Goal: Task Accomplishment & Management: Complete application form

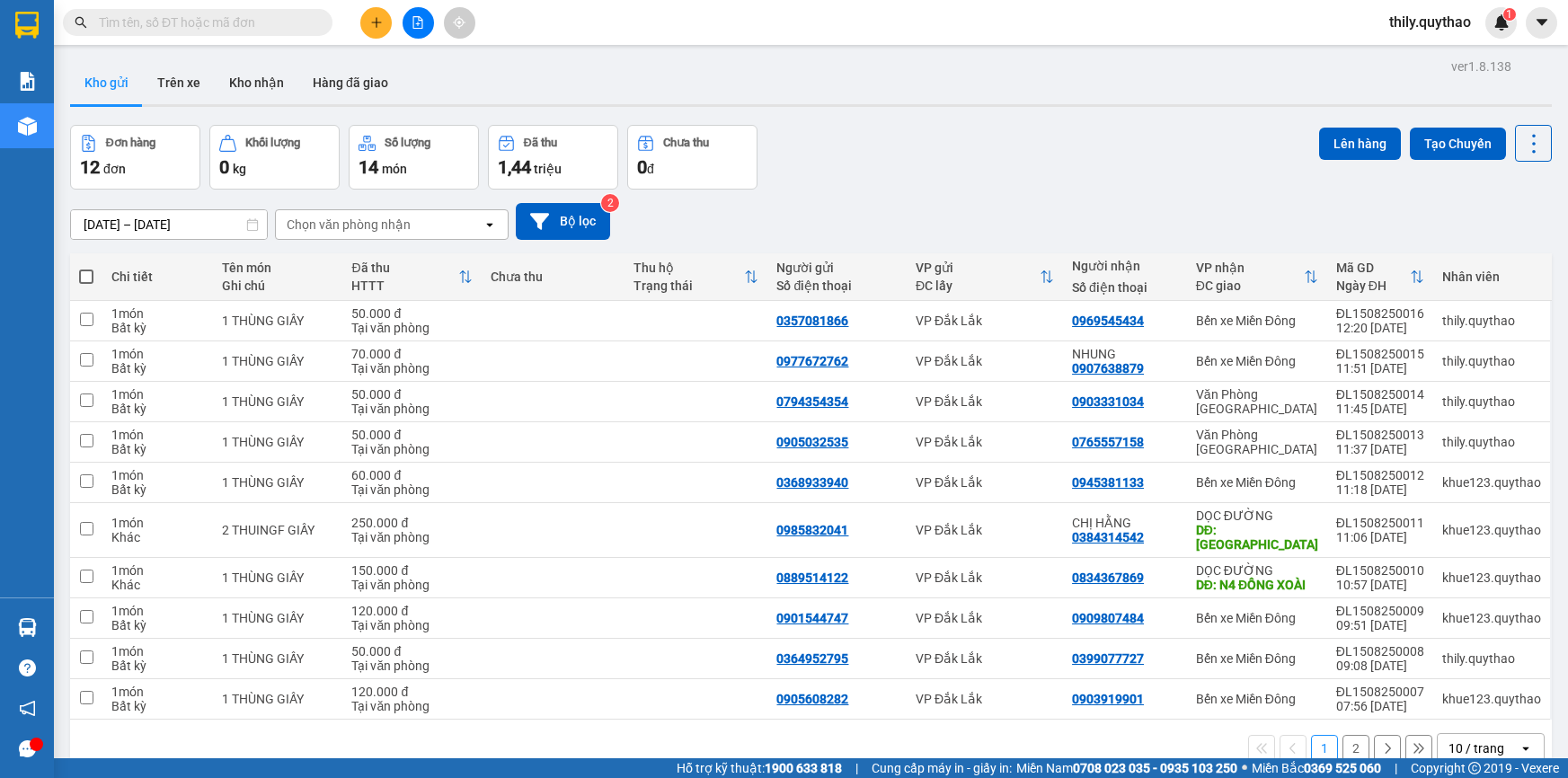
click at [384, 23] on button at bounding box center [376, 23] width 31 height 31
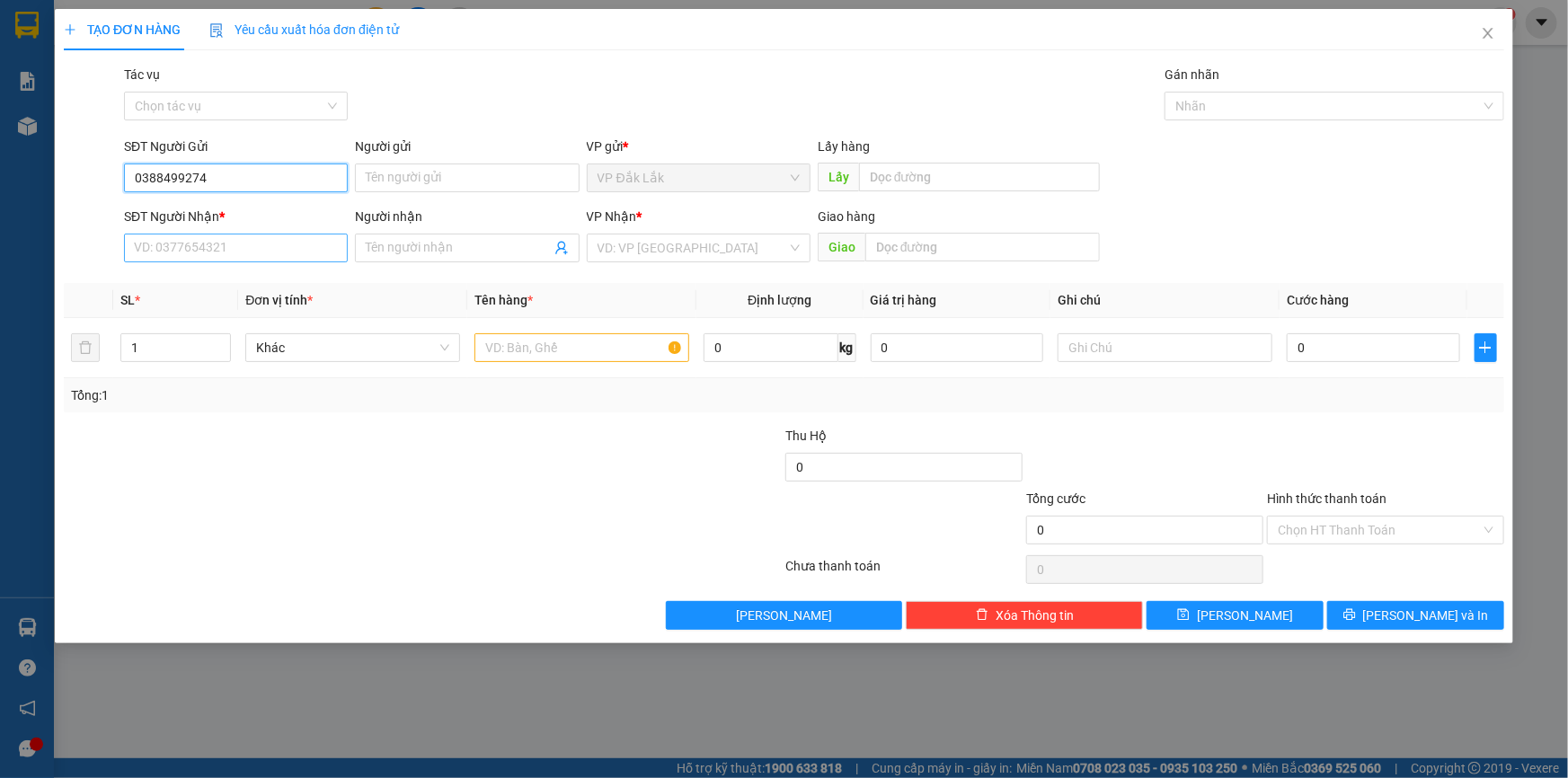
type input "0388499274"
click at [277, 239] on input "SĐT Người Nhận *" at bounding box center [235, 247] width 223 height 28
click at [172, 279] on div "0376974273" at bounding box center [235, 284] width 202 height 20
type input "0376974273"
click at [510, 356] on input "text" at bounding box center [581, 347] width 215 height 28
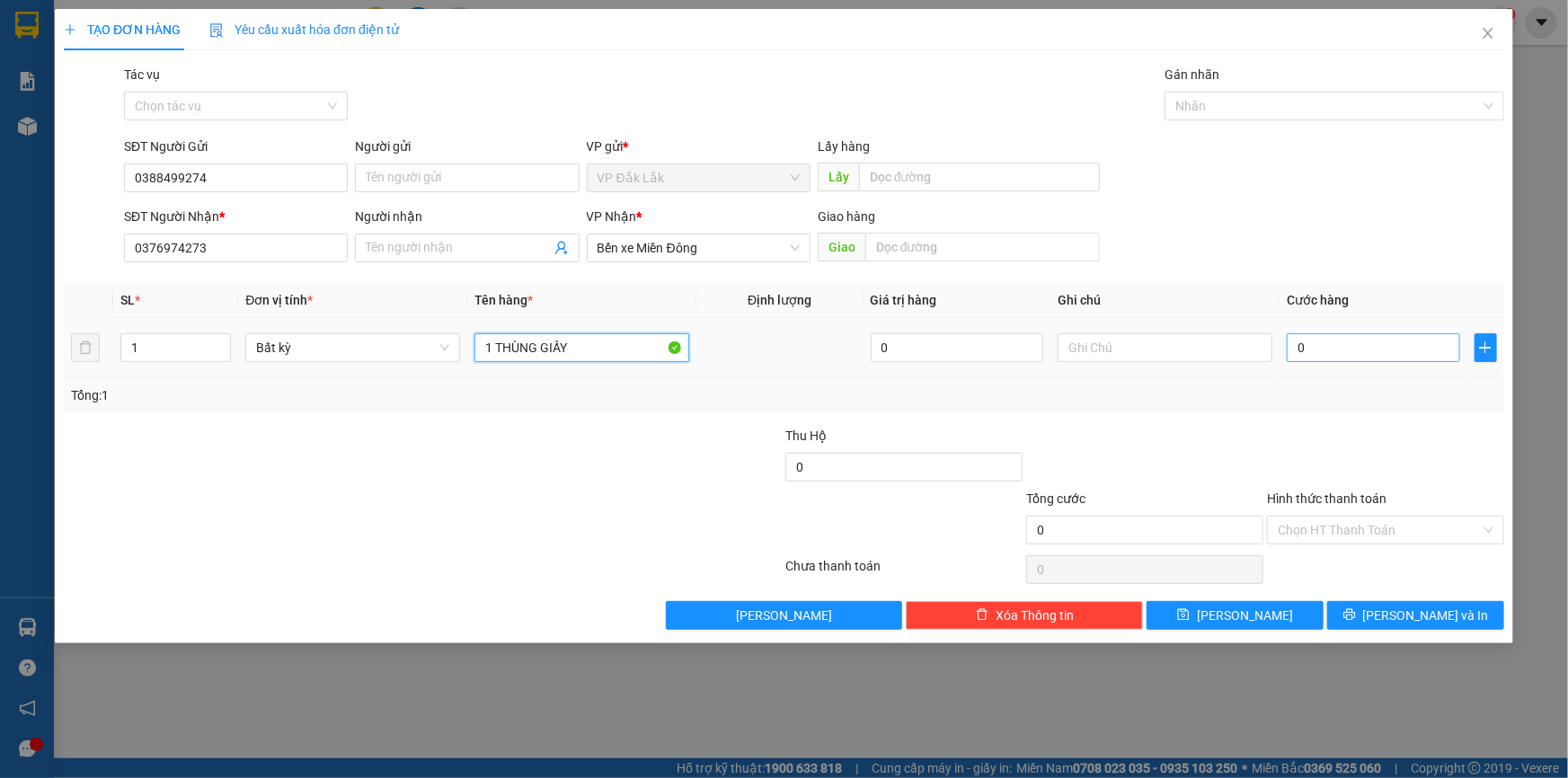
type input "1 THÙNG GIẤY"
click at [1366, 339] on input "0" at bounding box center [1373, 347] width 173 height 28
type input "7"
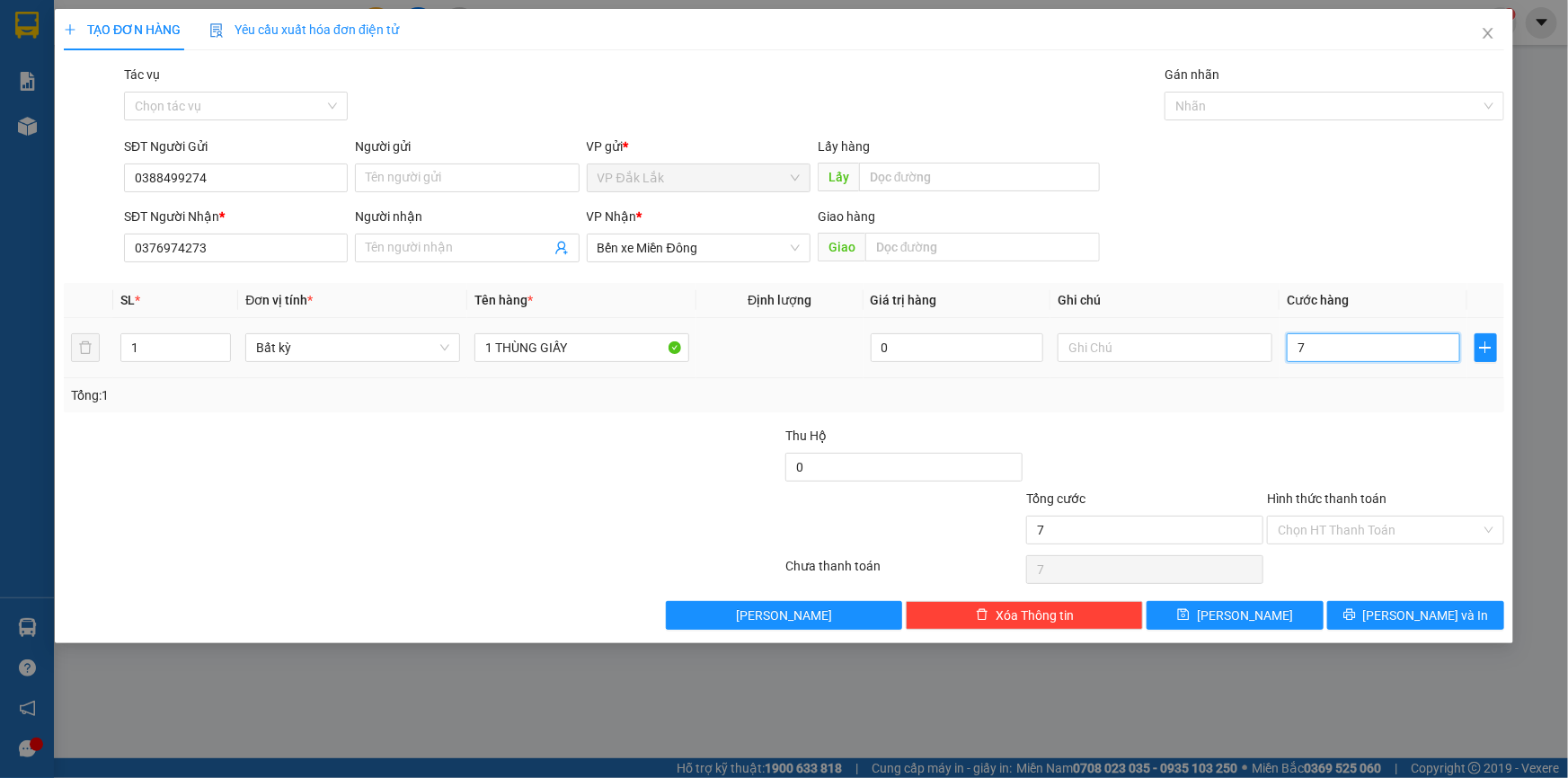
type input "70"
type input "700"
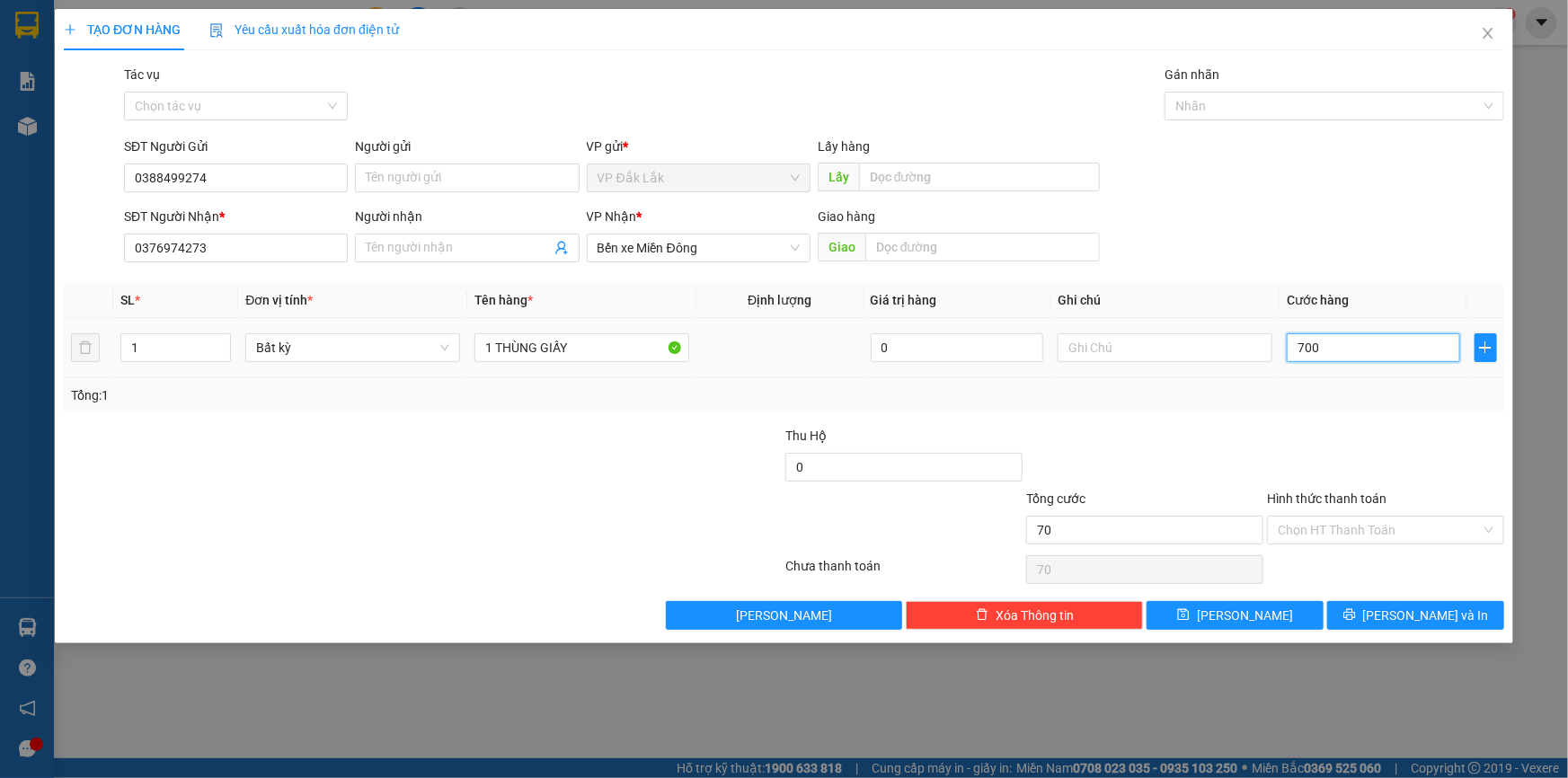
type input "700"
type input "7.000"
type input "70.000"
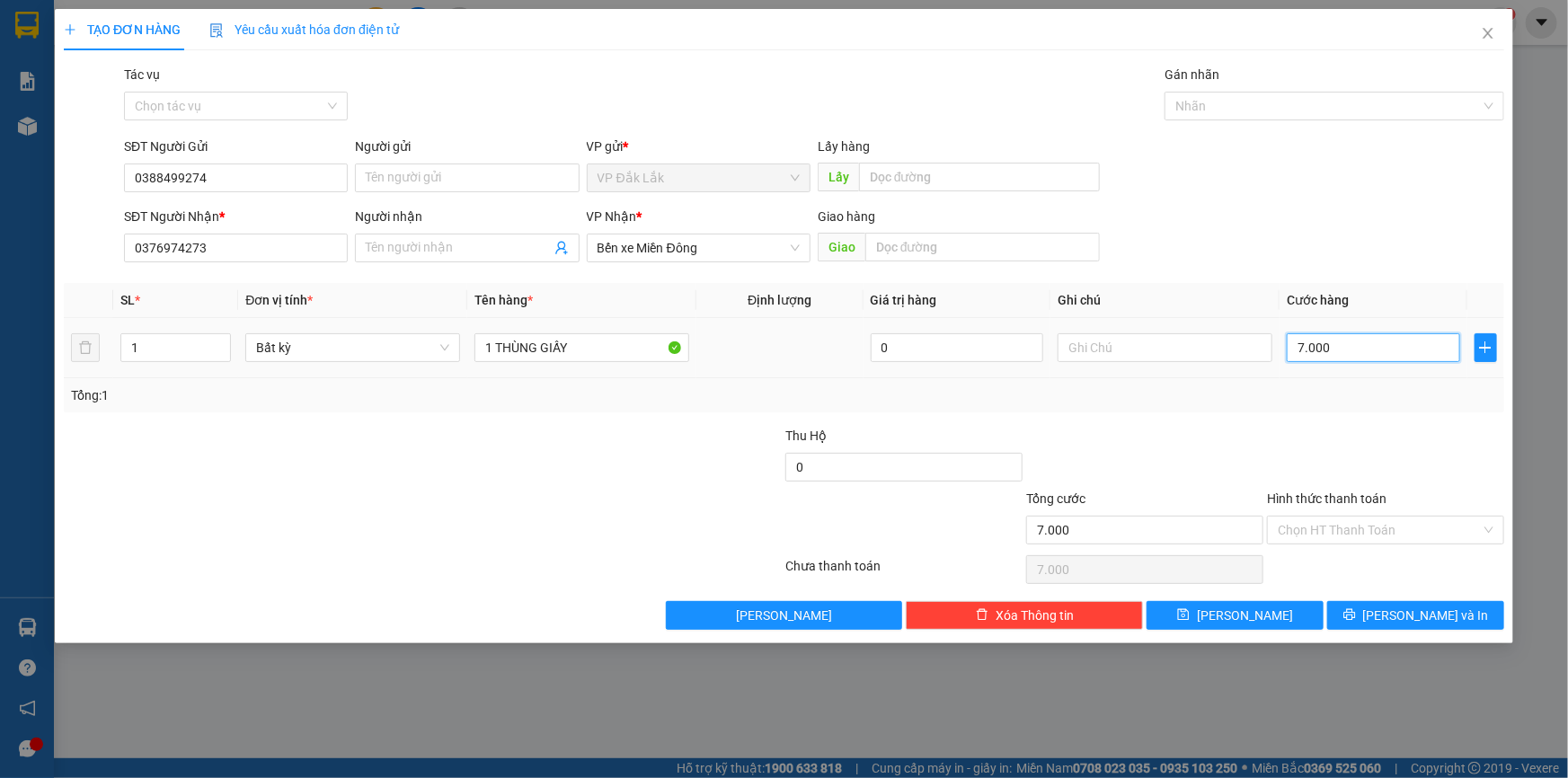
type input "70.000"
click at [1358, 523] on input "Hình thức thanh toán" at bounding box center [1379, 529] width 203 height 27
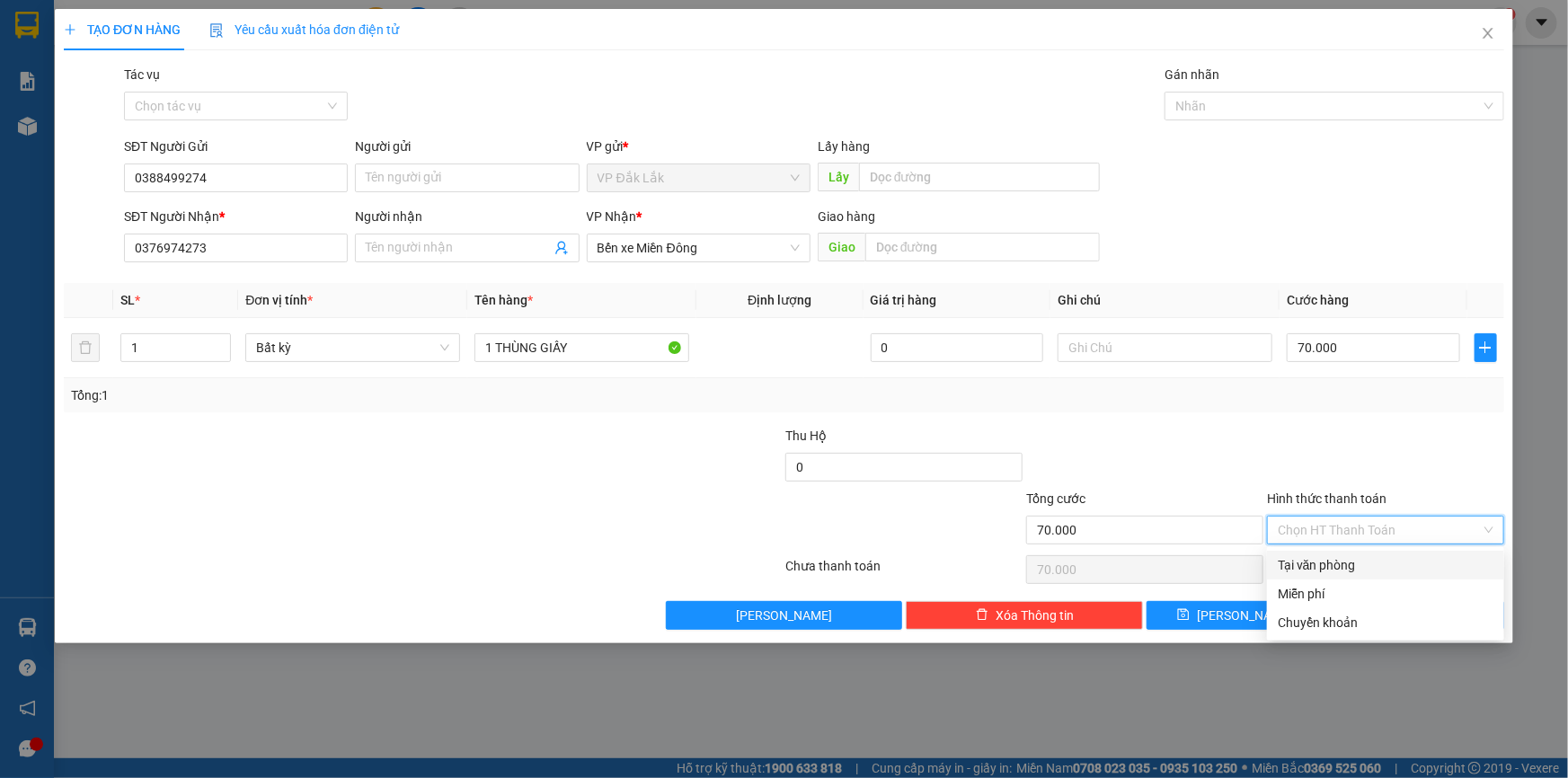
click at [1368, 556] on div "Tại văn phòng" at bounding box center [1386, 566] width 216 height 20
type input "0"
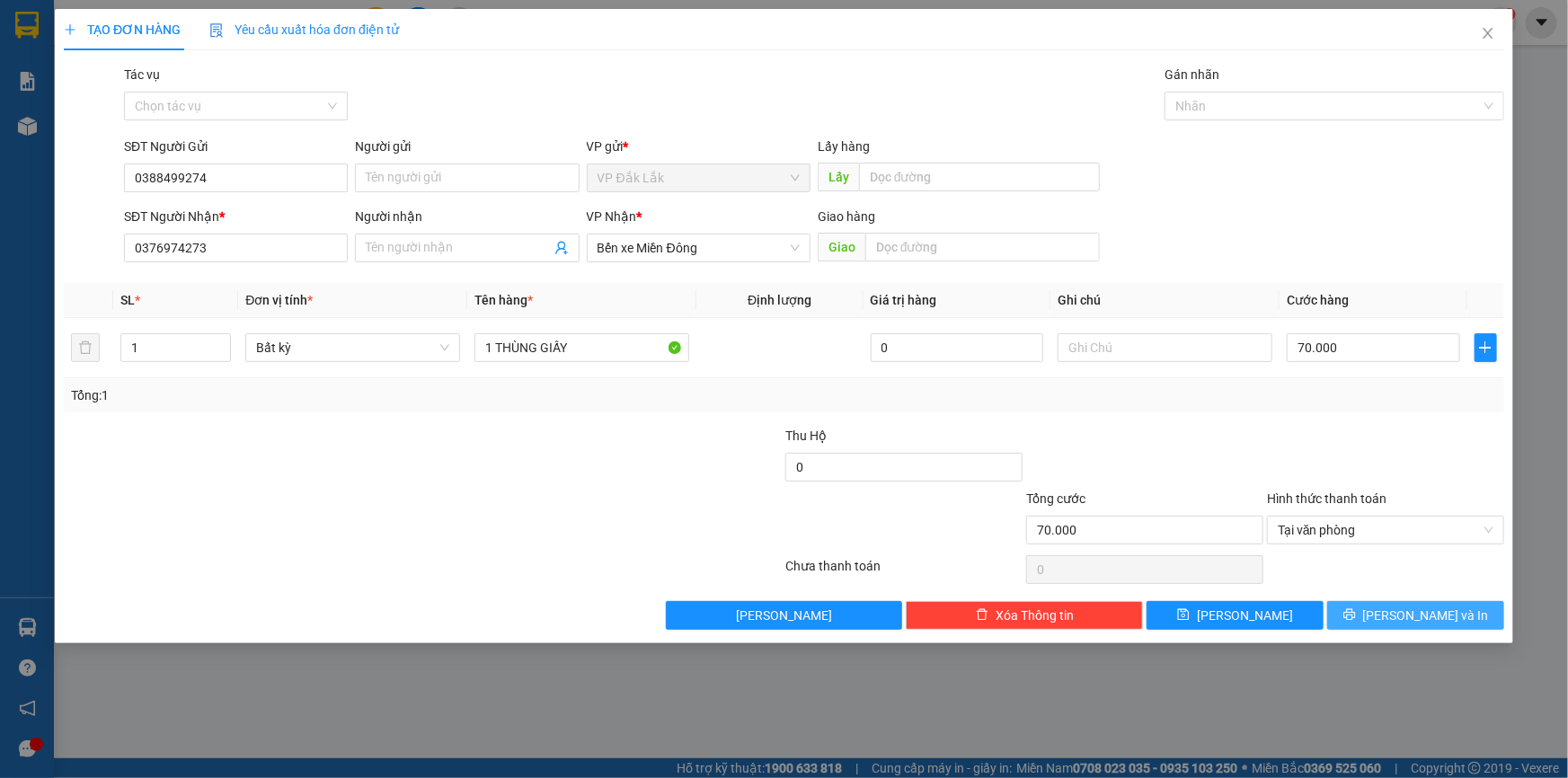
click at [1403, 606] on span "[PERSON_NAME] và In" at bounding box center [1425, 616] width 125 height 20
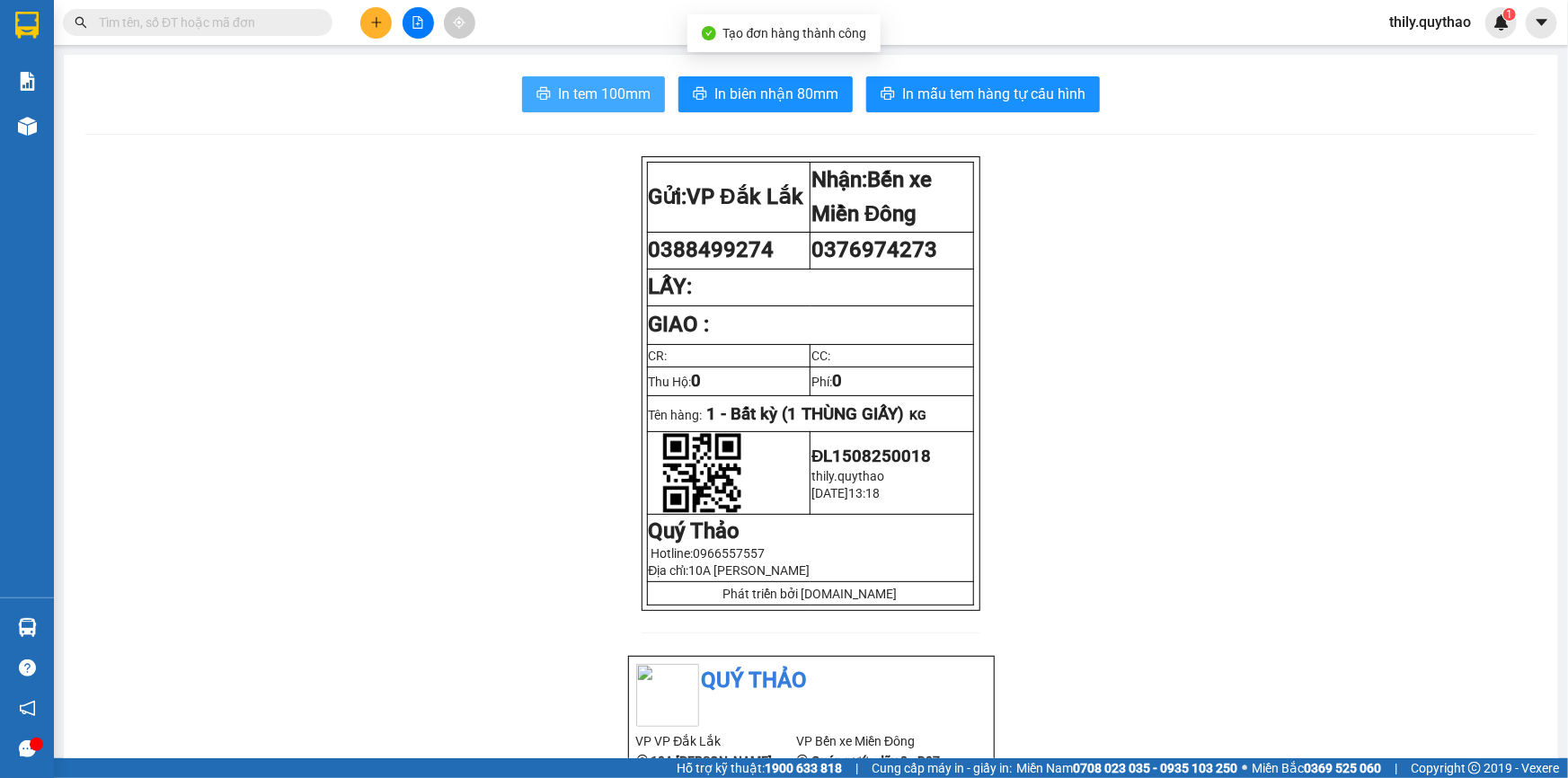
click at [625, 98] on span "In tem 100mm" at bounding box center [604, 93] width 92 height 23
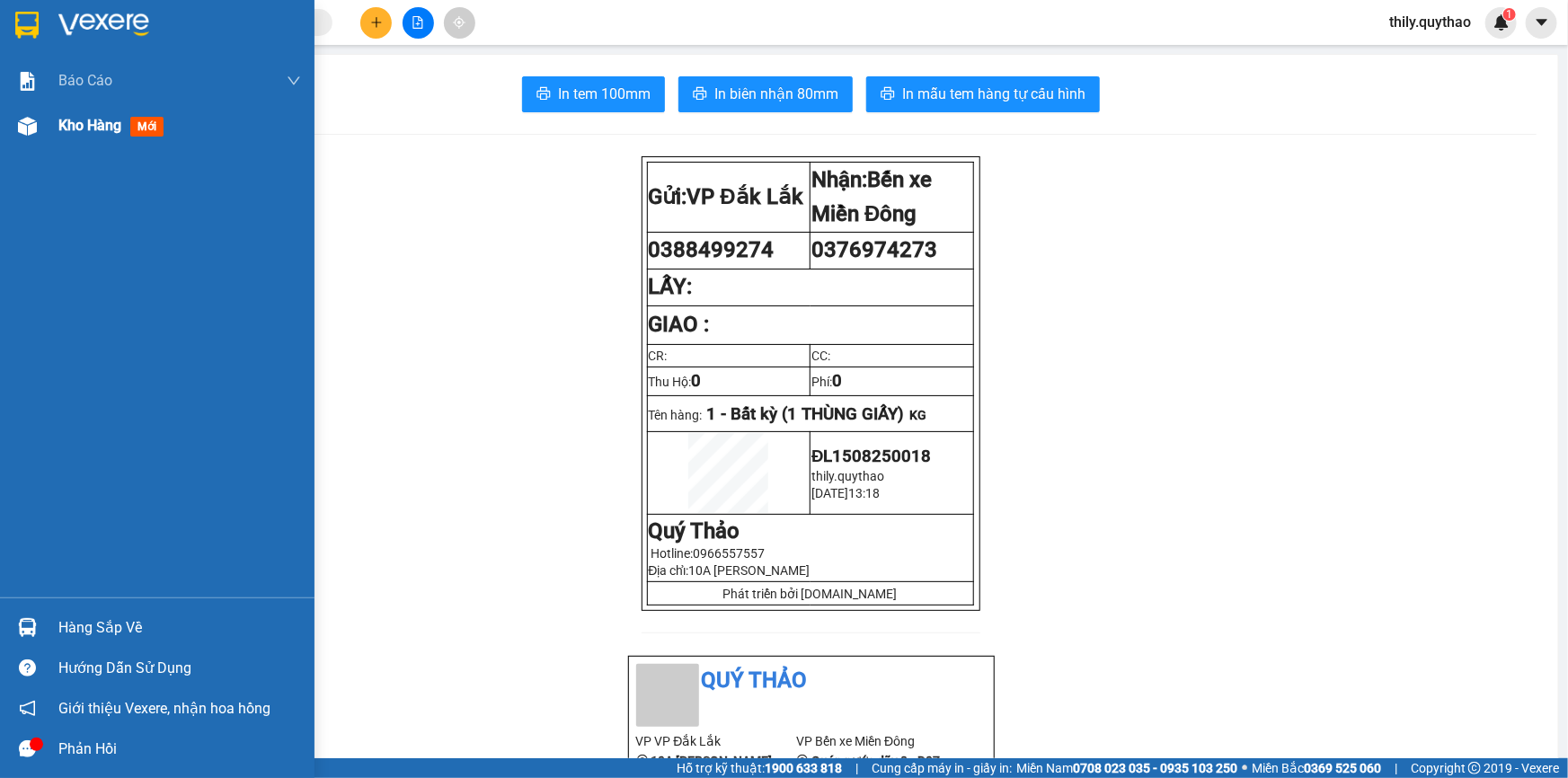
click at [125, 125] on div "Kho hàng mới" at bounding box center [114, 125] width 113 height 23
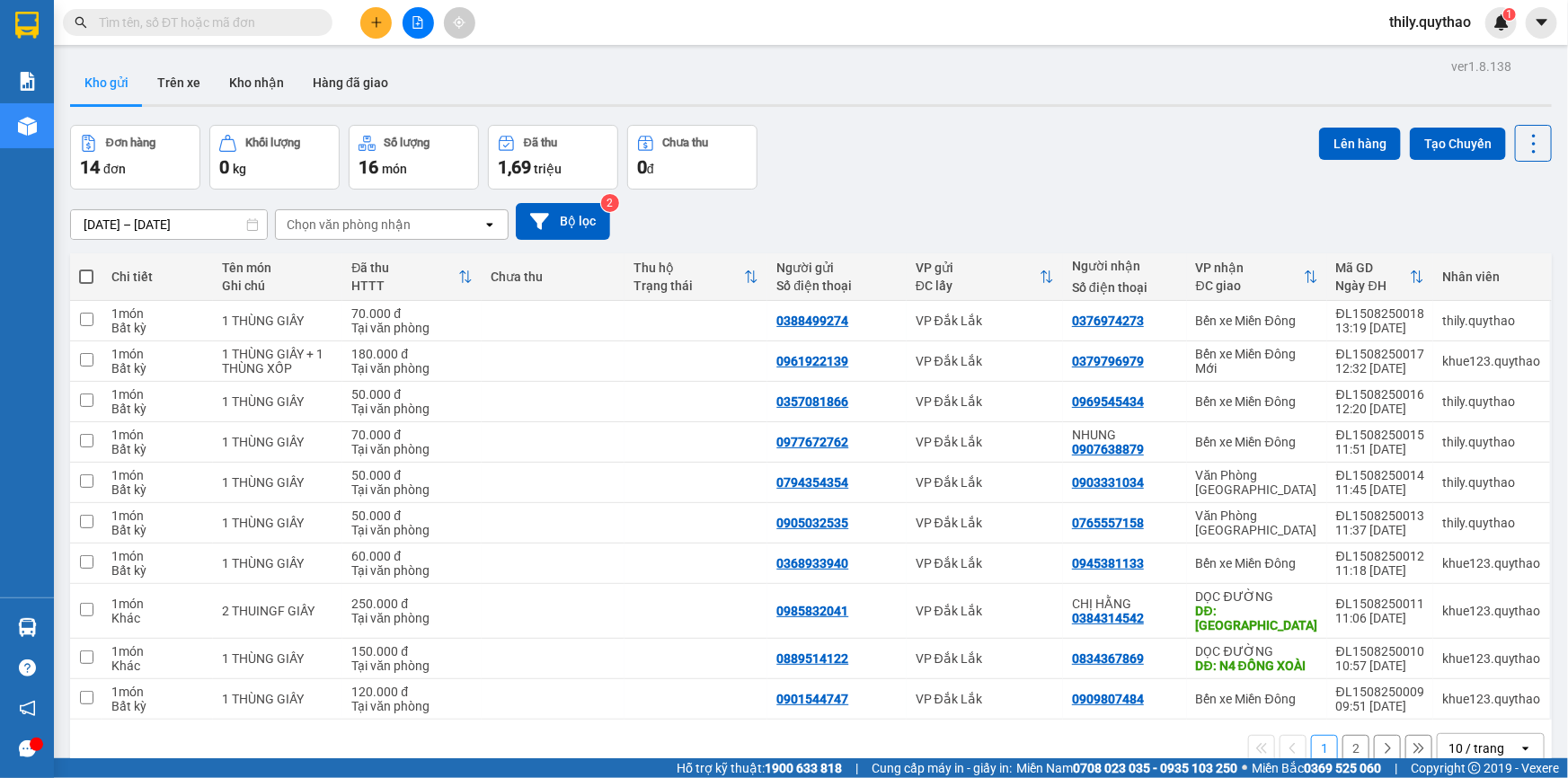
click at [377, 32] on button at bounding box center [376, 23] width 31 height 31
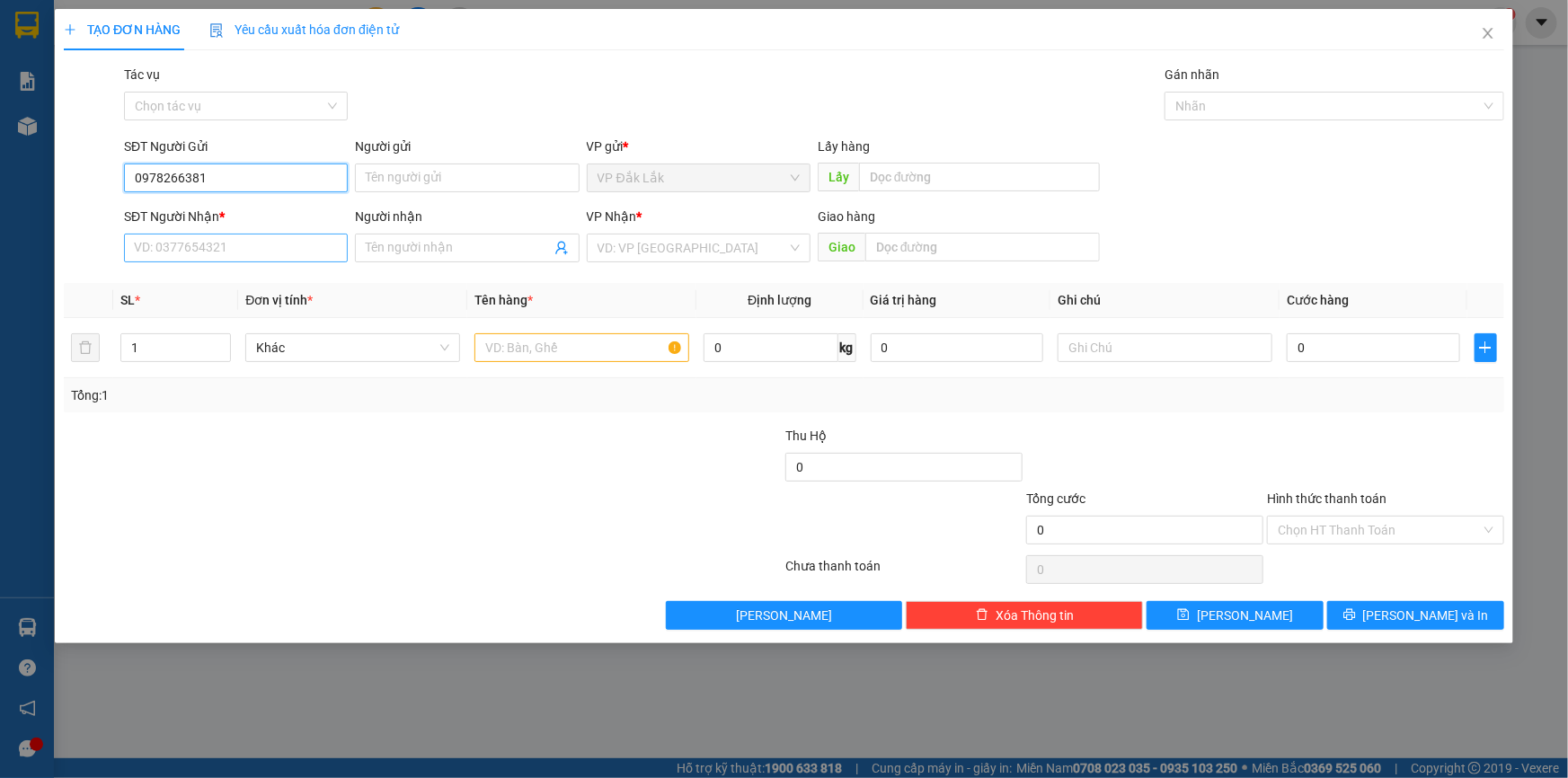
type input "0978266381"
click at [279, 245] on input "SĐT Người Nhận *" at bounding box center [235, 247] width 223 height 28
type input "0972543753"
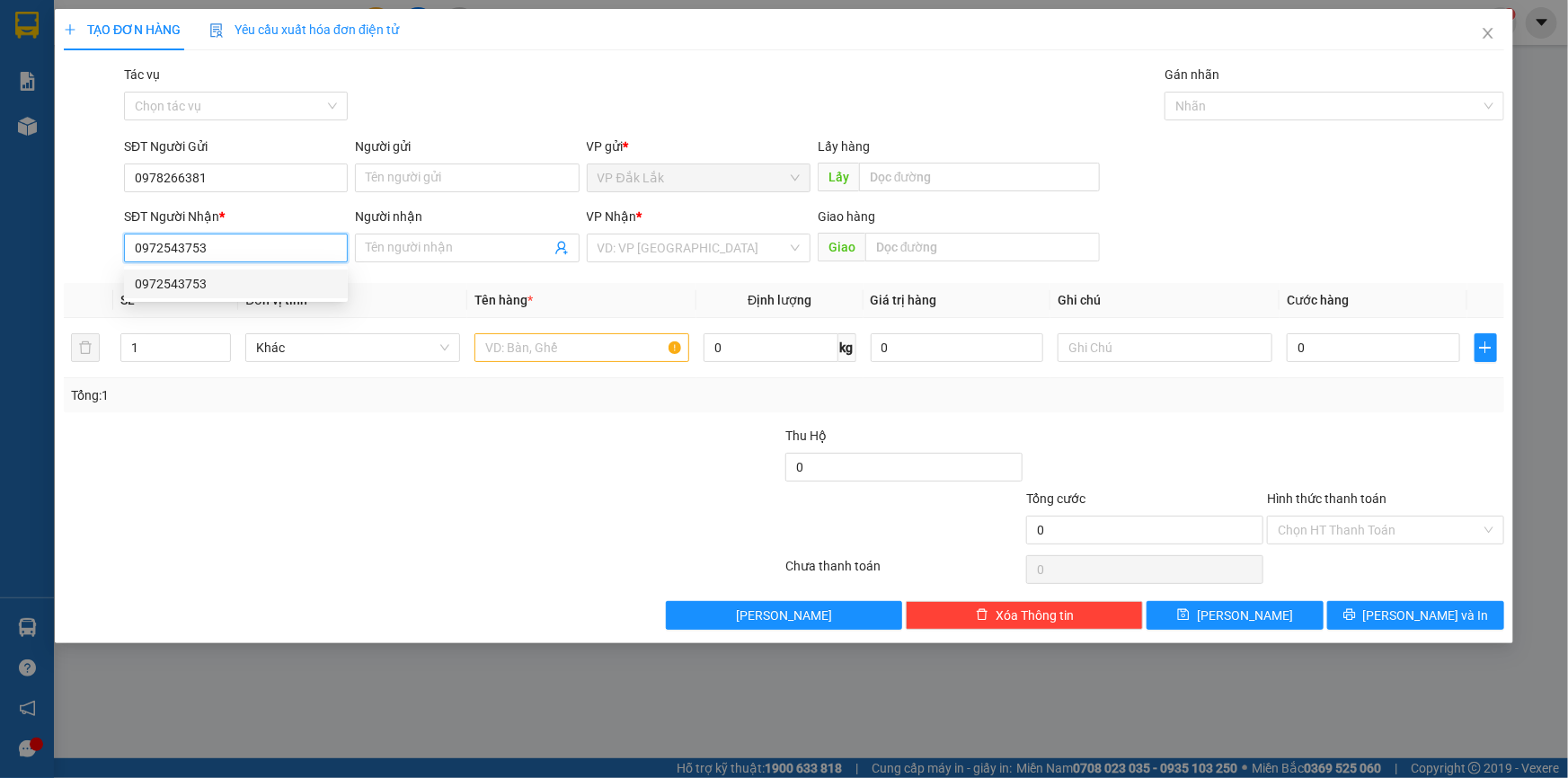
click at [185, 270] on div "0972543753" at bounding box center [235, 283] width 223 height 28
type input "CHỢ LONG THÀNH"
type input "0972543753"
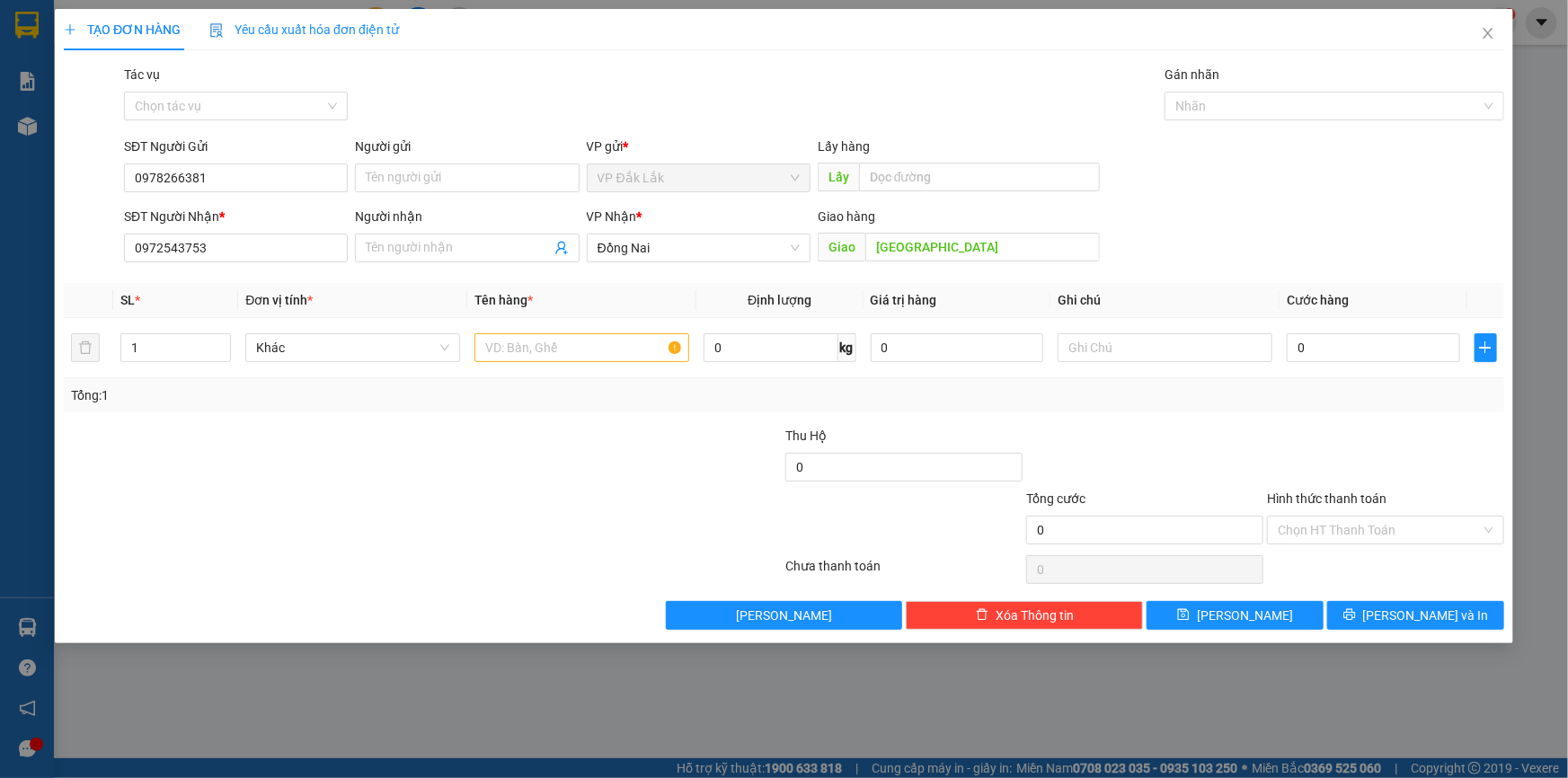
click at [712, 230] on div "VP Nhận *" at bounding box center [698, 220] width 223 height 27
click at [719, 249] on span "Đồng Nai" at bounding box center [698, 247] width 202 height 27
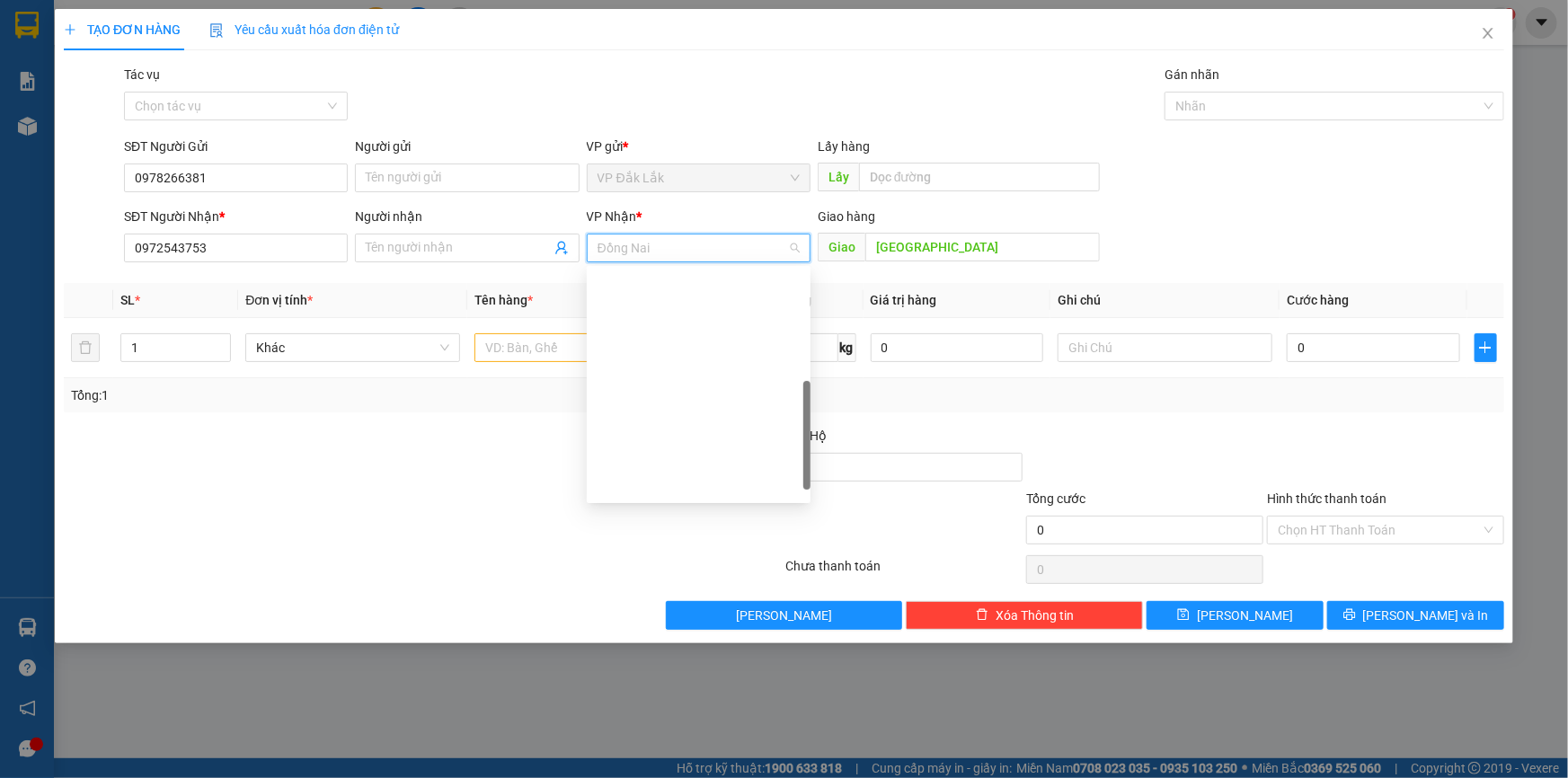
scroll to position [344, 0]
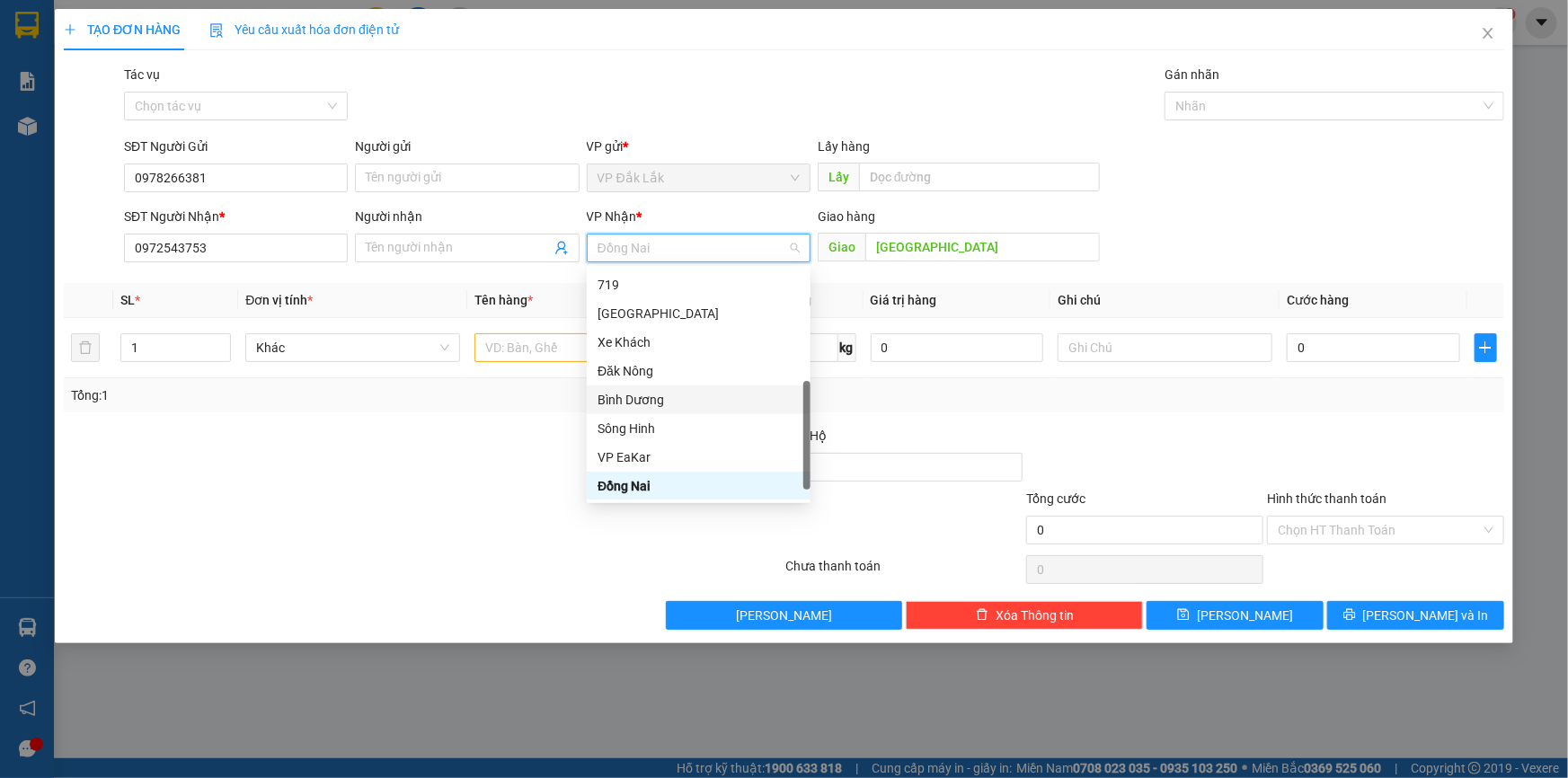
click at [666, 386] on div "Bình Dương" at bounding box center [698, 399] width 223 height 28
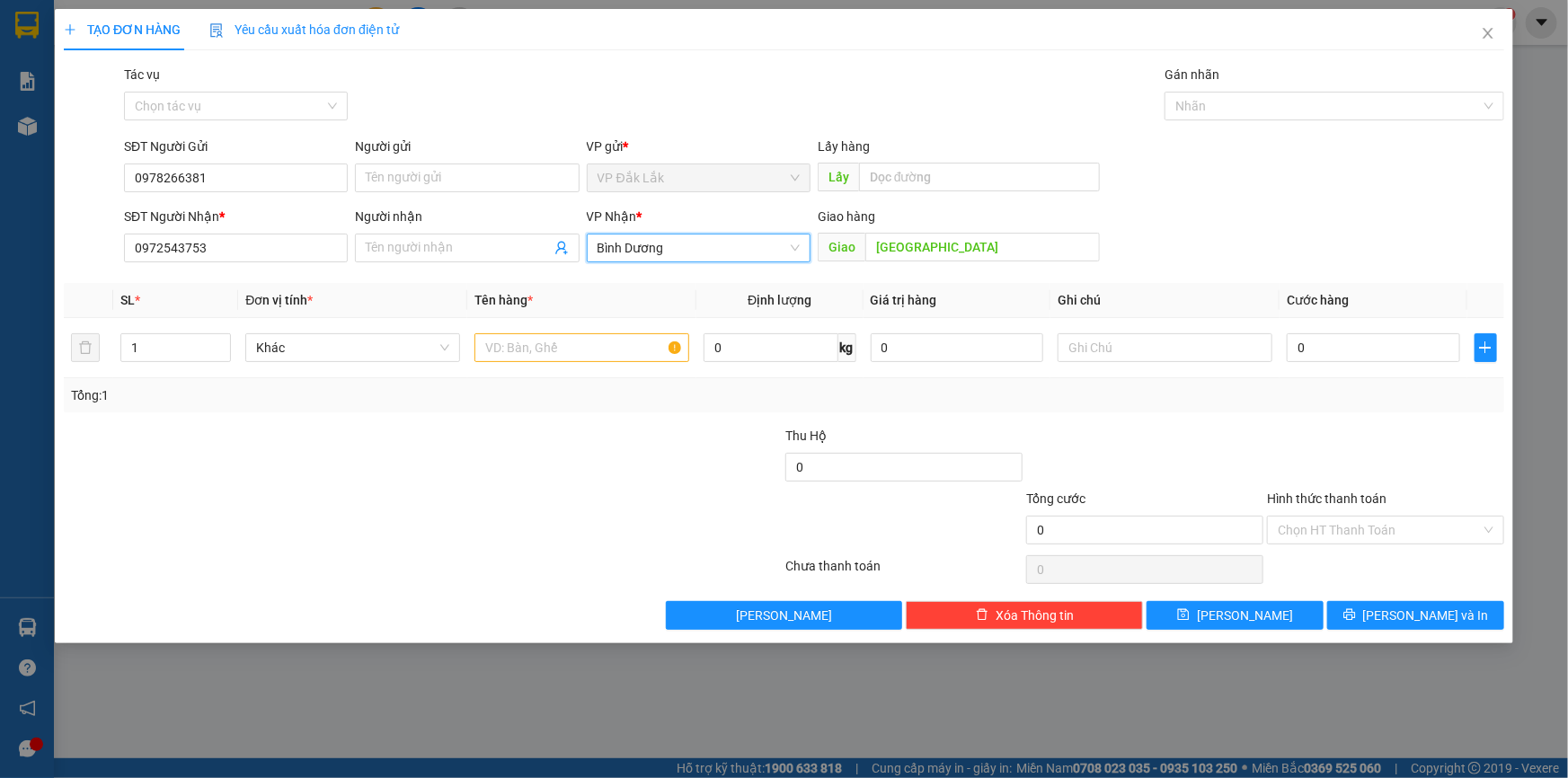
click at [756, 247] on span "Bình Dương" at bounding box center [698, 247] width 202 height 27
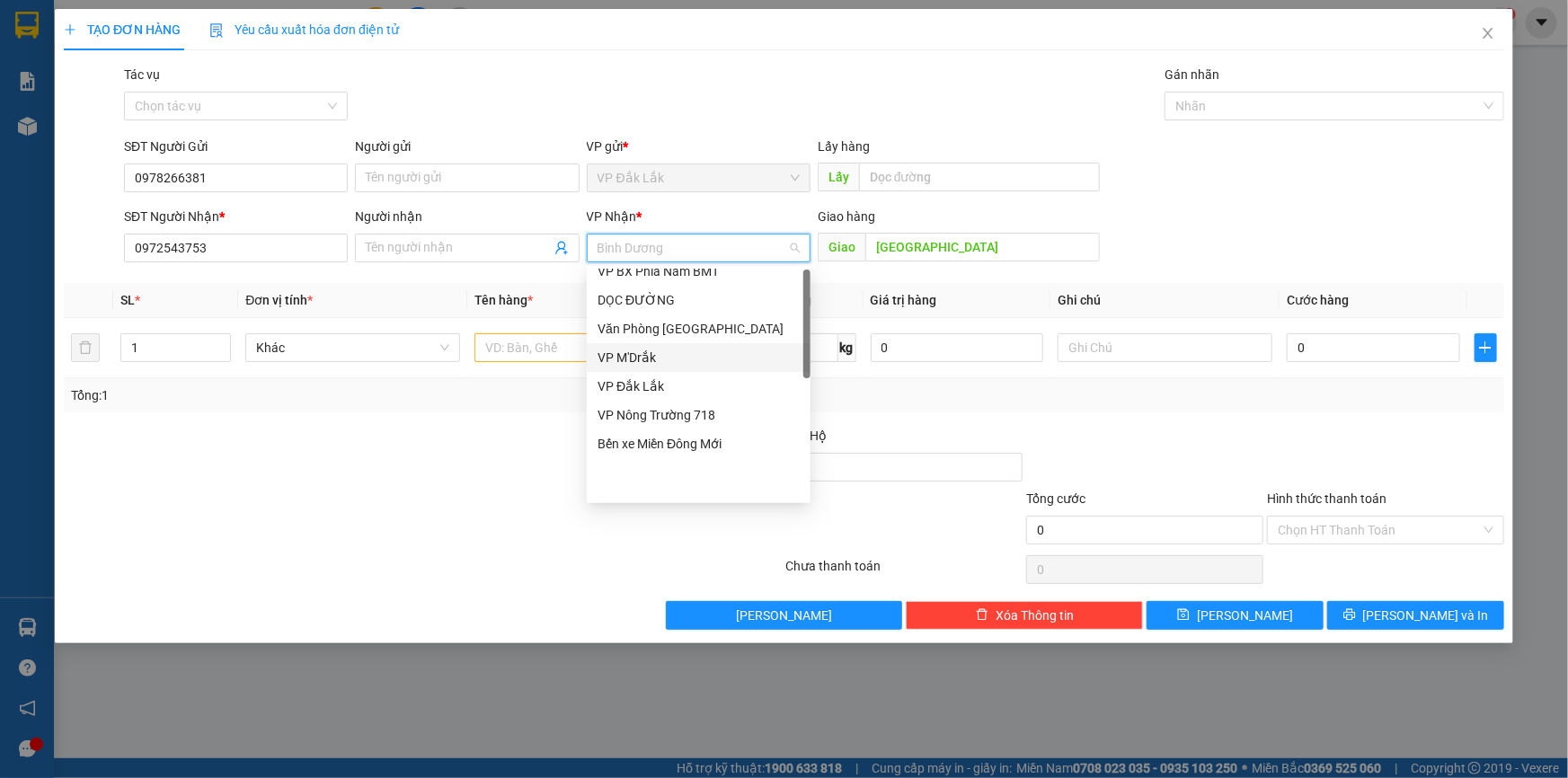
scroll to position [0, 0]
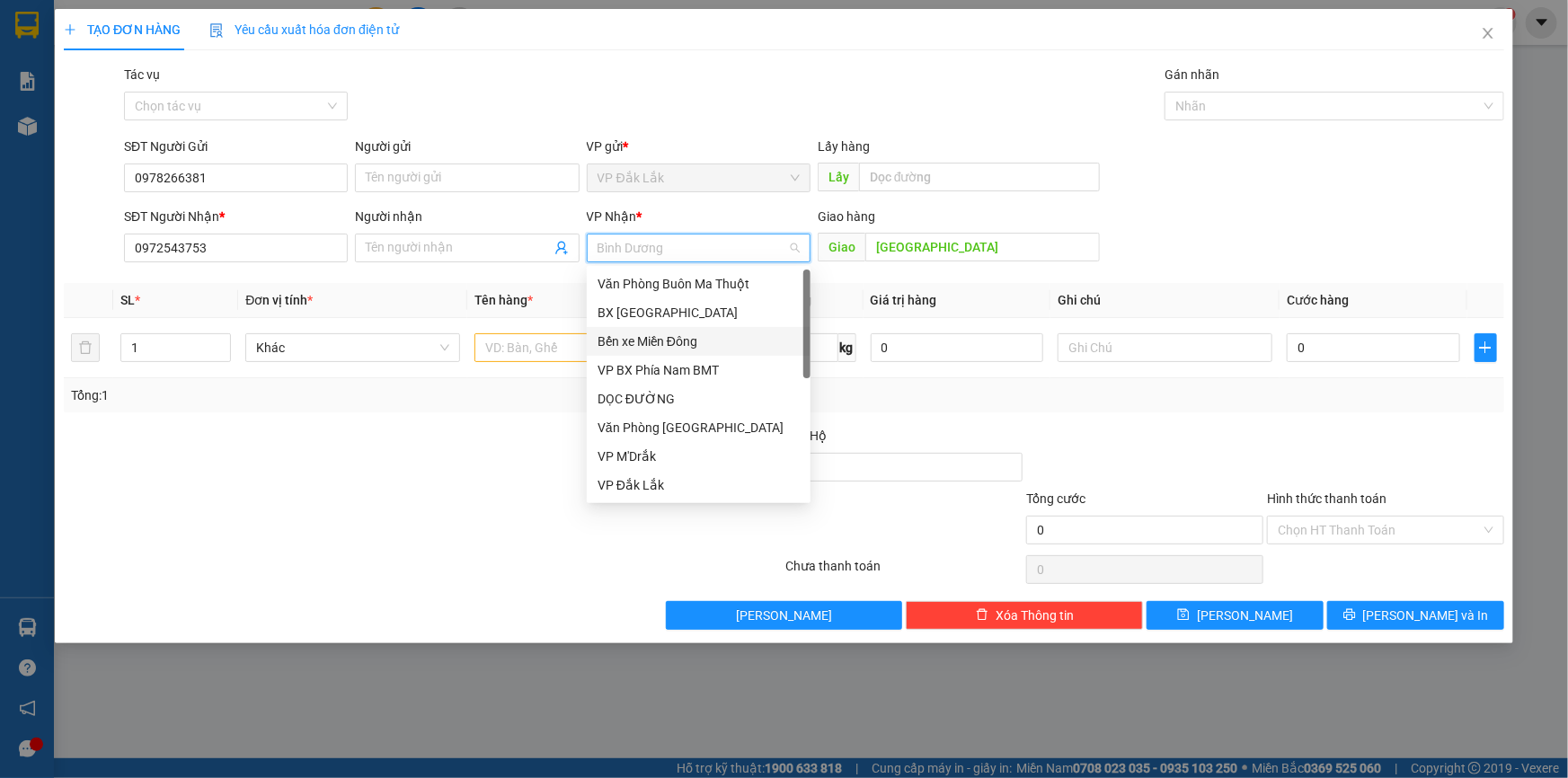
click at [704, 331] on div "Bến xe Miền Đông" at bounding box center [698, 341] width 202 height 20
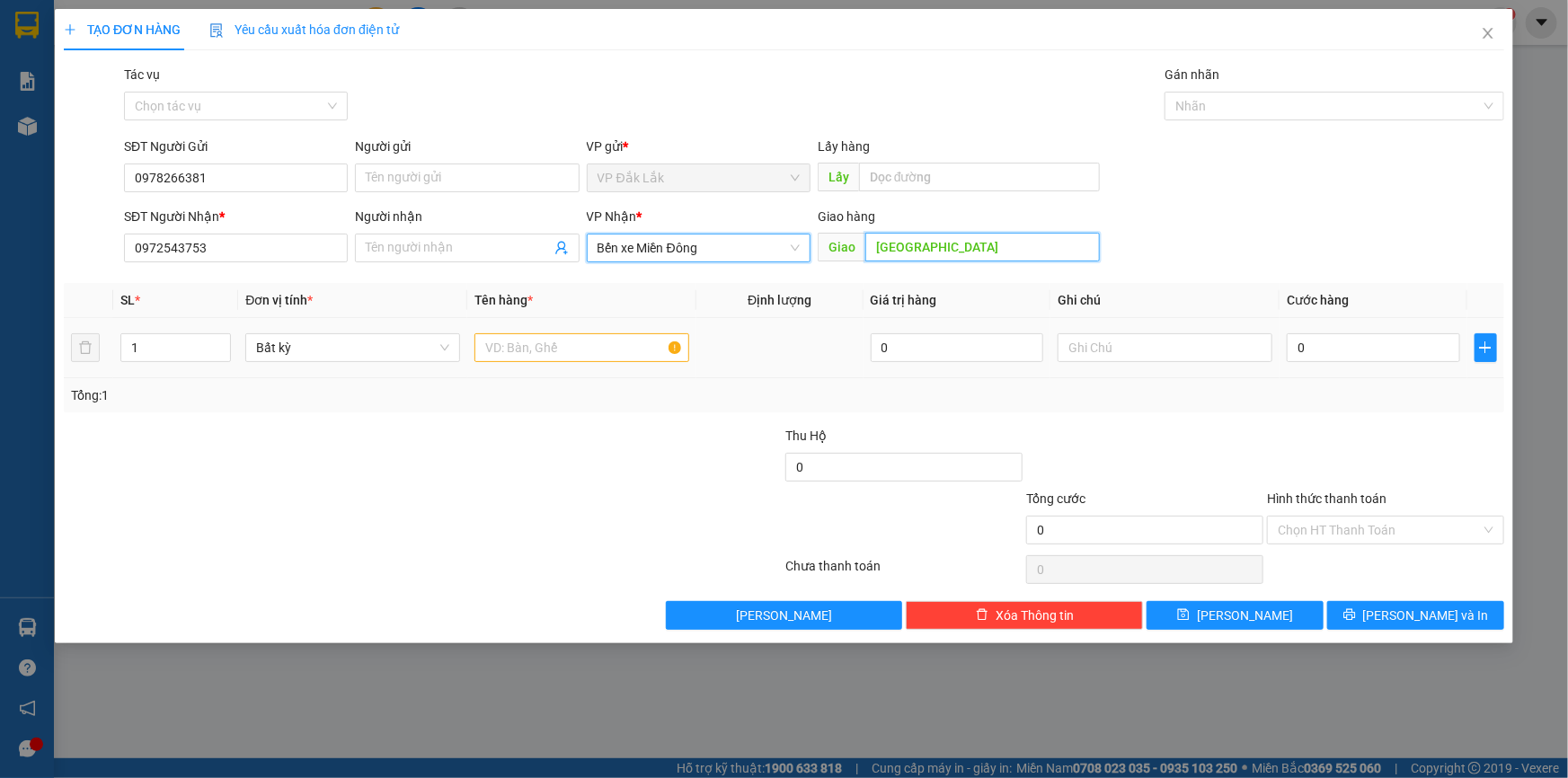
click at [975, 251] on input "CHỢ LONG THÀNH" at bounding box center [982, 246] width 234 height 28
type input "2"
click at [228, 340] on span "Increase Value" at bounding box center [221, 342] width 20 height 16
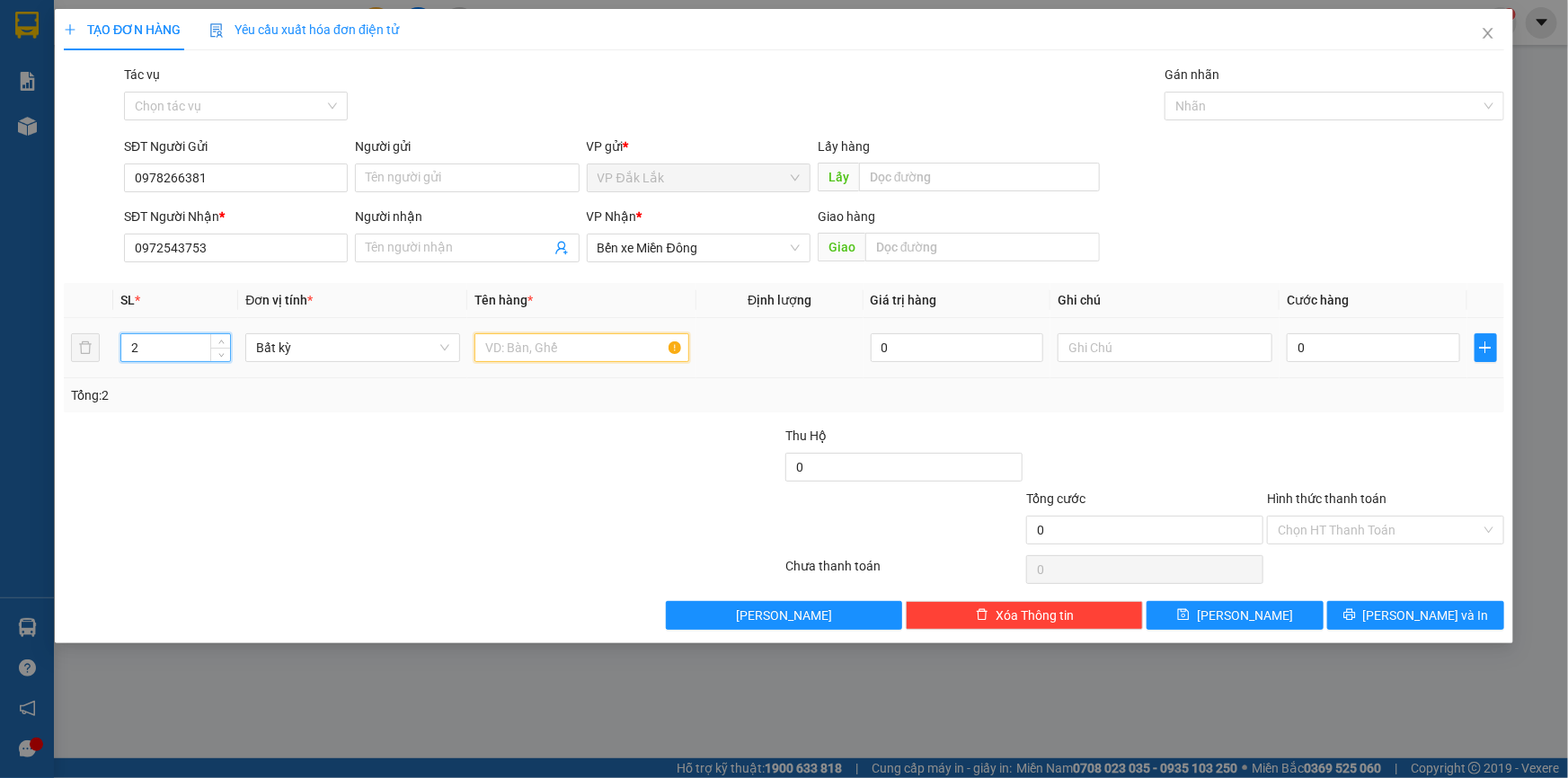
click at [570, 351] on input "text" at bounding box center [581, 347] width 215 height 28
type input "2 THÙNG GIẤY"
click at [1328, 340] on input "0" at bounding box center [1373, 347] width 173 height 28
type input "1"
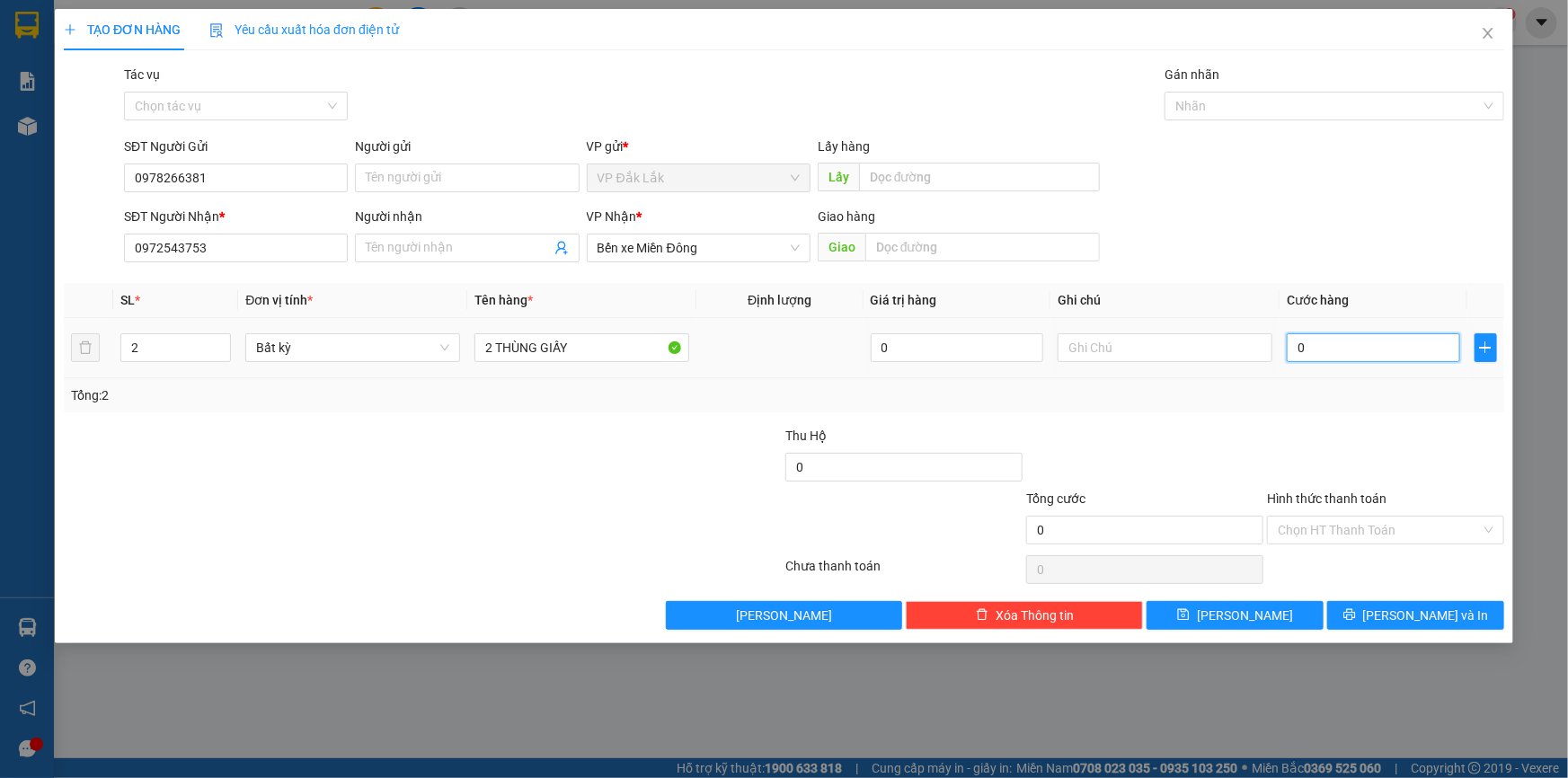
type input "1"
type input "13"
type input "130"
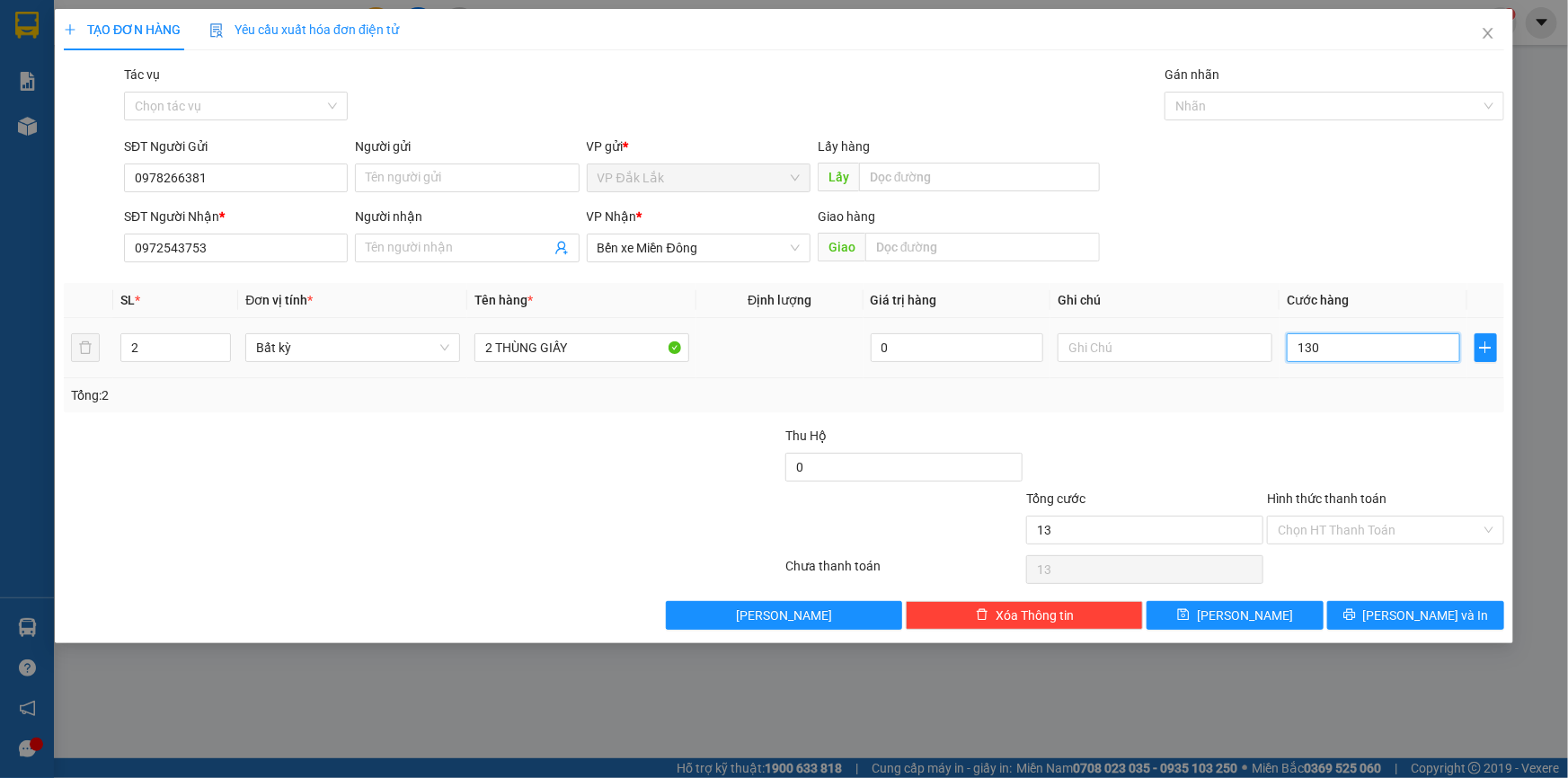
type input "130"
type input "1.300"
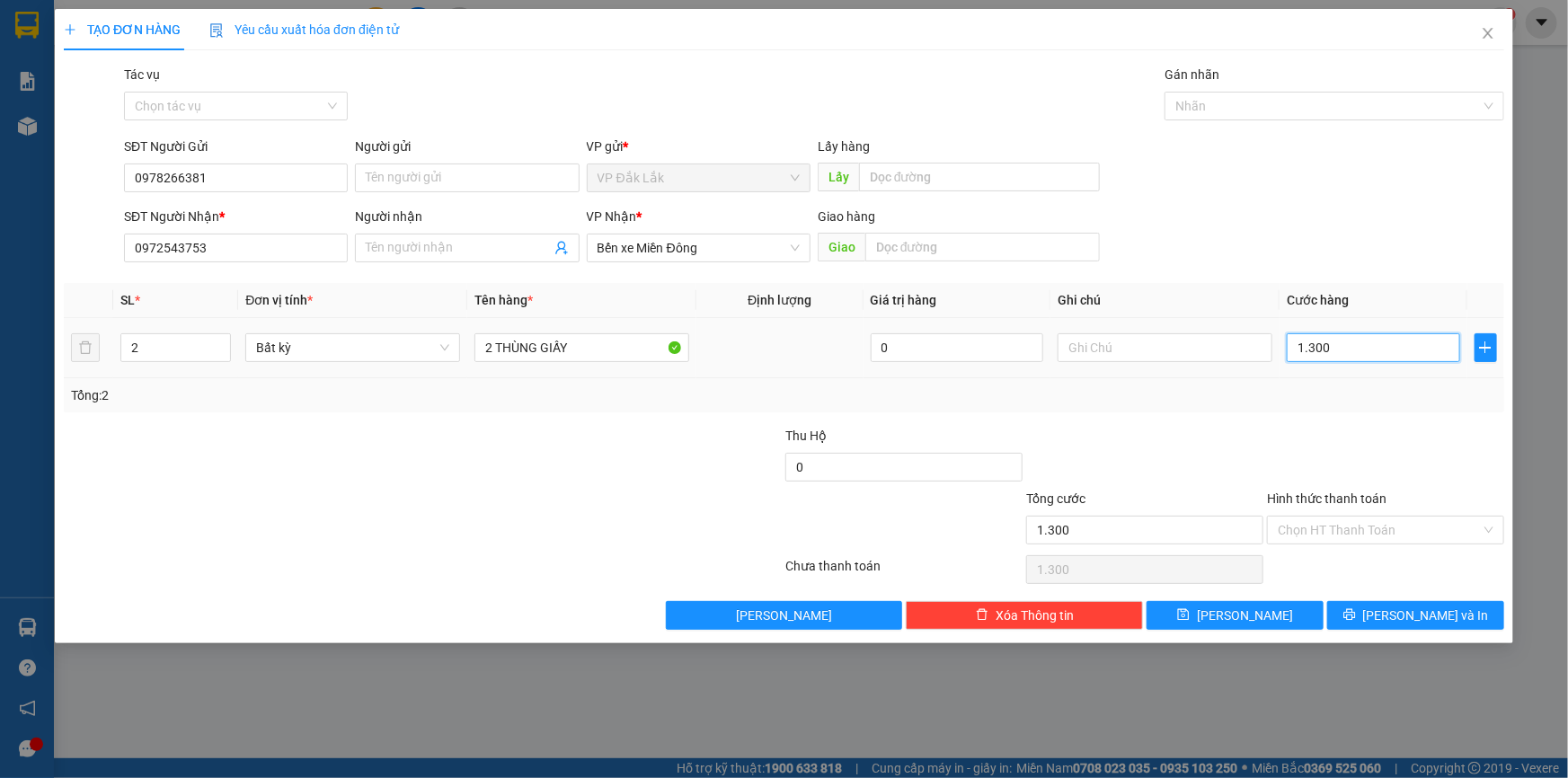
type input "13.000"
type input "130.000"
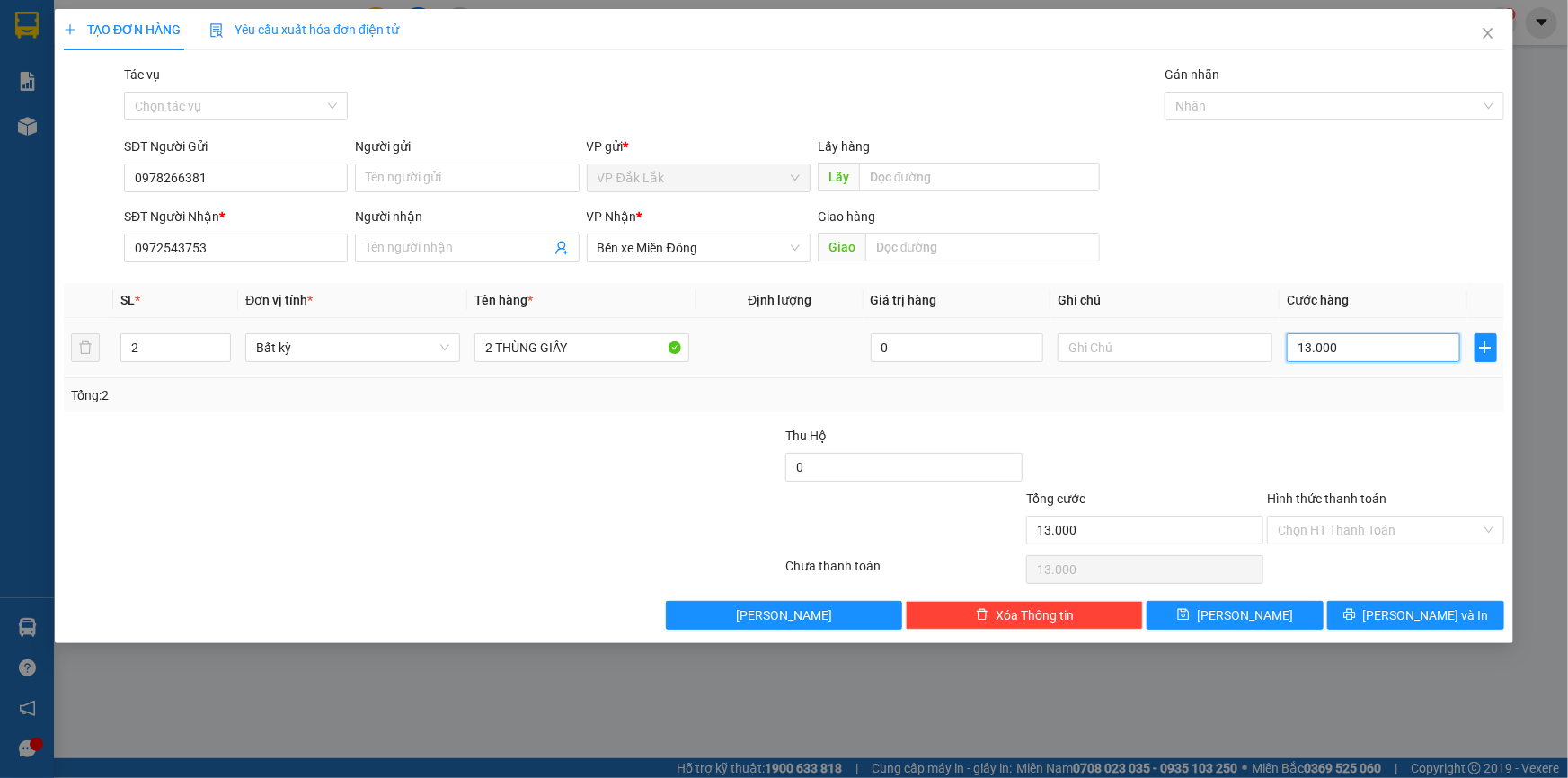
type input "130.000"
click at [1398, 522] on input "Hình thức thanh toán" at bounding box center [1379, 529] width 203 height 27
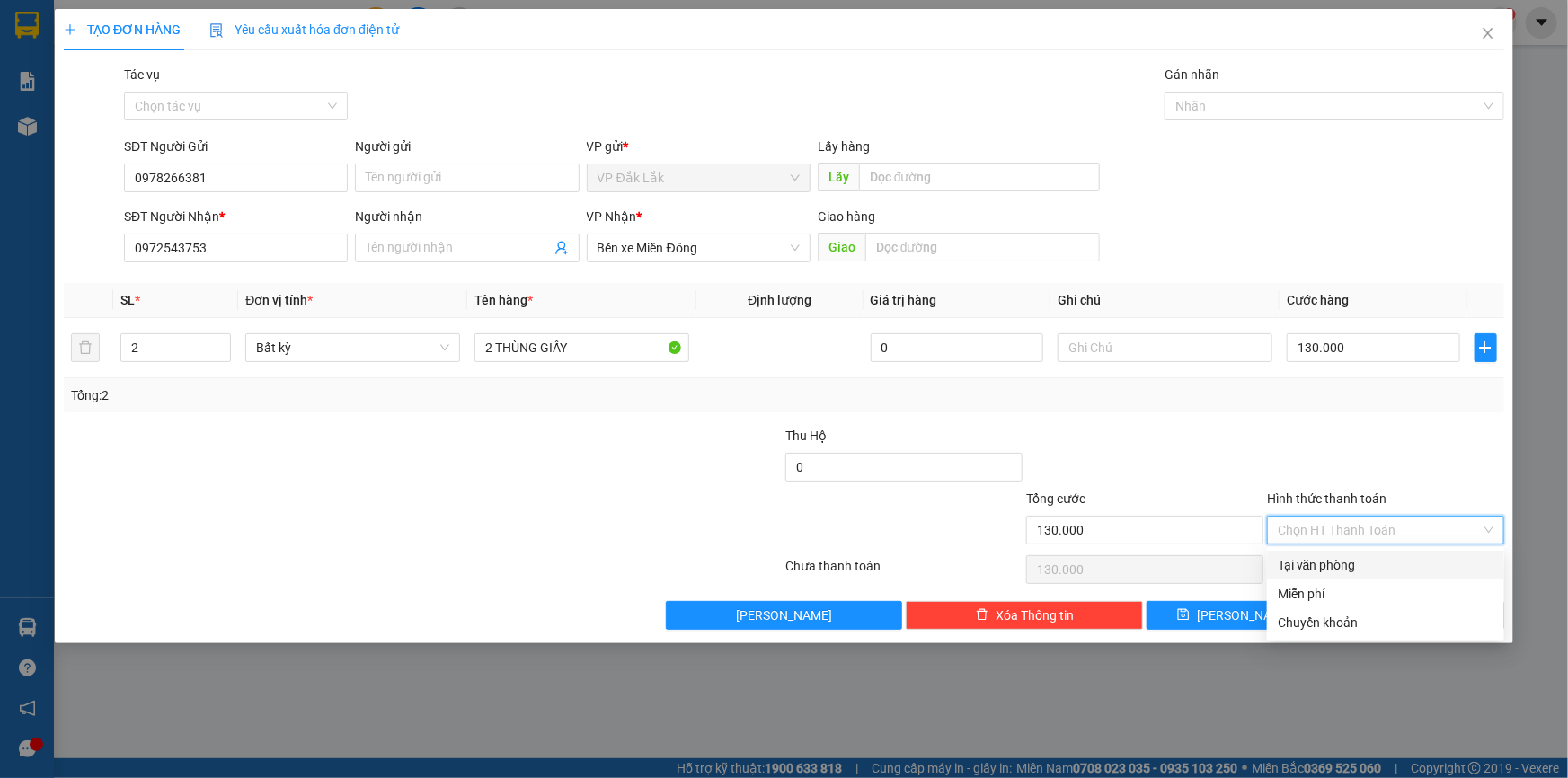
click at [1336, 551] on div "Tại văn phòng" at bounding box center [1385, 565] width 237 height 28
type input "0"
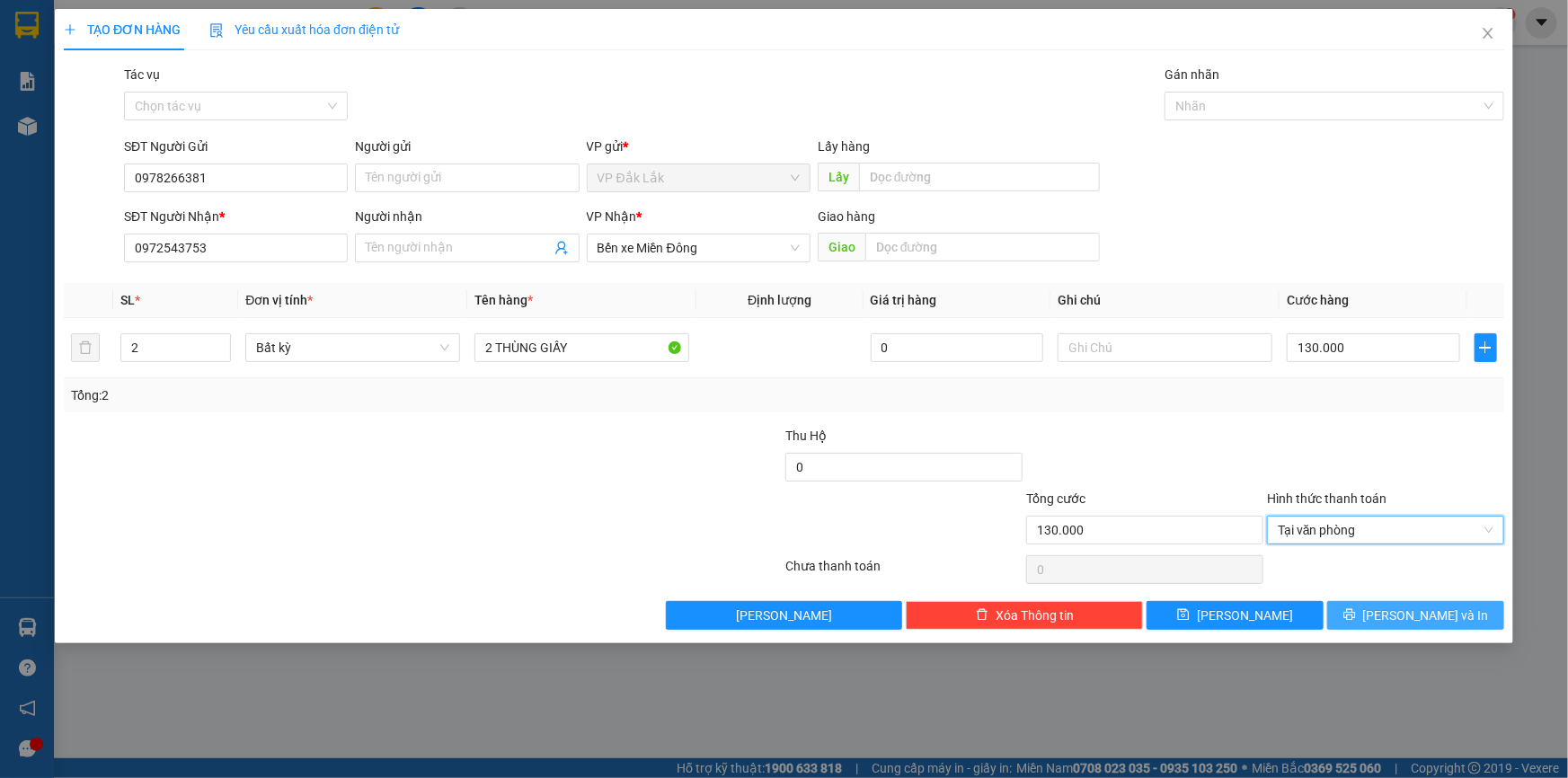
click at [1399, 615] on button "[PERSON_NAME] và In" at bounding box center [1415, 615] width 177 height 28
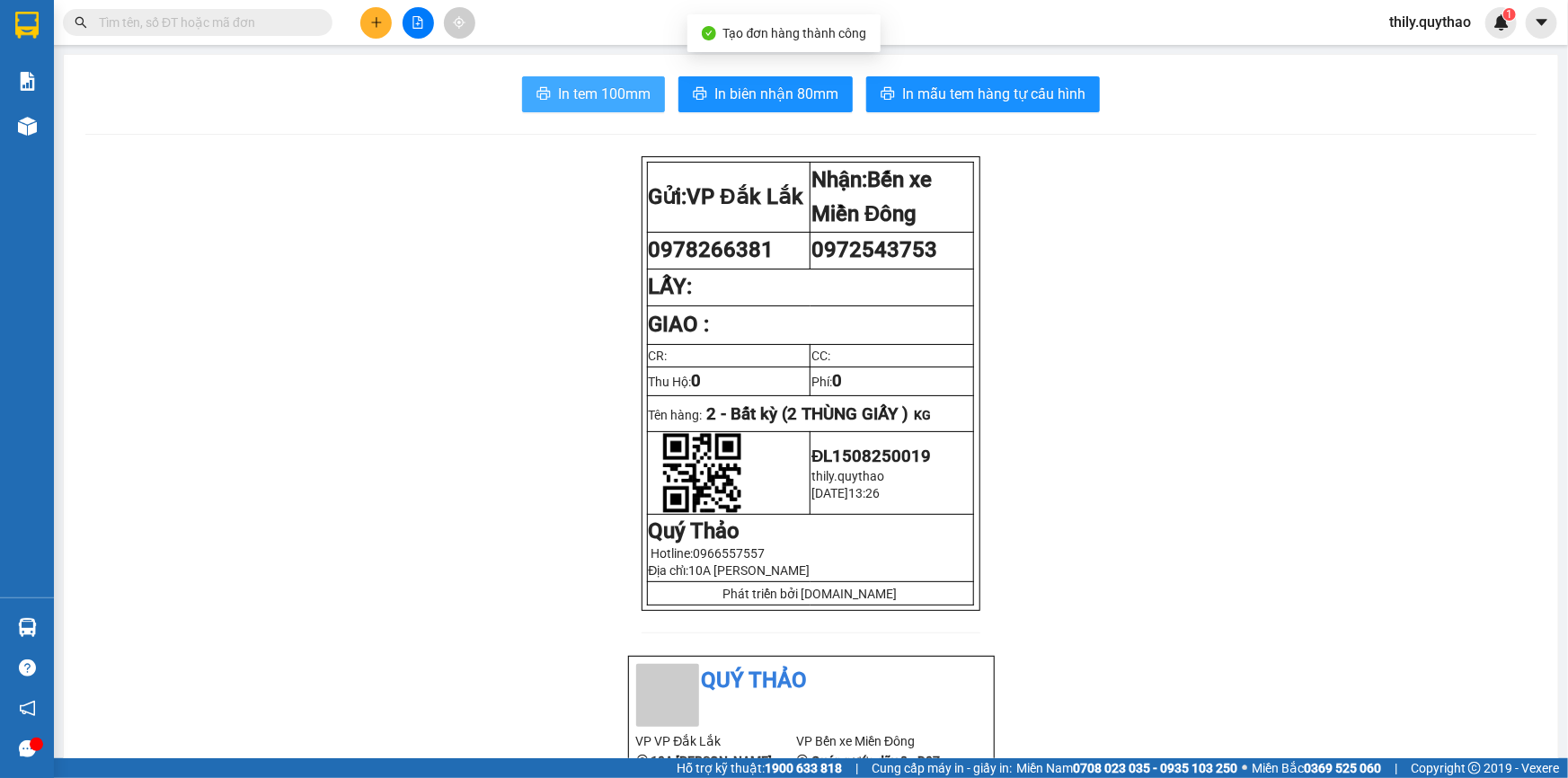
click at [599, 97] on span "In tem 100mm" at bounding box center [604, 93] width 92 height 23
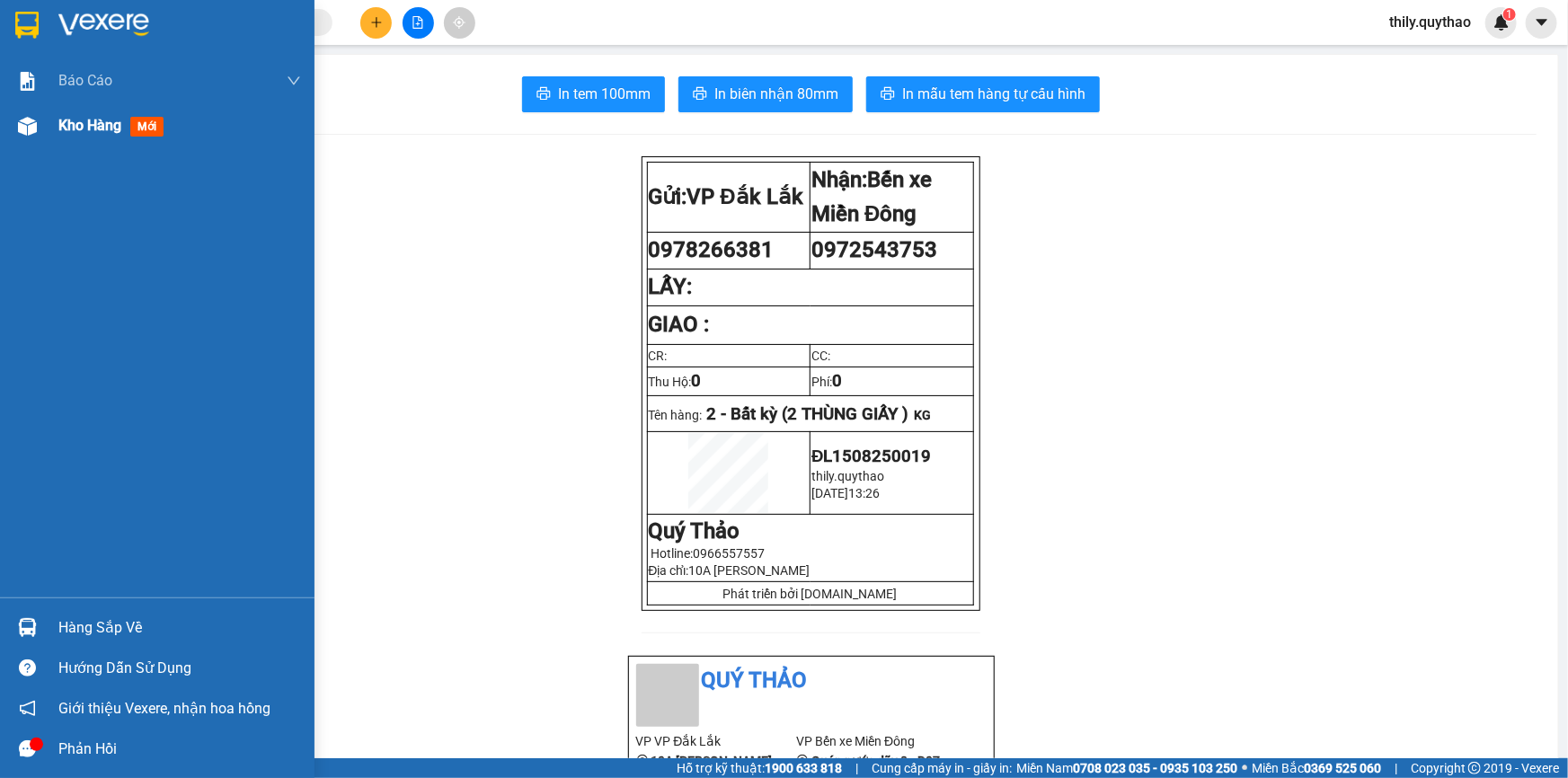
click at [70, 113] on div "Kho hàng mới" at bounding box center [179, 125] width 243 height 45
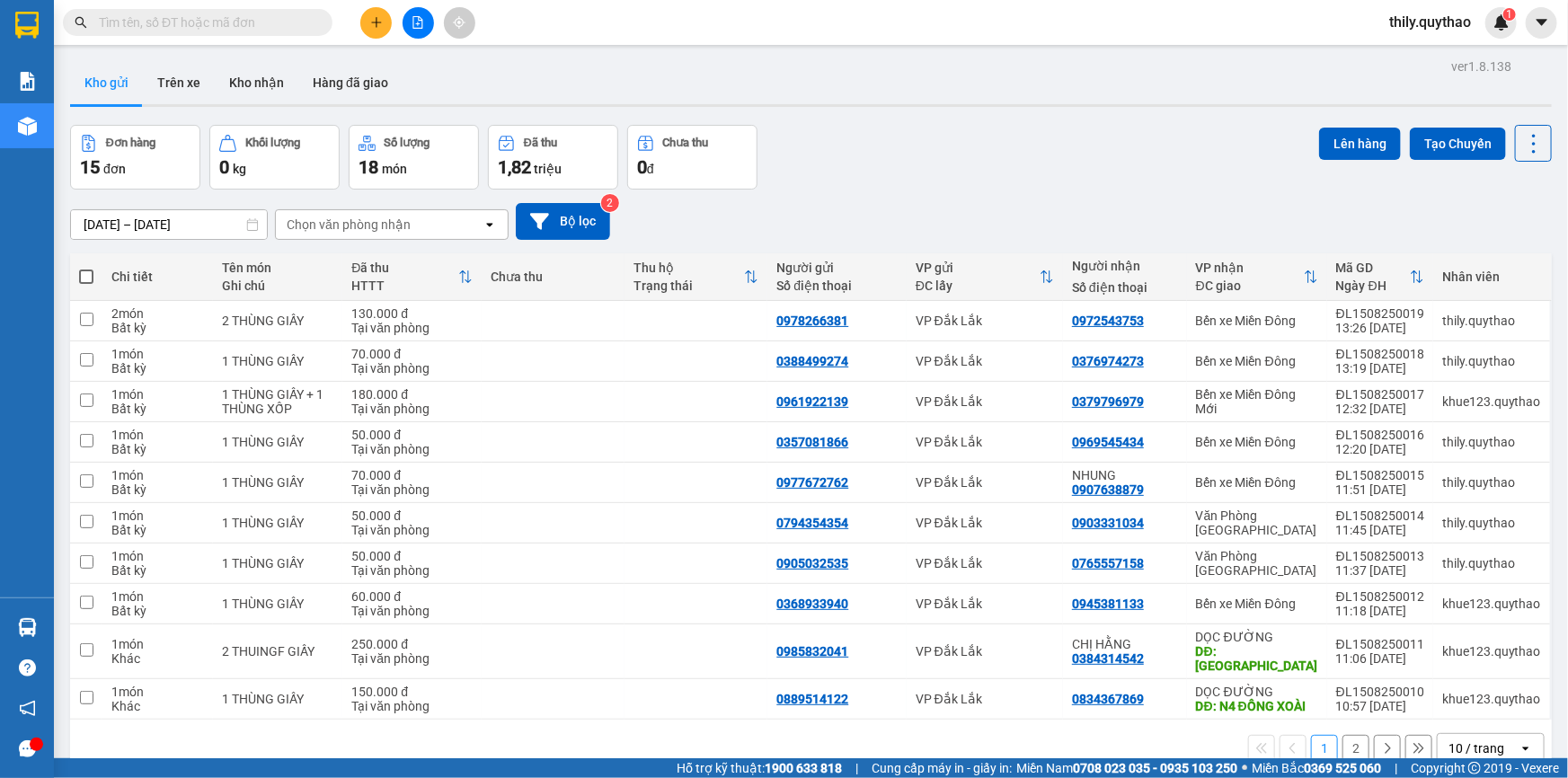
click at [373, 26] on icon "plus" at bounding box center [376, 23] width 13 height 13
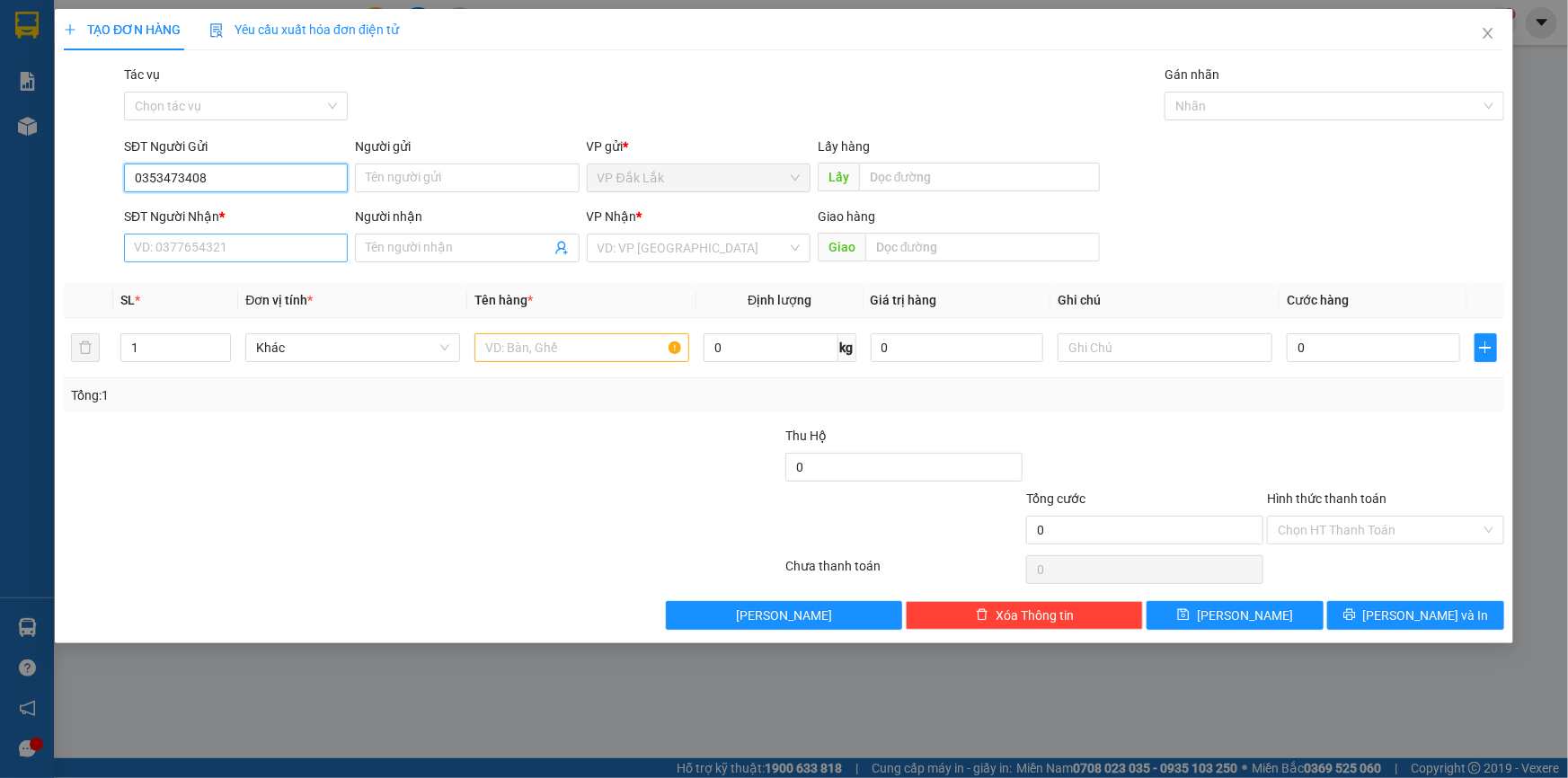
type input "0353473408"
click at [256, 234] on input "SĐT Người Nhận *" at bounding box center [235, 247] width 223 height 28
click at [168, 275] on div "0389546153" at bounding box center [235, 284] width 202 height 20
type input "0389546153"
click at [591, 341] on input "text" at bounding box center [581, 347] width 215 height 28
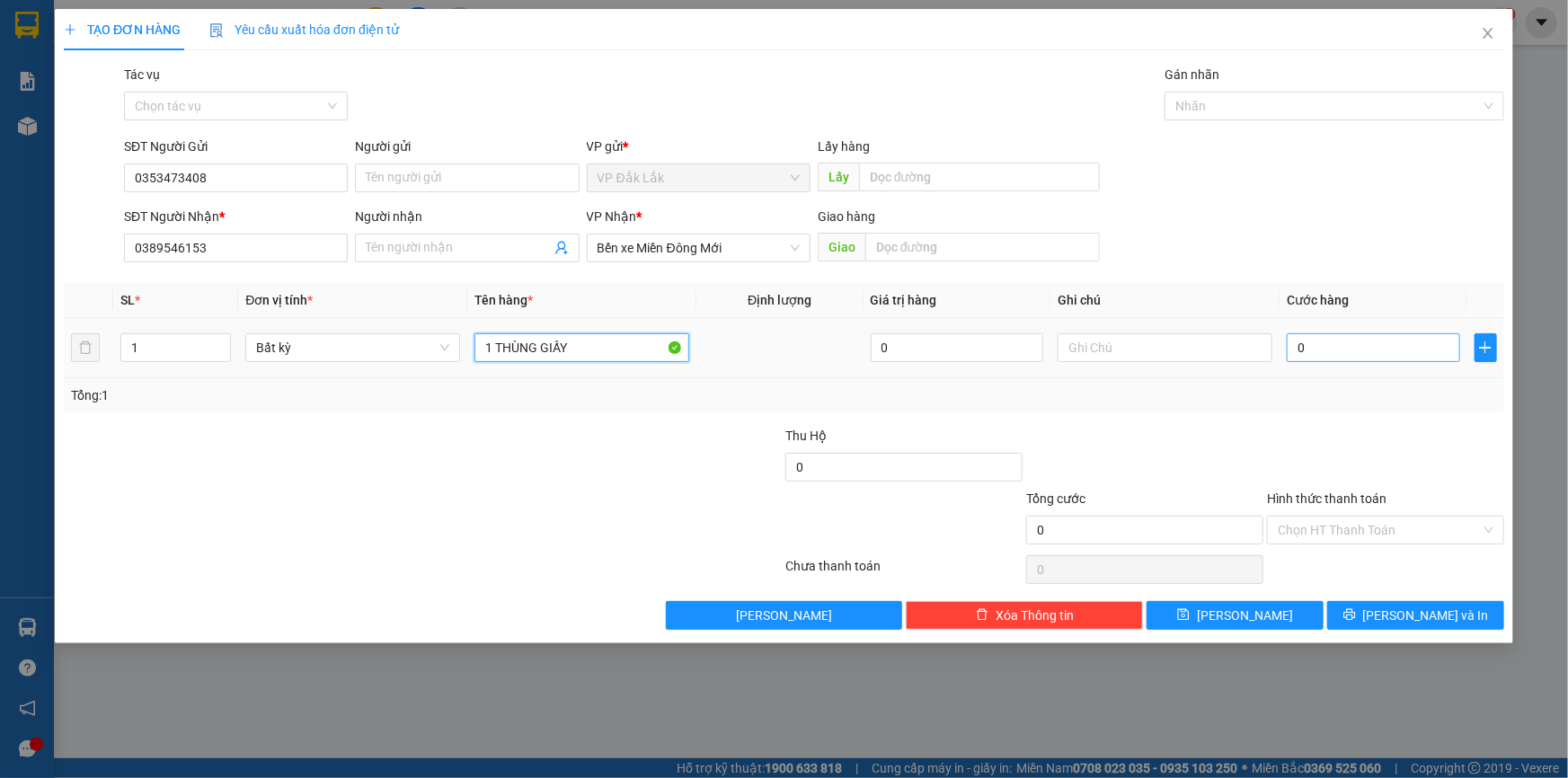
type input "1 THÙNG GIẤY"
click at [1353, 351] on input "0" at bounding box center [1373, 347] width 173 height 28
type input "5"
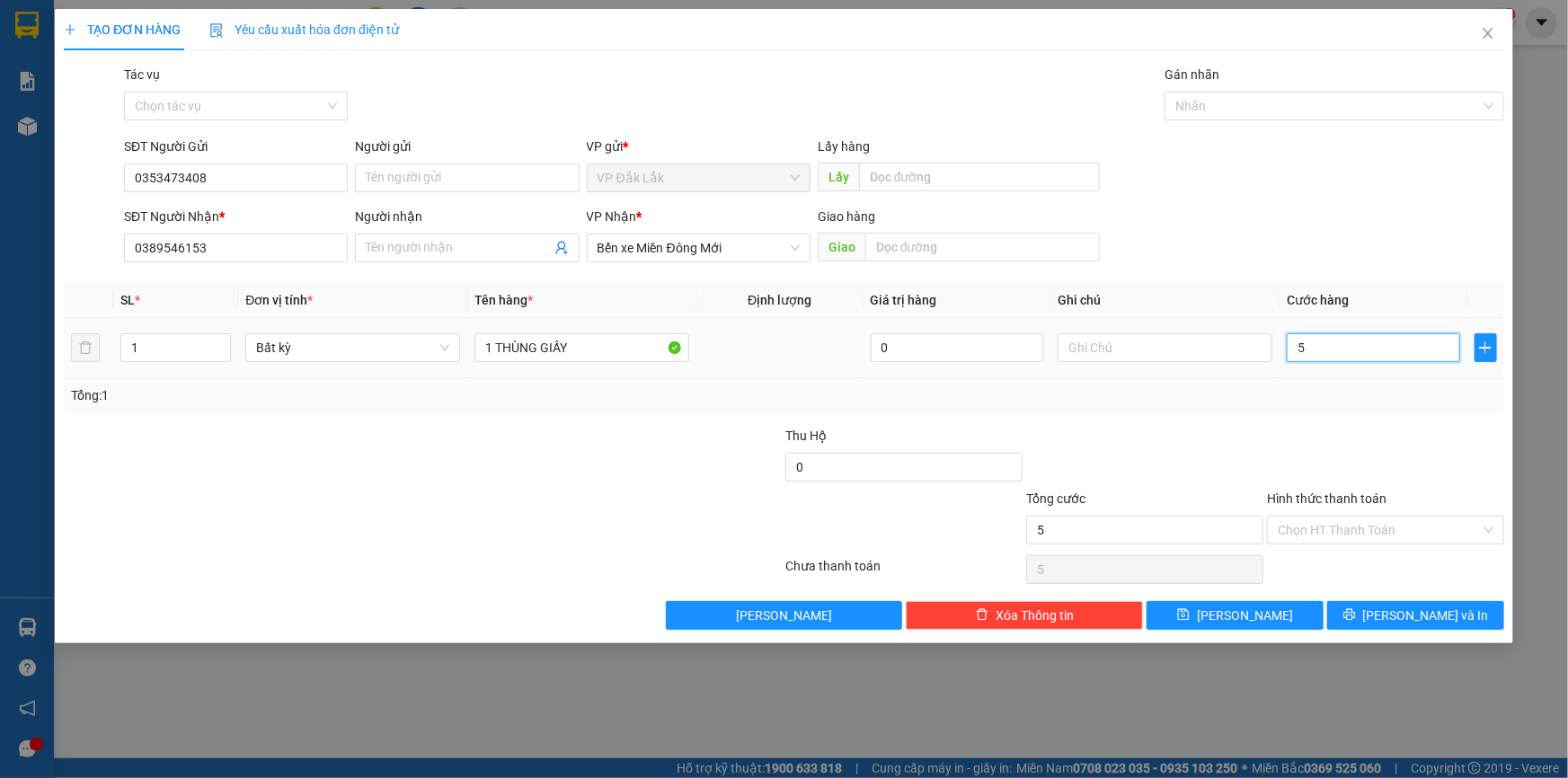
type input "50"
type input "500"
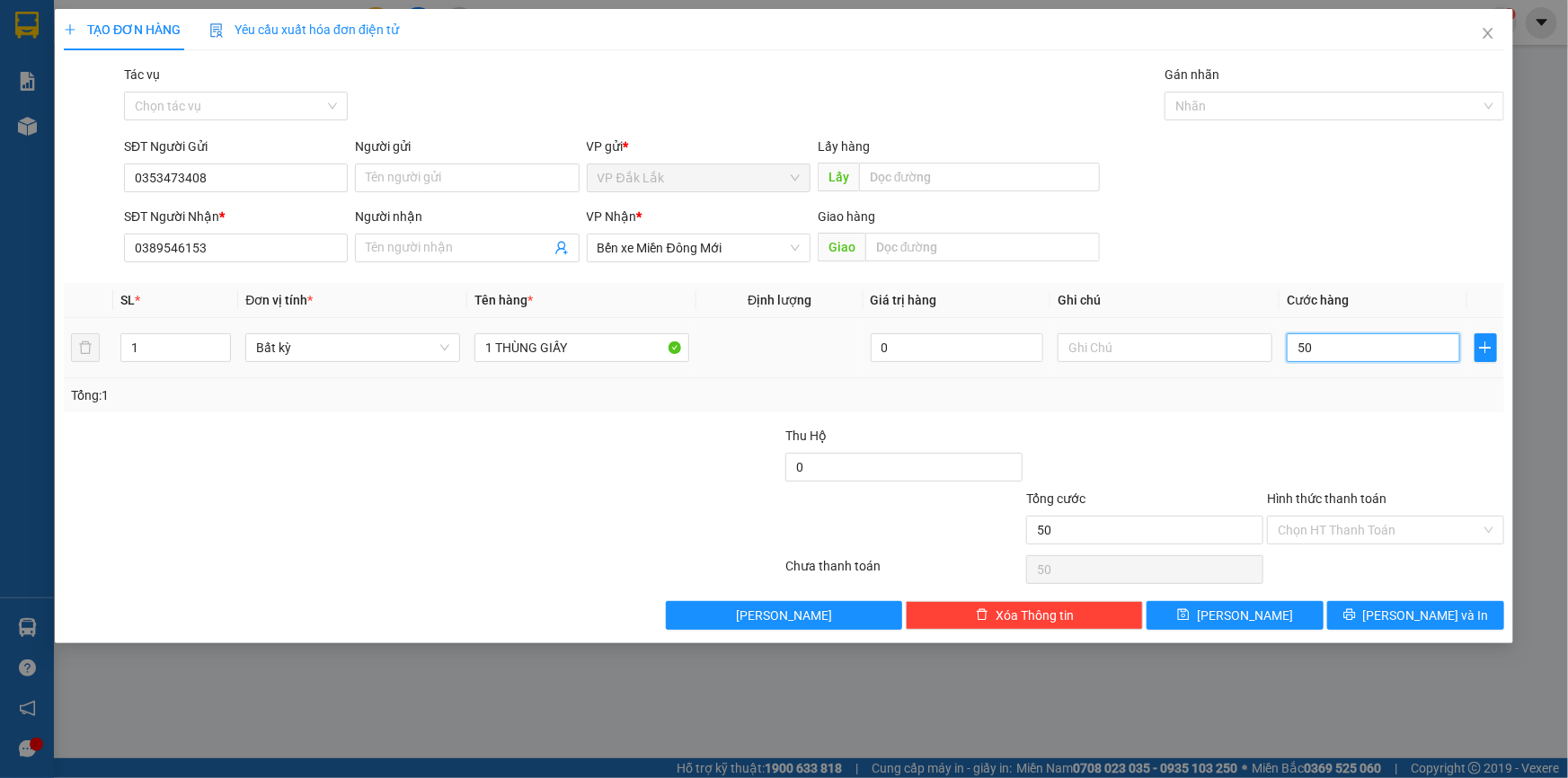
type input "500"
type input "5.000"
type input "50.000"
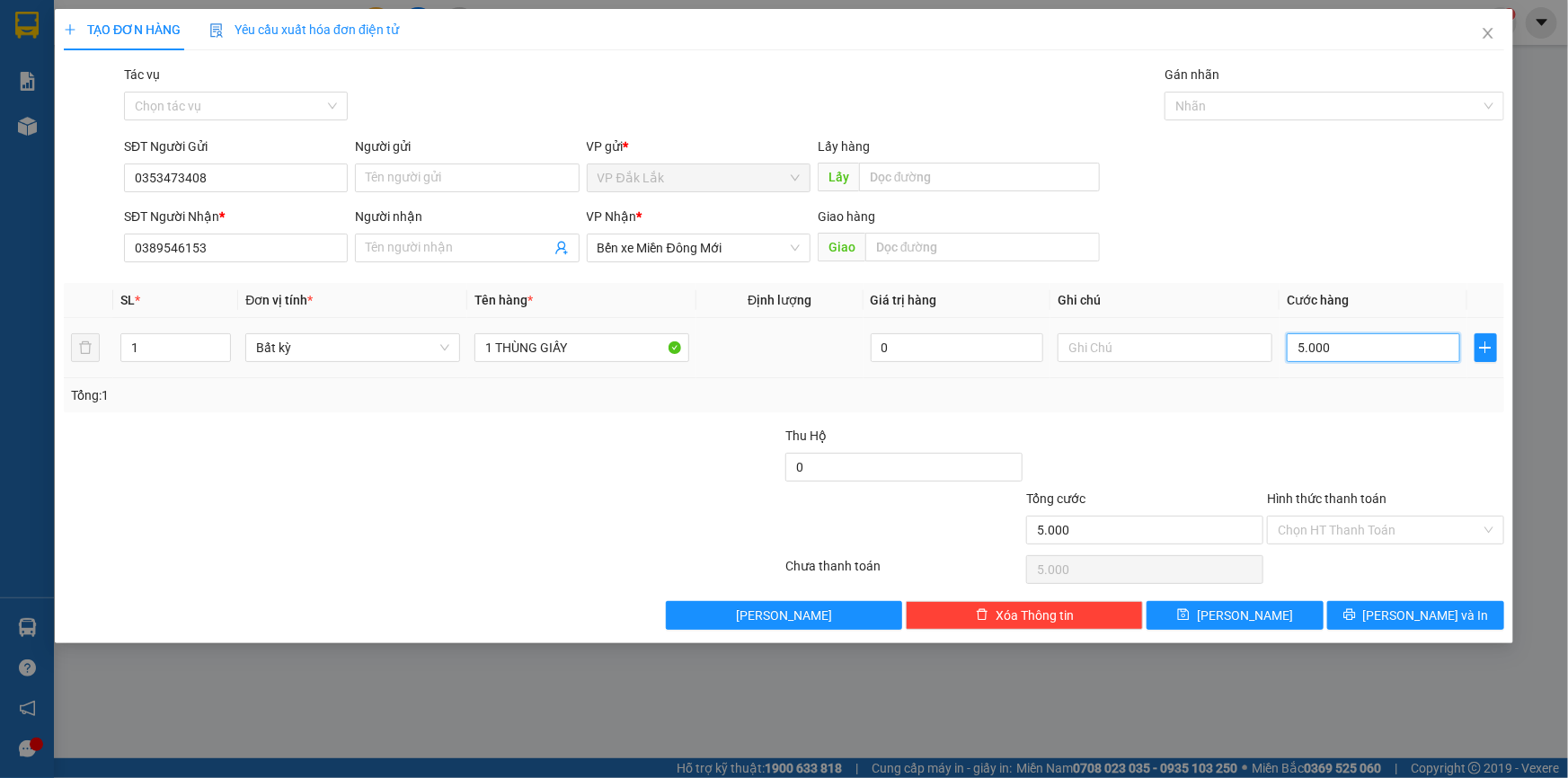
type input "50.000"
click at [1353, 526] on input "Hình thức thanh toán" at bounding box center [1379, 529] width 203 height 27
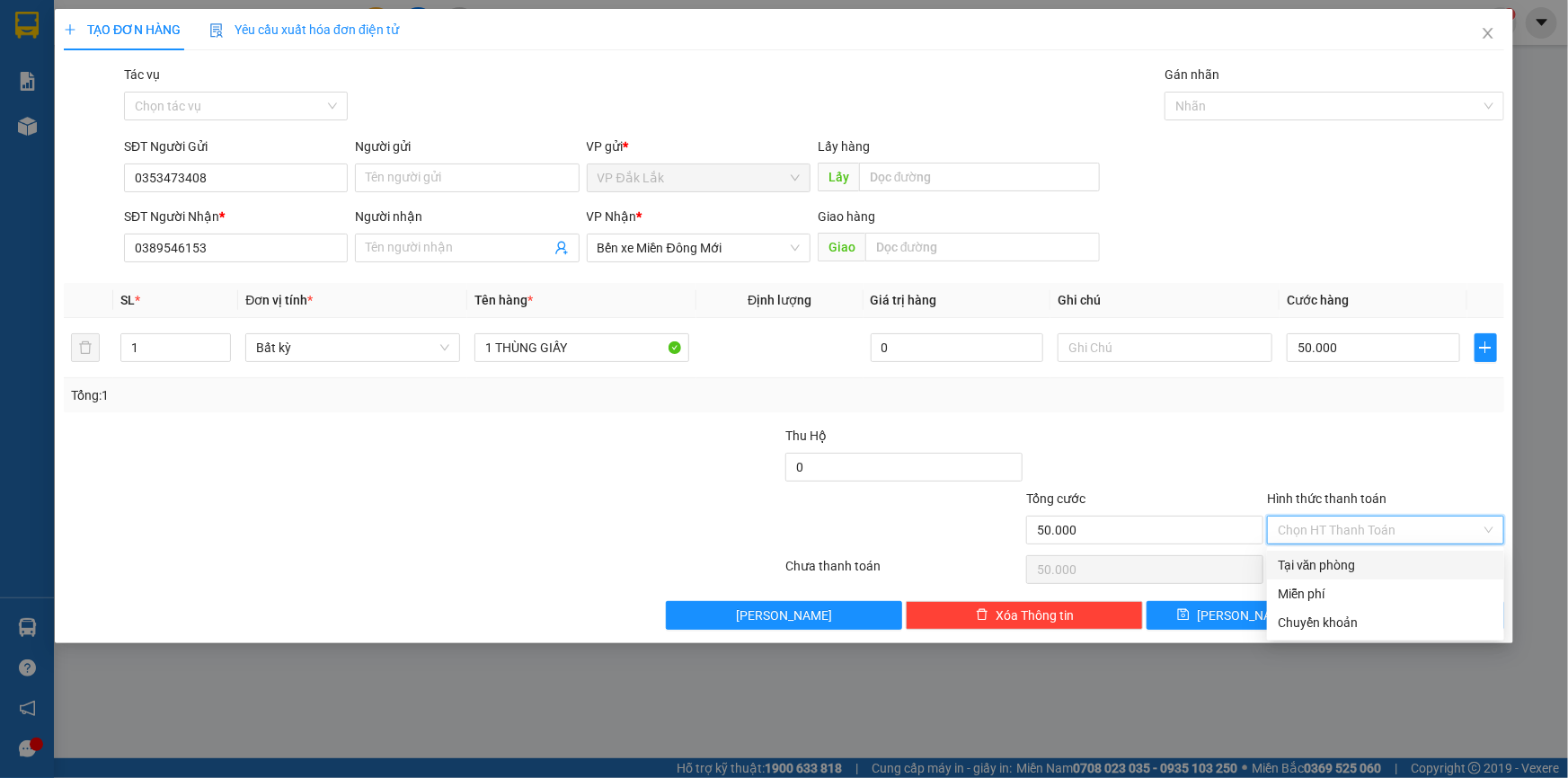
click at [1366, 564] on div "Tại văn phòng" at bounding box center [1386, 566] width 216 height 20
type input "0"
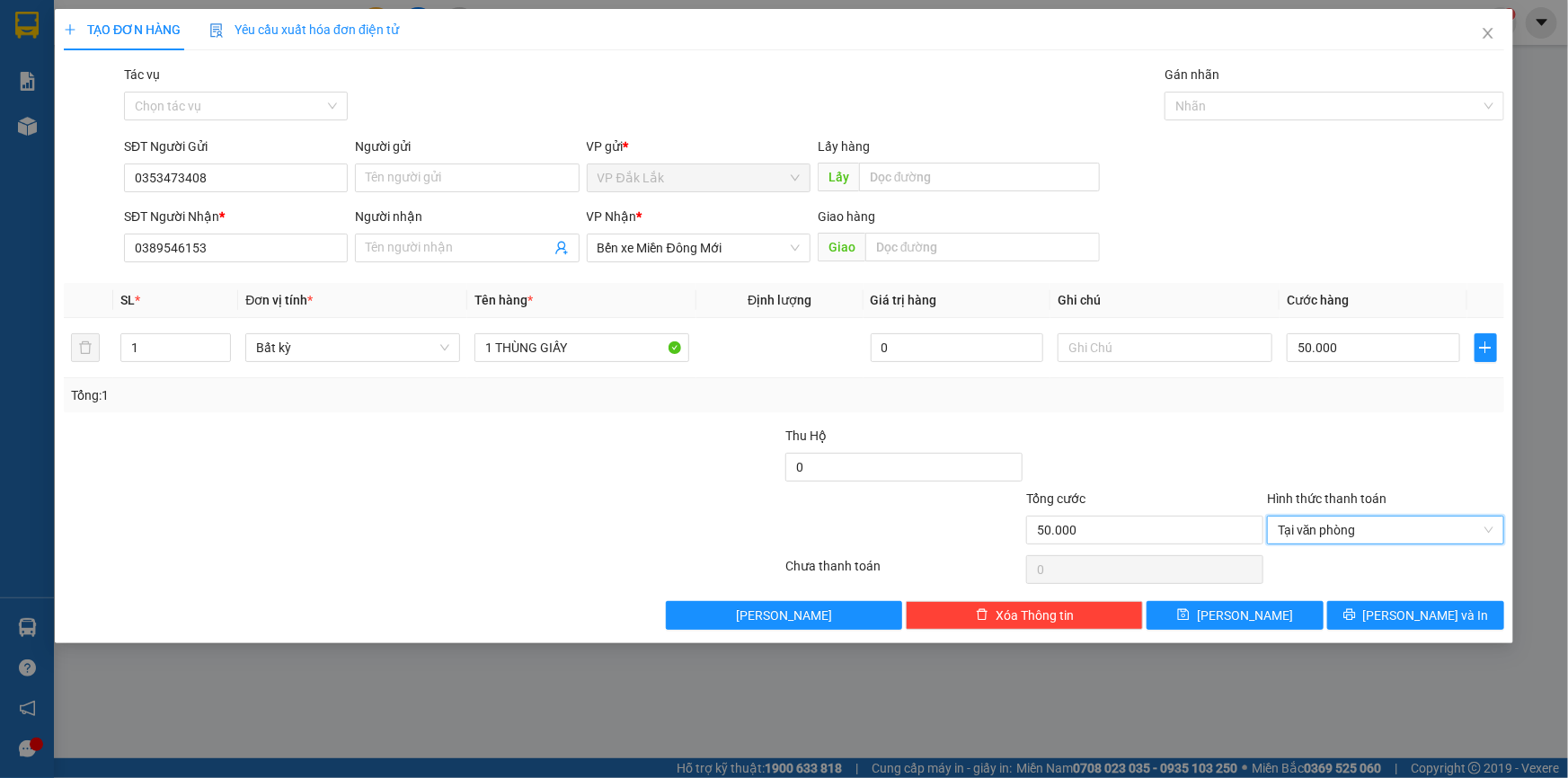
click at [1413, 595] on div "Transit Pickup Surcharge Ids Transit Deliver Surcharge Ids Transit Deliver Surc…" at bounding box center [784, 347] width 1441 height 565
click at [1415, 612] on span "[PERSON_NAME] và In" at bounding box center [1425, 616] width 125 height 20
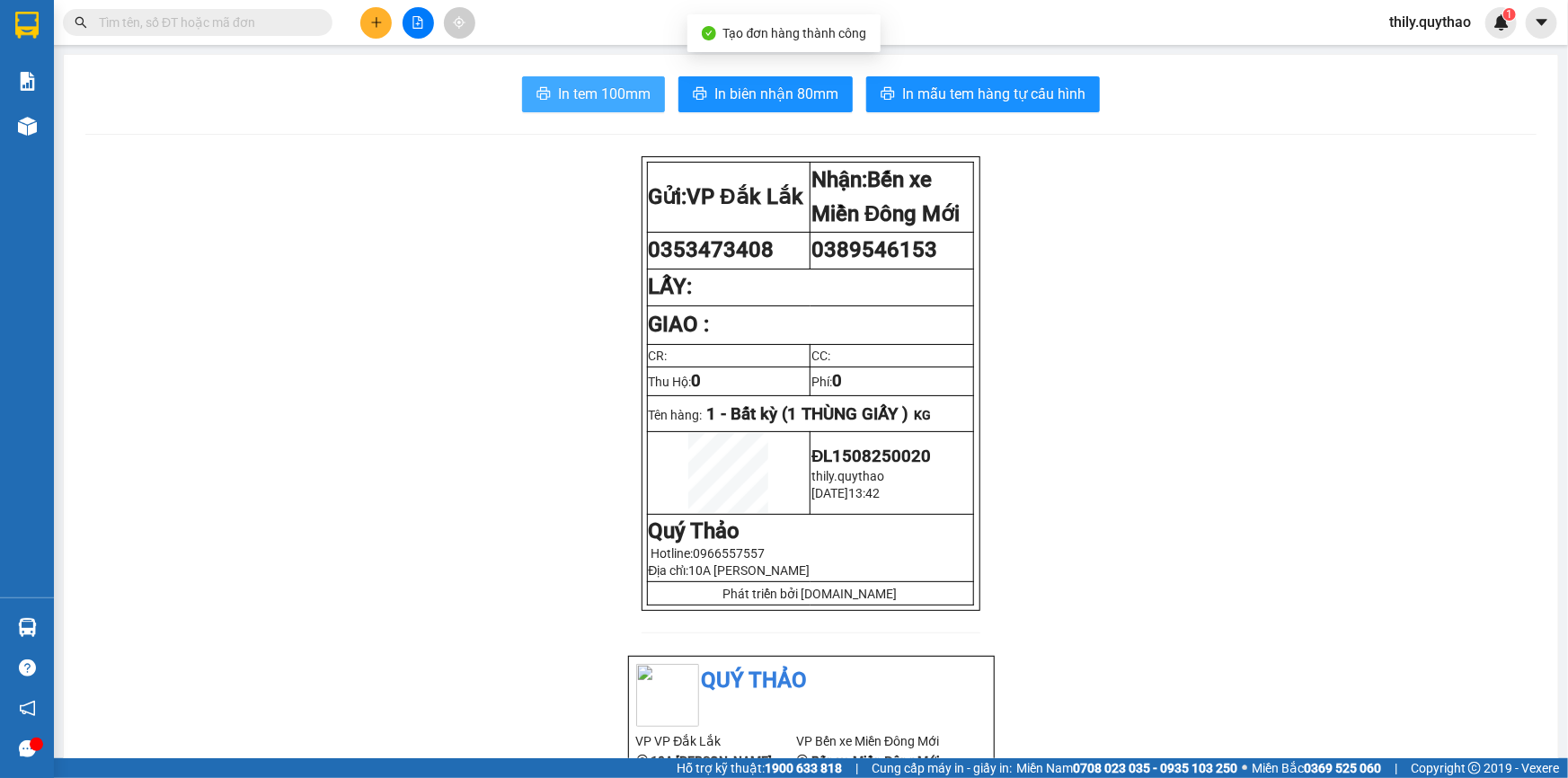
click at [643, 95] on span "In tem 100mm" at bounding box center [604, 93] width 92 height 23
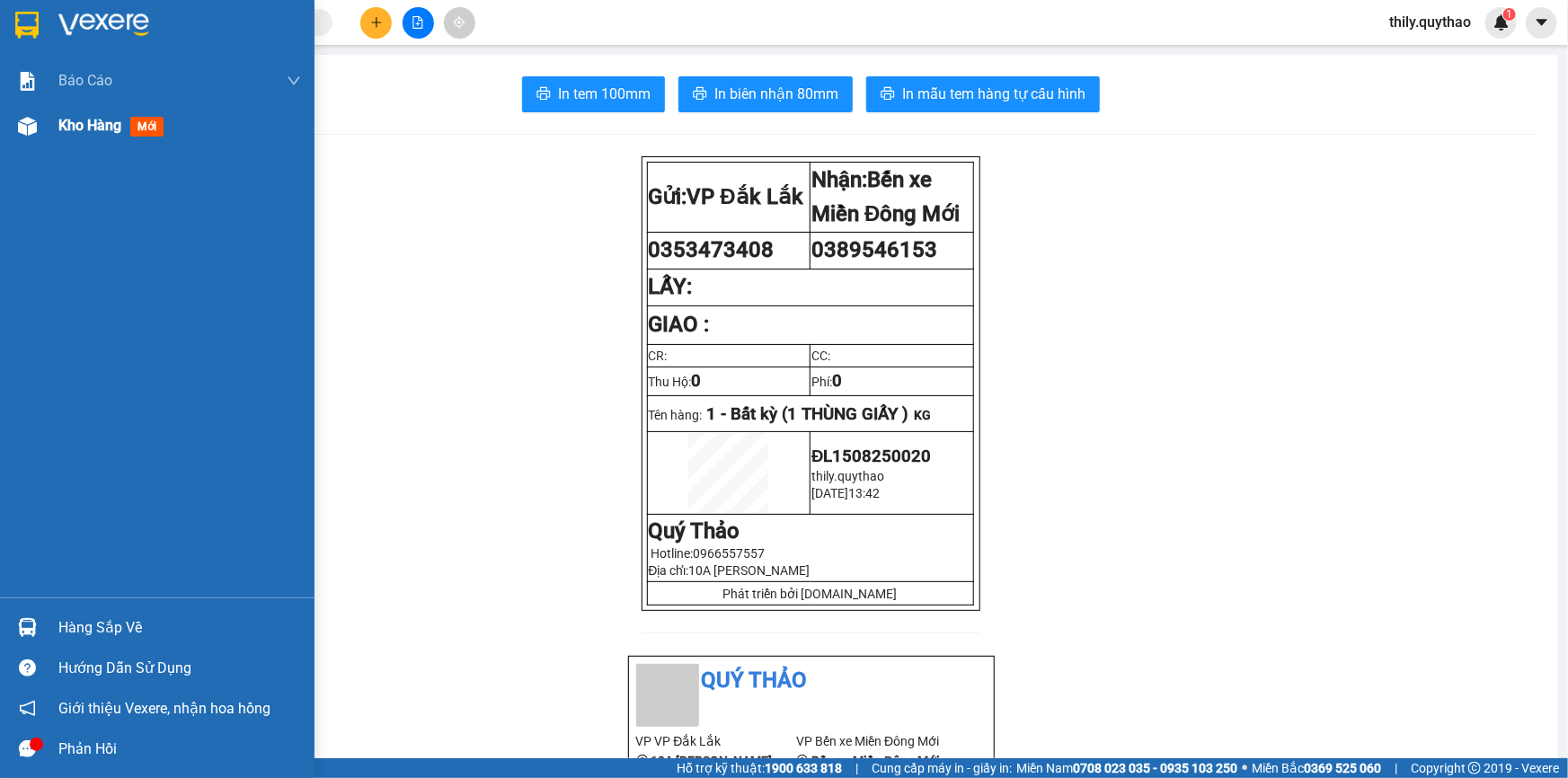
click at [68, 125] on span "Kho hàng" at bounding box center [90, 125] width 63 height 17
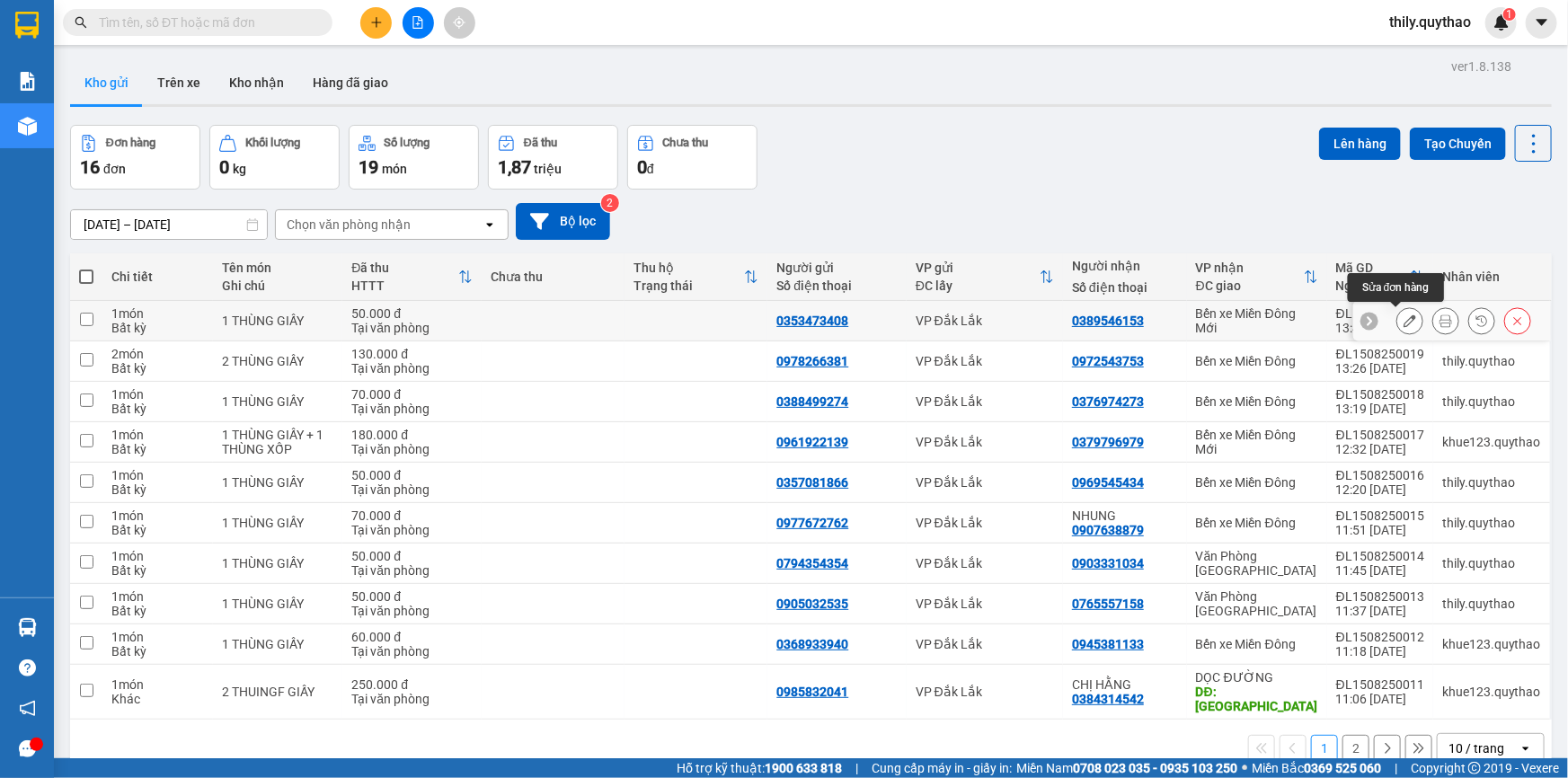
click at [1400, 313] on button at bounding box center [1409, 321] width 25 height 31
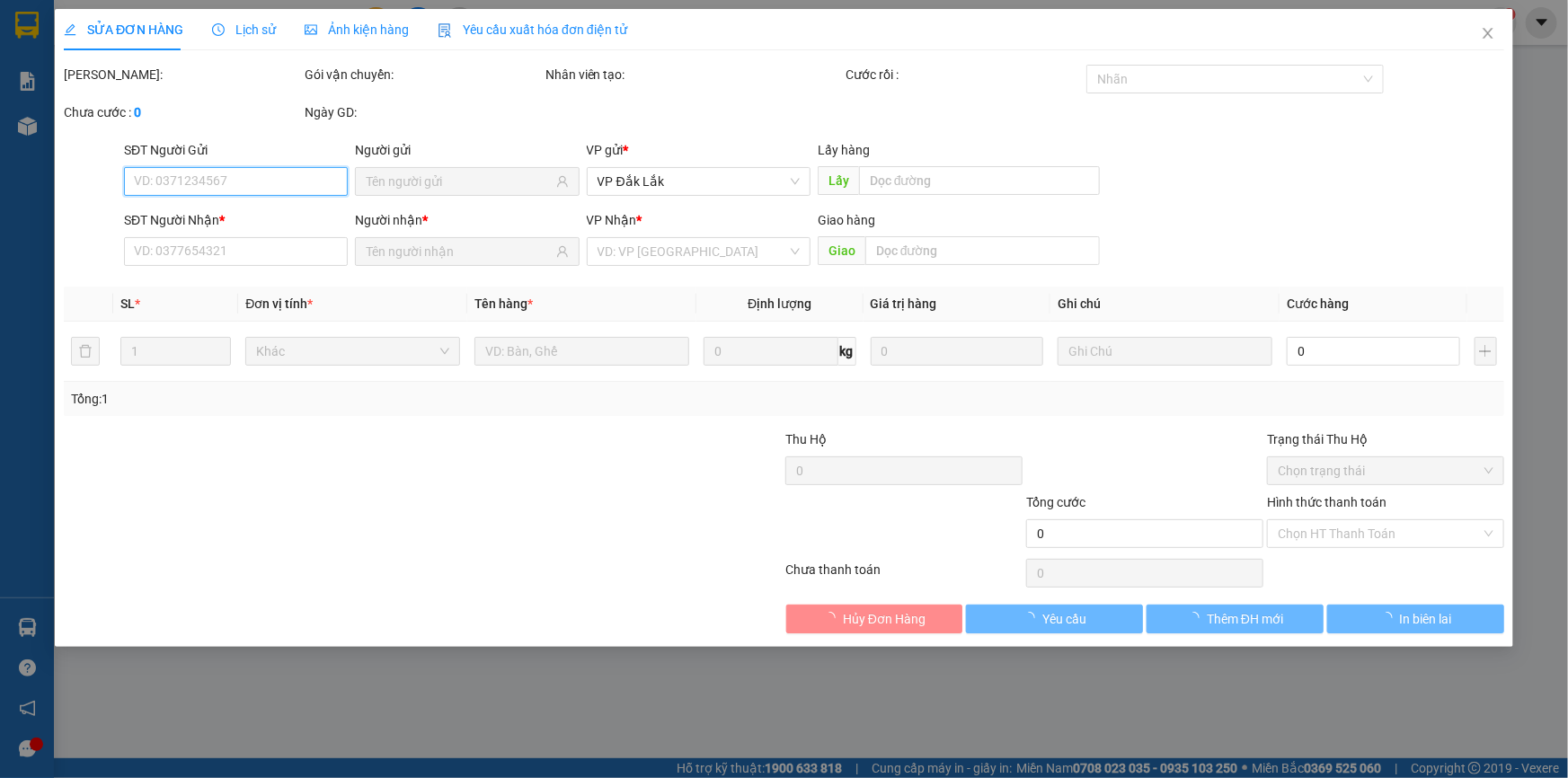
type input "0353473408"
type input "0389546153"
type input "50.000"
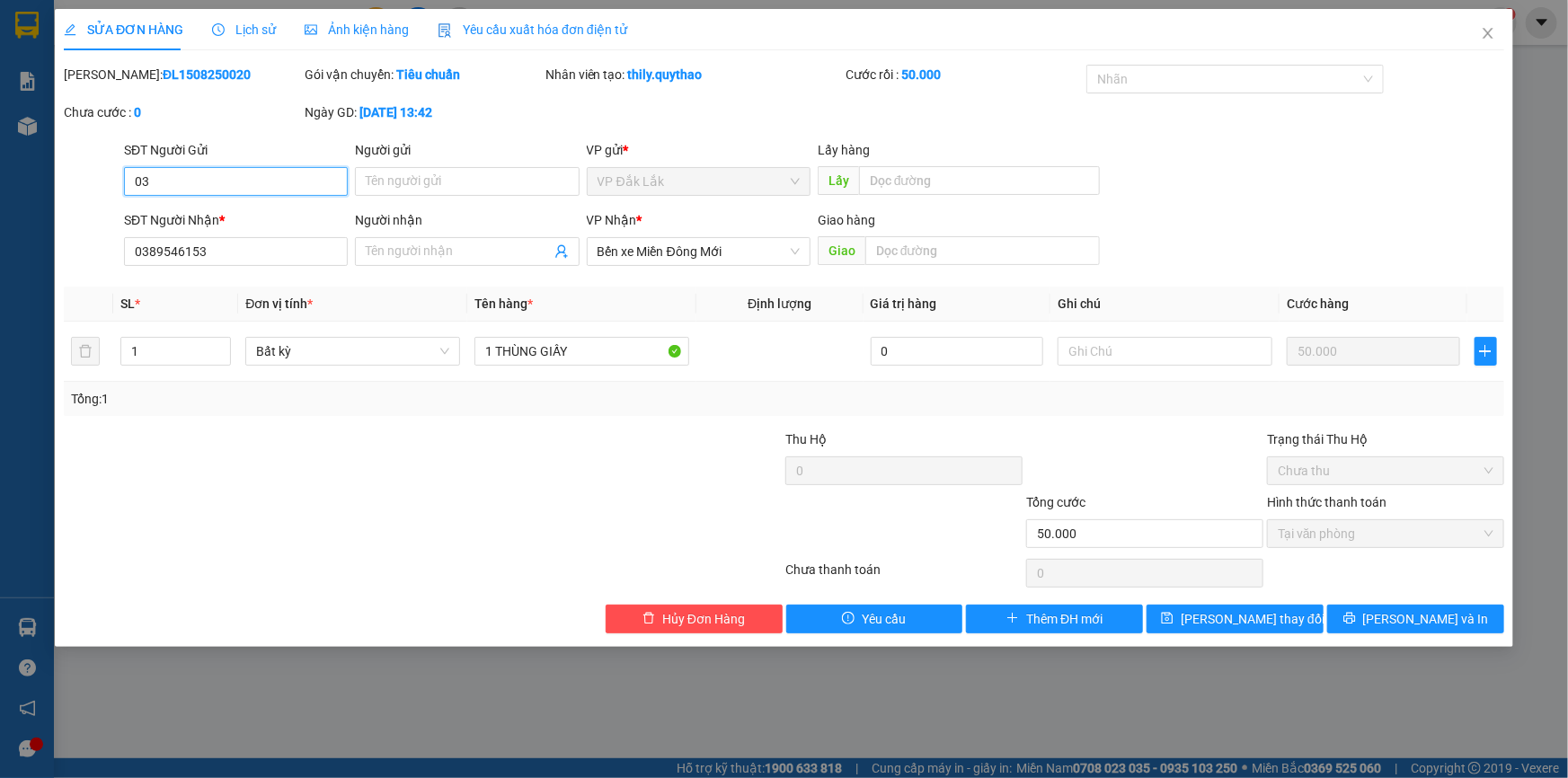
type input "0"
type input "0353413408"
click at [1262, 610] on span "[PERSON_NAME] thay đổi" at bounding box center [1252, 620] width 144 height 20
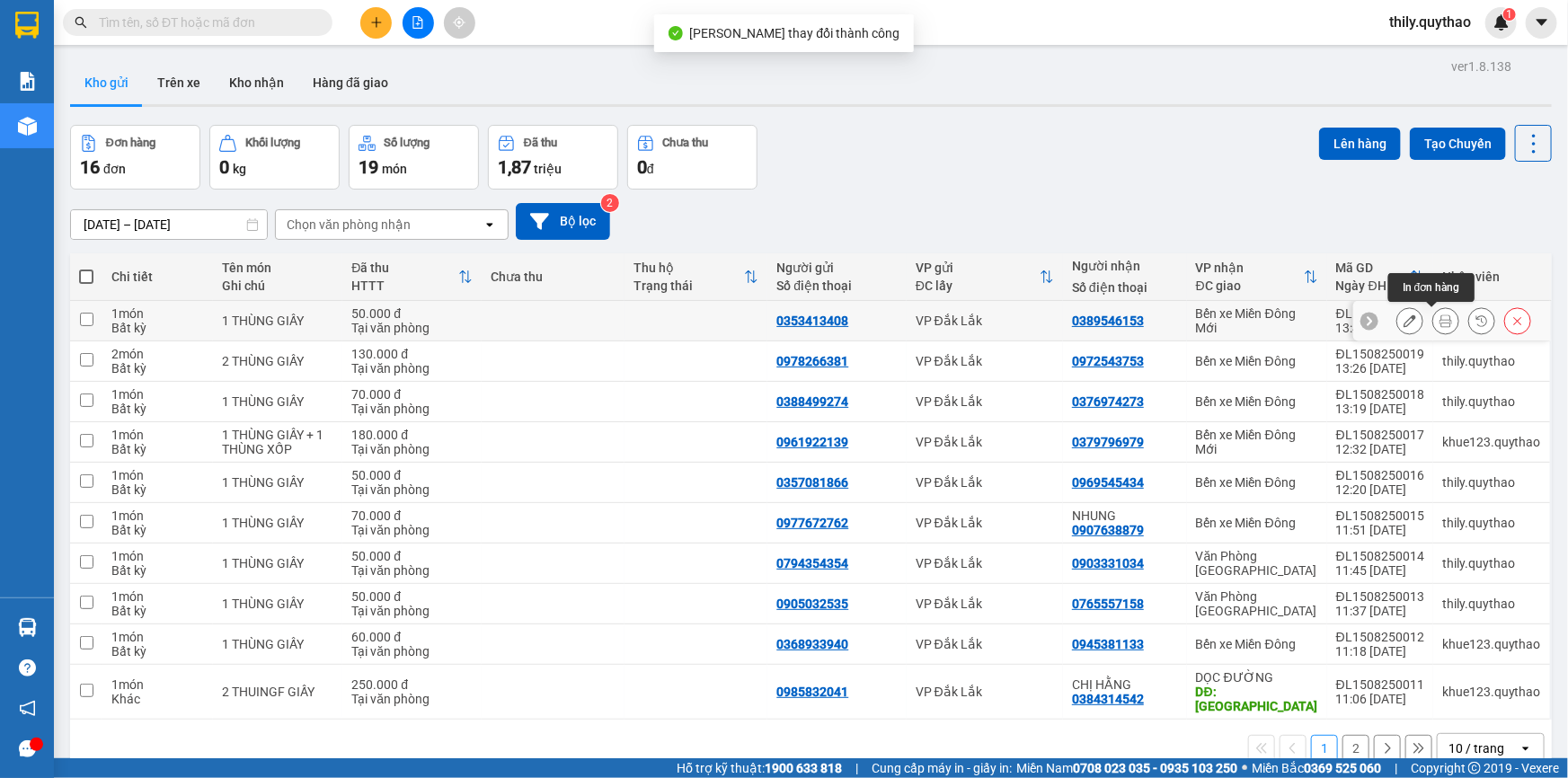
click at [1440, 318] on icon at bounding box center [1446, 321] width 13 height 13
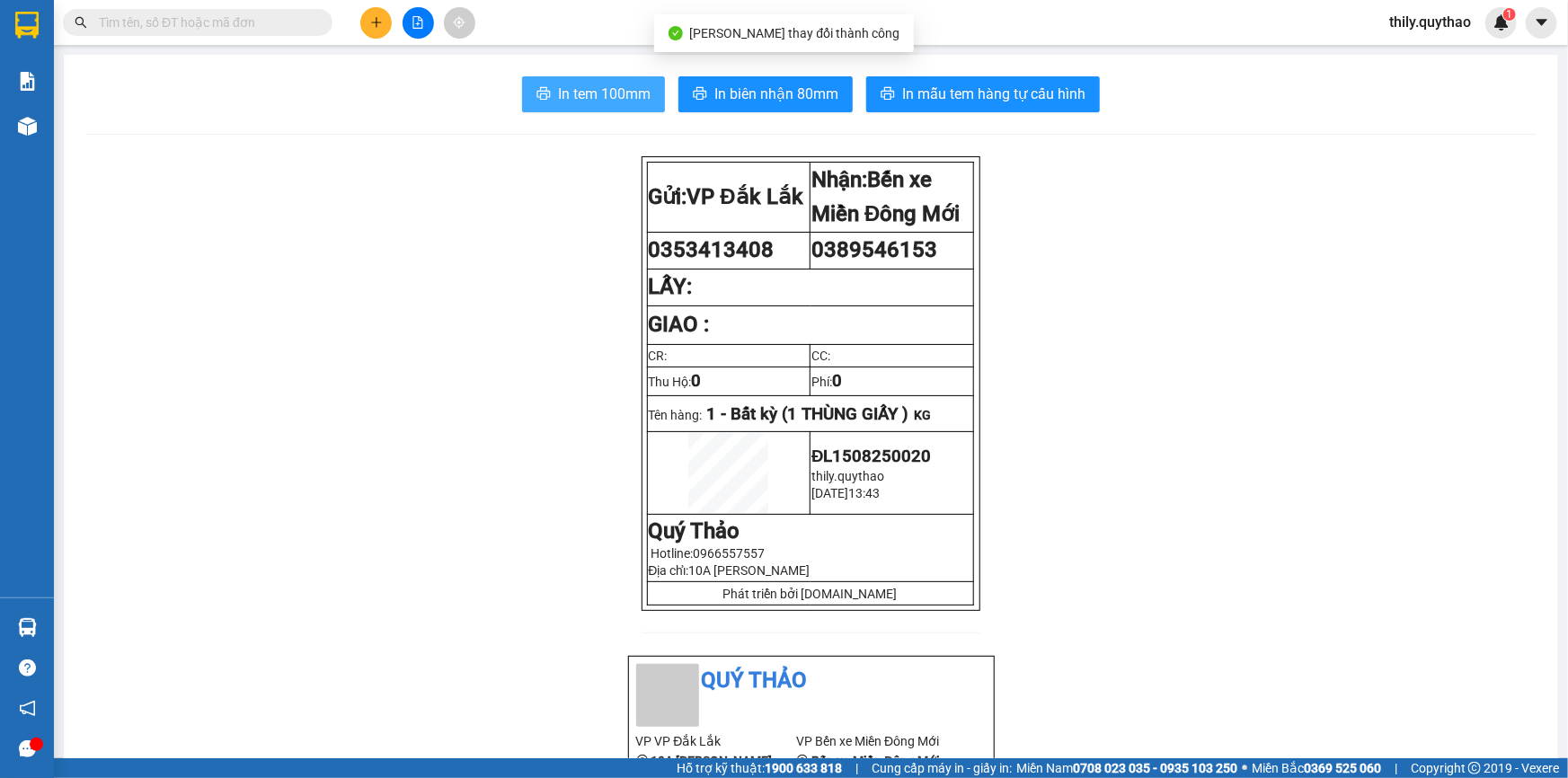
click at [605, 94] on span "In tem 100mm" at bounding box center [604, 93] width 92 height 23
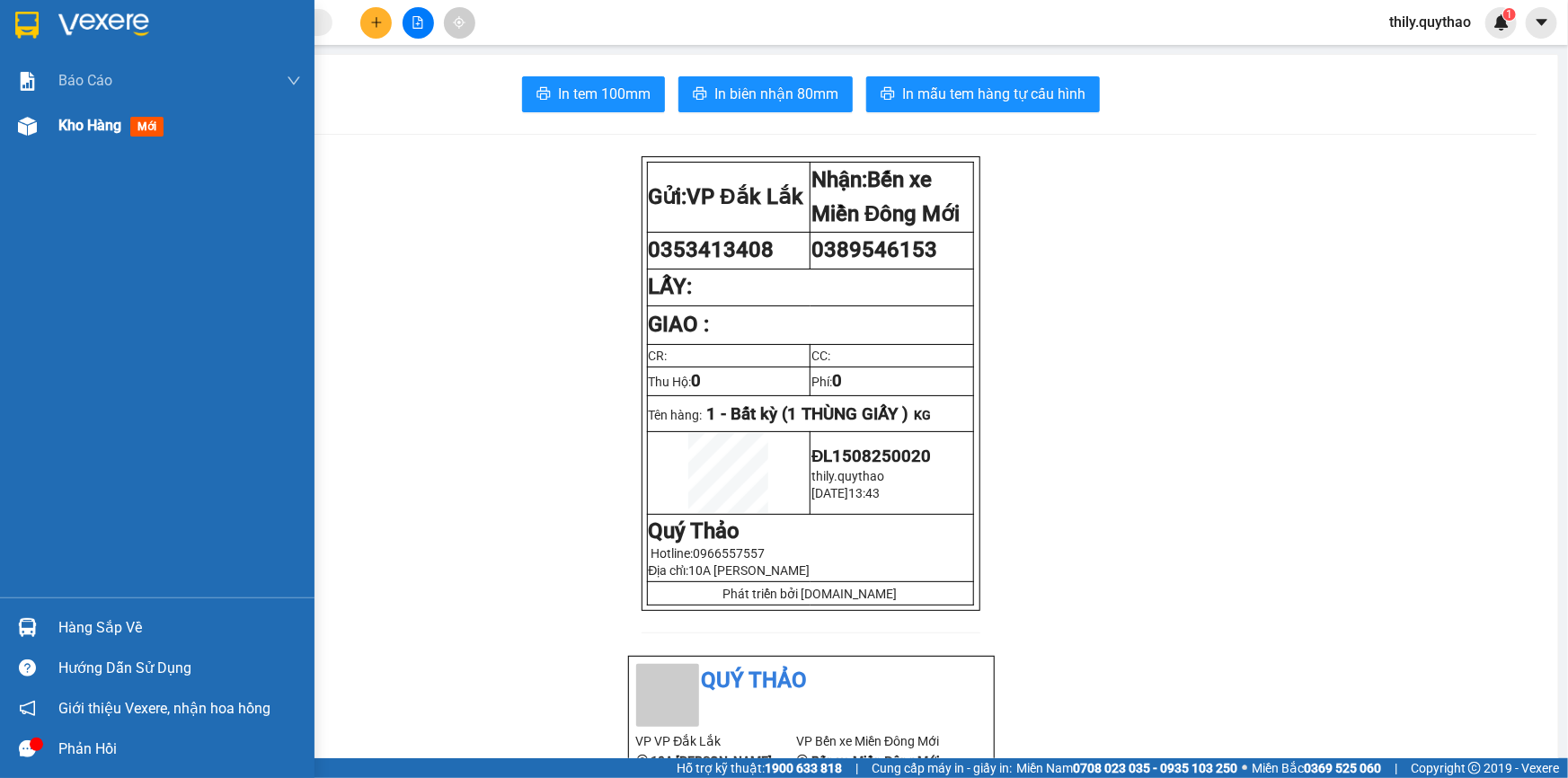
click at [99, 123] on span "Kho hàng" at bounding box center [90, 125] width 63 height 17
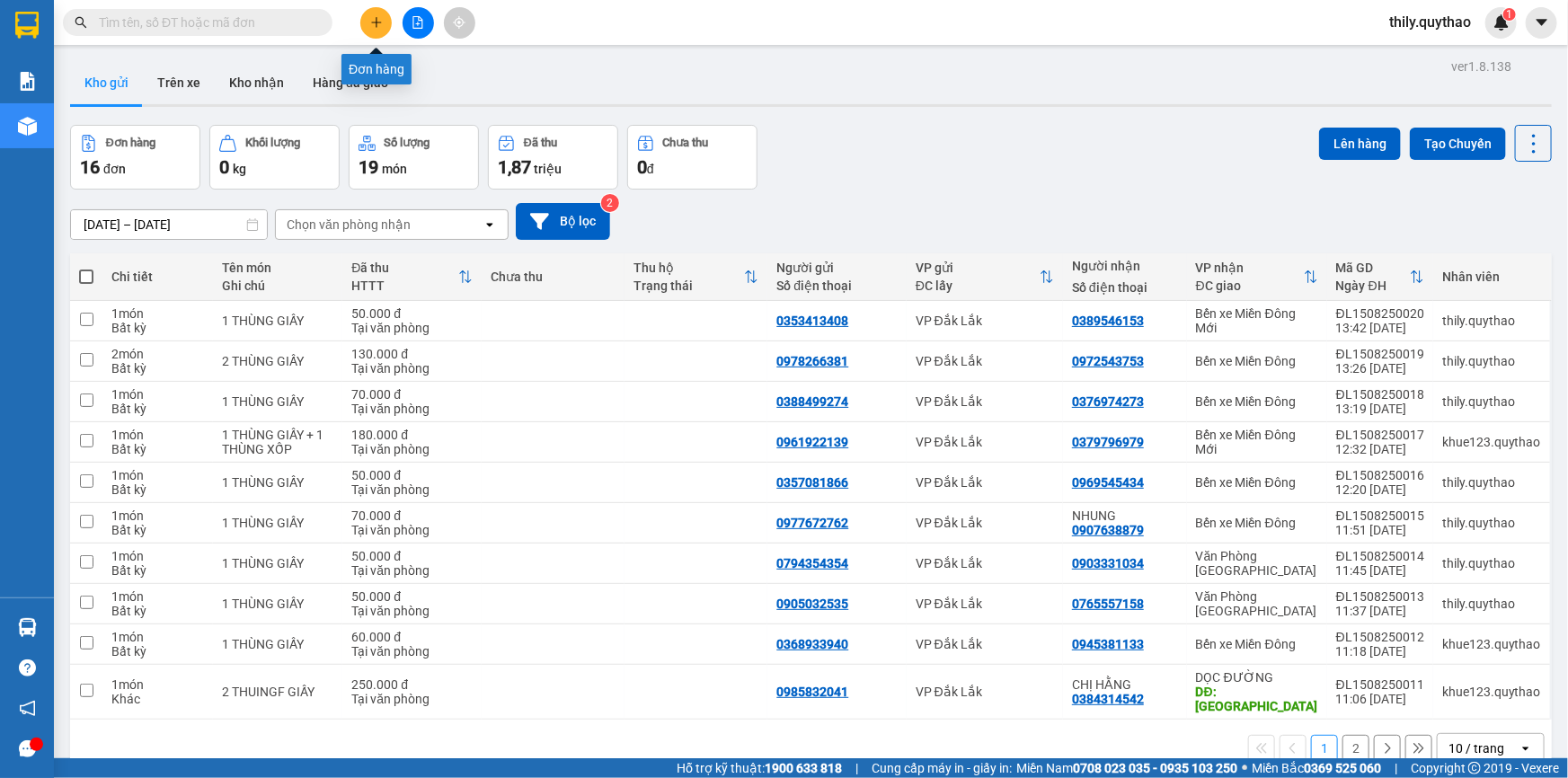
click at [379, 25] on icon "plus" at bounding box center [376, 23] width 13 height 13
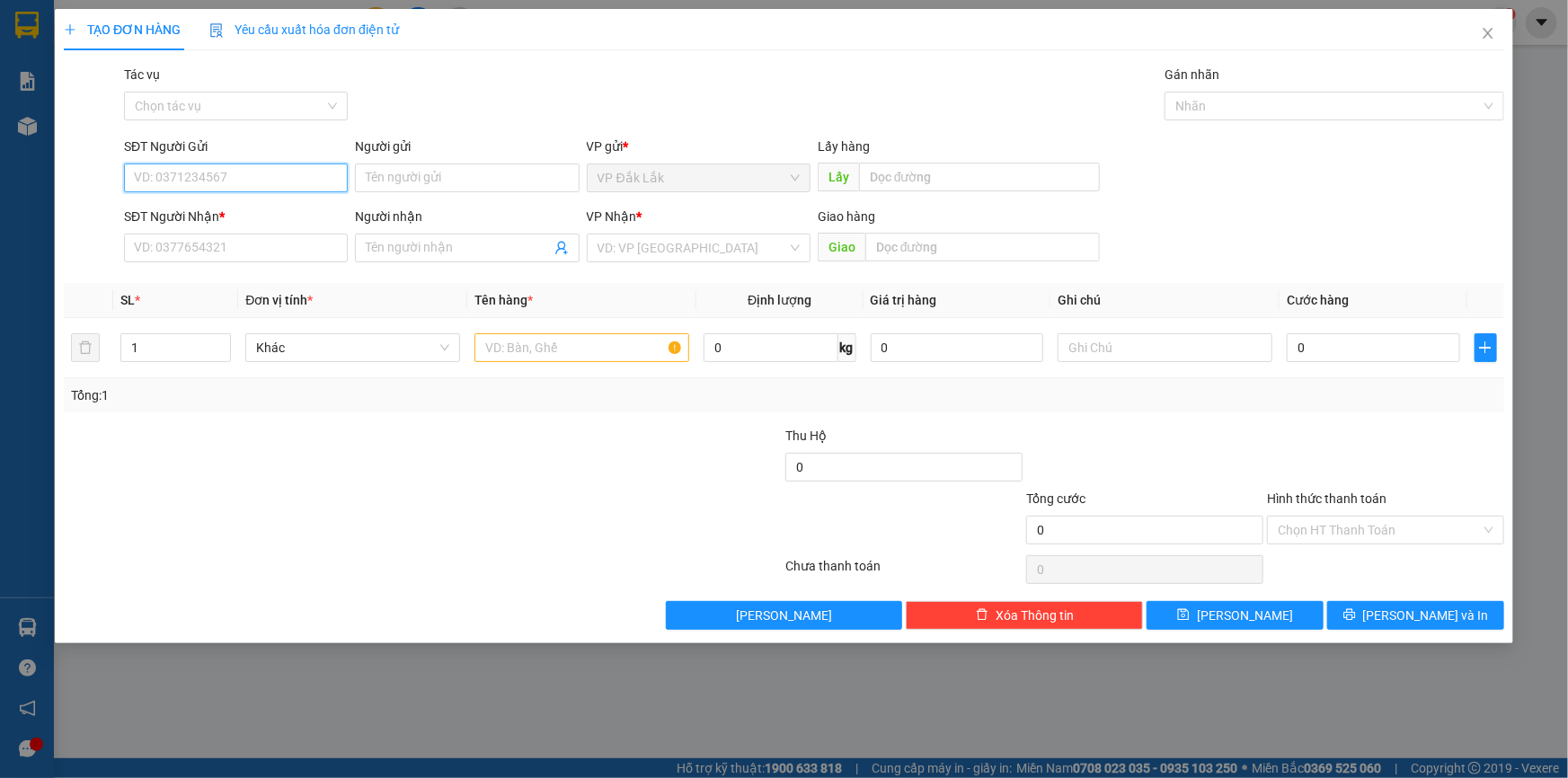
click at [268, 181] on input "SĐT Người Gửi" at bounding box center [235, 178] width 223 height 28
click at [200, 240] on div "0973139797" at bounding box center [235, 243] width 202 height 20
type input "0973139797"
type input "0972707855"
type input "CC BÌNH DƯƠNG"
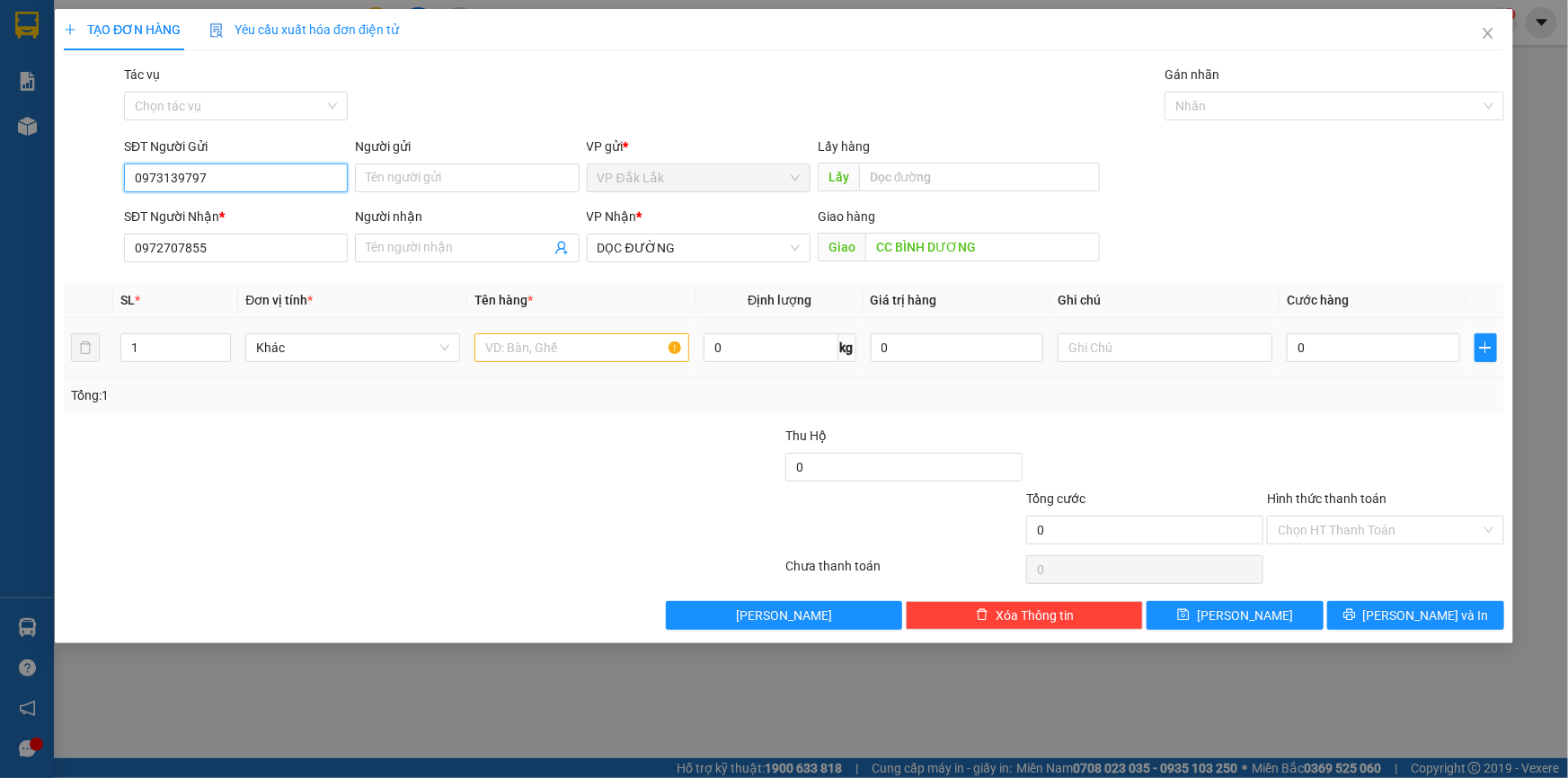
type input "0973139797"
click at [583, 341] on input "text" at bounding box center [581, 347] width 215 height 28
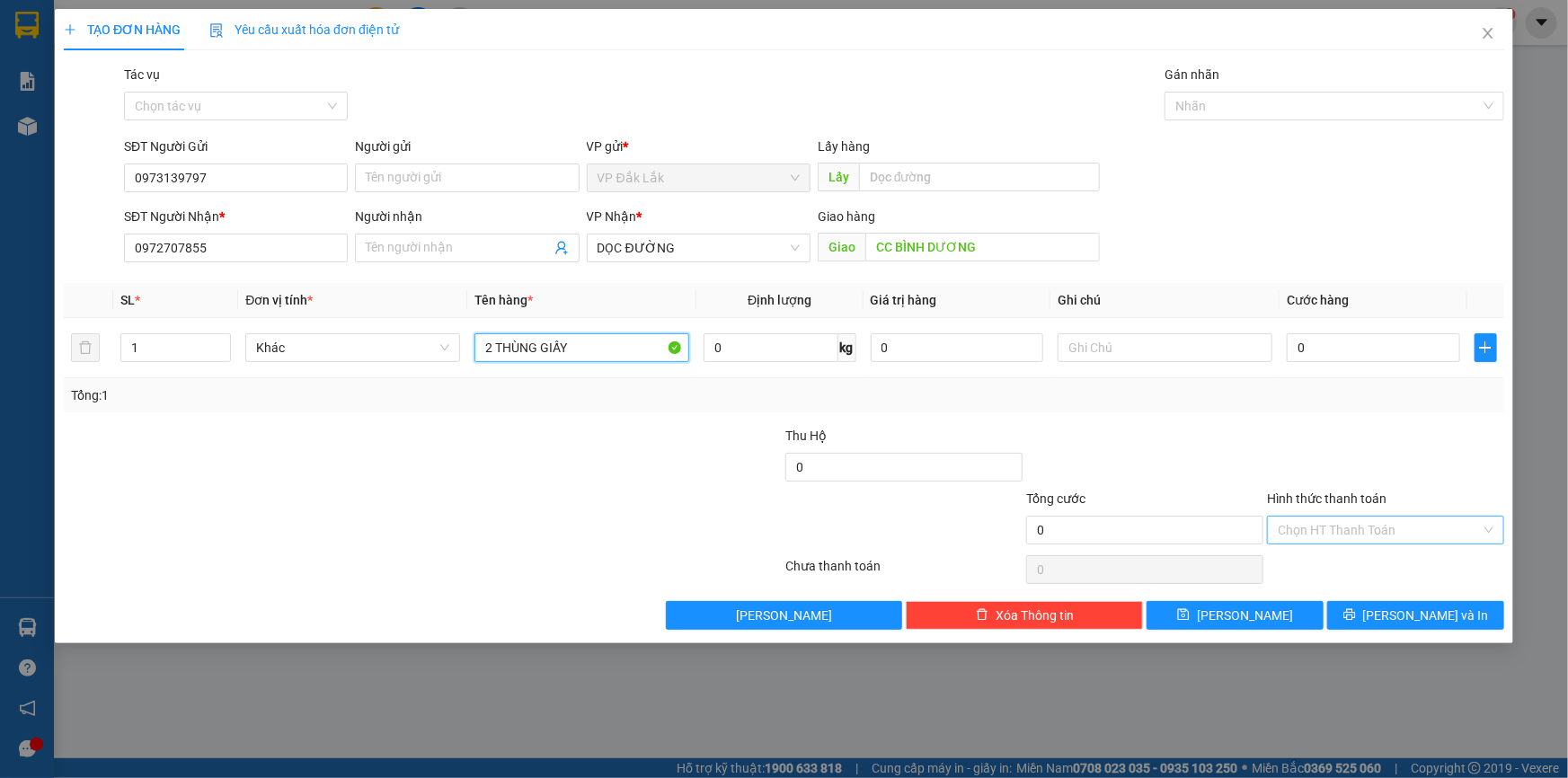
type input "2 THÙNG GIẤY"
click at [1355, 531] on input "Hình thức thanh toán" at bounding box center [1379, 529] width 203 height 27
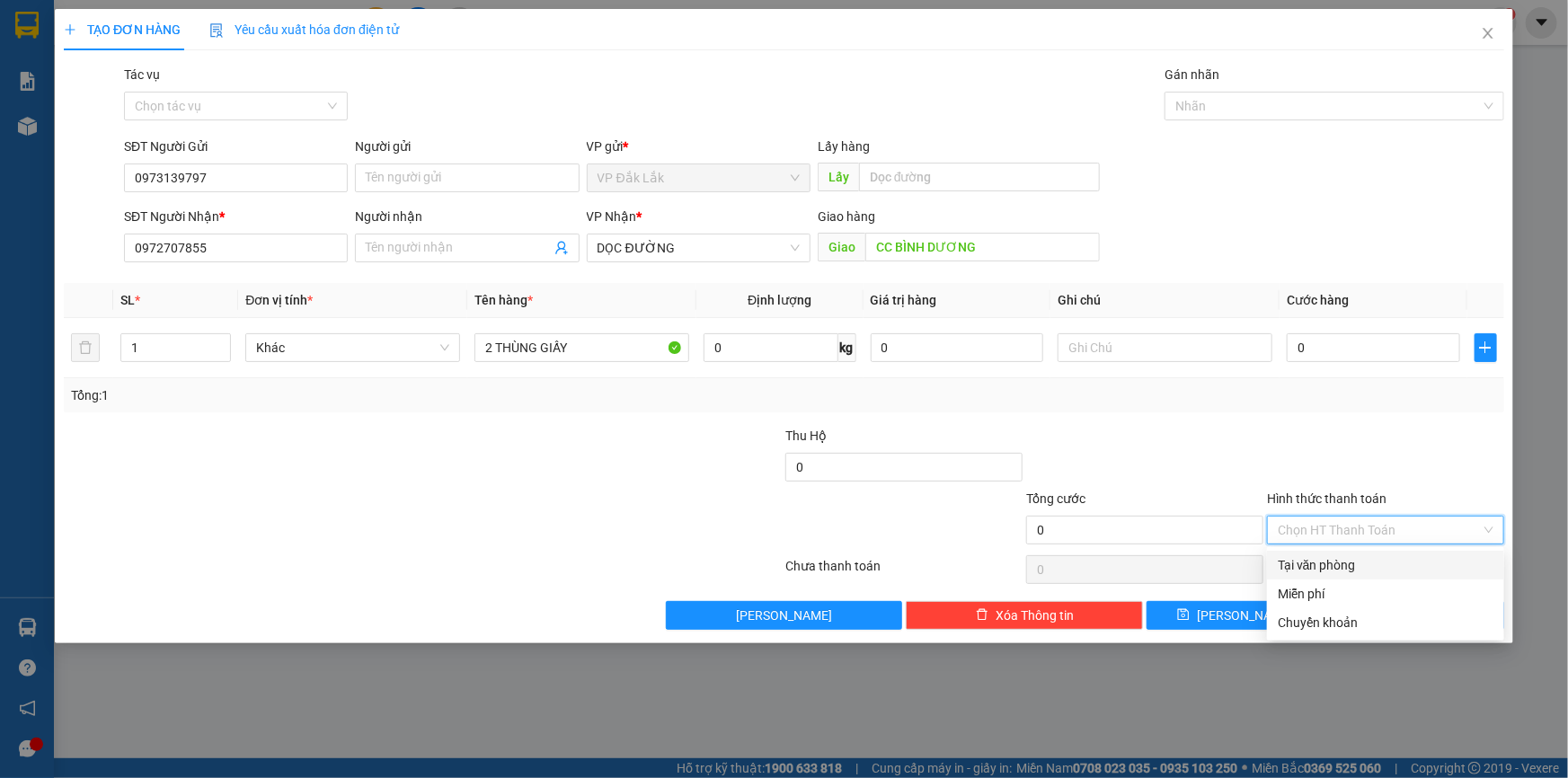
click at [1351, 562] on div "Tại văn phòng" at bounding box center [1386, 566] width 216 height 20
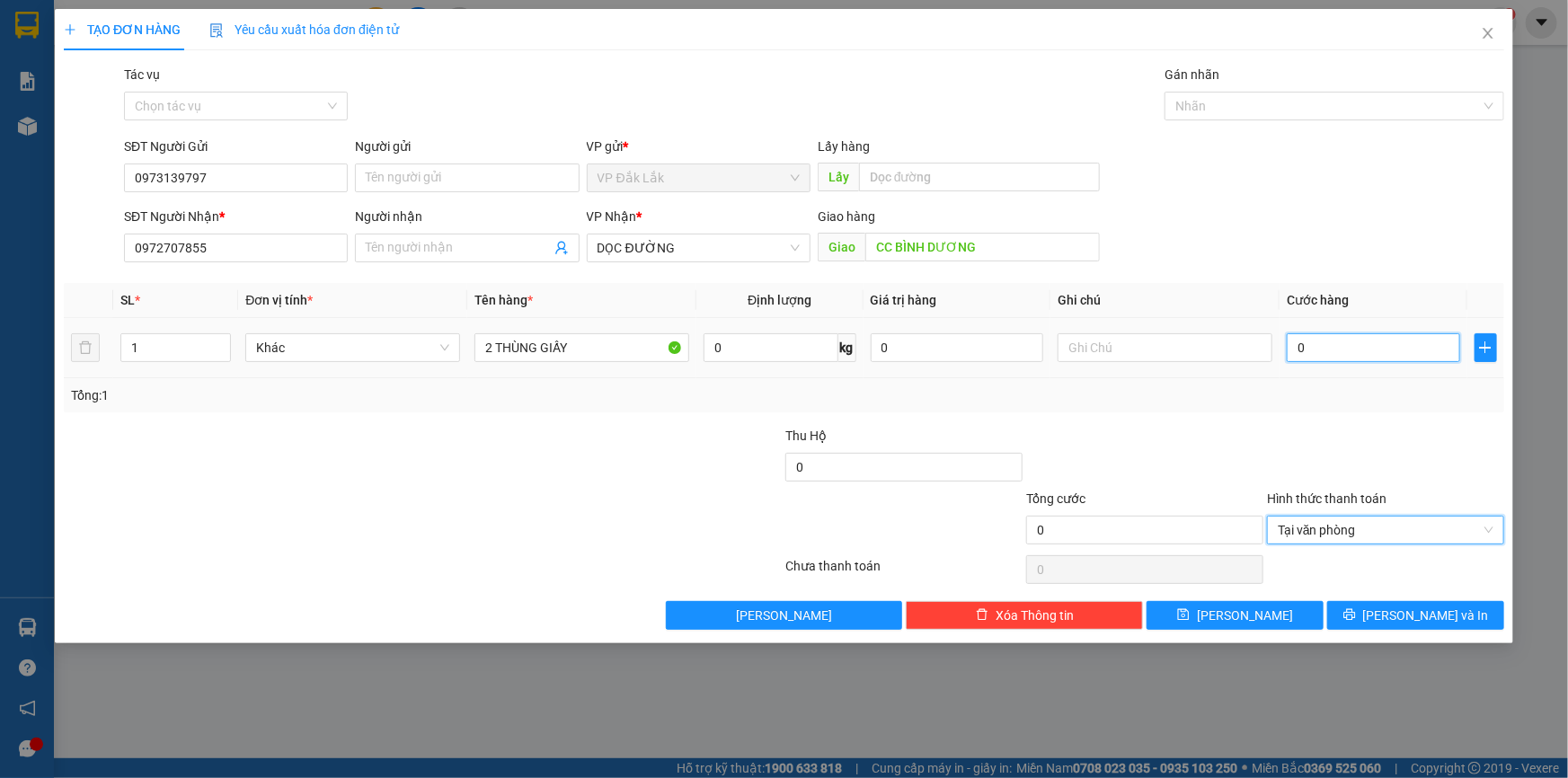
click at [1295, 344] on input "0" at bounding box center [1373, 347] width 173 height 28
type input "2"
type input "25"
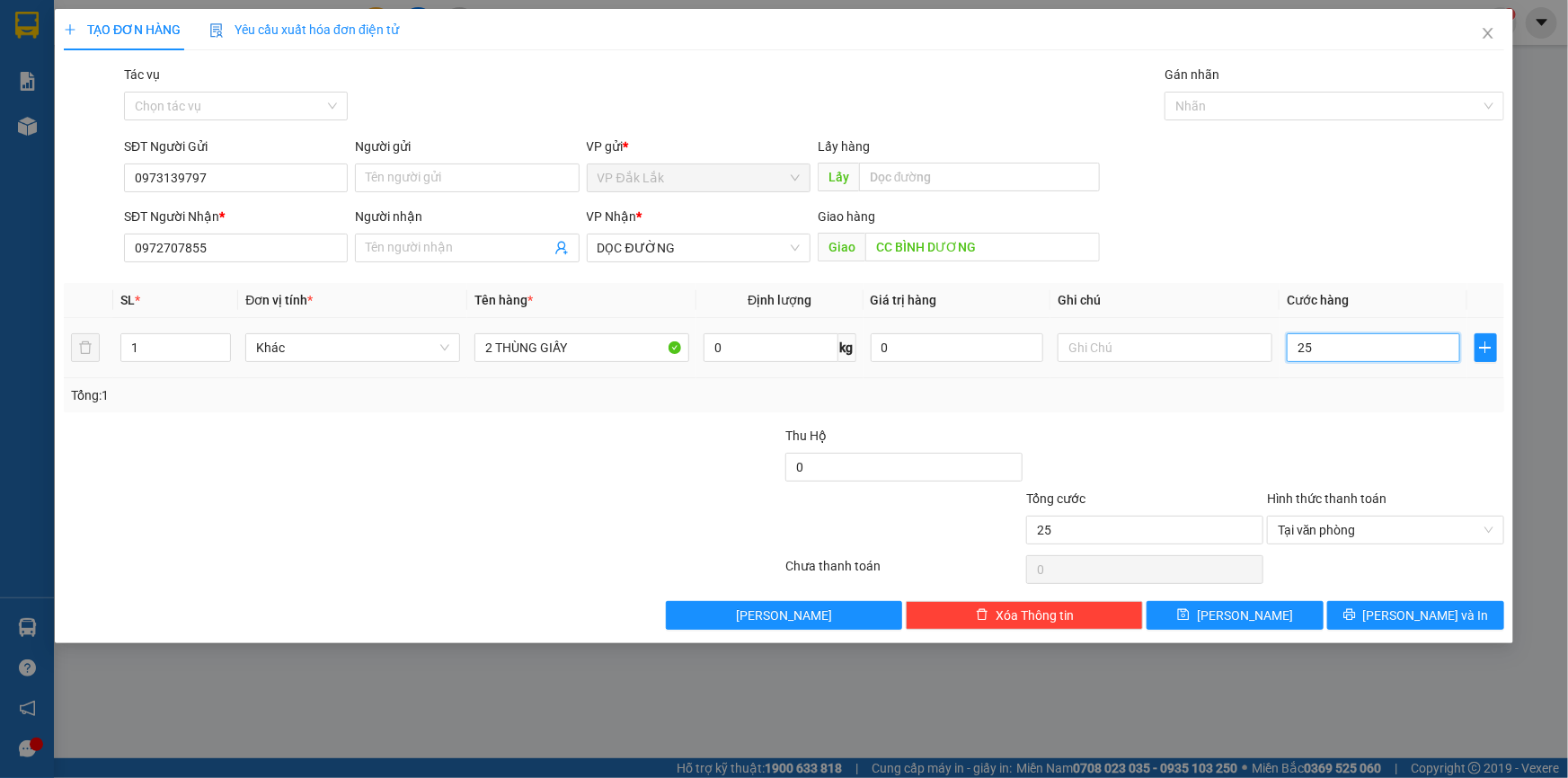
type input "250"
type input "2.500"
type input "25.000"
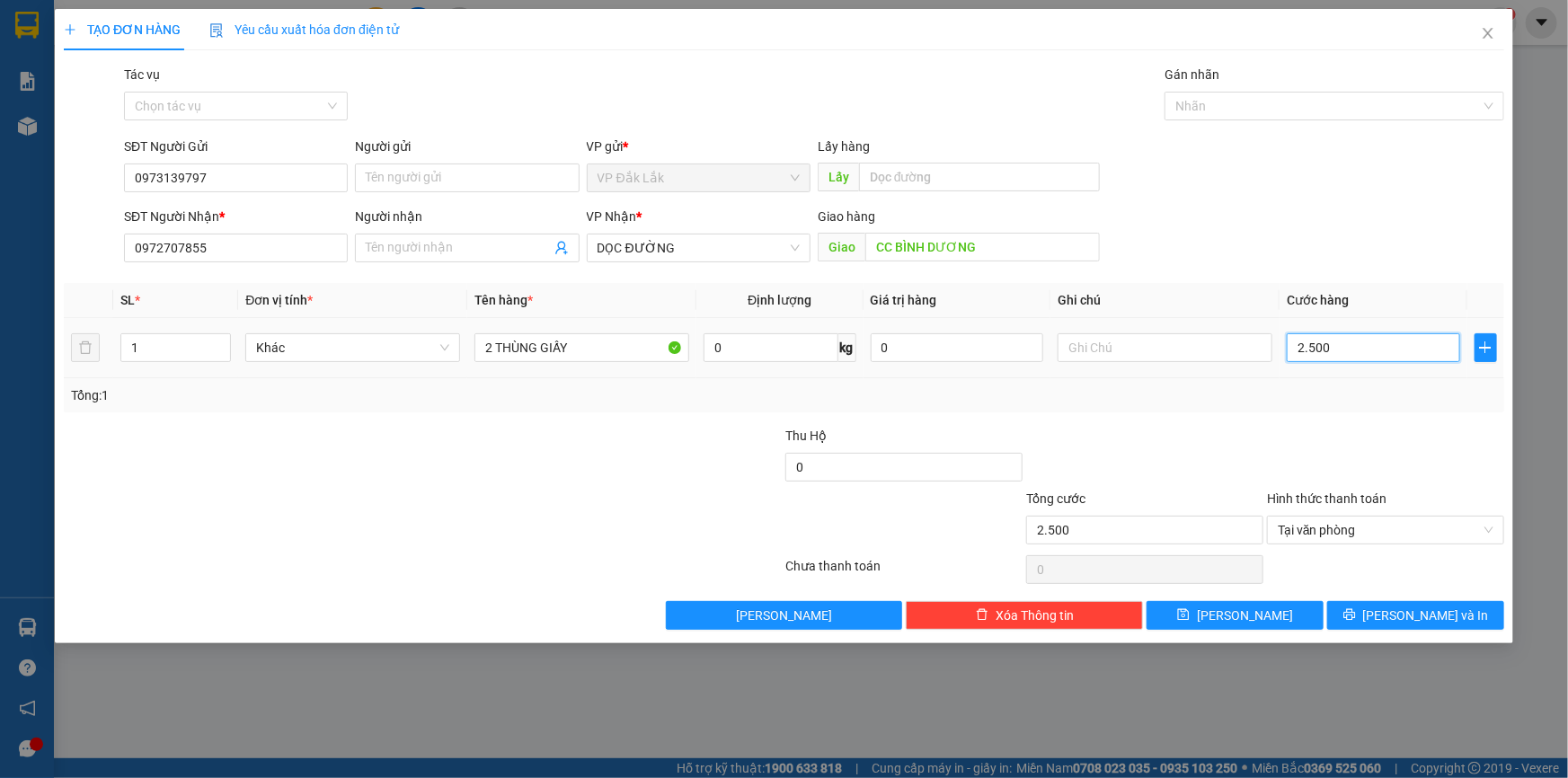
type input "25.000"
type input "250.000"
click at [294, 249] on input "0972707855" at bounding box center [235, 247] width 223 height 28
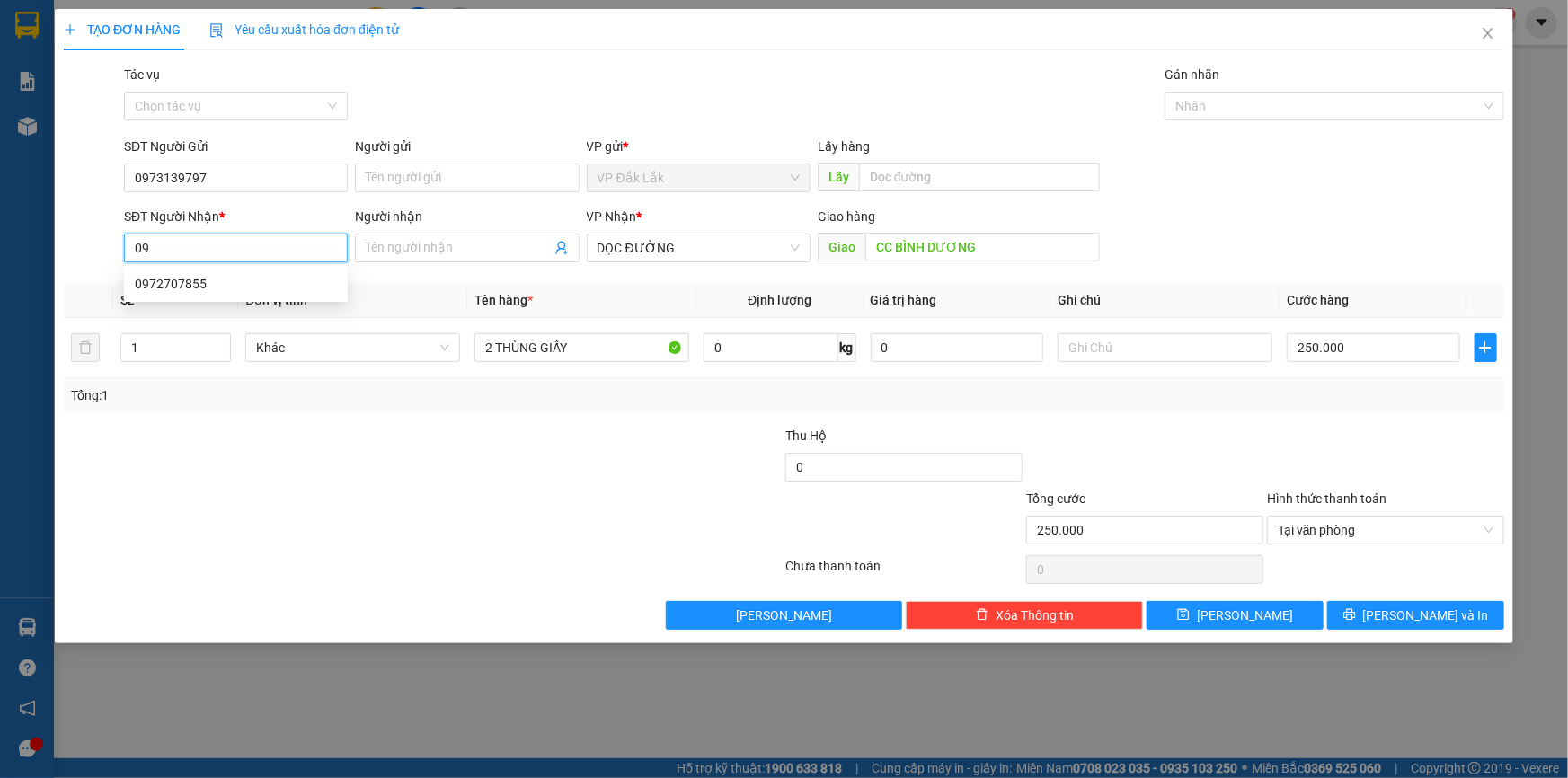
type input "0"
type input "0835093839"
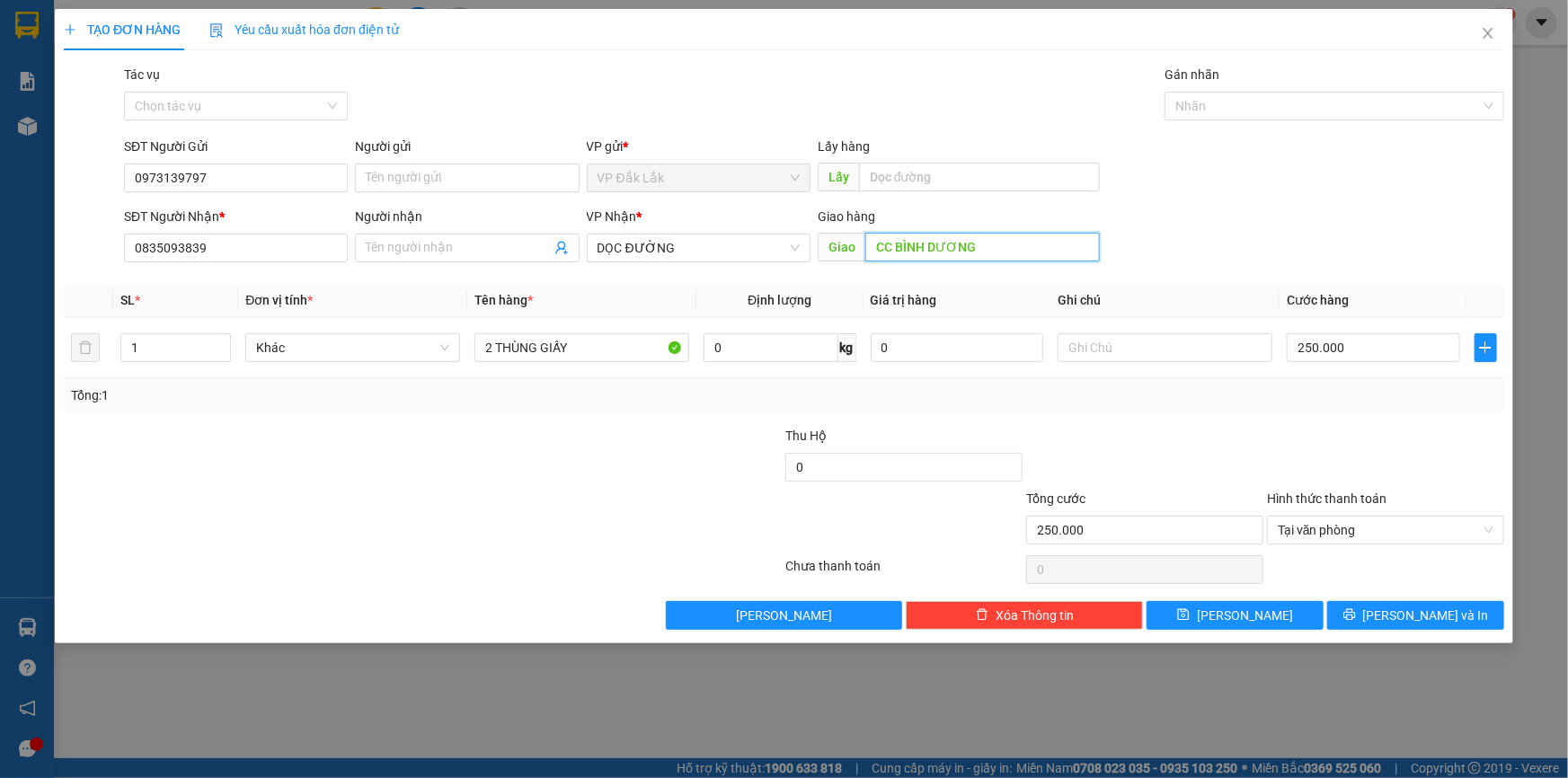
click at [976, 244] on input "CC BÌNH DƯƠNG" at bounding box center [982, 246] width 234 height 28
type input "V"
type input "CV TÂN THẾ HIỆP"
click at [1366, 608] on button "[PERSON_NAME] và In" at bounding box center [1415, 615] width 177 height 28
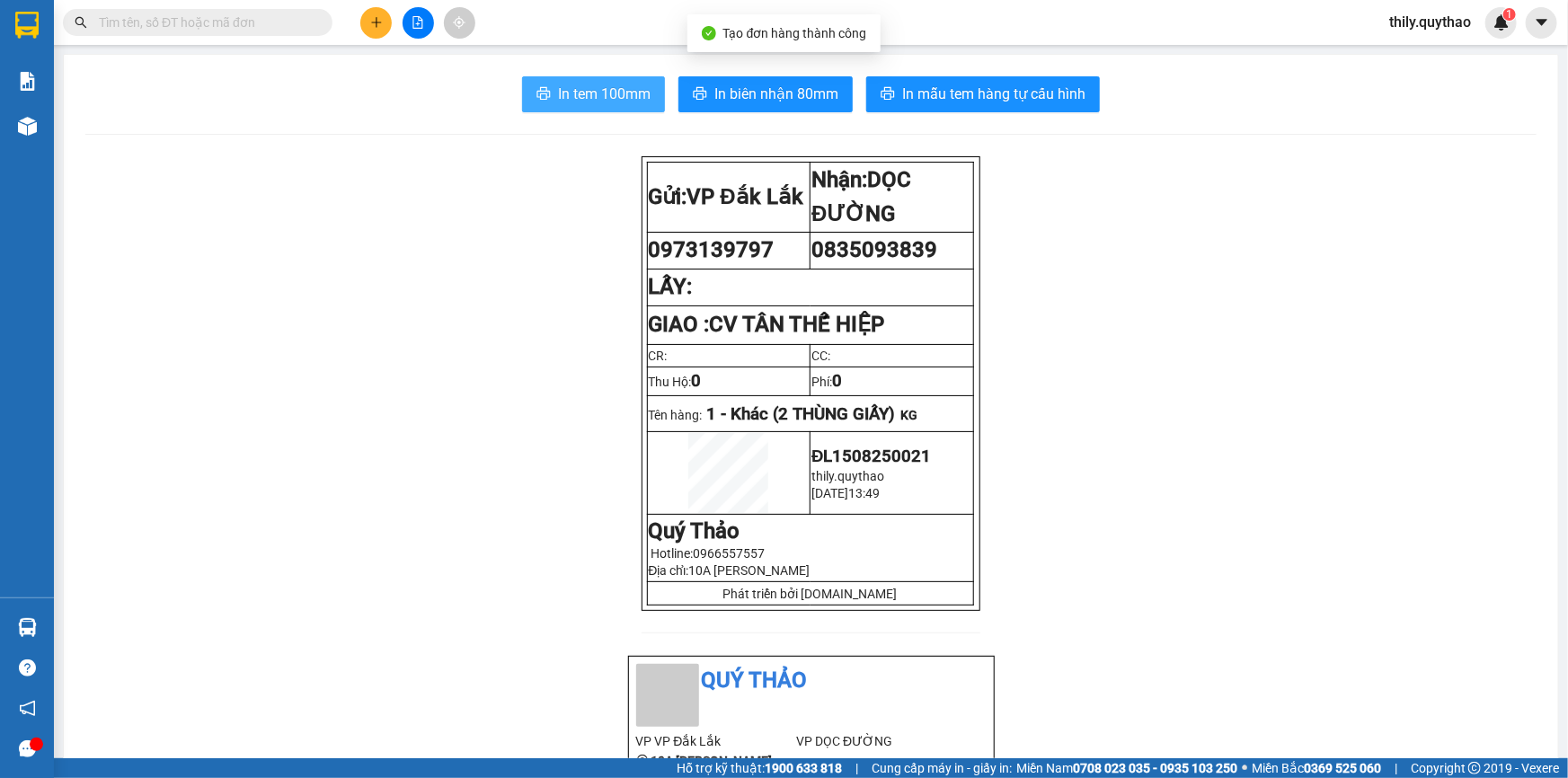
click at [575, 85] on span "In tem 100mm" at bounding box center [604, 93] width 92 height 23
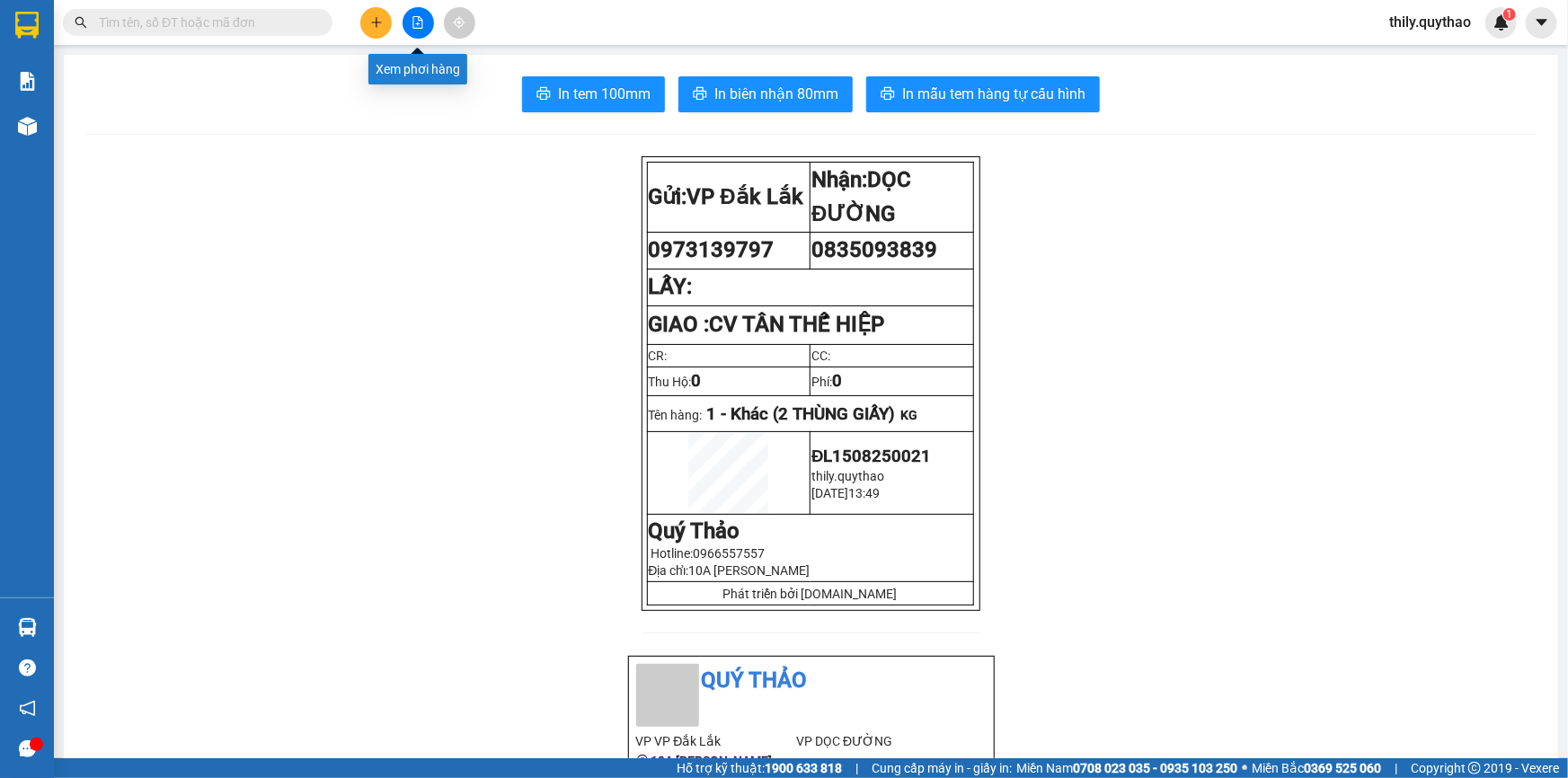
click at [408, 17] on button at bounding box center [418, 23] width 31 height 31
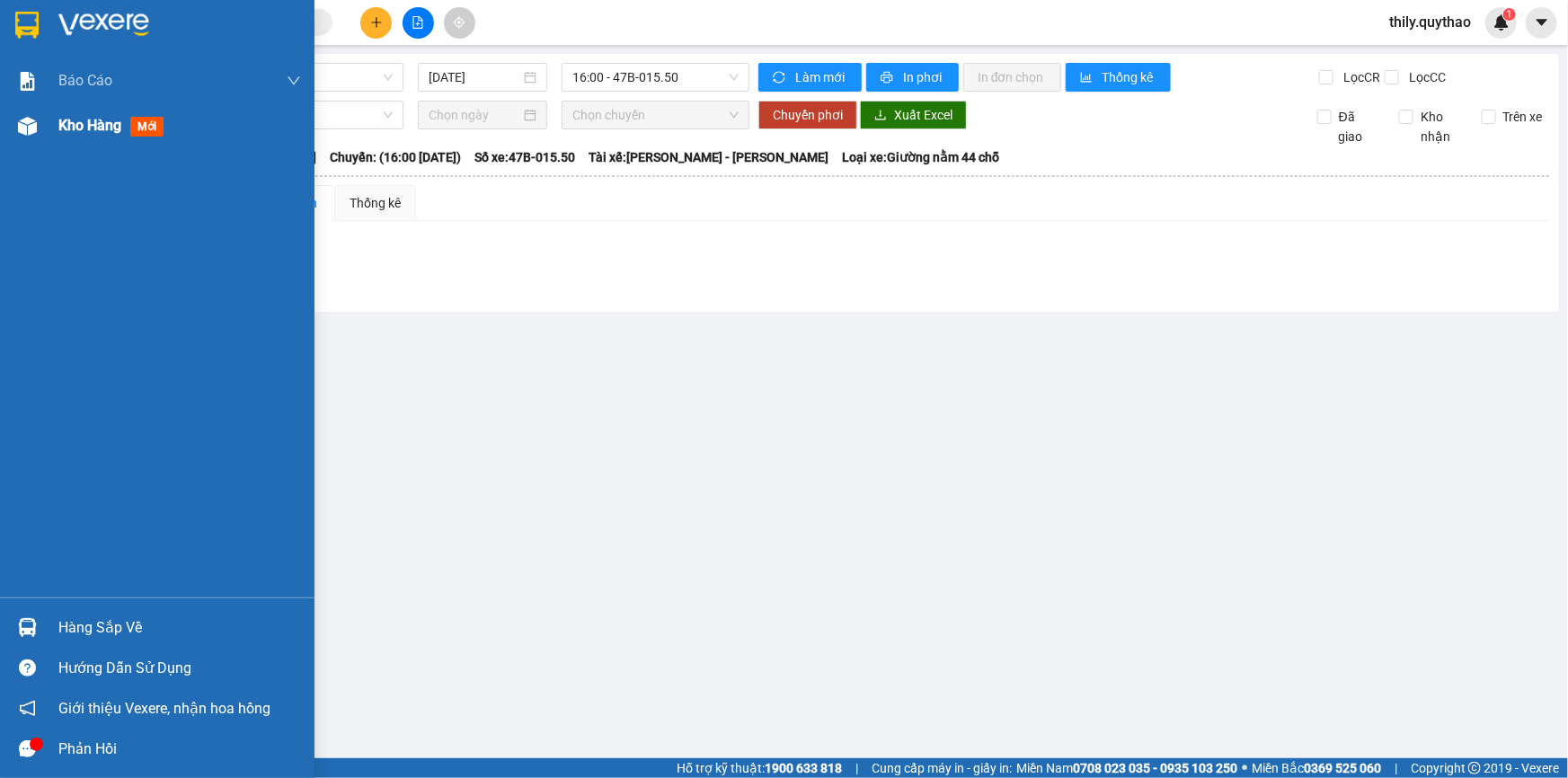
click at [38, 132] on div at bounding box center [27, 126] width 31 height 31
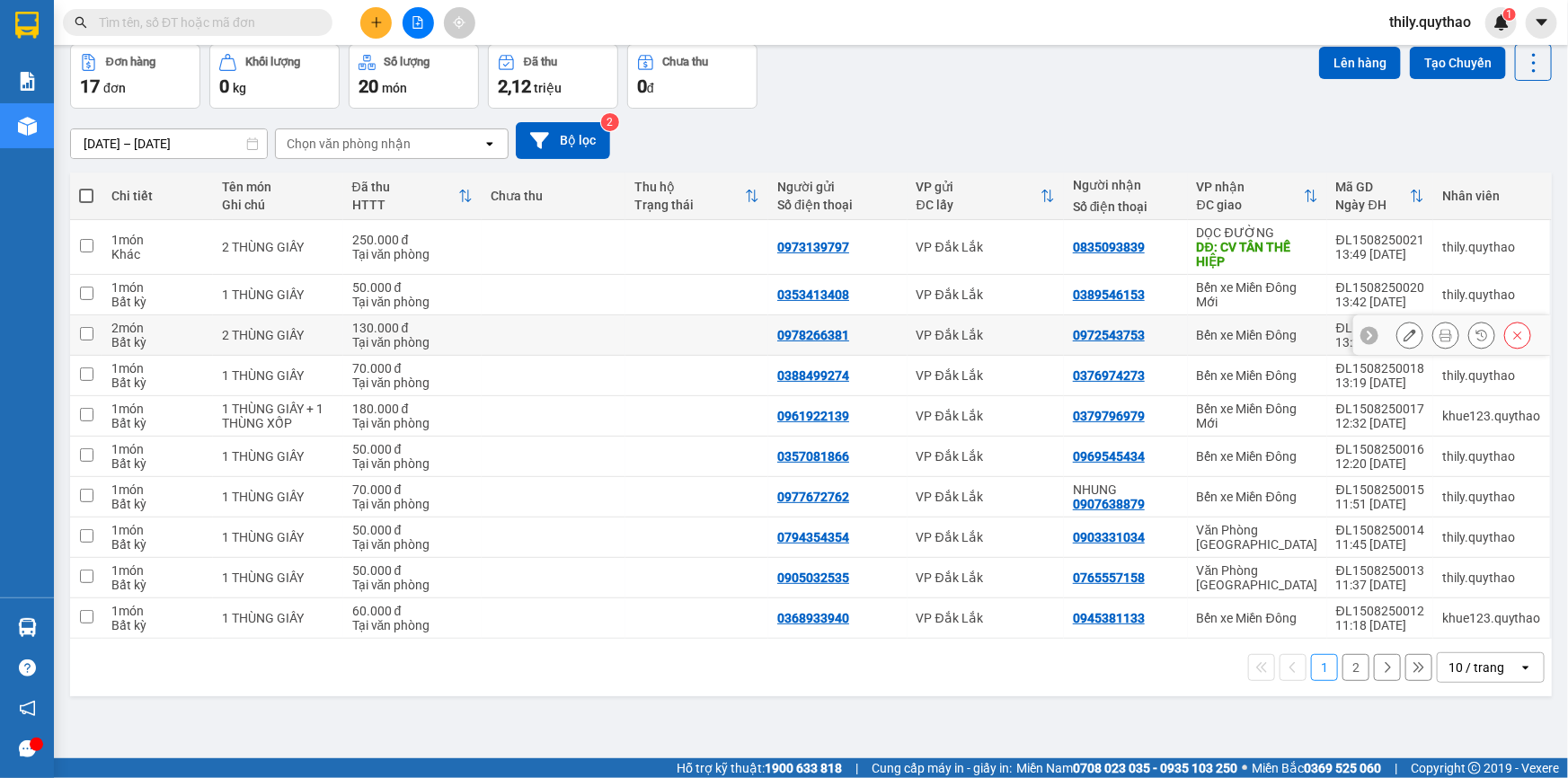
scroll to position [81, 0]
click at [1350, 671] on button "2" at bounding box center [1356, 666] width 27 height 27
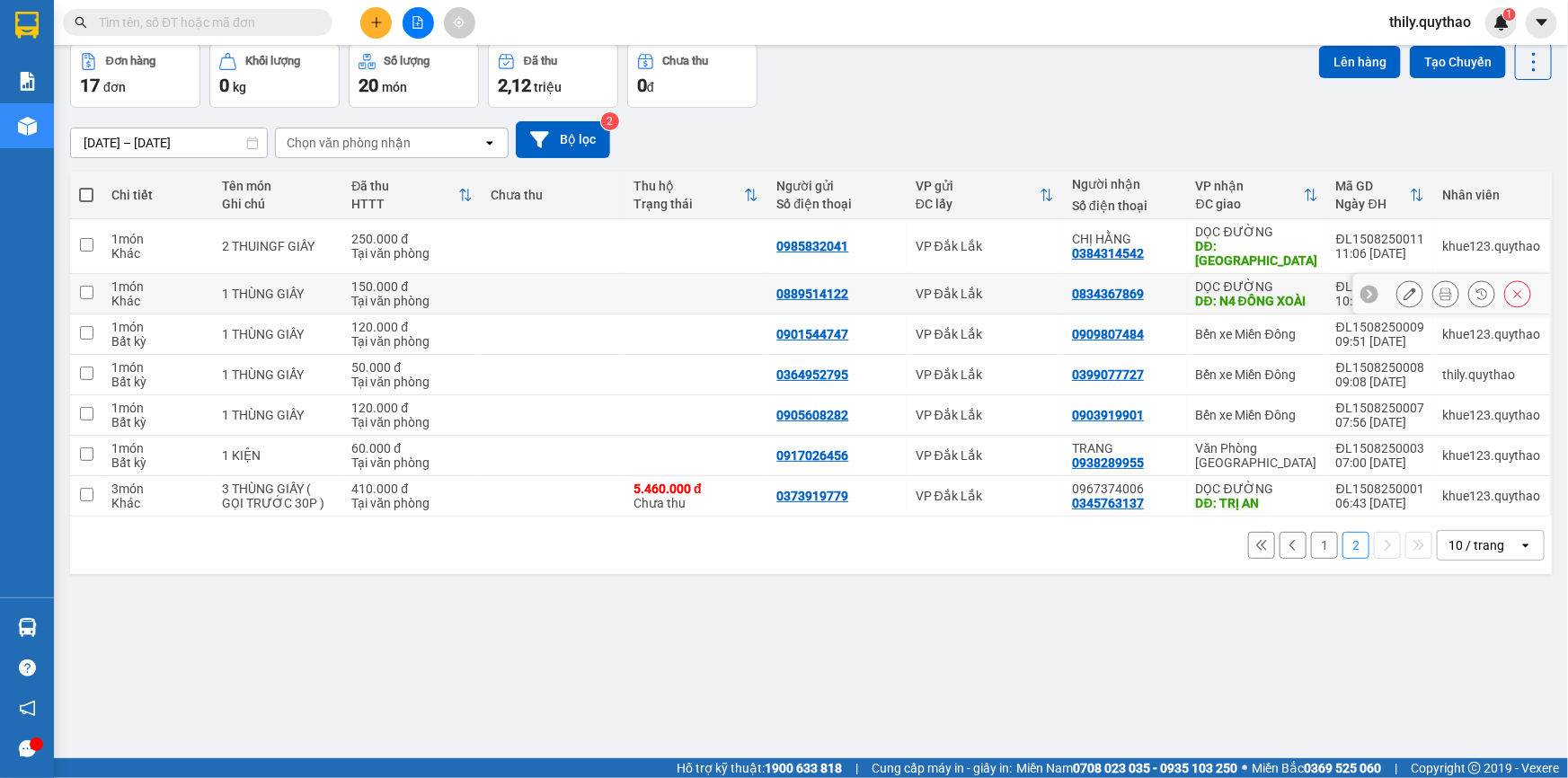
scroll to position [0, 0]
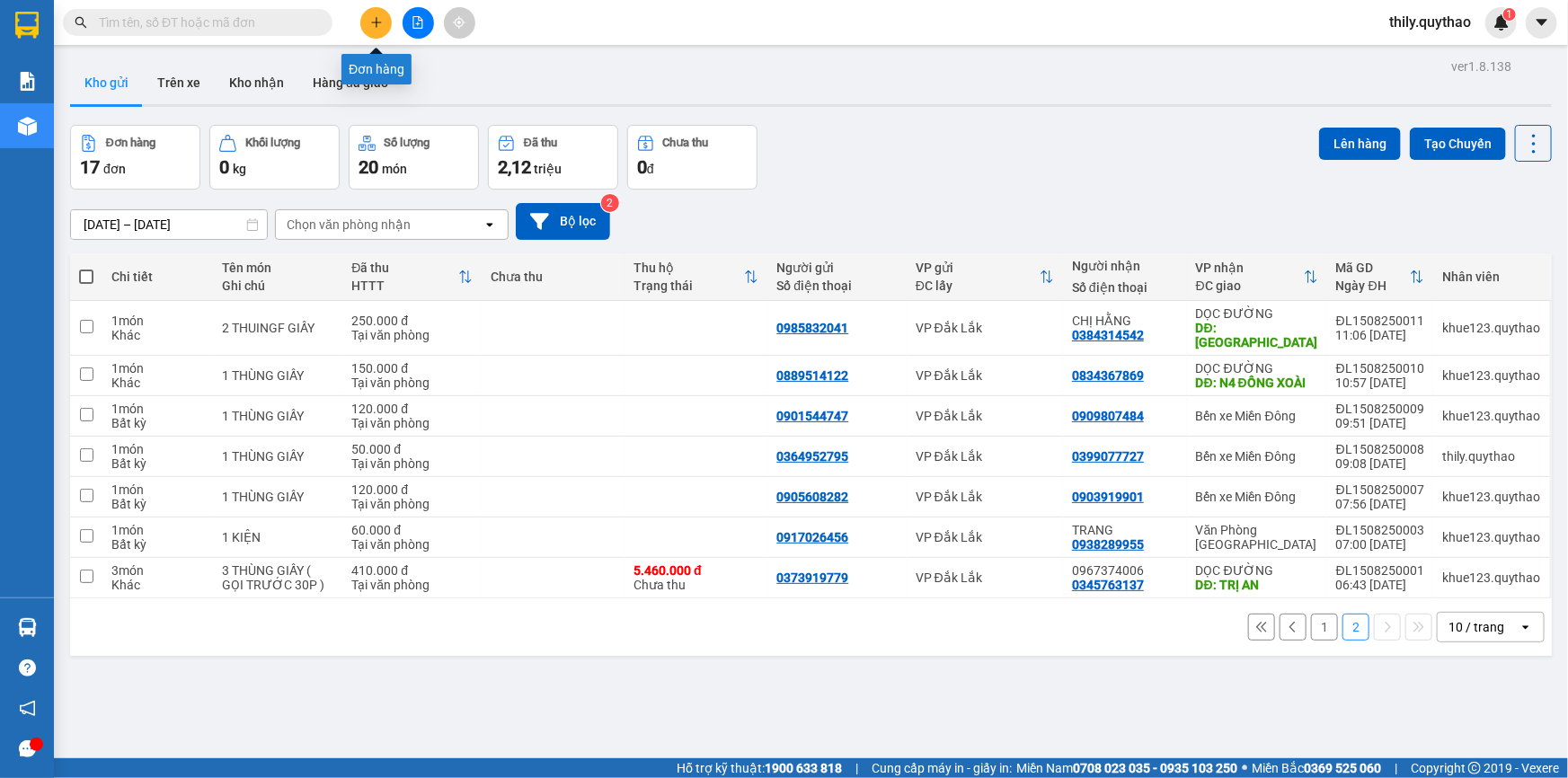
click at [372, 27] on icon "plus" at bounding box center [376, 23] width 13 height 13
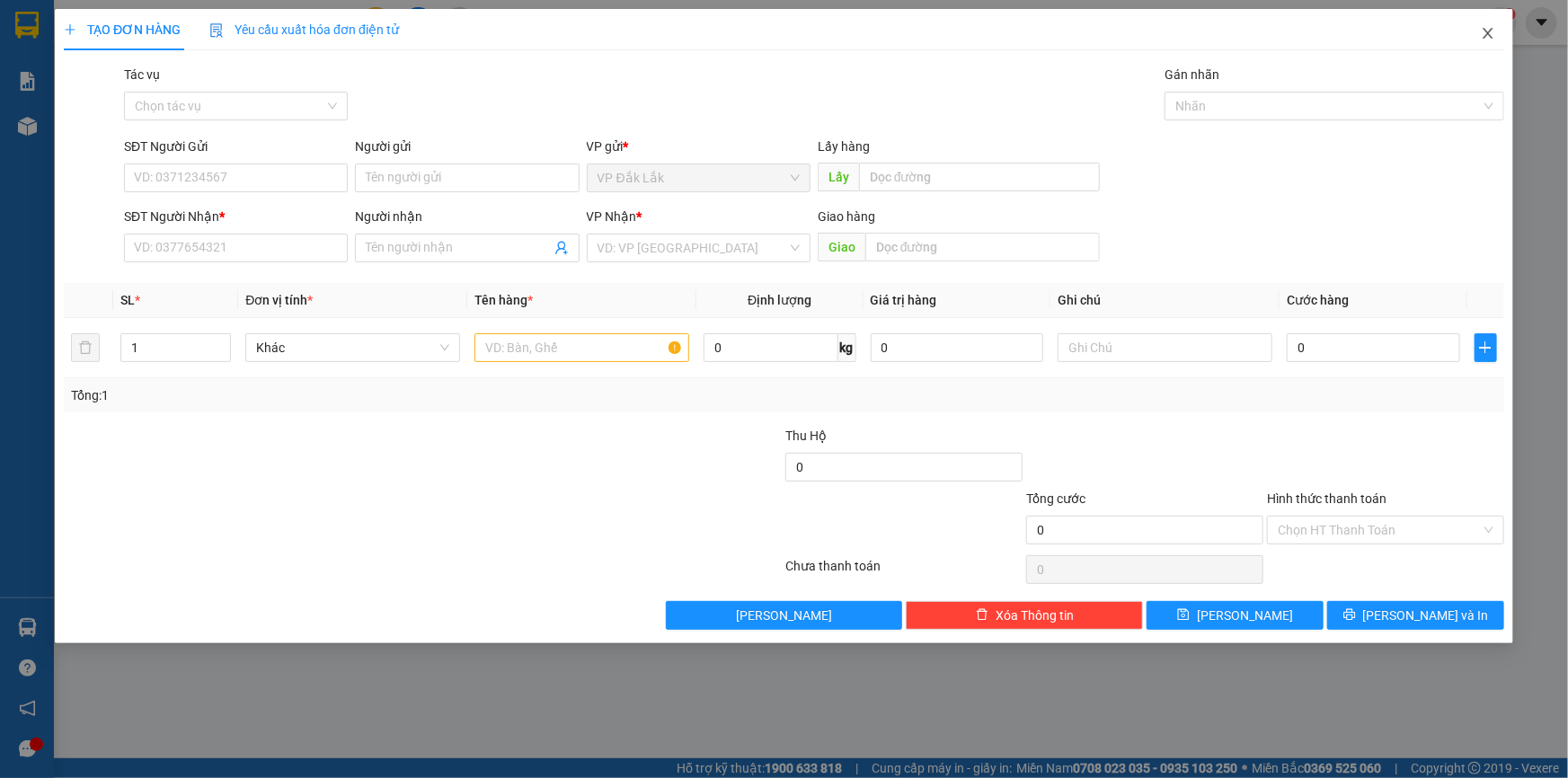
click at [1485, 32] on icon "close" at bounding box center [1488, 33] width 15 height 15
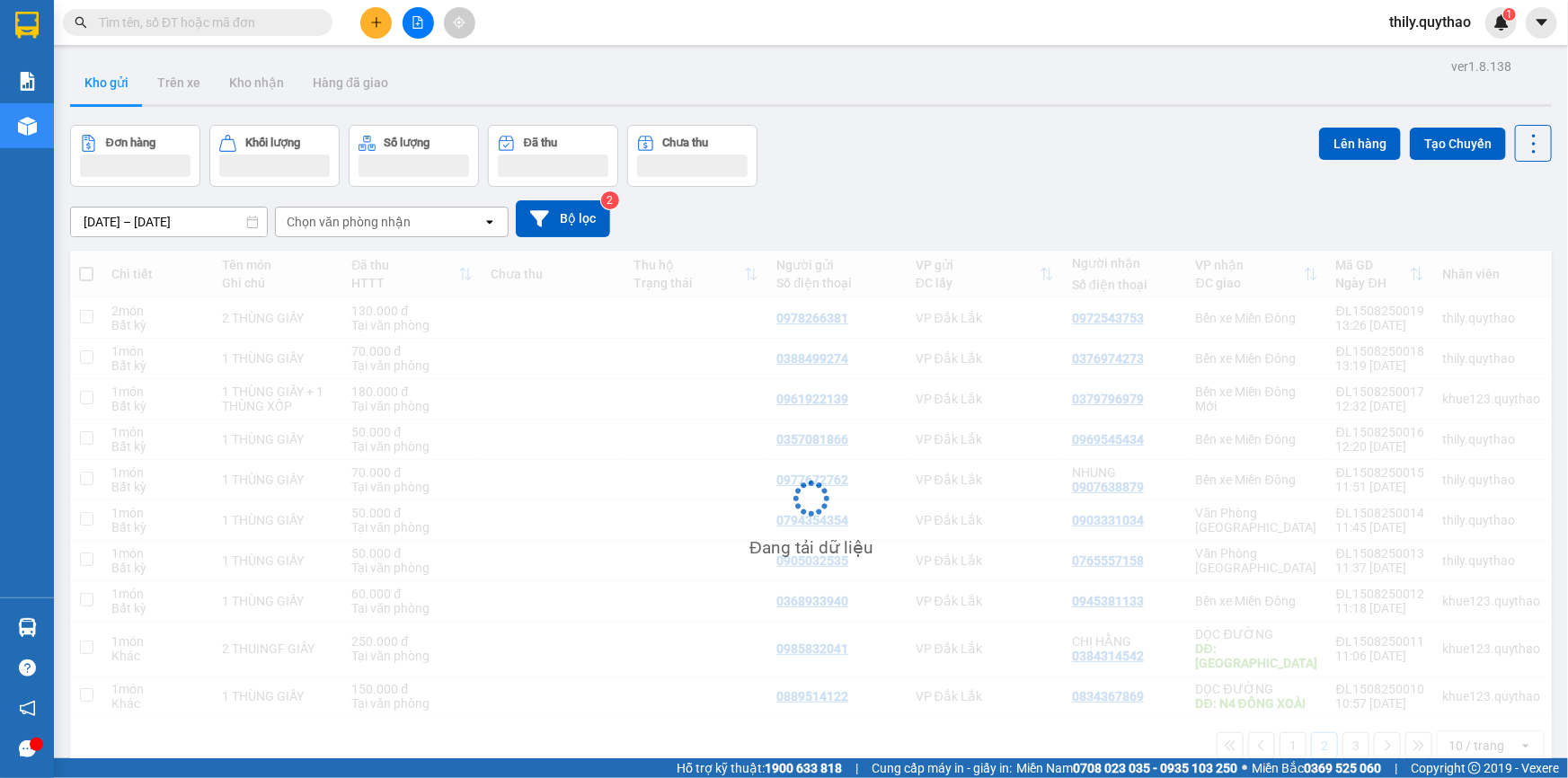
click at [1439, 29] on span "thily.quythao" at bounding box center [1430, 22] width 111 height 23
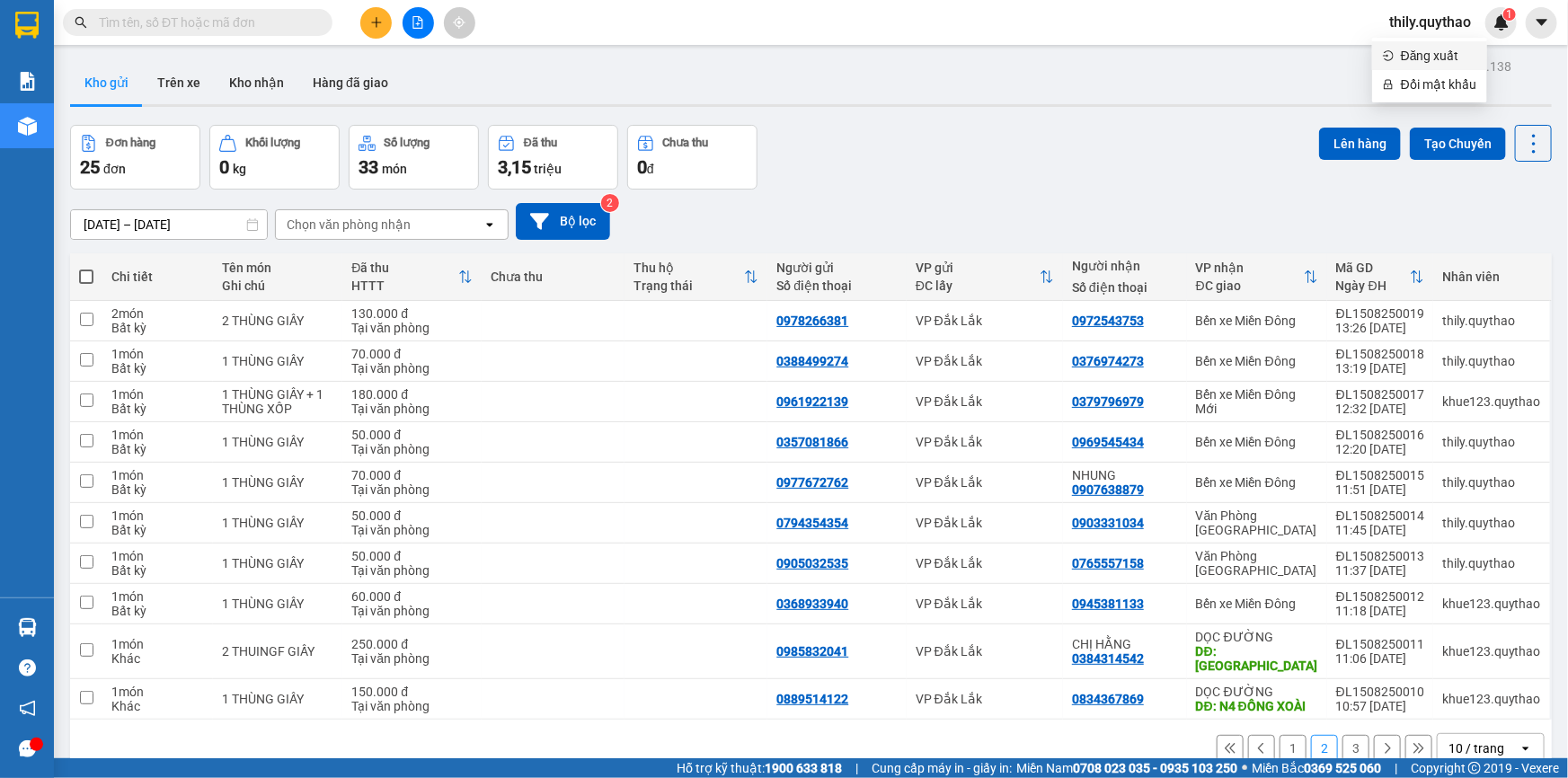
click at [1416, 65] on span "Đăng xuất" at bounding box center [1438, 56] width 75 height 20
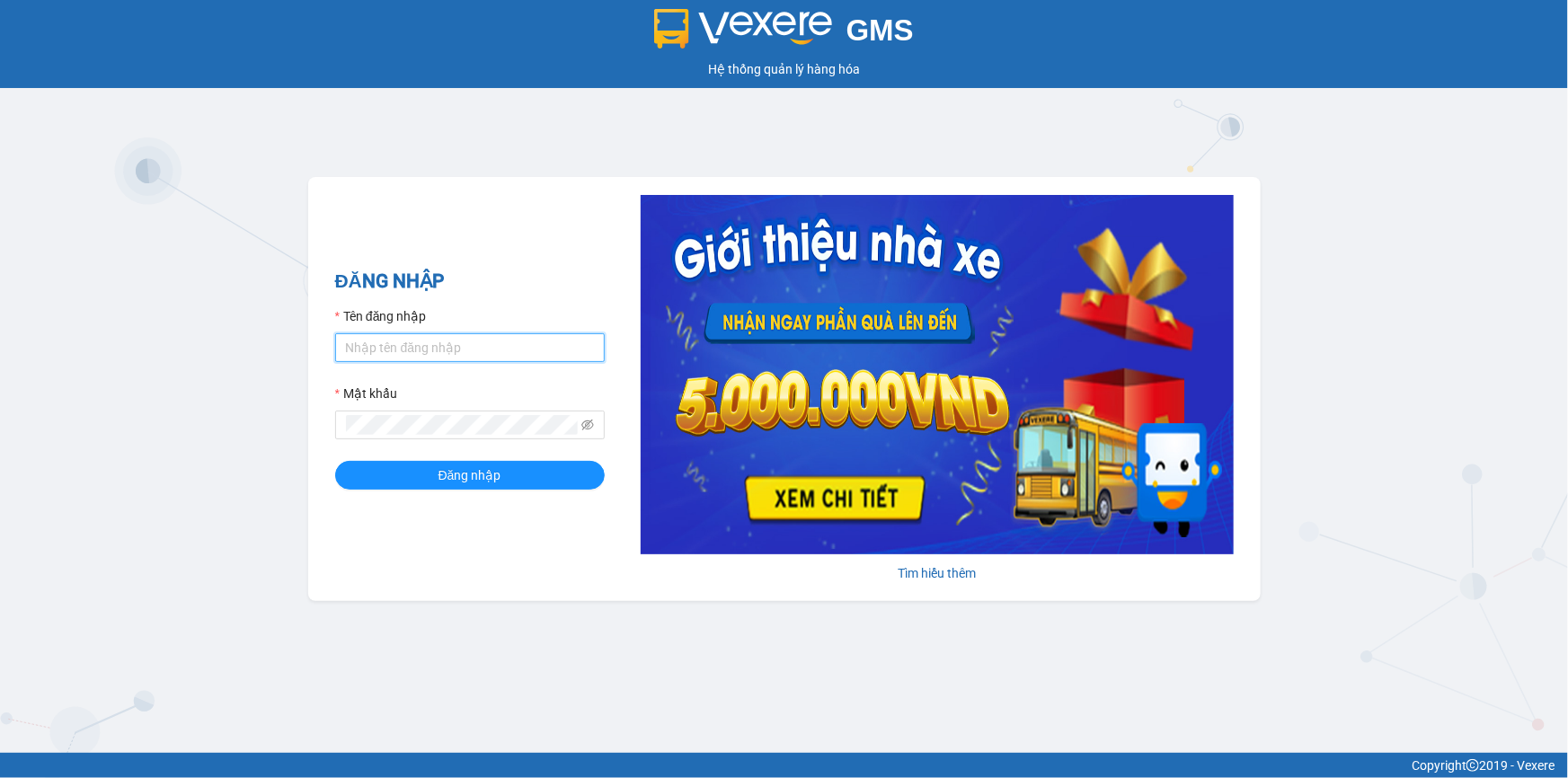
click at [404, 357] on input "Tên đăng nhập" at bounding box center [470, 347] width 269 height 28
type input "L"
type input "lan.quythao"
click at [593, 432] on span at bounding box center [470, 425] width 269 height 28
click at [590, 427] on icon "eye-invisible" at bounding box center [588, 425] width 13 height 11
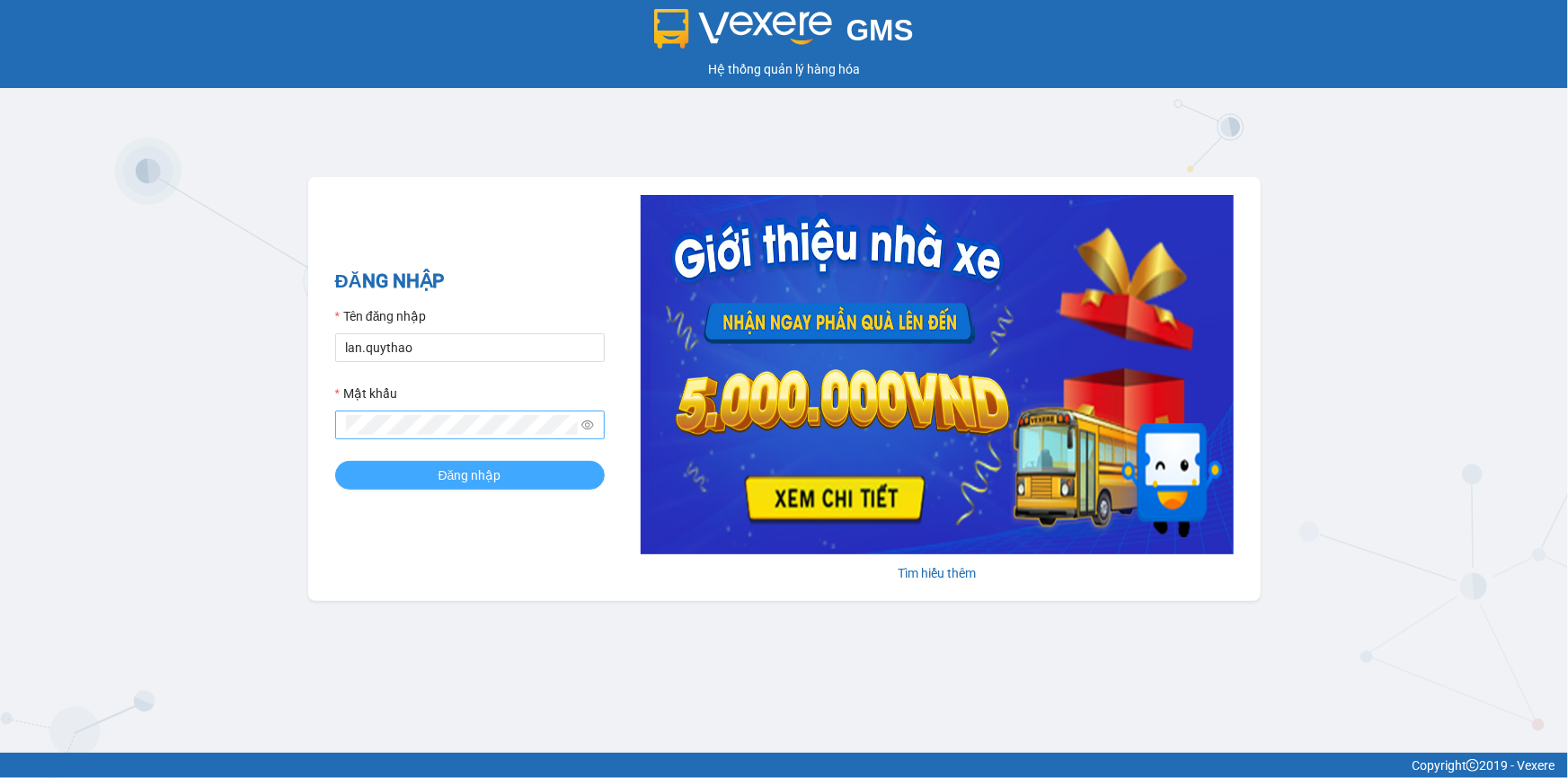
click at [523, 473] on button "Đăng nhập" at bounding box center [470, 475] width 269 height 28
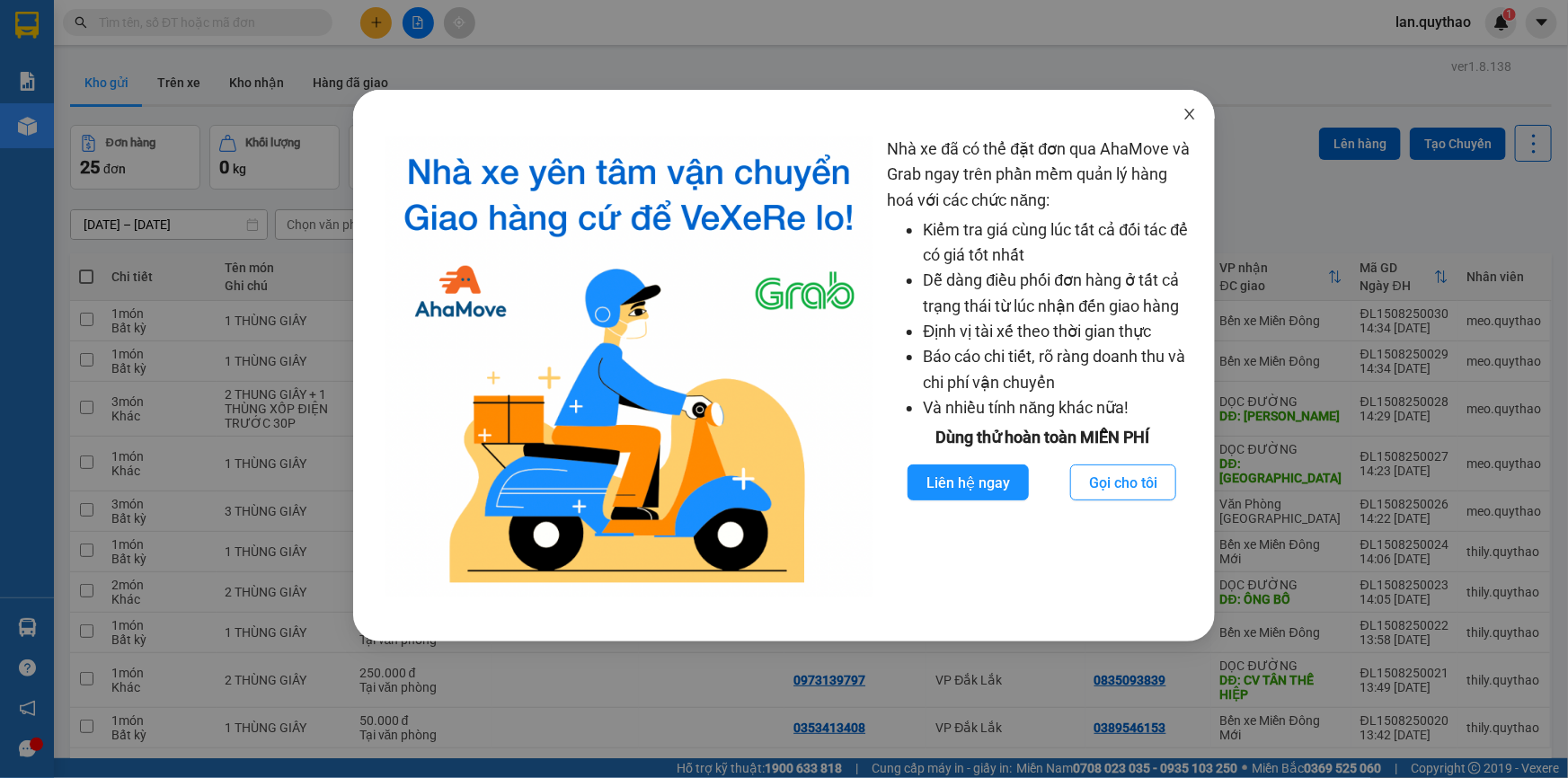
click at [1188, 116] on icon "close" at bounding box center [1190, 114] width 15 height 15
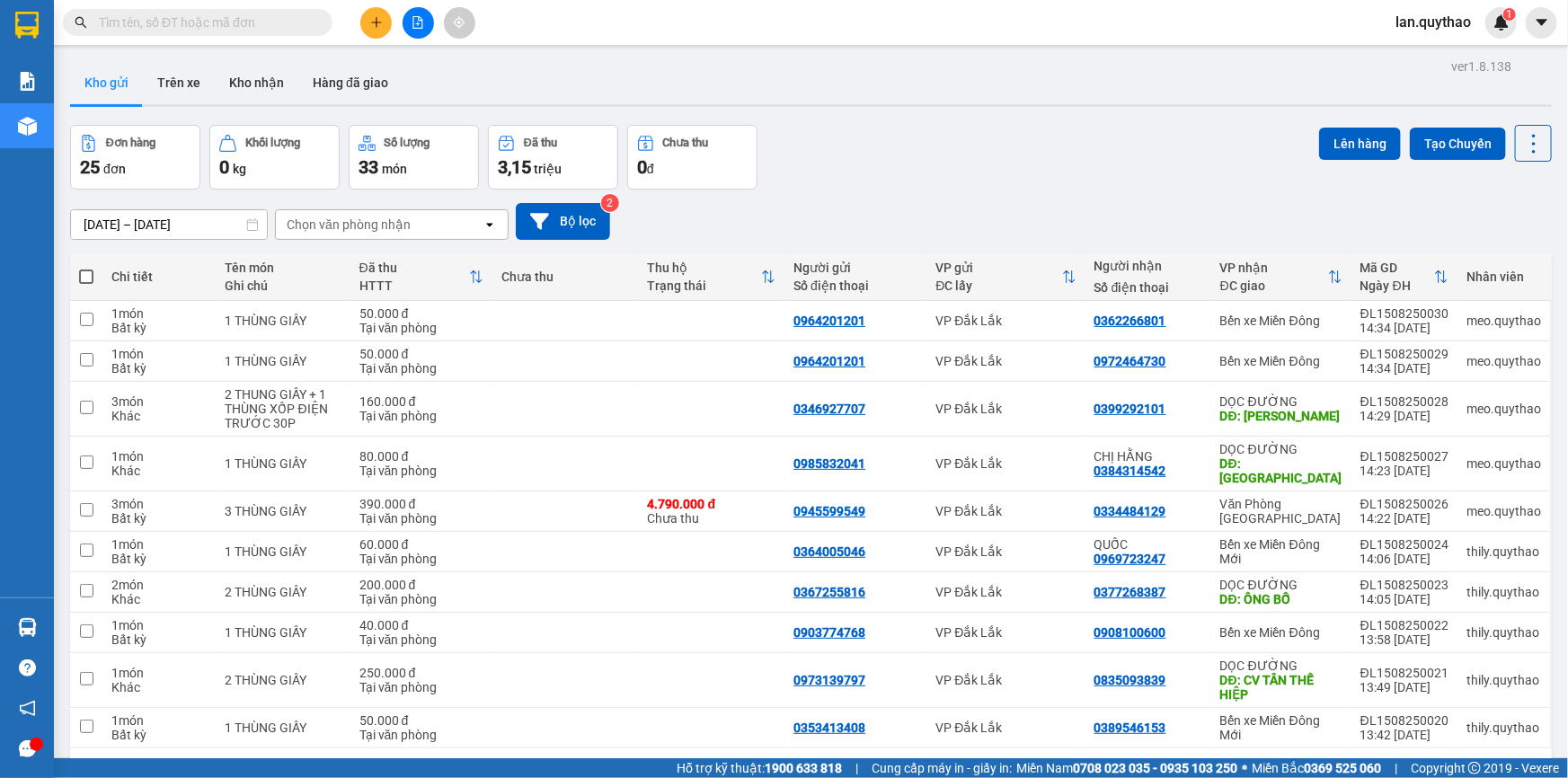
click at [168, 29] on input "text" at bounding box center [205, 23] width 212 height 20
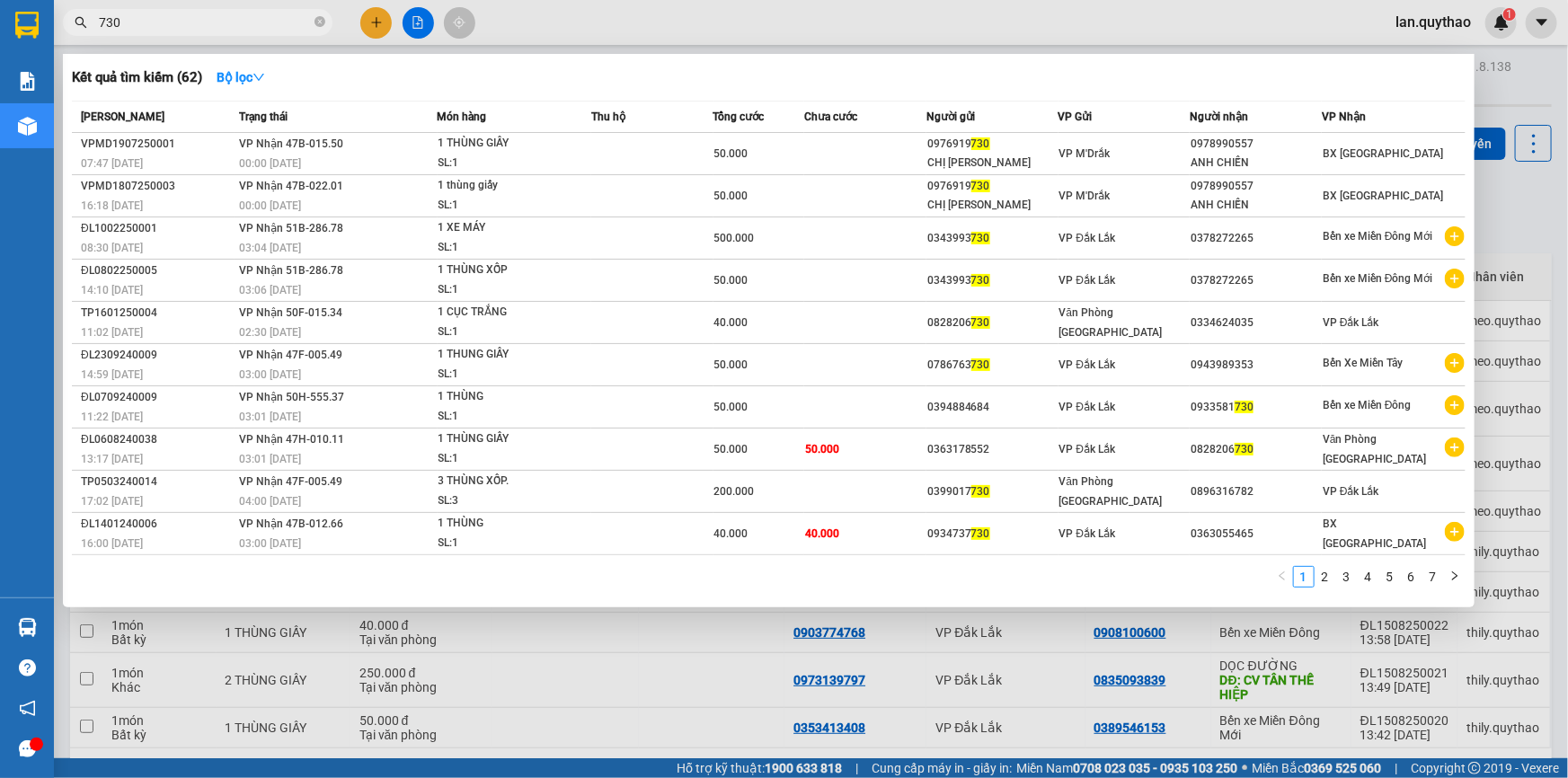
type input "730"
click at [318, 25] on icon "close-circle" at bounding box center [320, 22] width 11 height 11
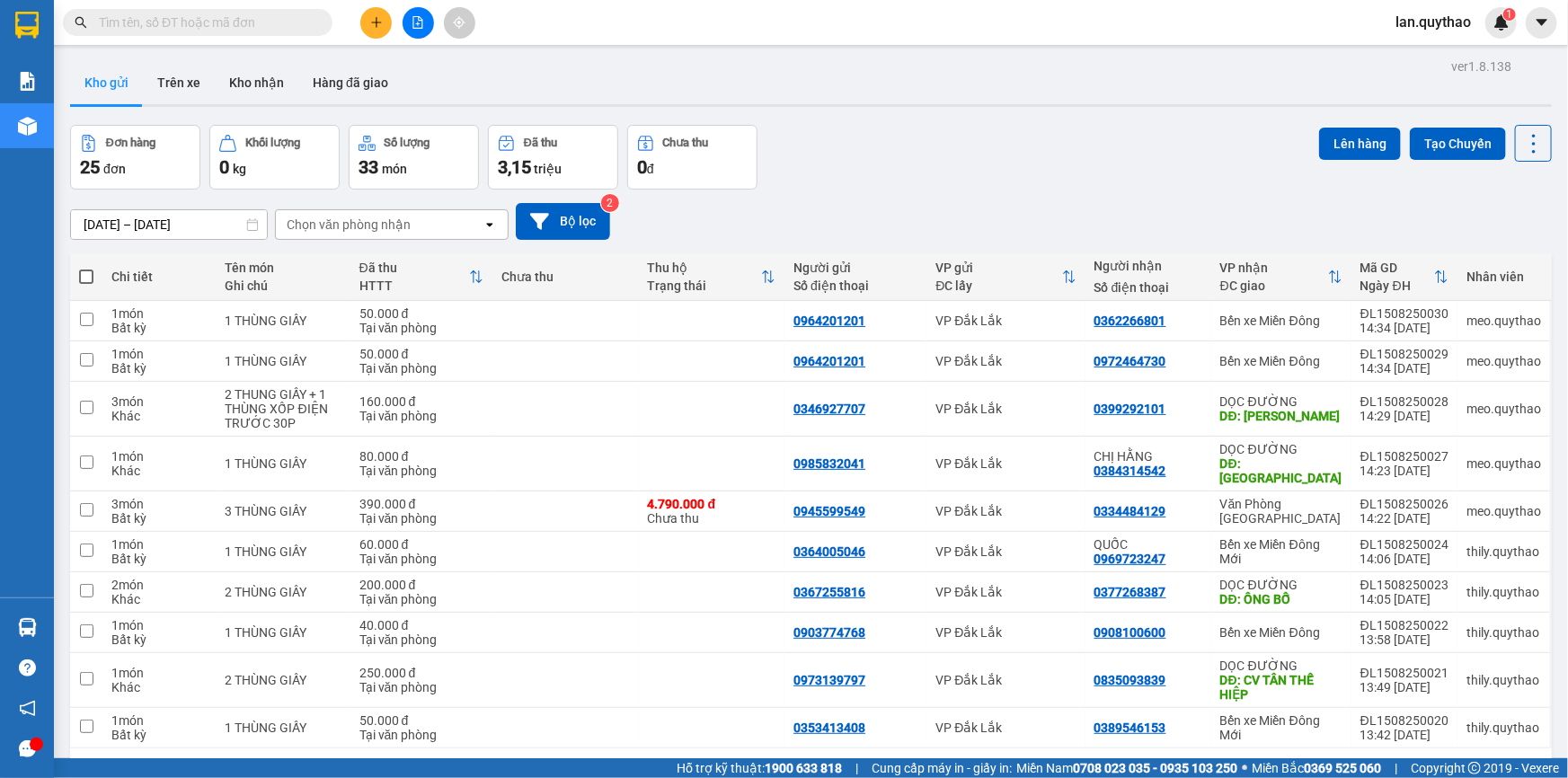
click at [223, 27] on input "text" at bounding box center [205, 23] width 212 height 20
click at [1403, 321] on icon at bounding box center [1410, 321] width 13 height 13
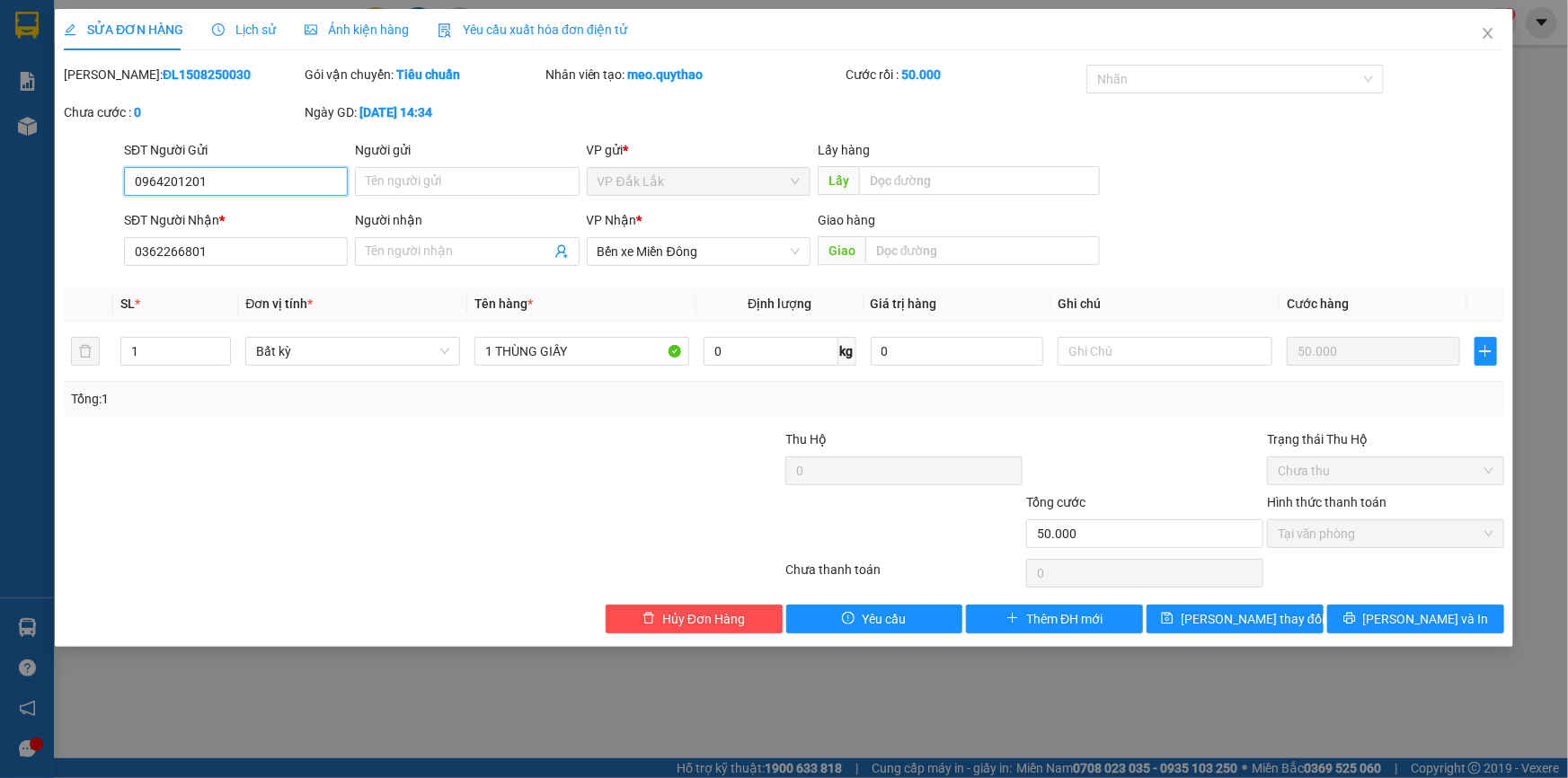
type input "0964201201"
type input "0362266801"
type input "50.000"
click at [795, 253] on span "Bến xe Miền Đông" at bounding box center [698, 251] width 202 height 27
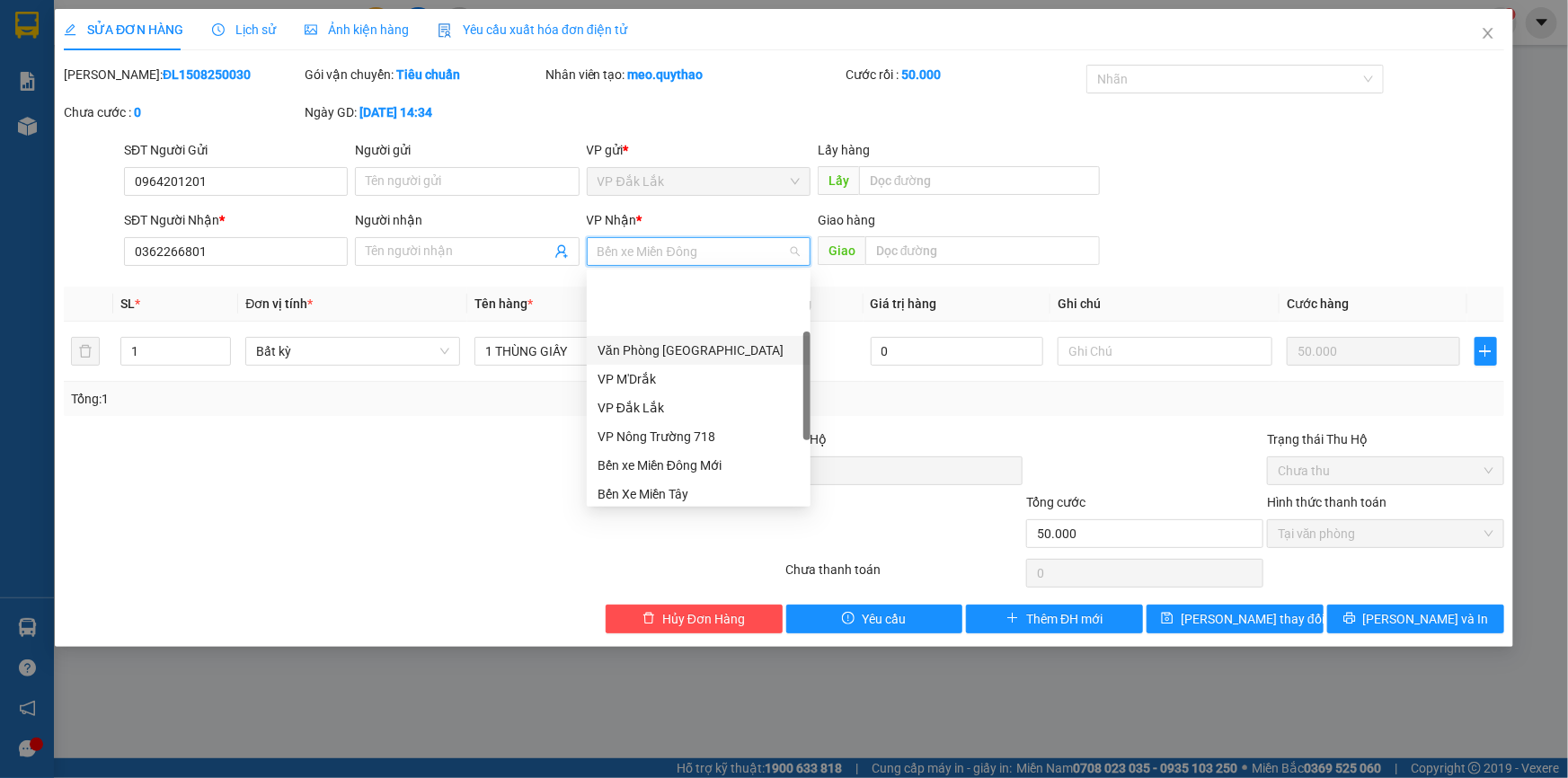
scroll to position [244, 0]
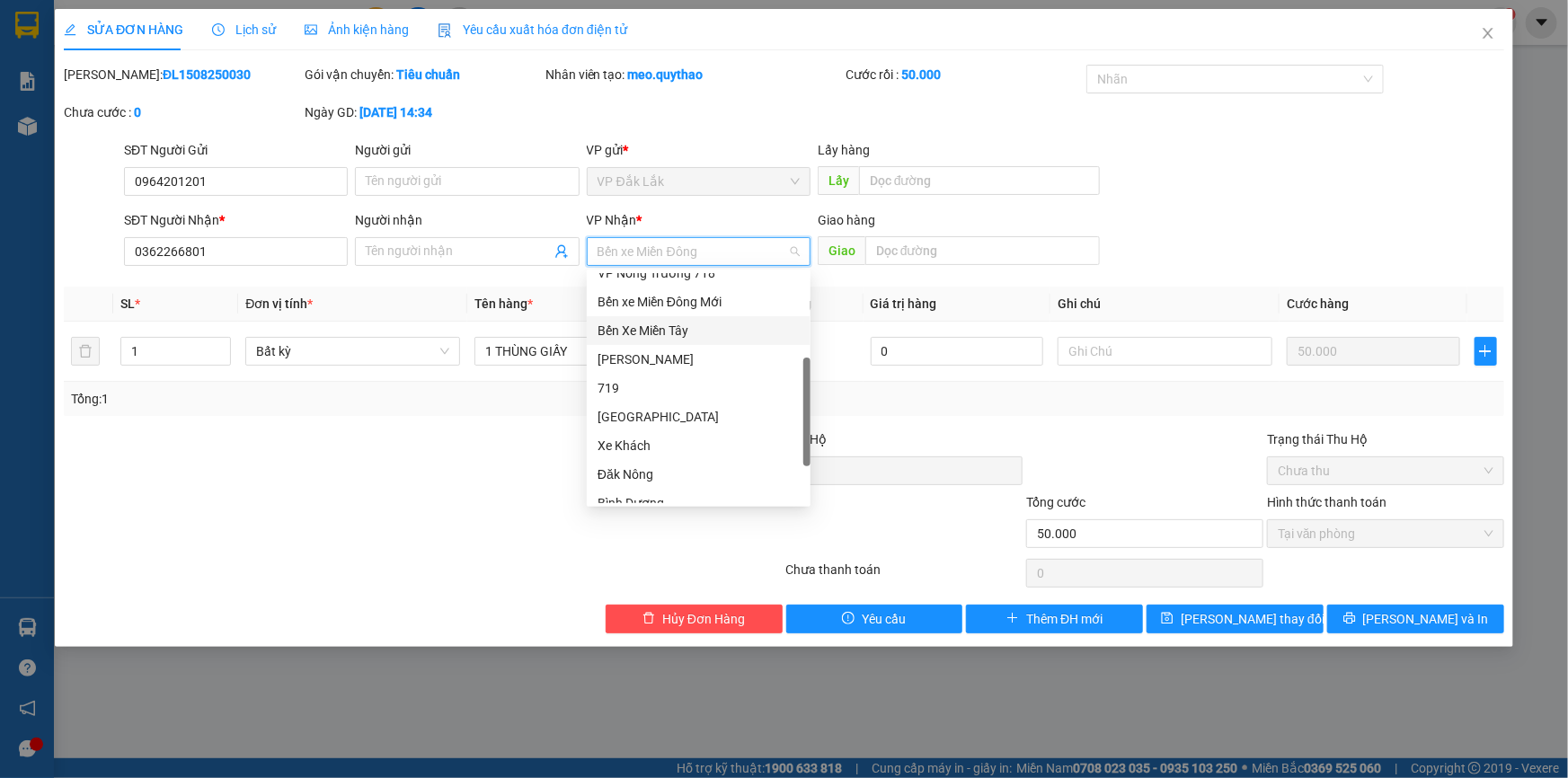
click at [744, 330] on div "Bến Xe Miền Tây" at bounding box center [698, 330] width 202 height 20
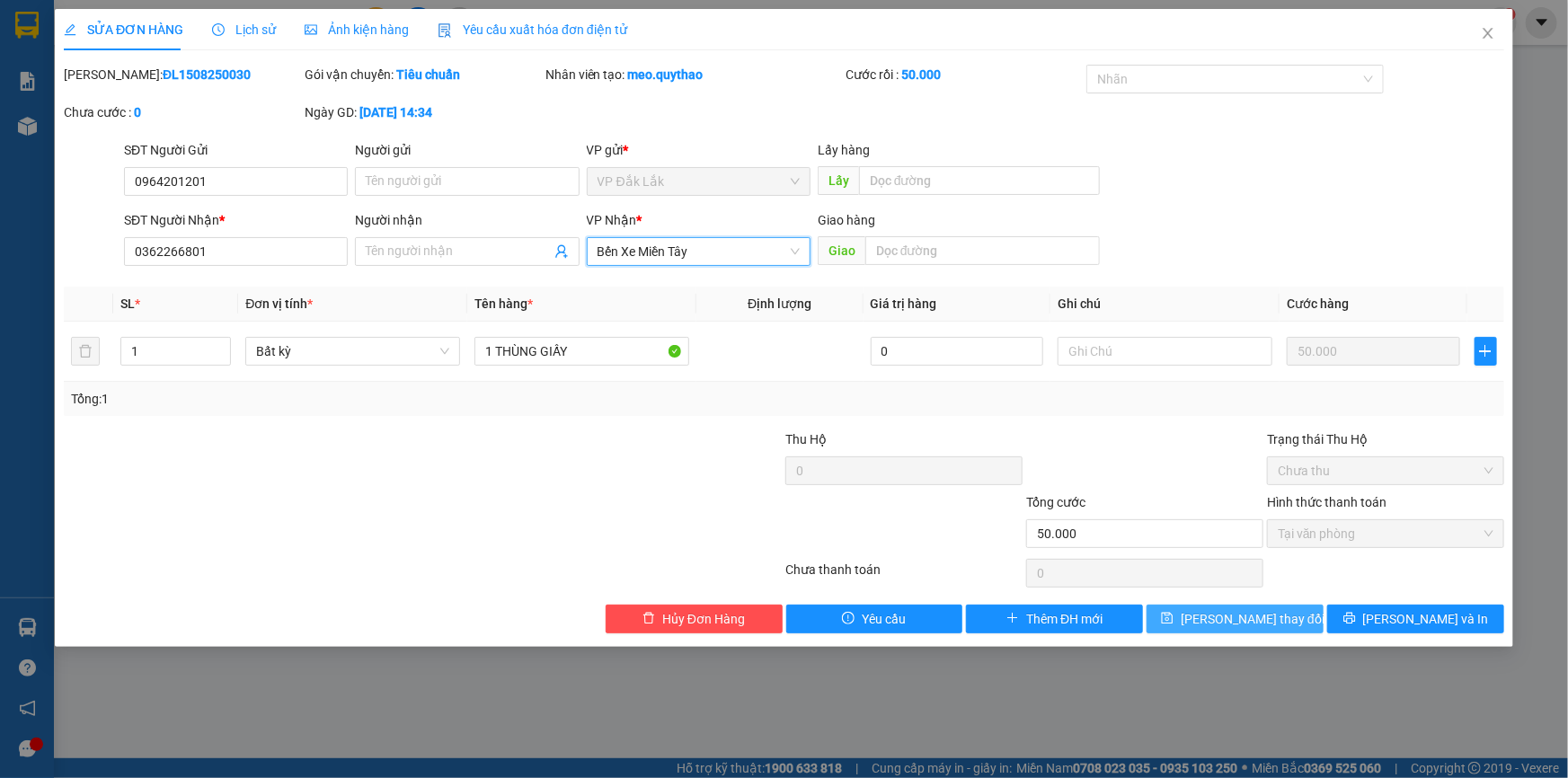
click at [1281, 614] on button "[PERSON_NAME] thay đổi" at bounding box center [1235, 619] width 177 height 28
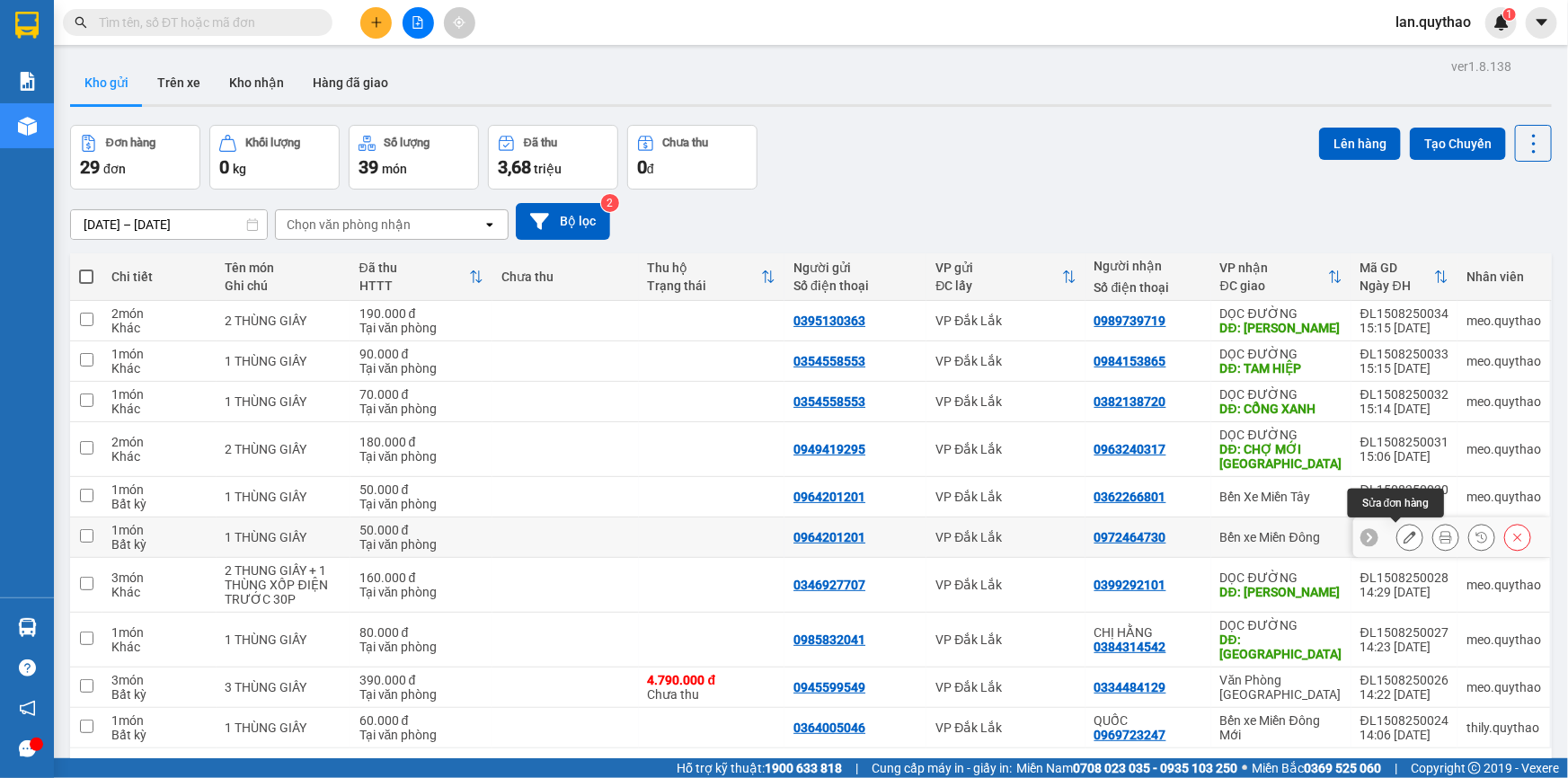
click at [1403, 540] on icon at bounding box center [1410, 537] width 13 height 13
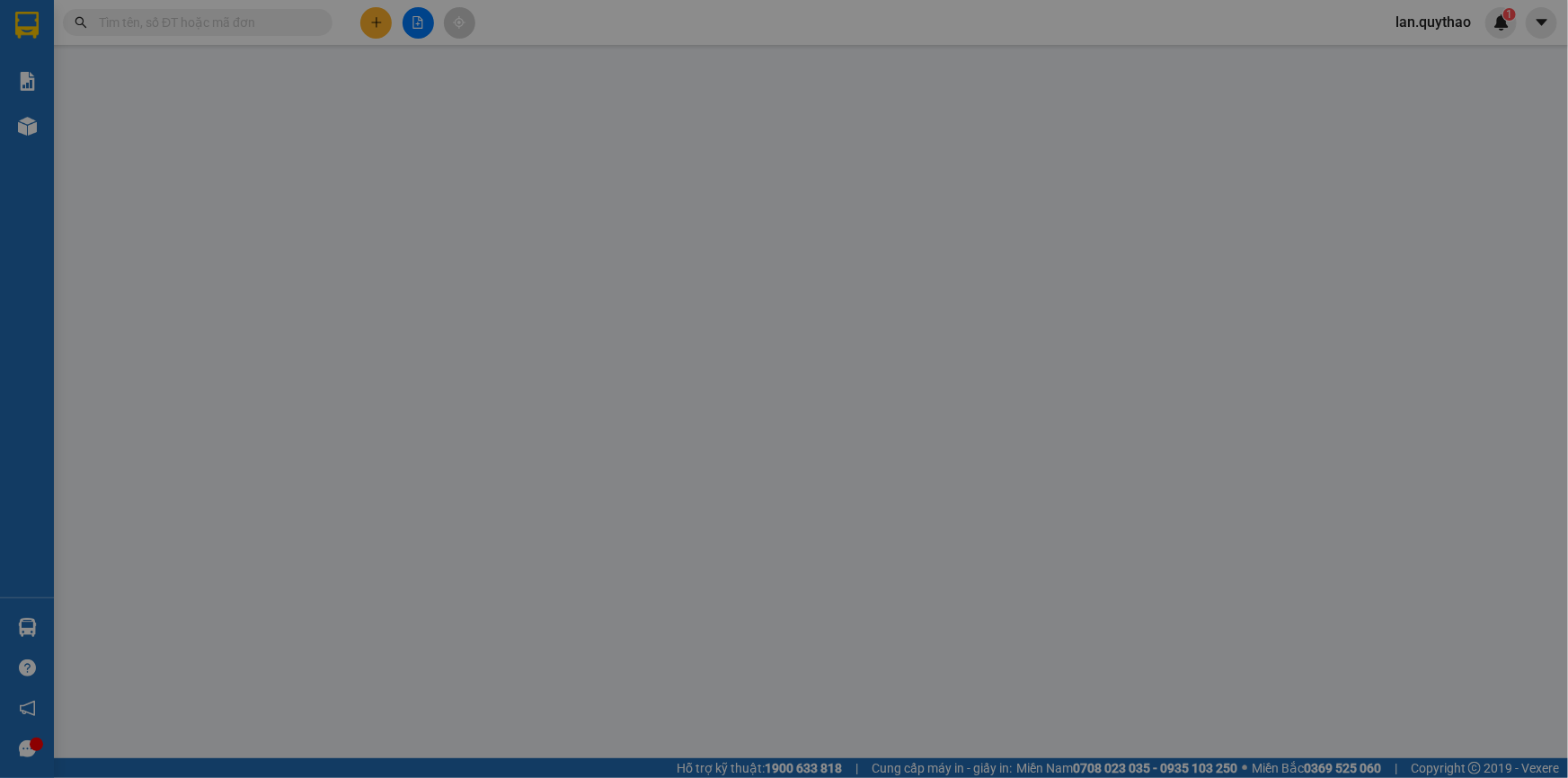
click at [1401, 540] on div "Chọn HT Thanh Toán" at bounding box center [1385, 533] width 237 height 28
type input "0964201201"
type input "0972464730"
type input "50.000"
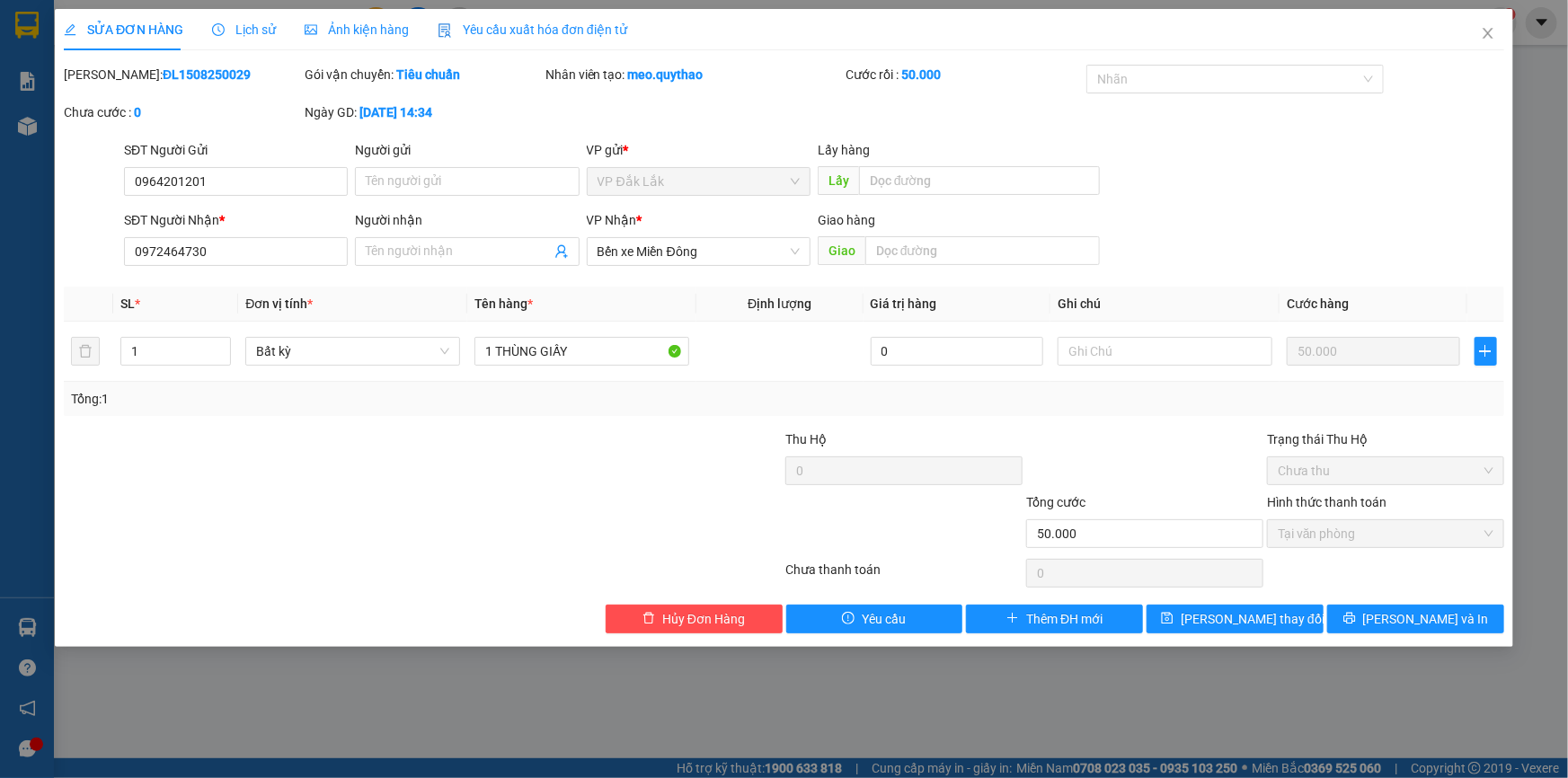
click at [10, 124] on div "SỬA ĐƠN HÀNG Lịch sử Ảnh kiện hàng Yêu cầu xuất hóa đơn điện tử Total Paid Fee …" at bounding box center [784, 389] width 1568 height 778
click at [12, 124] on div "SỬA ĐƠN HÀNG Lịch sử Ảnh kiện hàng Yêu cầu xuất hóa đơn điện tử Total Paid Fee …" at bounding box center [784, 389] width 1568 height 778
click at [1484, 33] on icon "close" at bounding box center [1488, 33] width 15 height 15
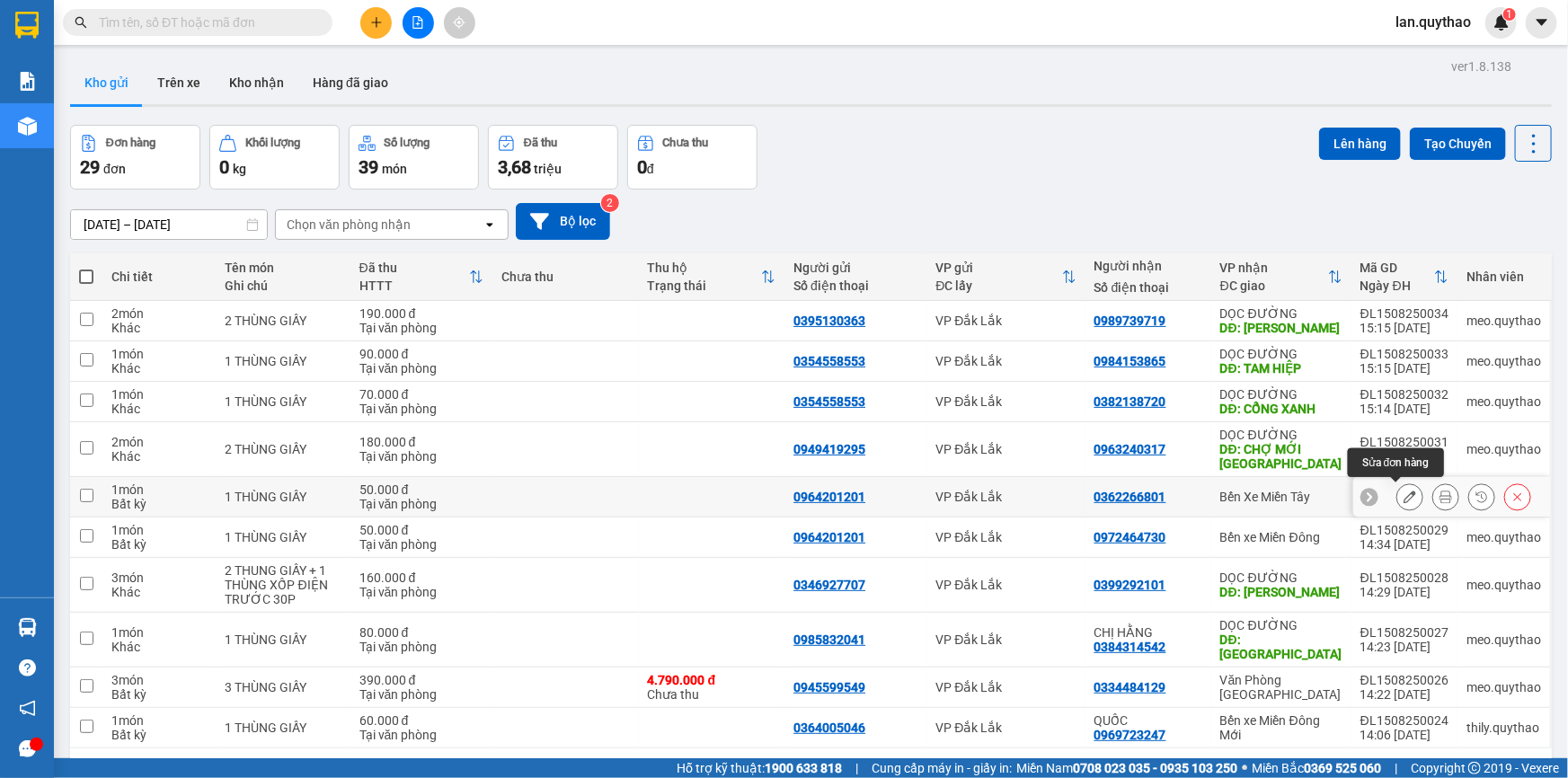
click at [1403, 491] on icon at bounding box center [1410, 497] width 13 height 13
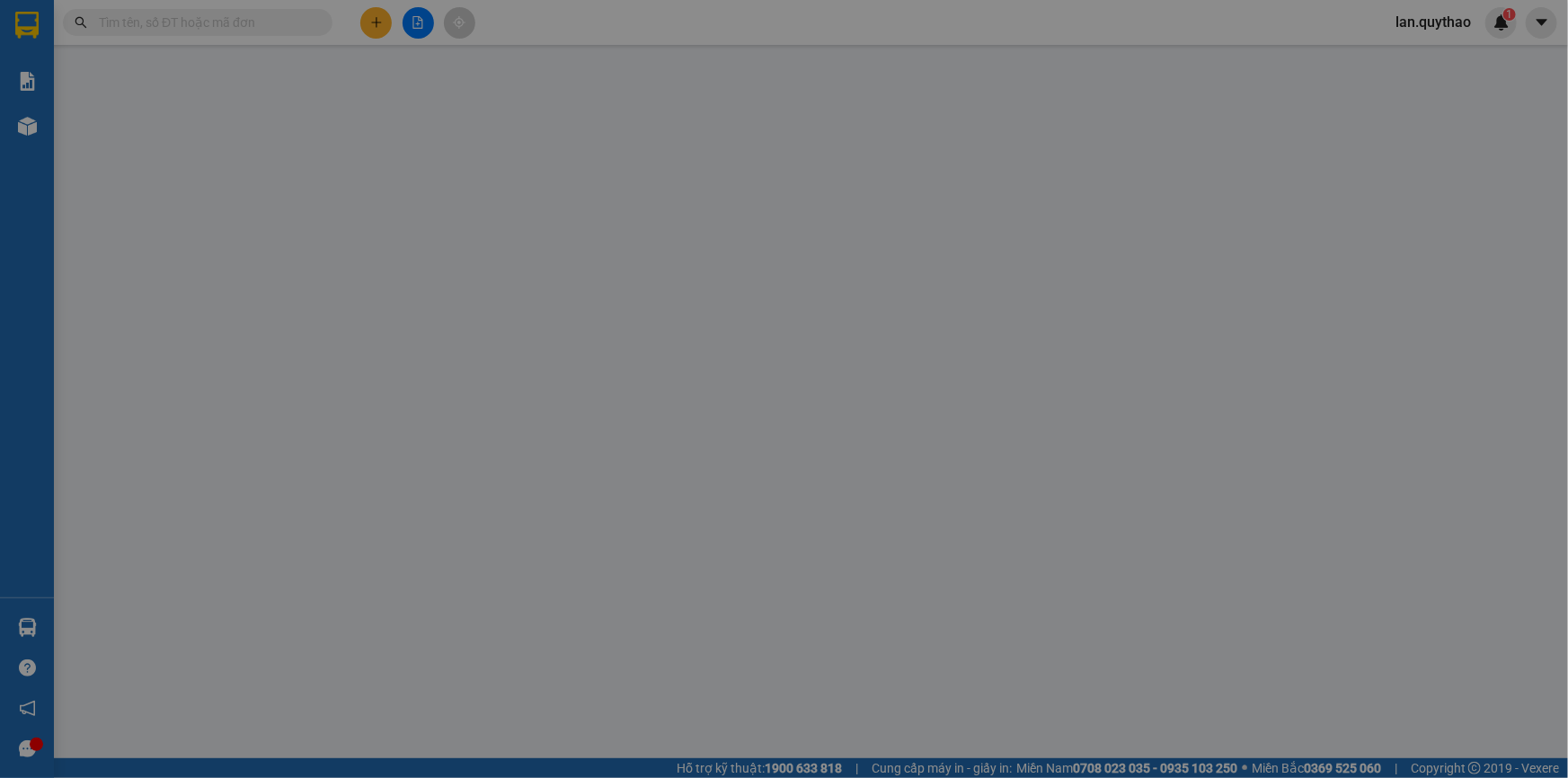
type input "0964201201"
type input "0362266801"
type input "50.000"
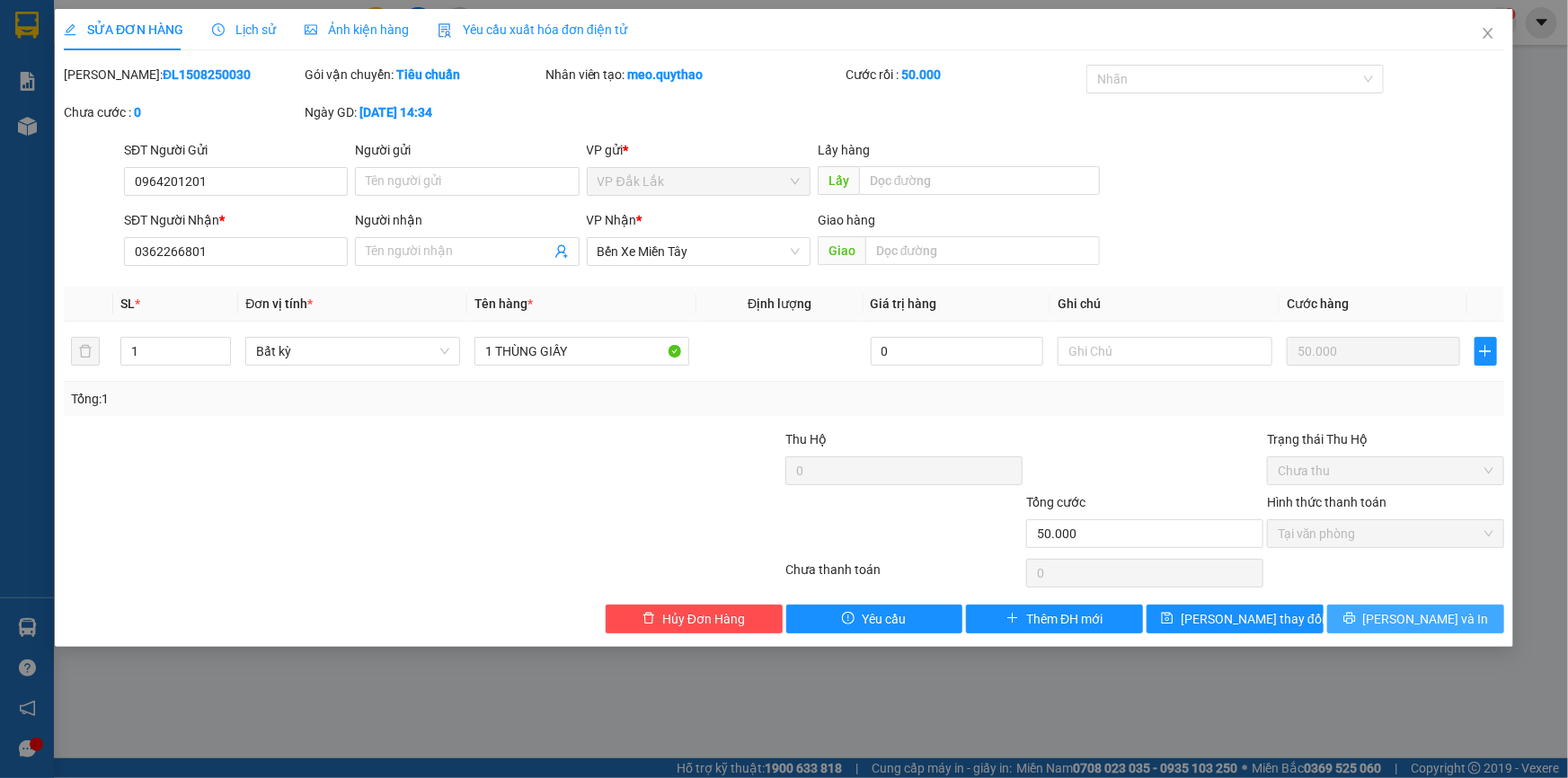
click at [1379, 605] on button "[PERSON_NAME] và In" at bounding box center [1415, 619] width 177 height 28
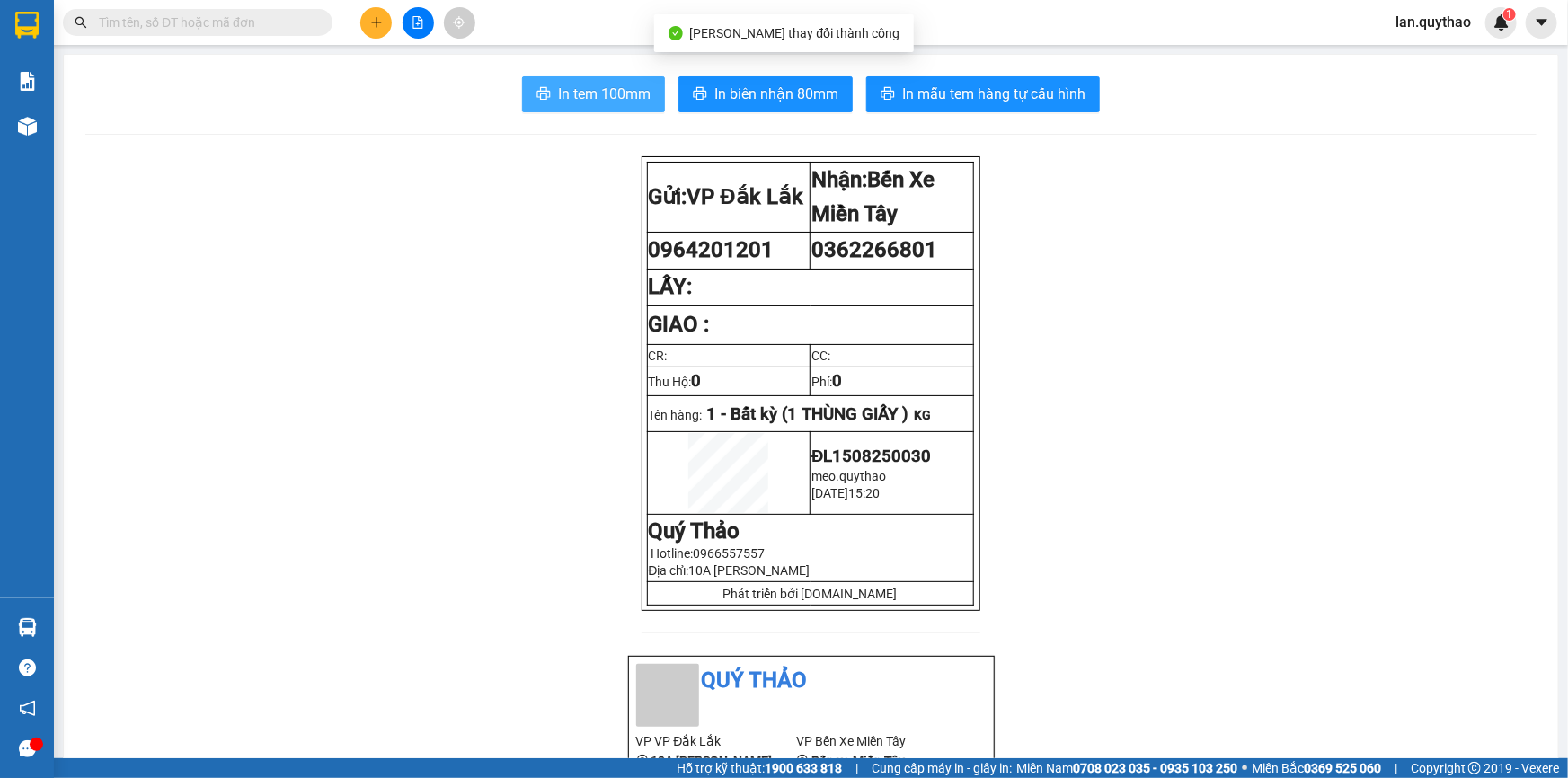
click at [609, 92] on span "In tem 100mm" at bounding box center [604, 93] width 92 height 23
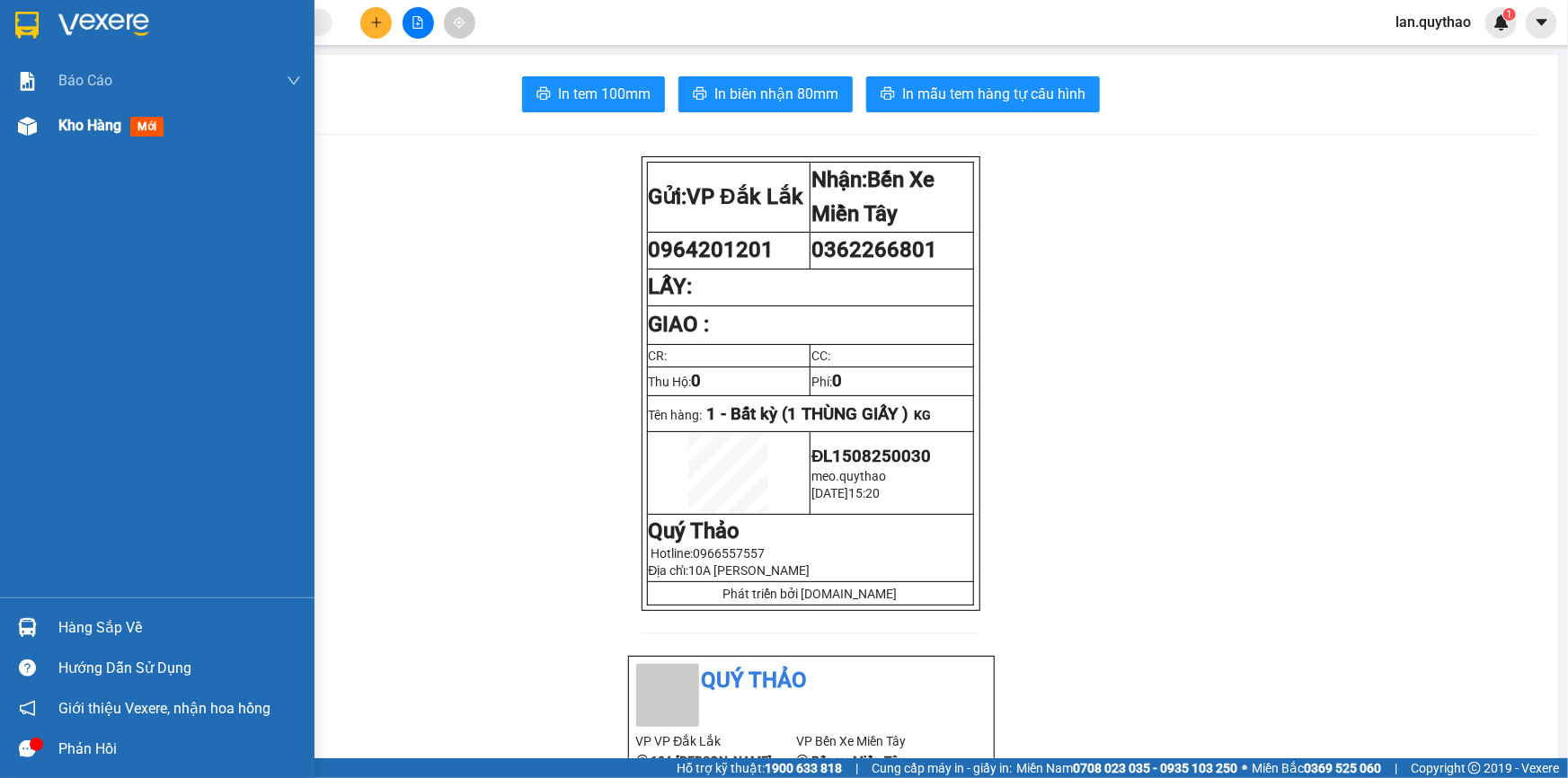
click at [41, 124] on div at bounding box center [27, 126] width 31 height 31
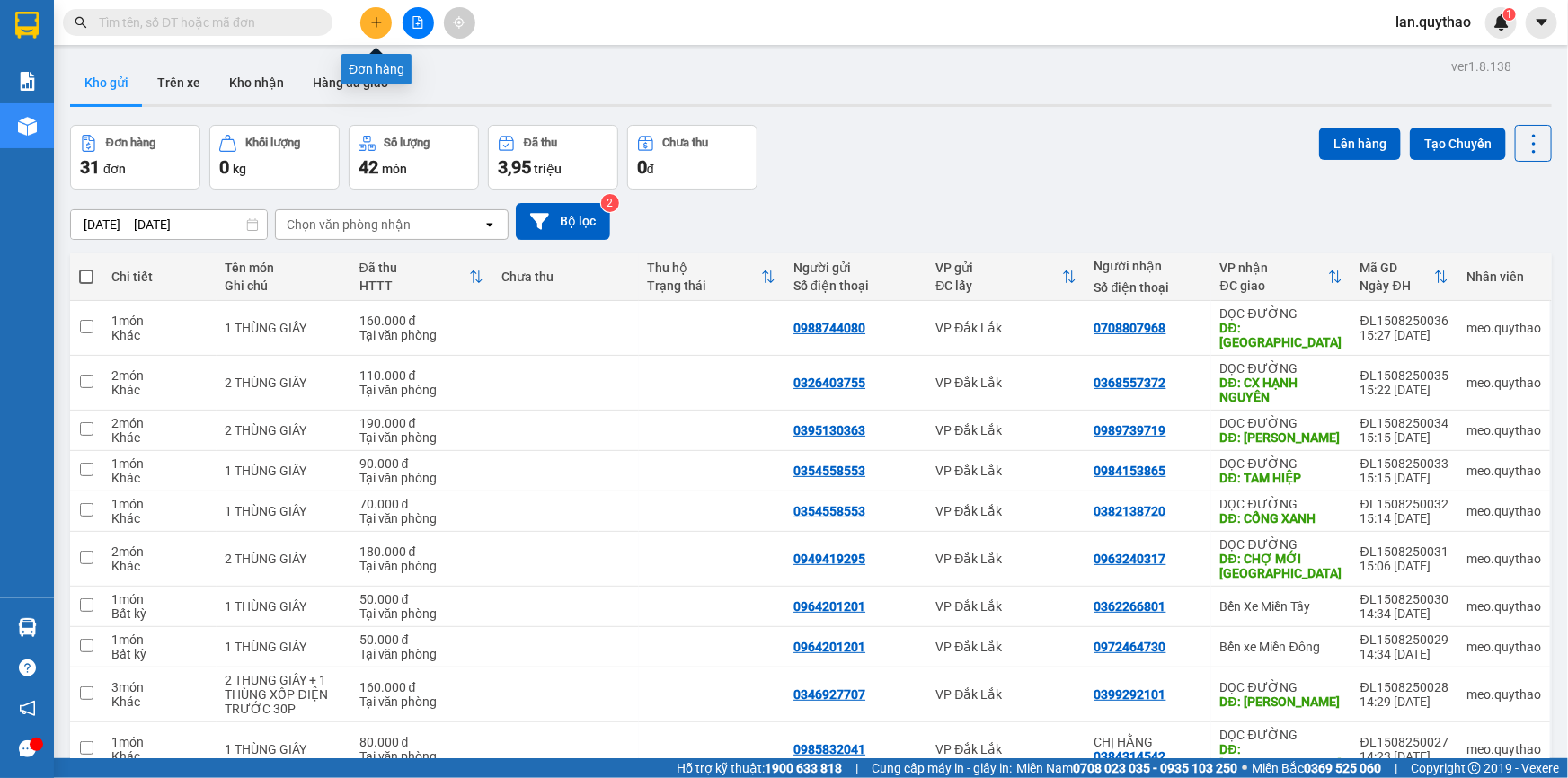
click at [375, 32] on button at bounding box center [376, 23] width 31 height 31
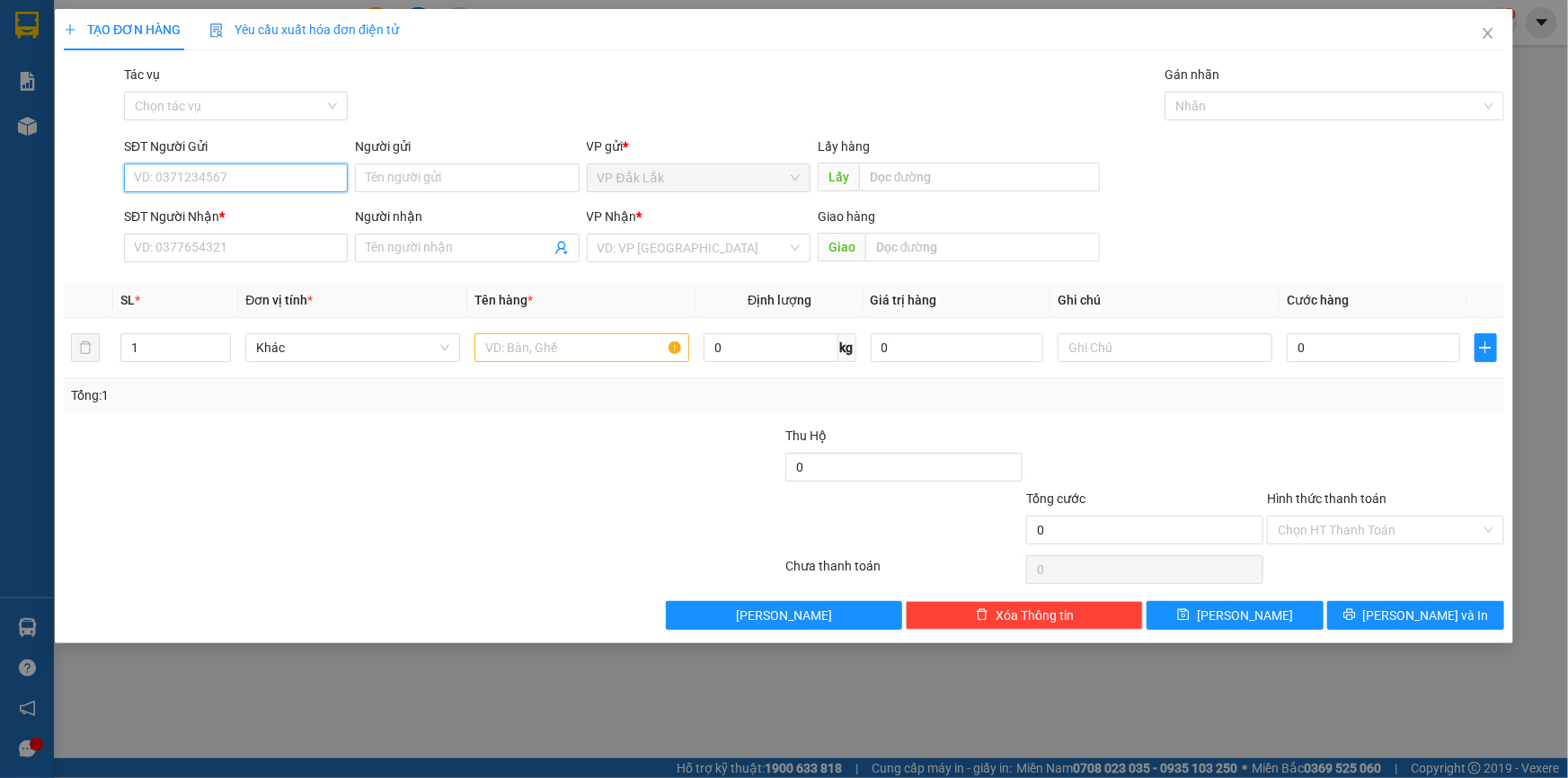
click at [178, 178] on input "SĐT Người Gửi" at bounding box center [235, 178] width 223 height 28
type input "0974647461"
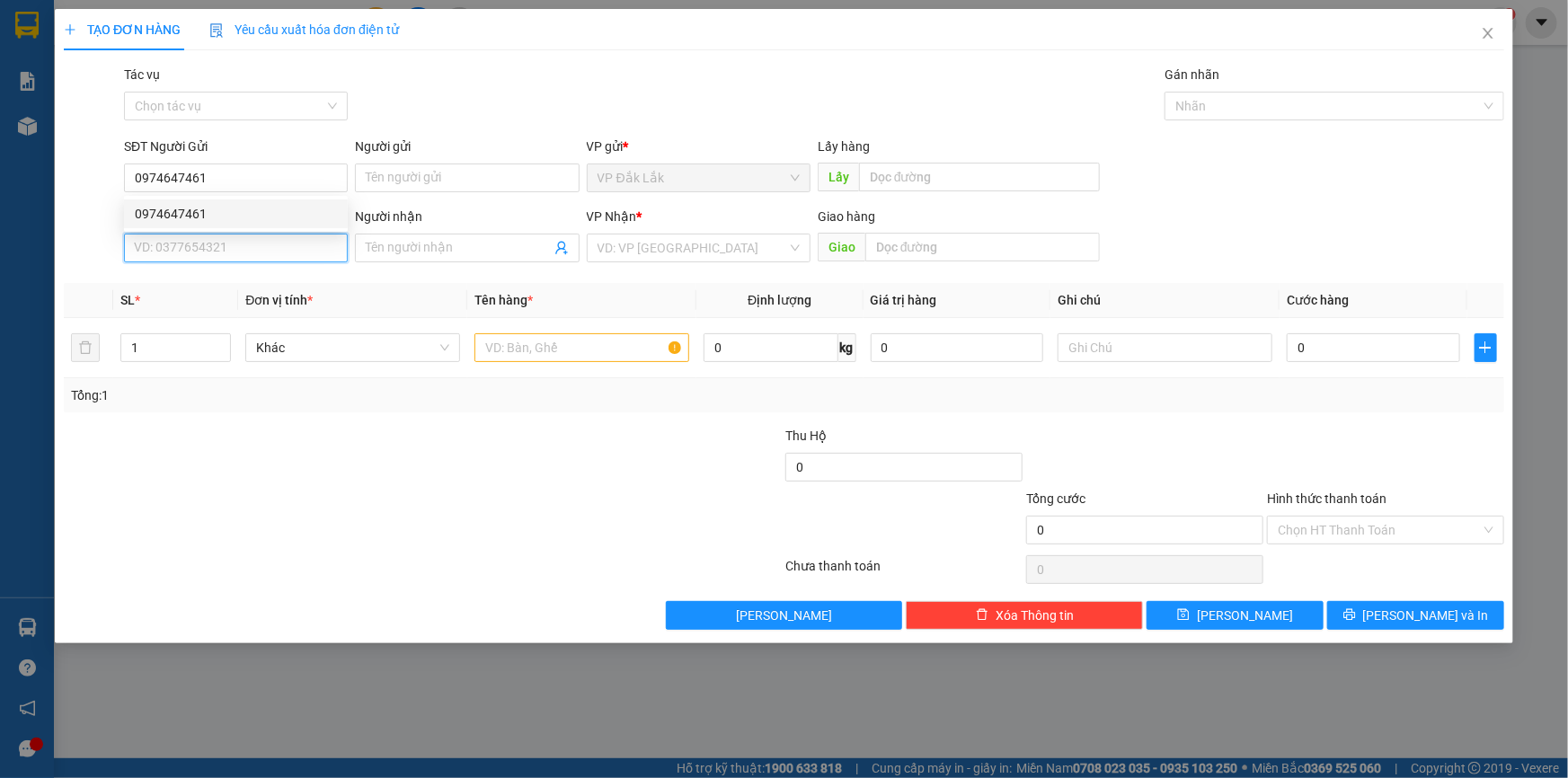
click at [208, 241] on input "SĐT Người Nhận *" at bounding box center [235, 247] width 223 height 28
click at [214, 281] on div "0983305055" at bounding box center [235, 284] width 202 height 20
type input "0983305055"
type input "BẾN CAM"
click at [572, 351] on input "text" at bounding box center [581, 347] width 215 height 28
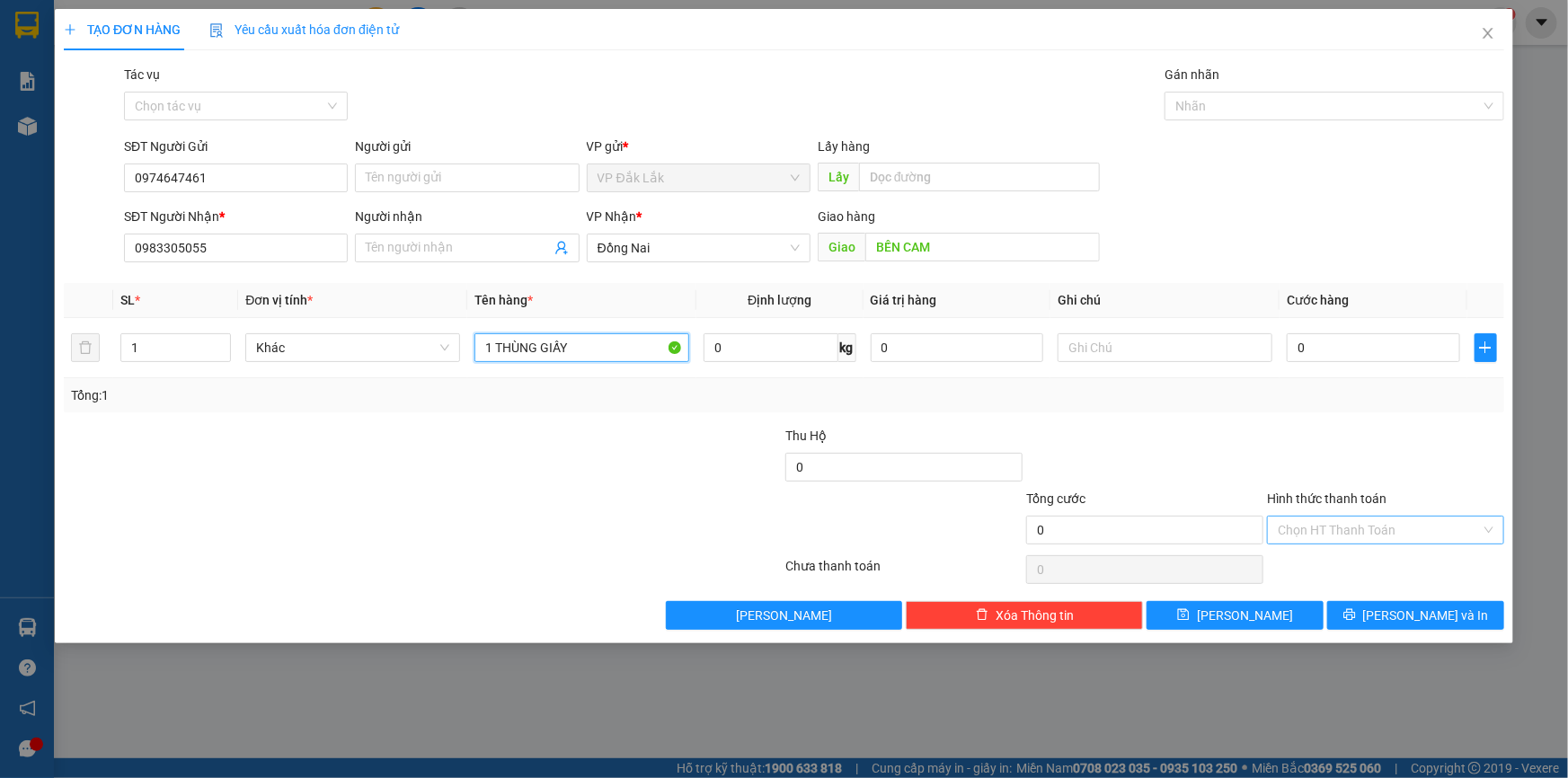
type input "1 THÙNG GIẤY"
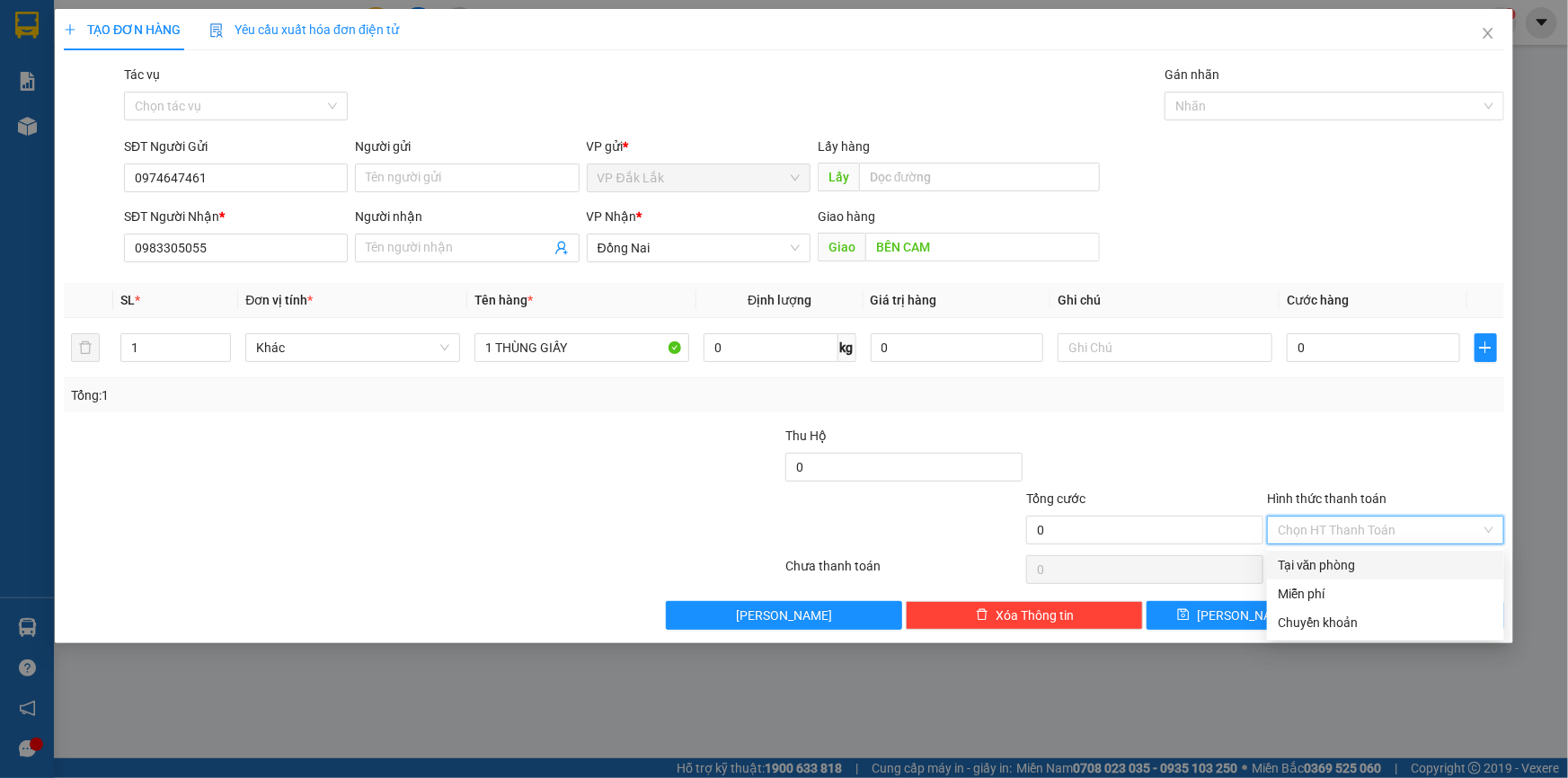
click at [1330, 523] on input "Hình thức thanh toán" at bounding box center [1379, 529] width 203 height 27
click at [1320, 562] on div "Tại văn phòng" at bounding box center [1386, 566] width 216 height 20
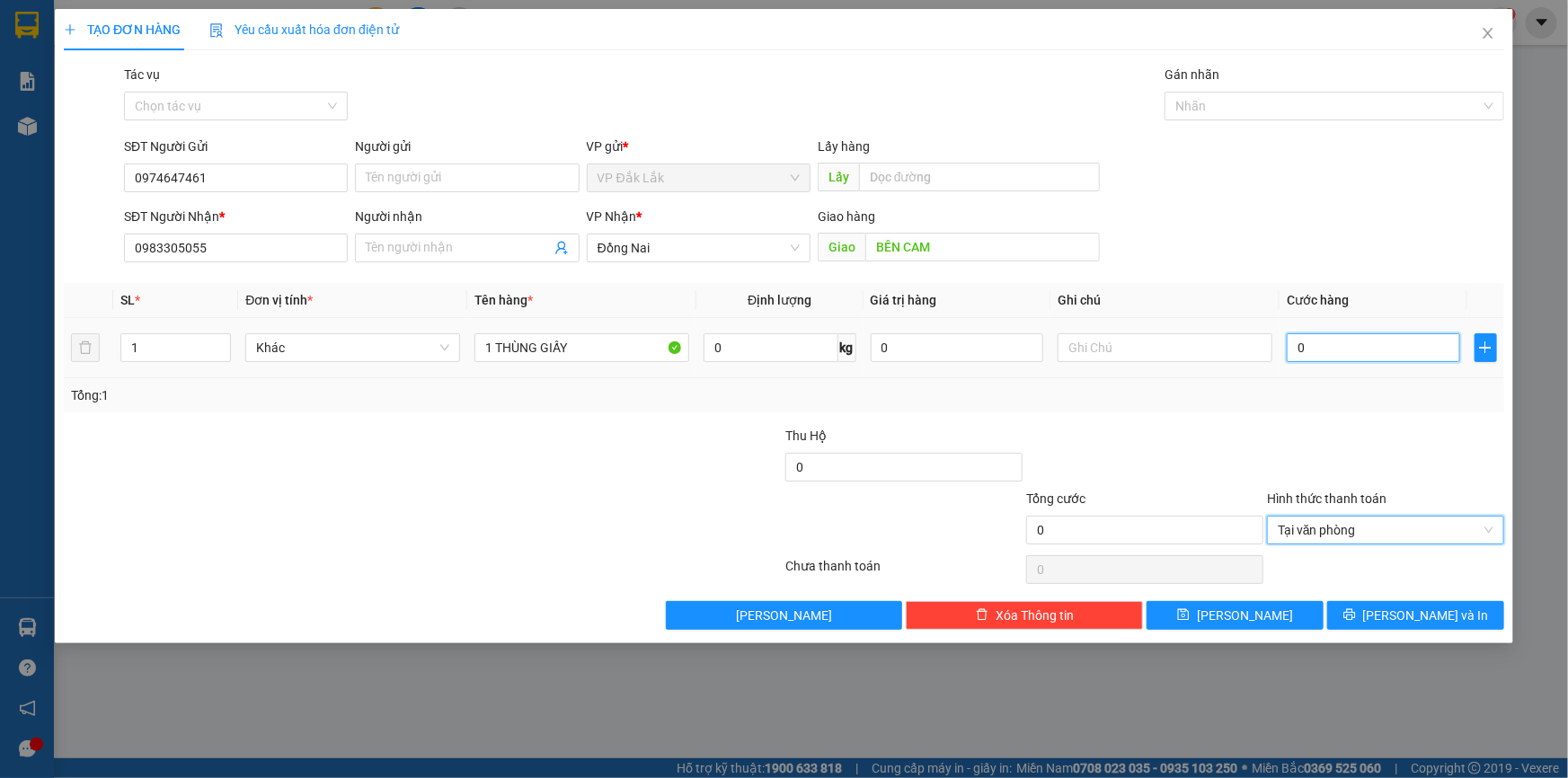
click at [1290, 341] on input "0" at bounding box center [1373, 347] width 173 height 28
type input "5"
type input "50"
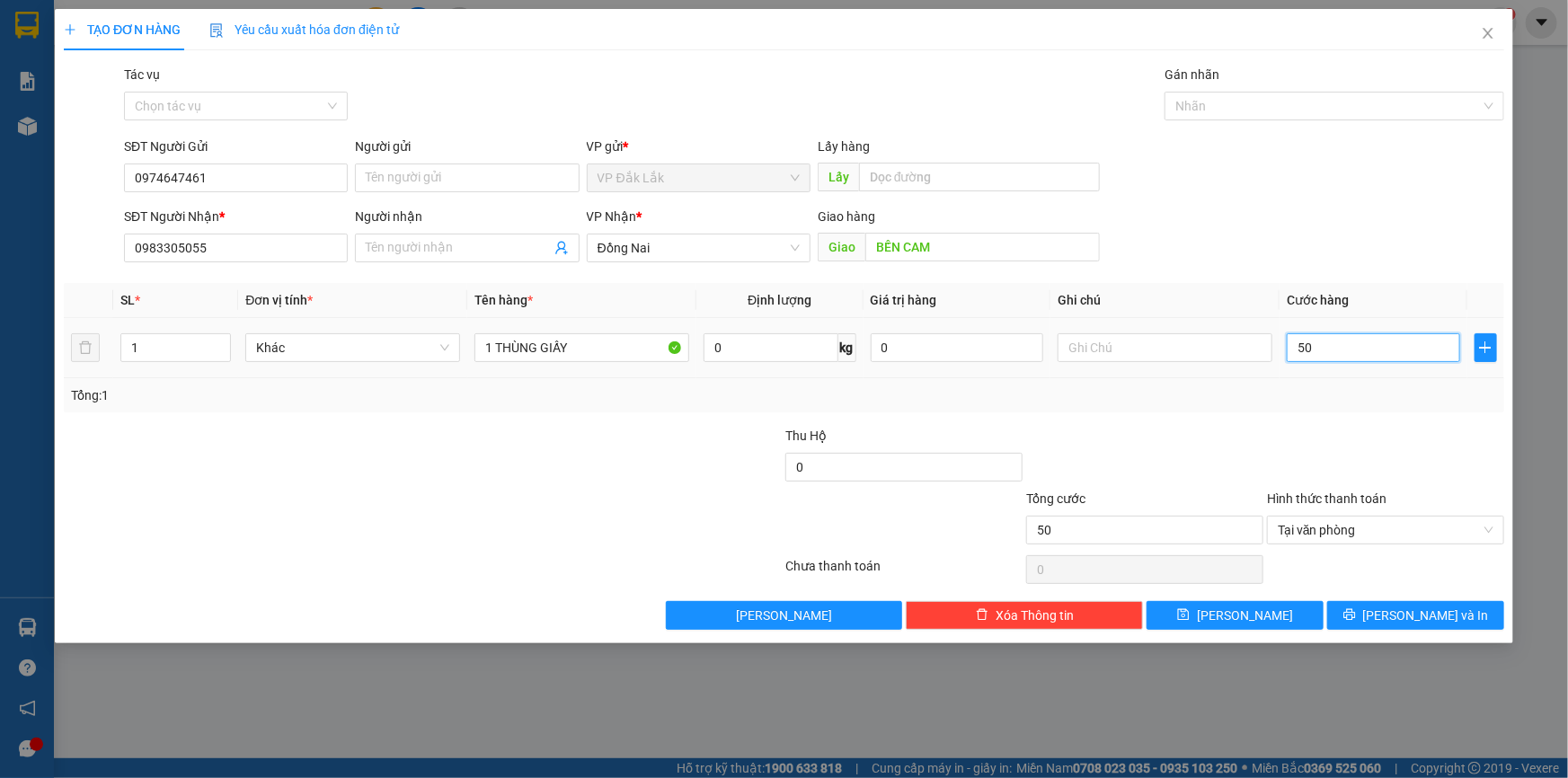
type input "500"
type input "5.000"
type input "50.000"
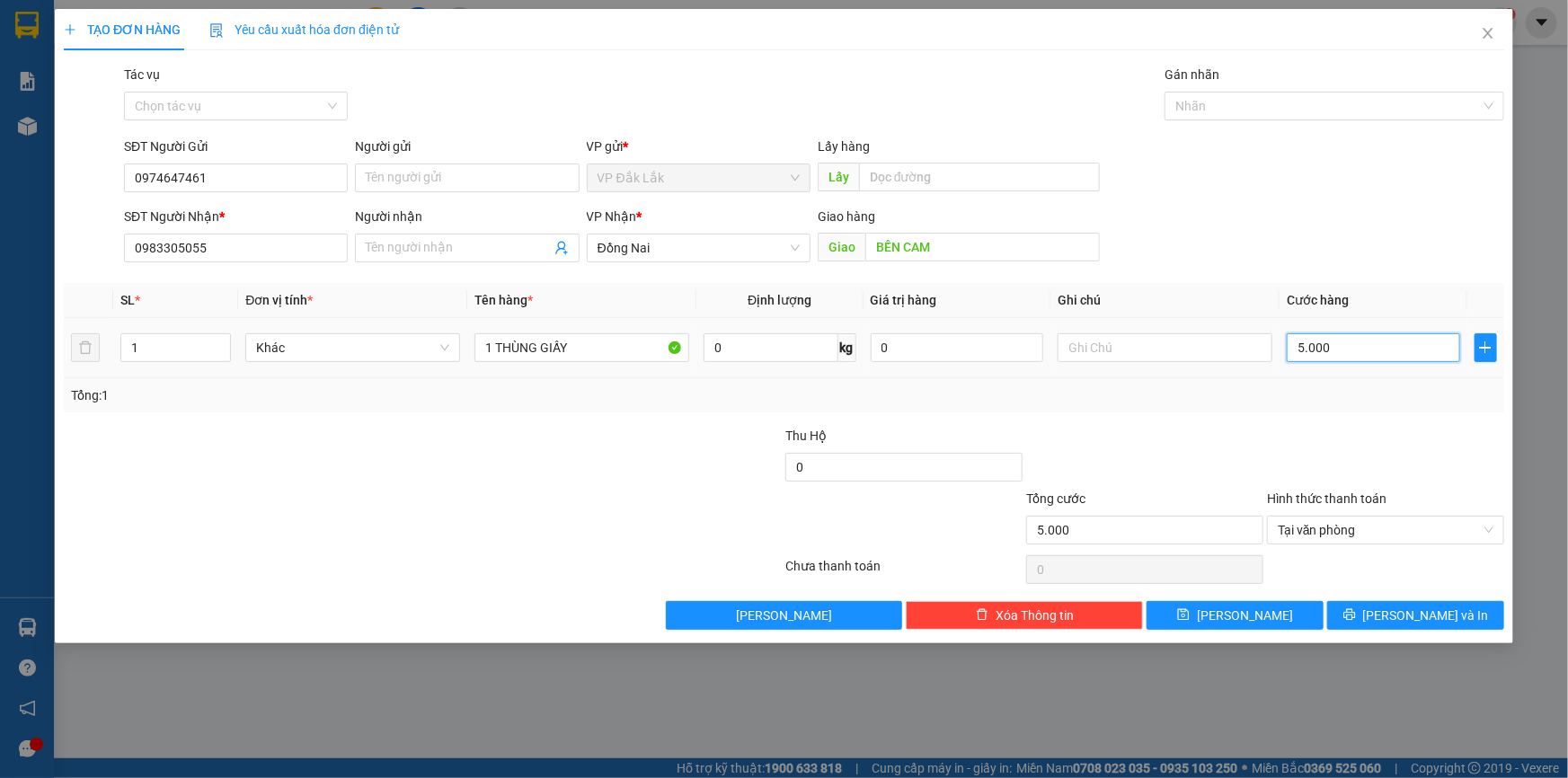
type input "50.000"
click at [1399, 620] on button "[PERSON_NAME] và In" at bounding box center [1415, 615] width 177 height 28
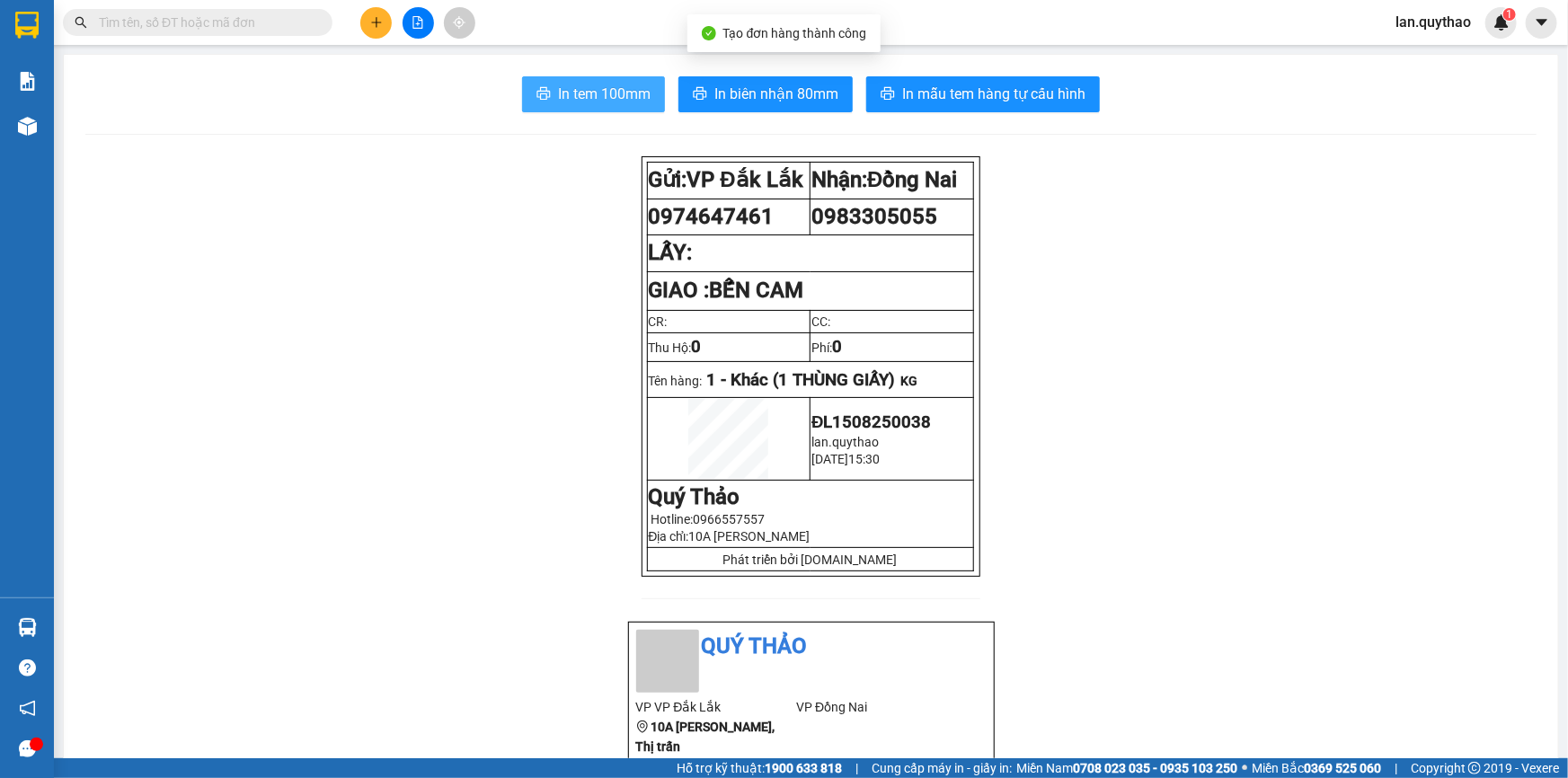
click at [582, 97] on span "In tem 100mm" at bounding box center [604, 93] width 92 height 23
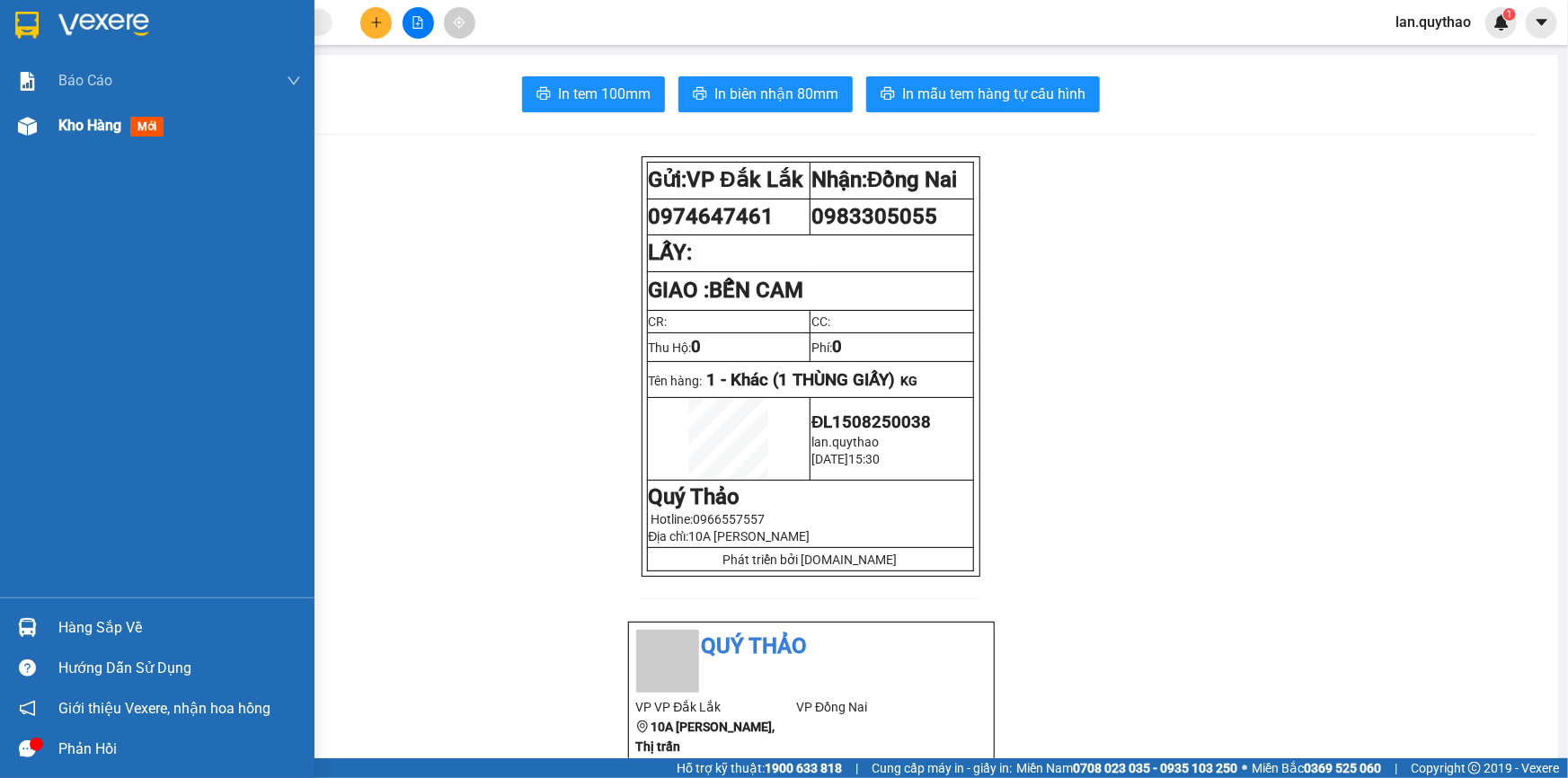
click at [31, 123] on img at bounding box center [27, 126] width 19 height 19
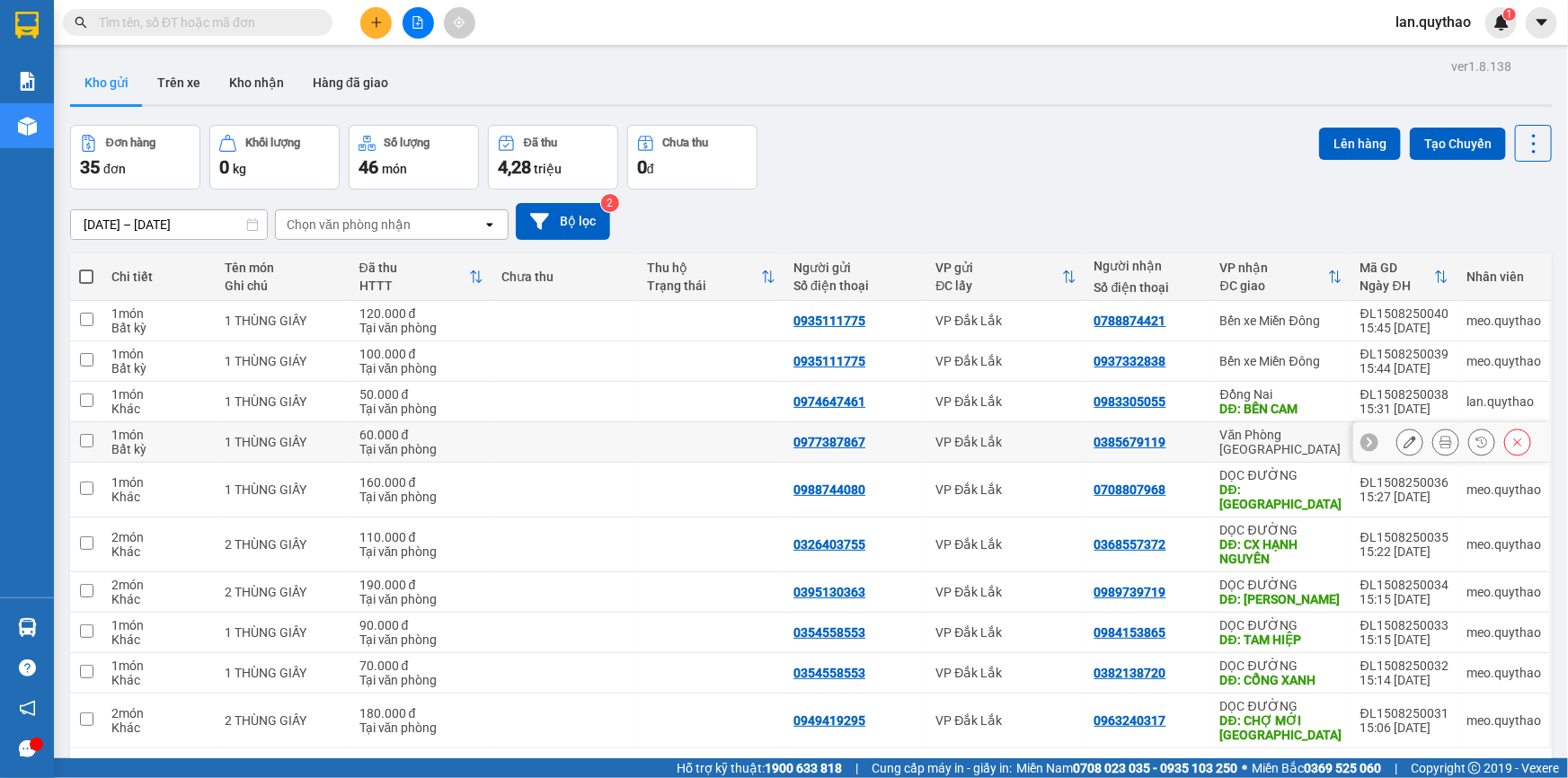
scroll to position [81, 0]
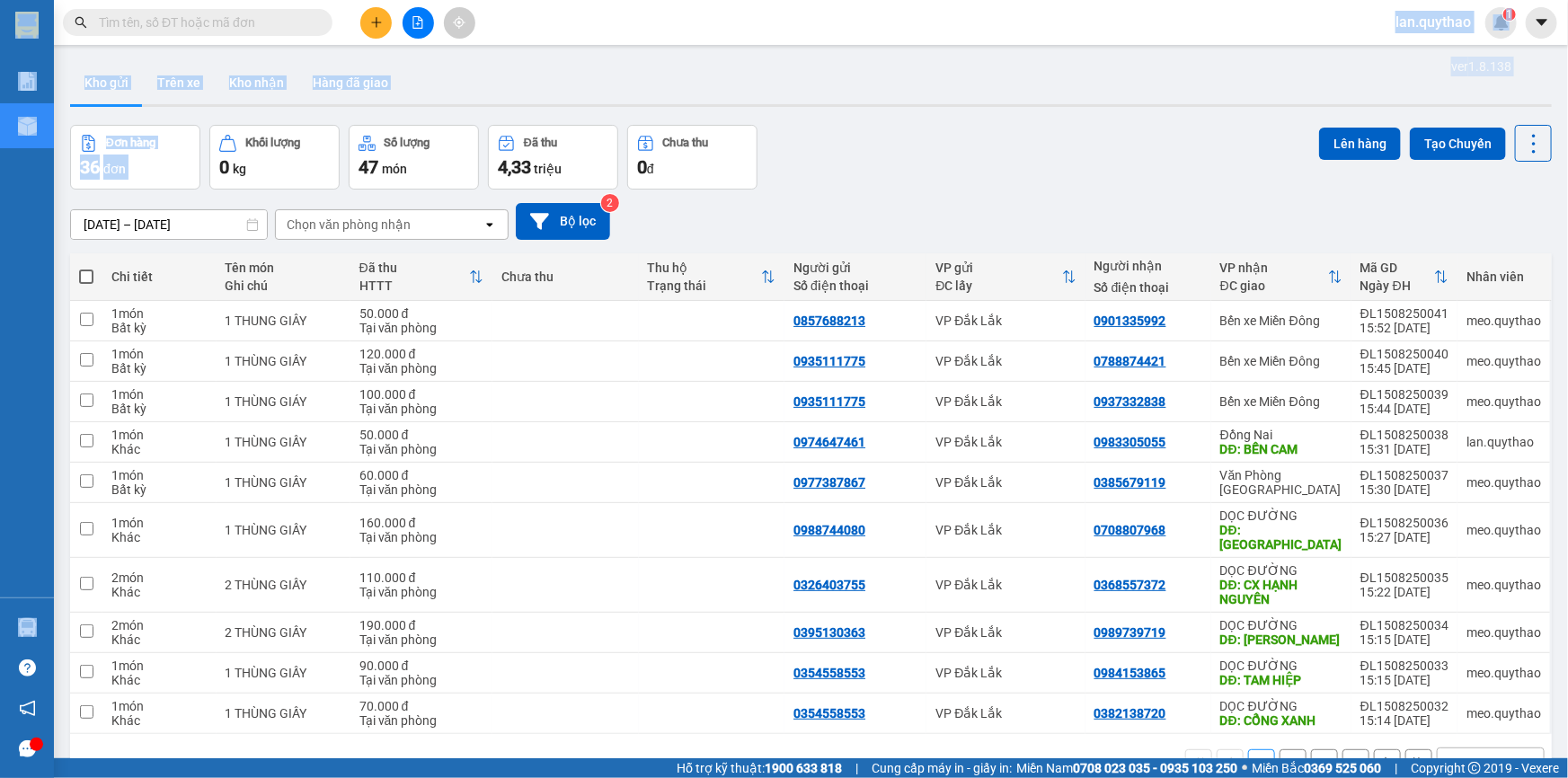
click at [212, 109] on section "Kết quả tìm kiếm ( 0 ) Bộ lọc No Data lan.quythao 1 Báo cáo Báo cáo dòng tiền (…" at bounding box center [784, 389] width 1568 height 778
click at [377, 17] on icon "plus" at bounding box center [376, 23] width 13 height 13
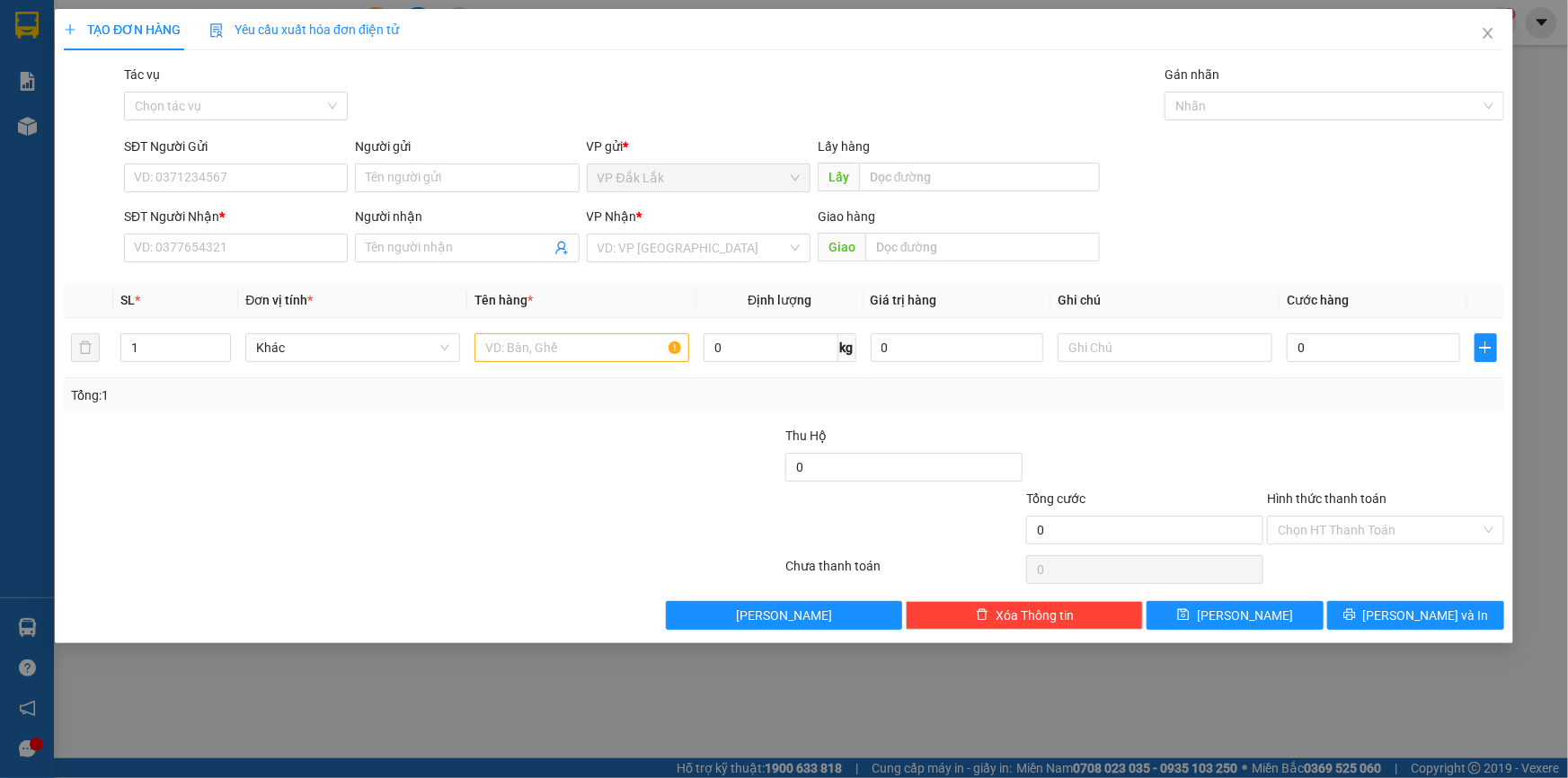
click at [23, 133] on div "TẠO ĐƠN HÀNG Yêu cầu xuất hóa đơn điện tử Transit Pickup Surcharge Ids Transit …" at bounding box center [784, 389] width 1568 height 778
click at [23, 126] on div "TẠO ĐƠN HÀNG Yêu cầu xuất hóa đơn điện tử Transit Pickup Surcharge Ids Transit …" at bounding box center [784, 389] width 1568 height 778
click at [27, 75] on div "TẠO ĐƠN HÀNG Yêu cầu xuất hóa đơn điện tử Transit Pickup Surcharge Ids Transit …" at bounding box center [784, 389] width 1568 height 778
click at [34, 126] on div "TẠO ĐƠN HÀNG Yêu cầu xuất hóa đơn điện tử Transit Pickup Surcharge Ids Transit …" at bounding box center [784, 389] width 1568 height 778
click at [18, 68] on div "TẠO ĐƠN HÀNG Yêu cầu xuất hóa đơn điện tử Transit Pickup Surcharge Ids Transit …" at bounding box center [784, 389] width 1568 height 778
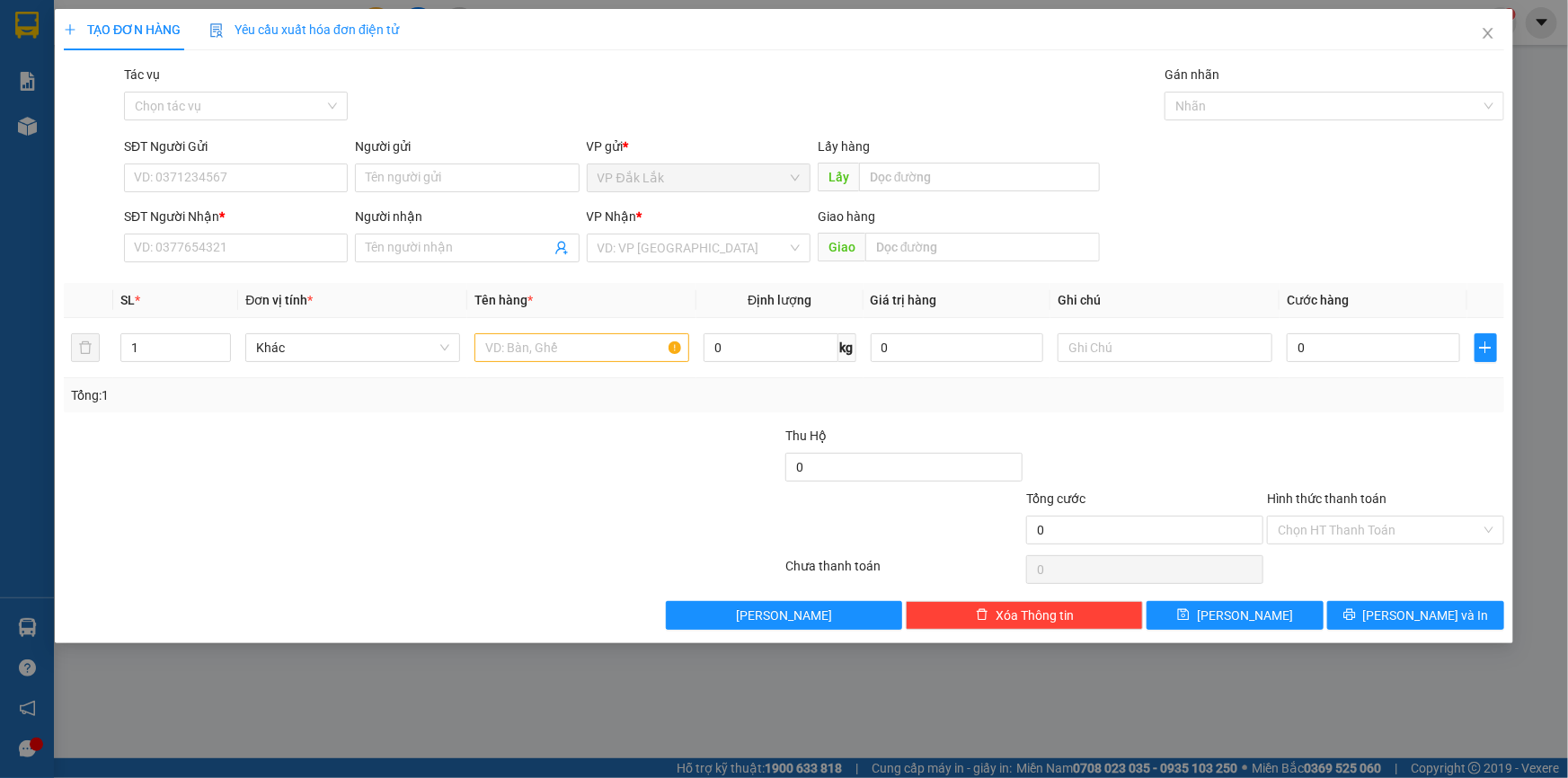
click at [28, 15] on div "TẠO ĐƠN HÀNG Yêu cầu xuất hóa đơn điện tử Transit Pickup Surcharge Ids Transit …" at bounding box center [784, 389] width 1568 height 778
click at [413, 521] on div at bounding box center [303, 520] width 481 height 63
click at [21, 124] on div "TẠO ĐƠN HÀNG Yêu cầu xuất hóa đơn điện tử Transit Pickup Surcharge Ids Transit …" at bounding box center [784, 389] width 1568 height 778
click at [37, 18] on div "TẠO ĐƠN HÀNG Yêu cầu xuất hóa đơn điện tử Transit Pickup Surcharge Ids Transit …" at bounding box center [784, 389] width 1568 height 778
click at [18, 125] on div "TẠO ĐƠN HÀNG Yêu cầu xuất hóa đơn điện tử Transit Pickup Surcharge Ids Transit …" at bounding box center [784, 389] width 1568 height 778
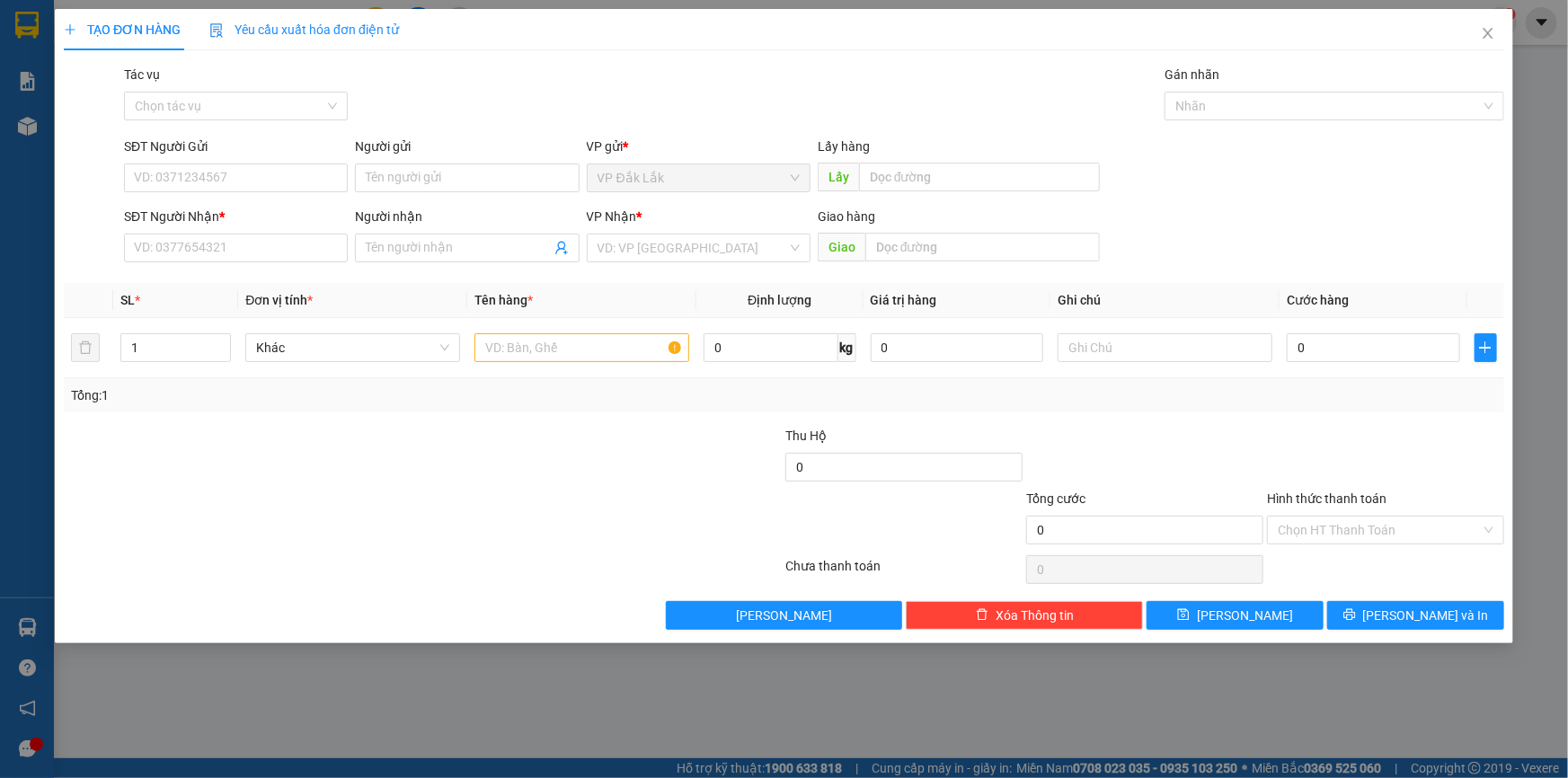
click at [26, 124] on div "TẠO ĐƠN HÀNG Yêu cầu xuất hóa đơn điện tử Transit Pickup Surcharge Ids Transit …" at bounding box center [784, 389] width 1568 height 778
click at [1487, 35] on icon "close" at bounding box center [1488, 33] width 15 height 15
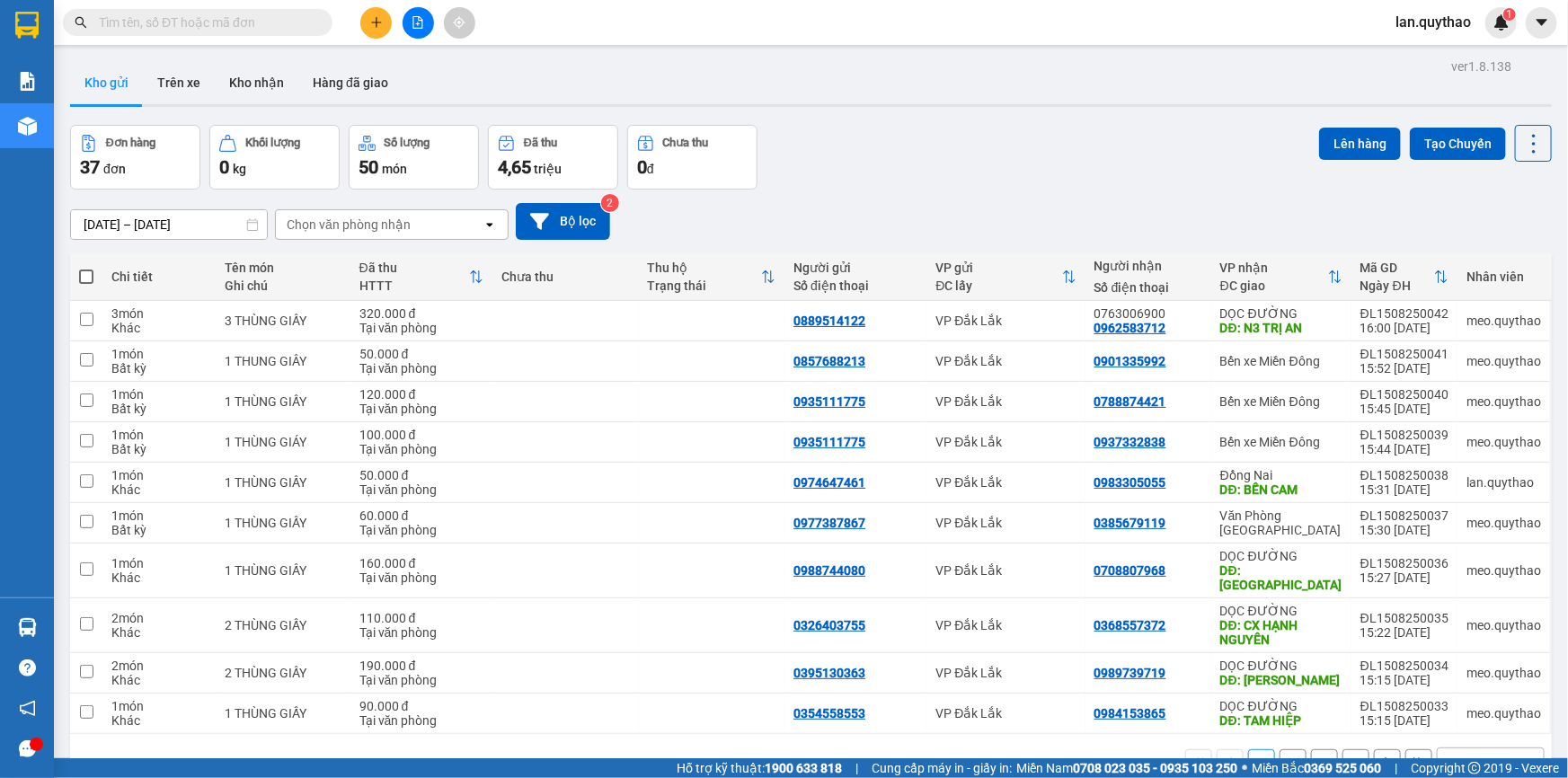
click at [171, 20] on input "text" at bounding box center [205, 23] width 212 height 20
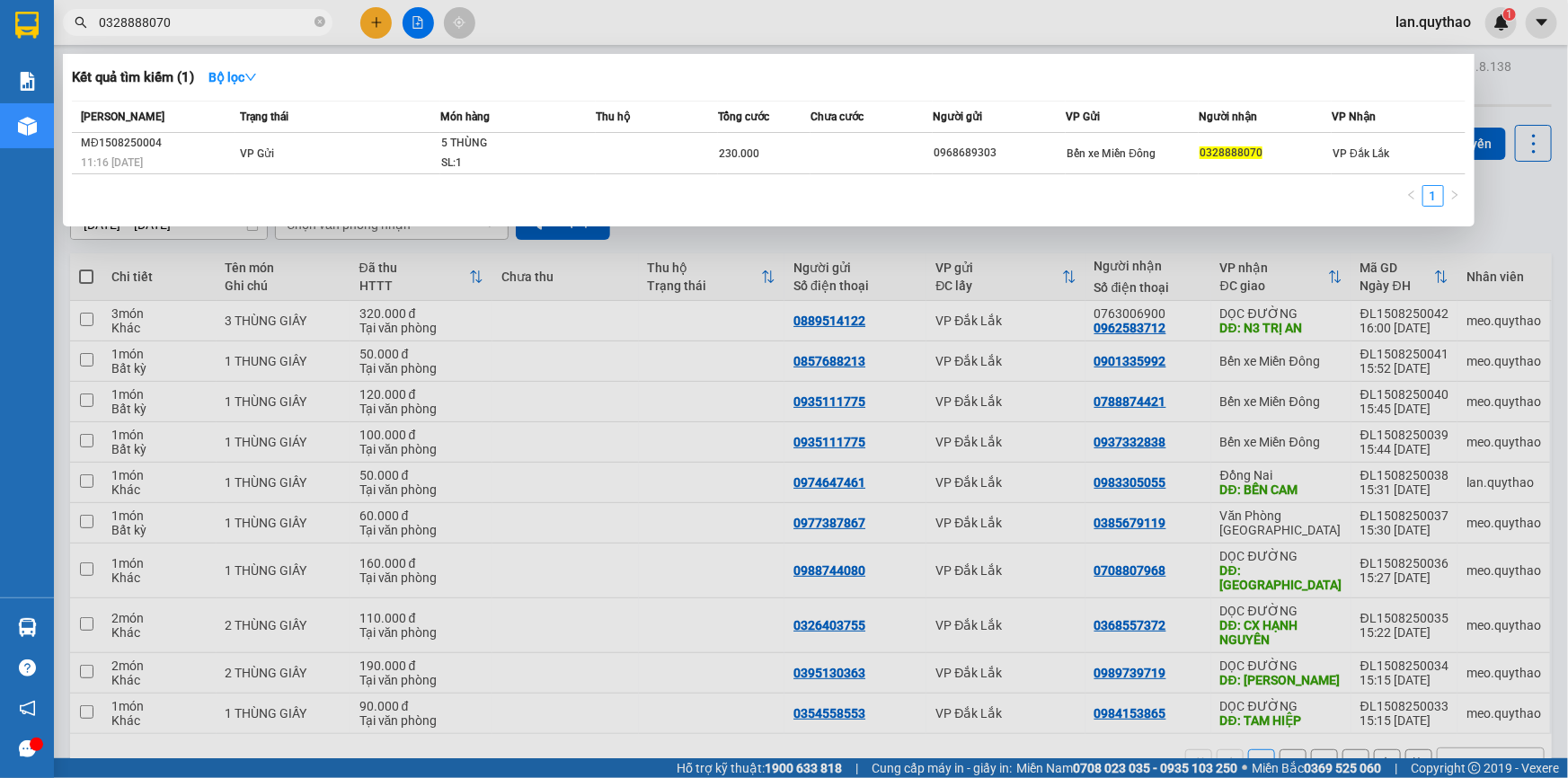
type input "0328888070"
click at [322, 24] on icon "close-circle" at bounding box center [320, 22] width 11 height 11
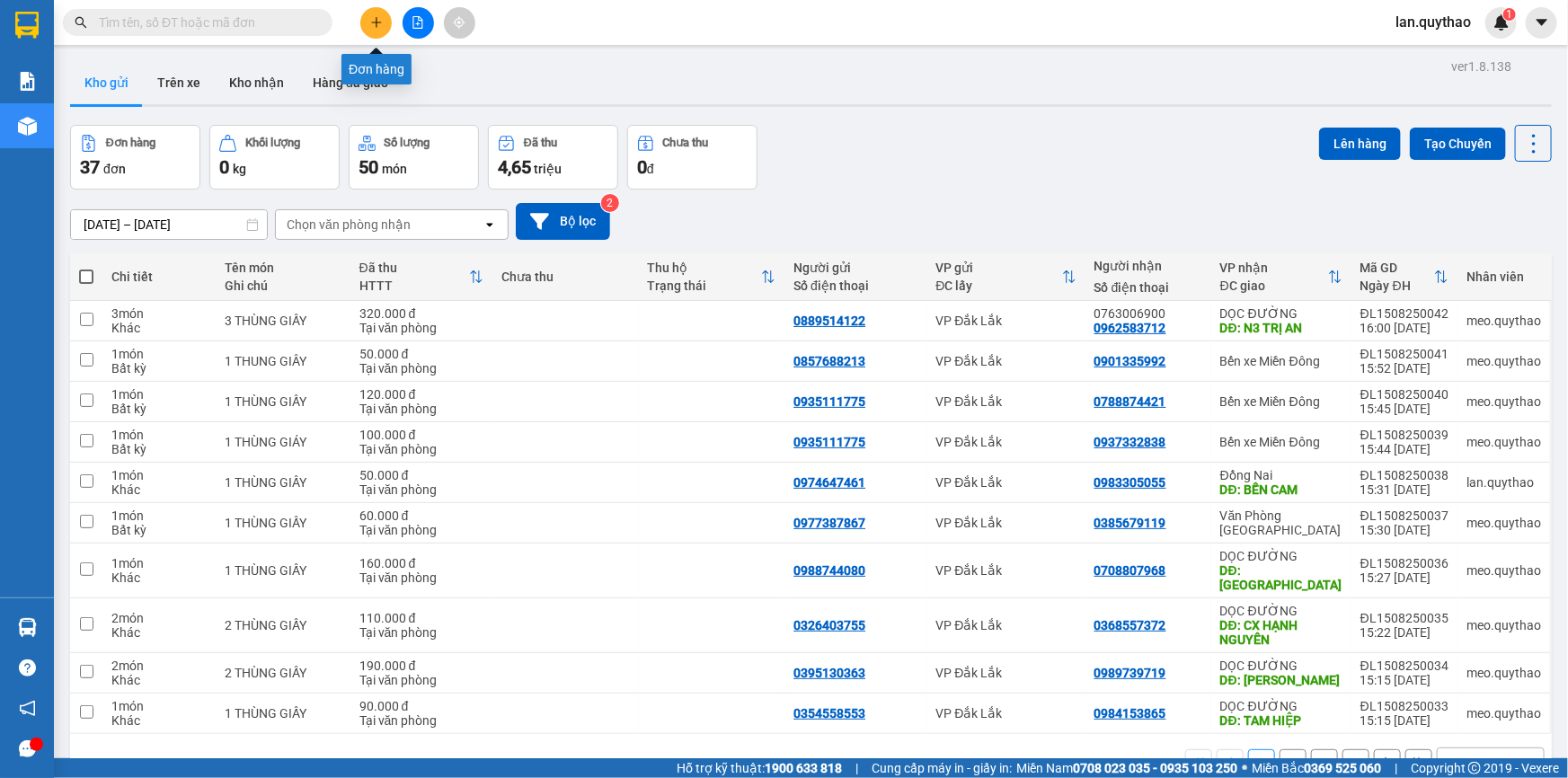
click at [378, 22] on icon "plus" at bounding box center [375, 22] width 10 height 1
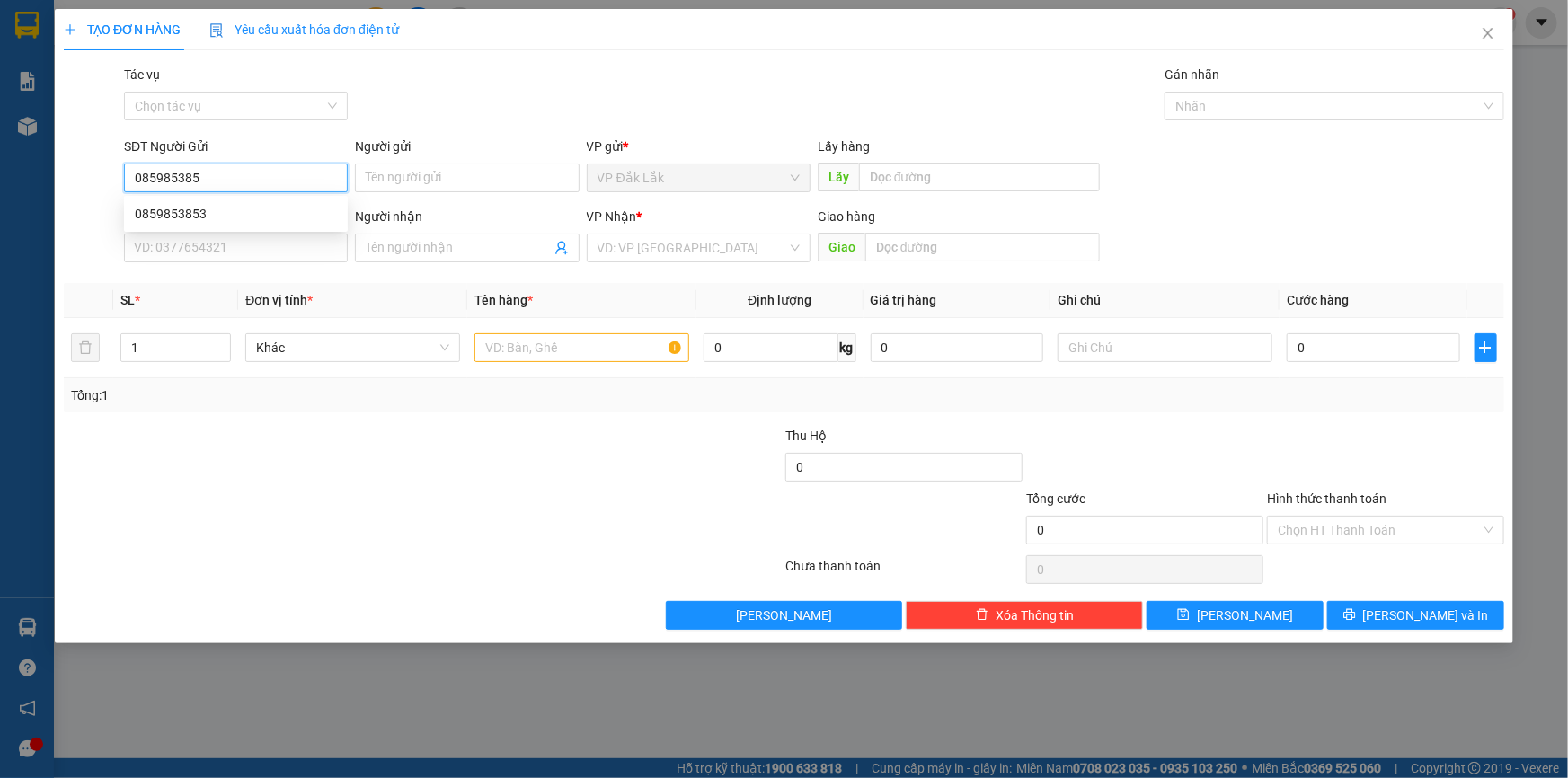
type input "0859853853"
click at [173, 214] on div "0859853853" at bounding box center [235, 214] width 202 height 20
type input "0357472796"
type input "BX LONG AN"
type input "0859853853"
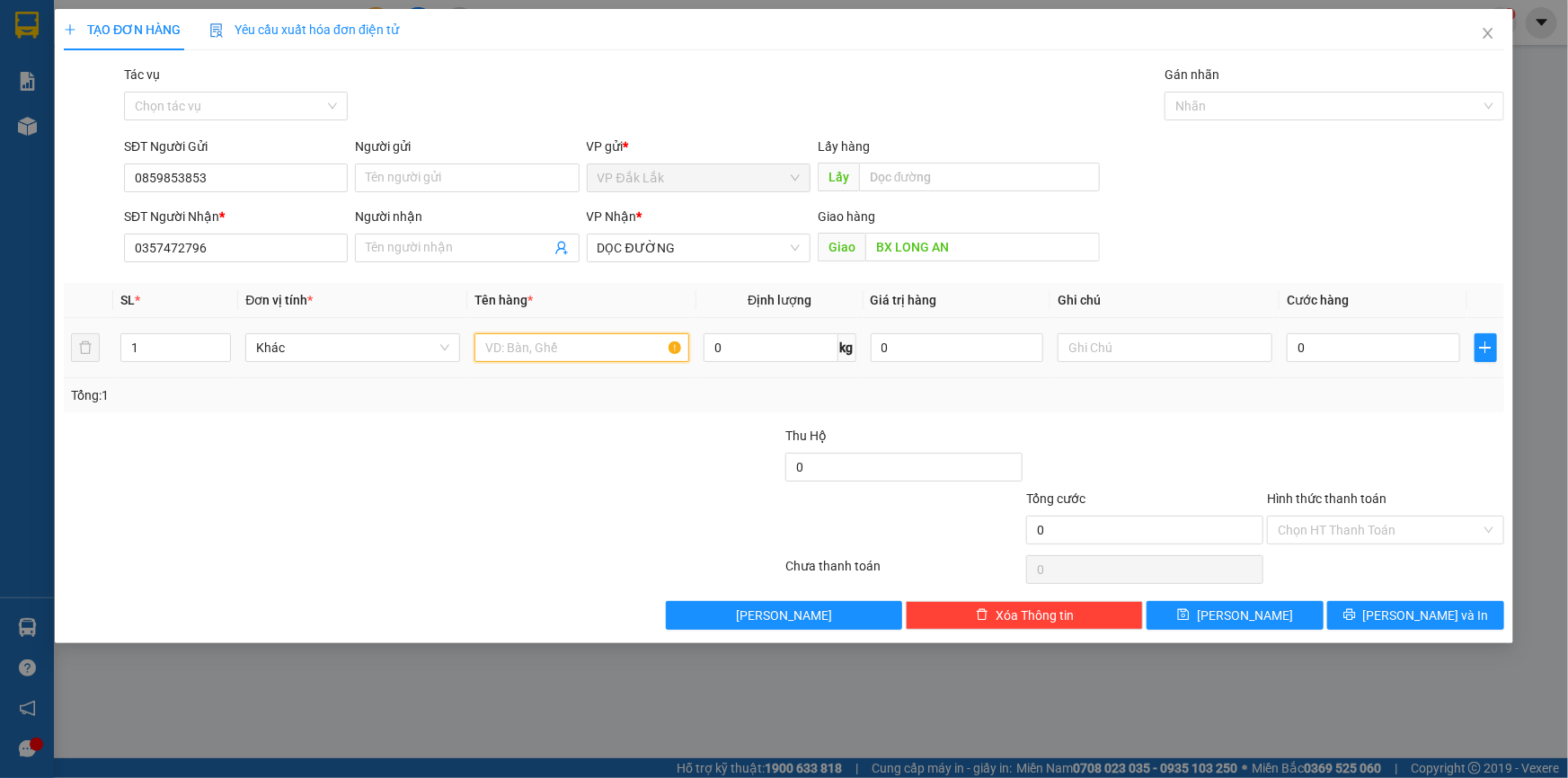
click at [595, 350] on input "text" at bounding box center [581, 347] width 215 height 28
type input "1 THÙNG XỐP"
click at [1310, 349] on input "0" at bounding box center [1373, 347] width 173 height 28
type input "6"
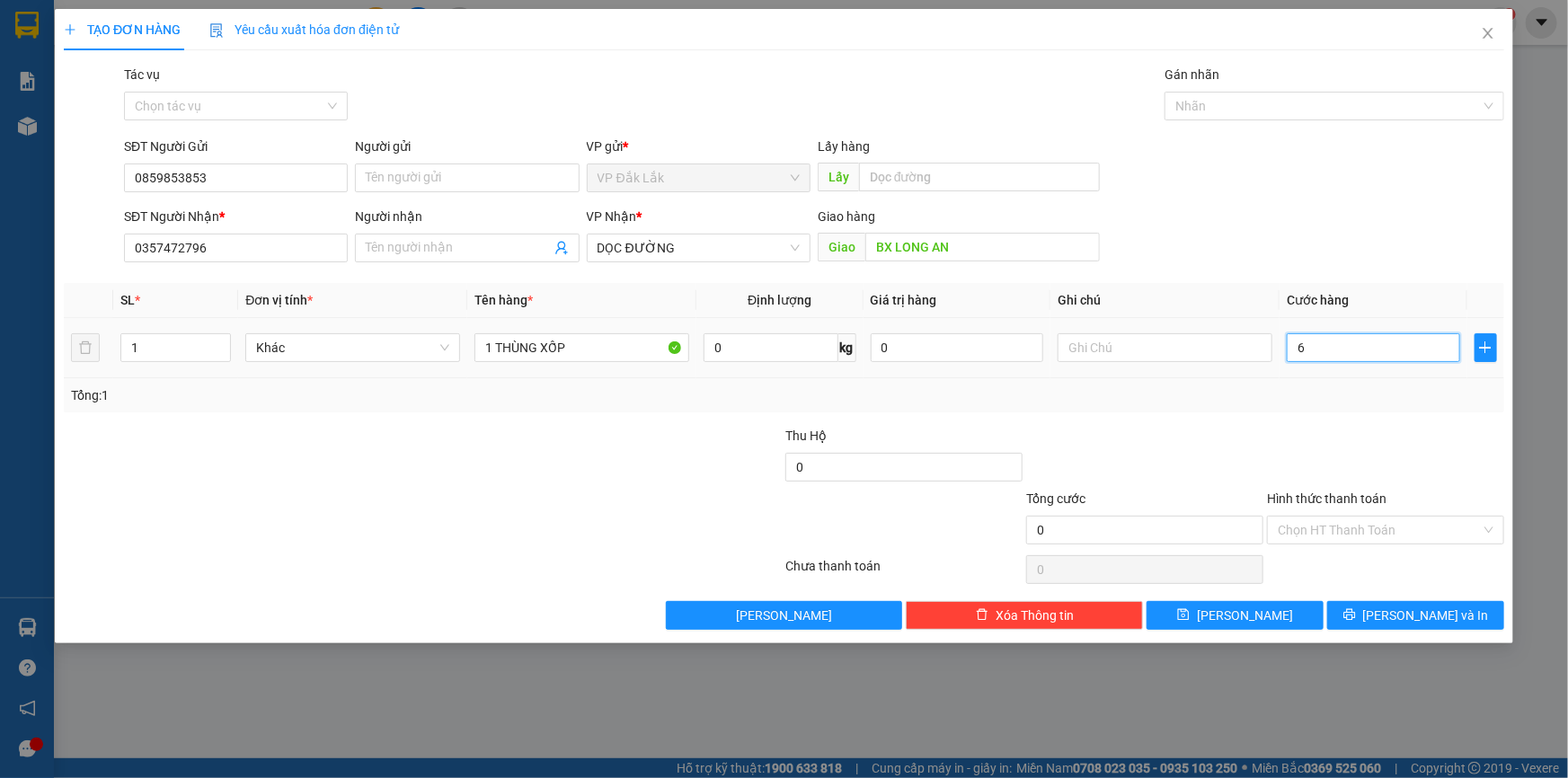
type input "6"
type input "60"
type input "600"
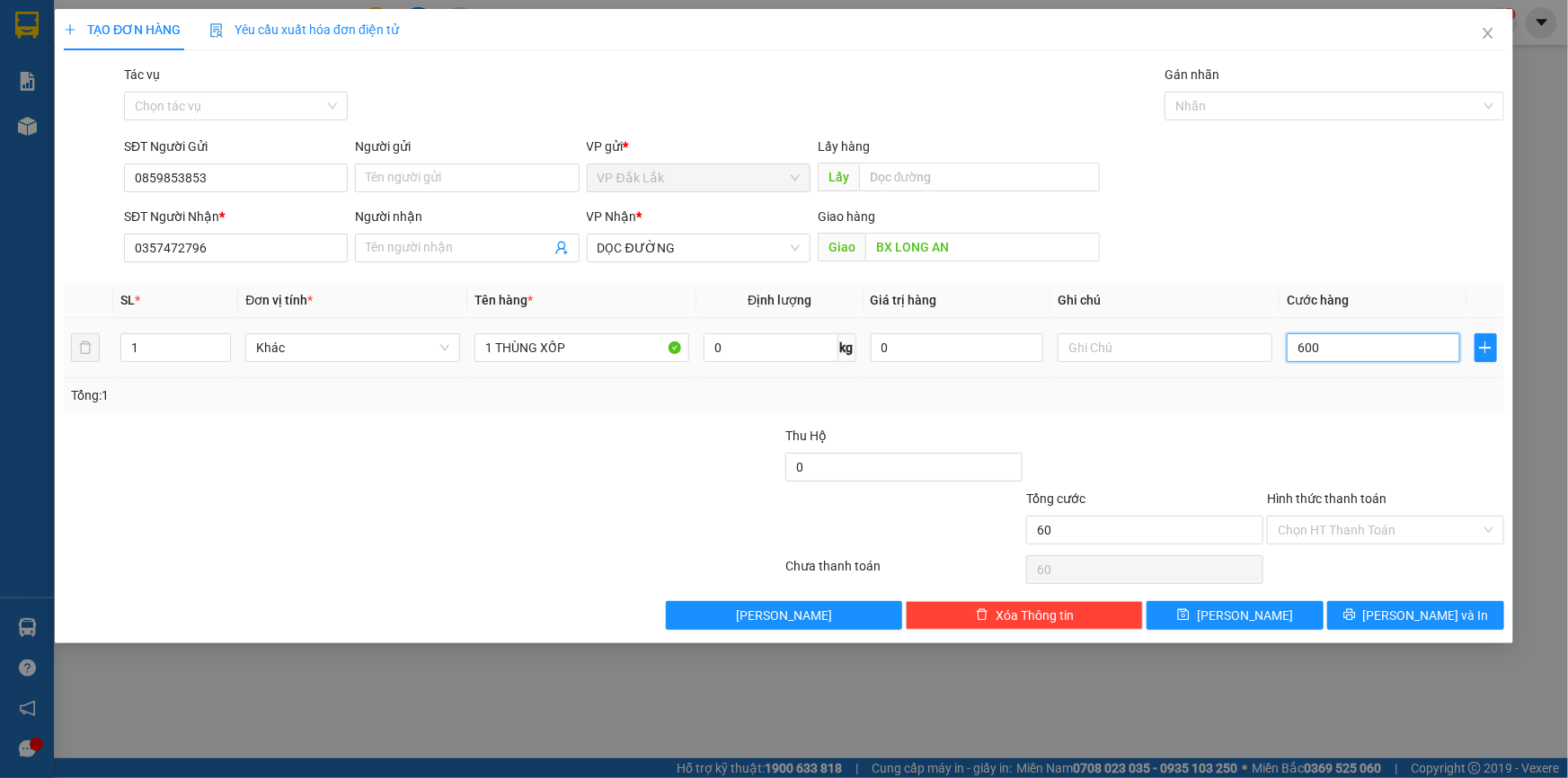
type input "600"
type input "6.000"
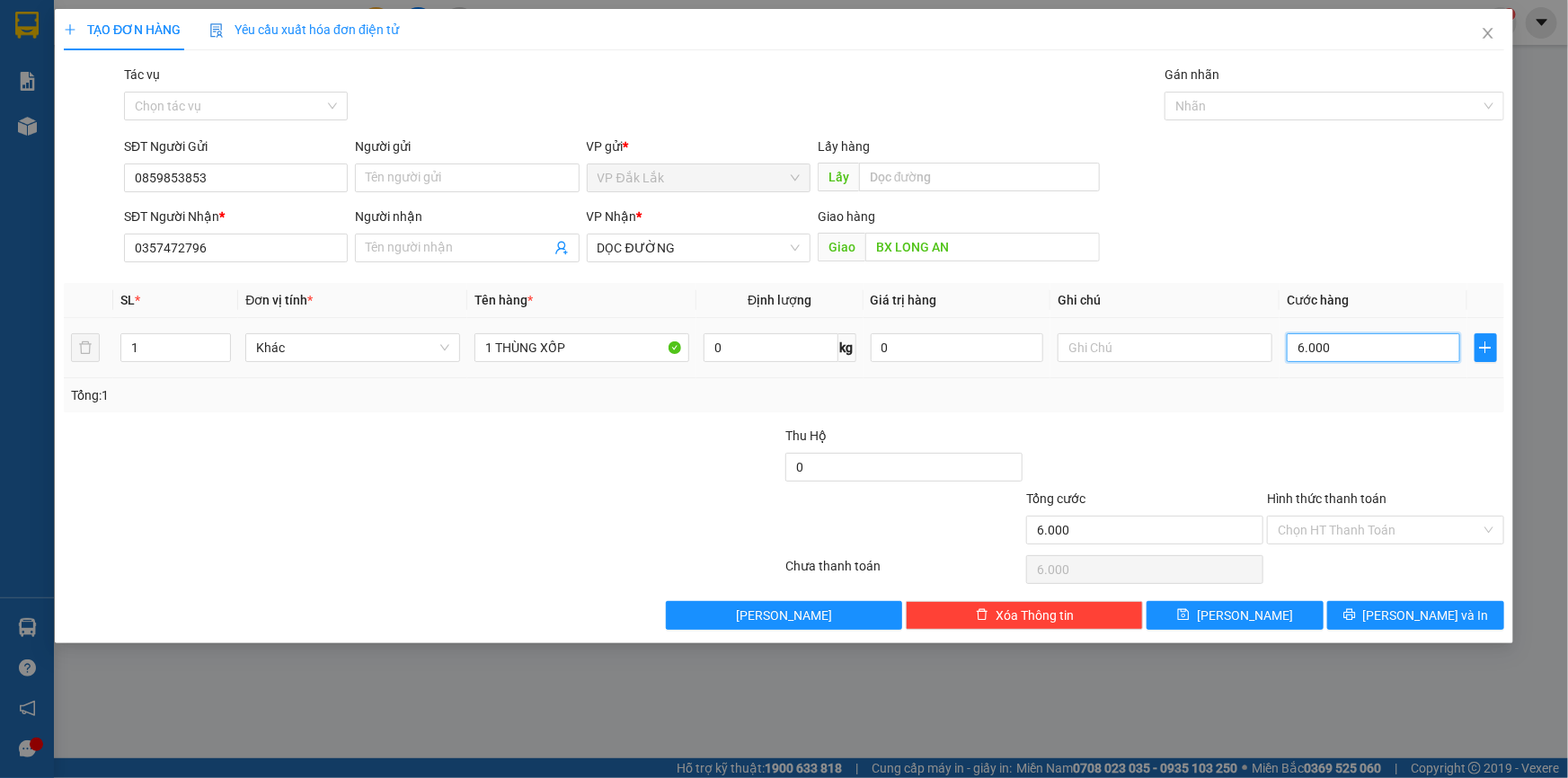
type input "60.000"
type input "600.000"
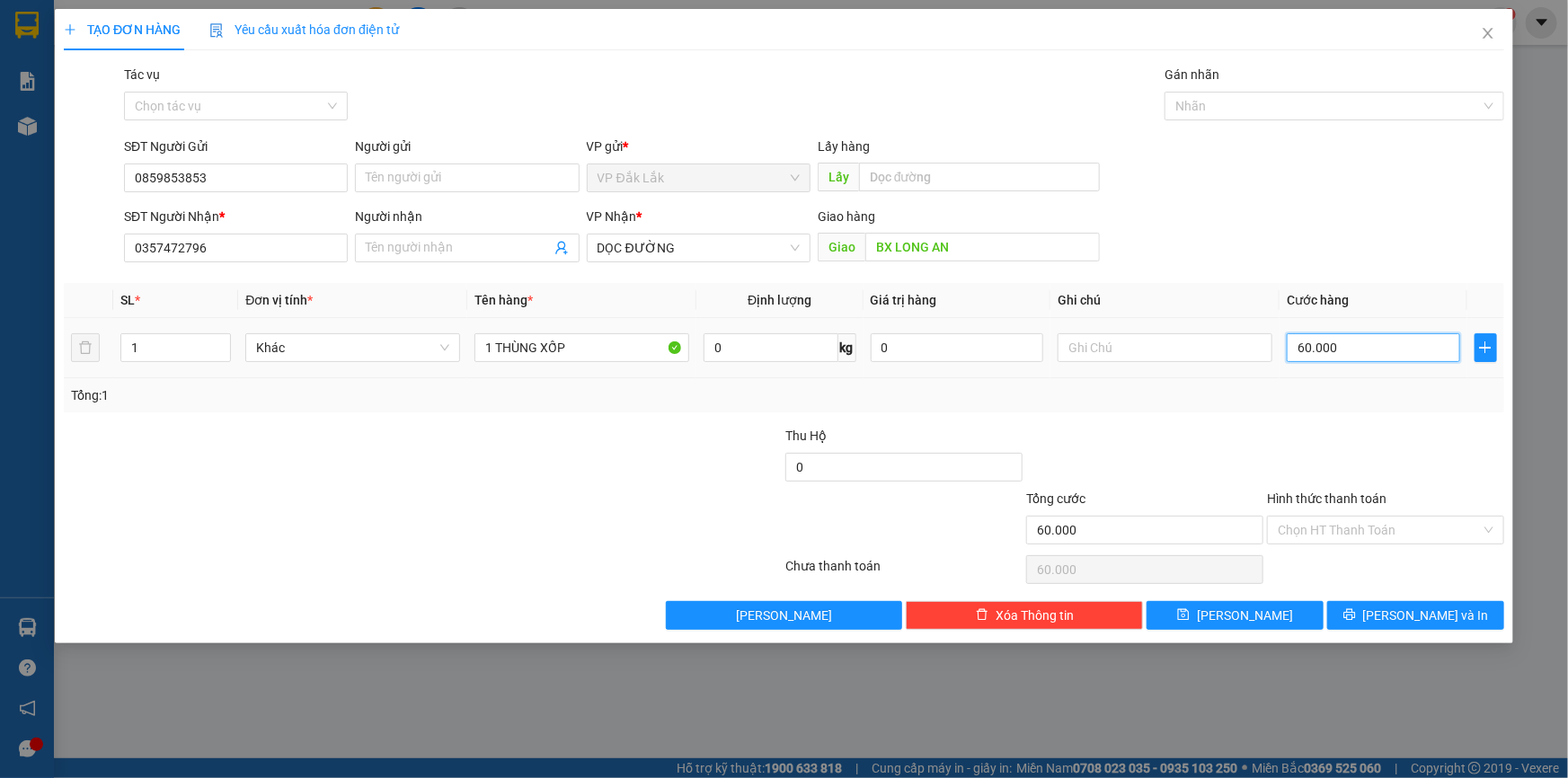
type input "600.000"
type input "60.000"
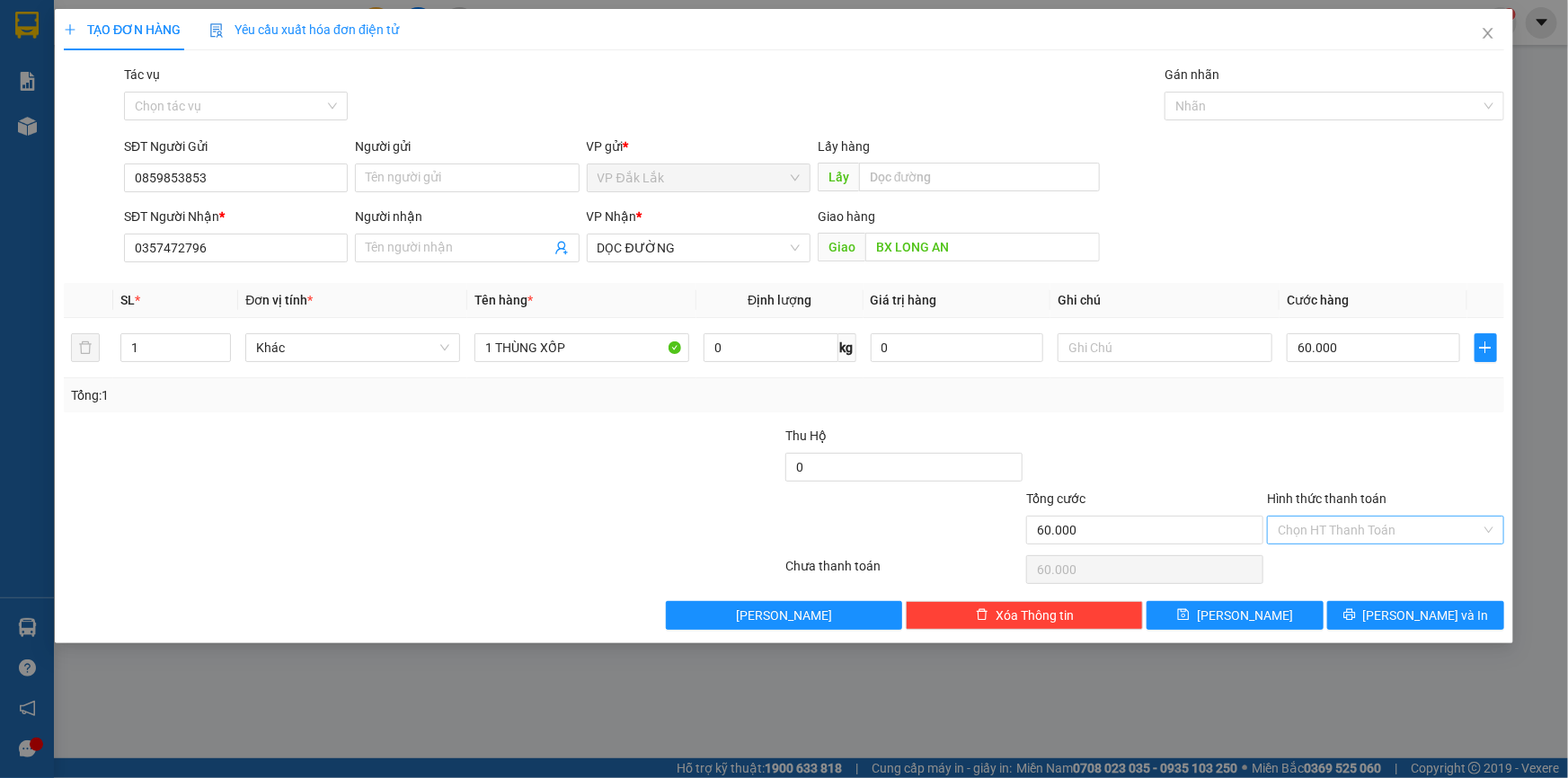
click at [1330, 524] on input "Hình thức thanh toán" at bounding box center [1379, 529] width 203 height 27
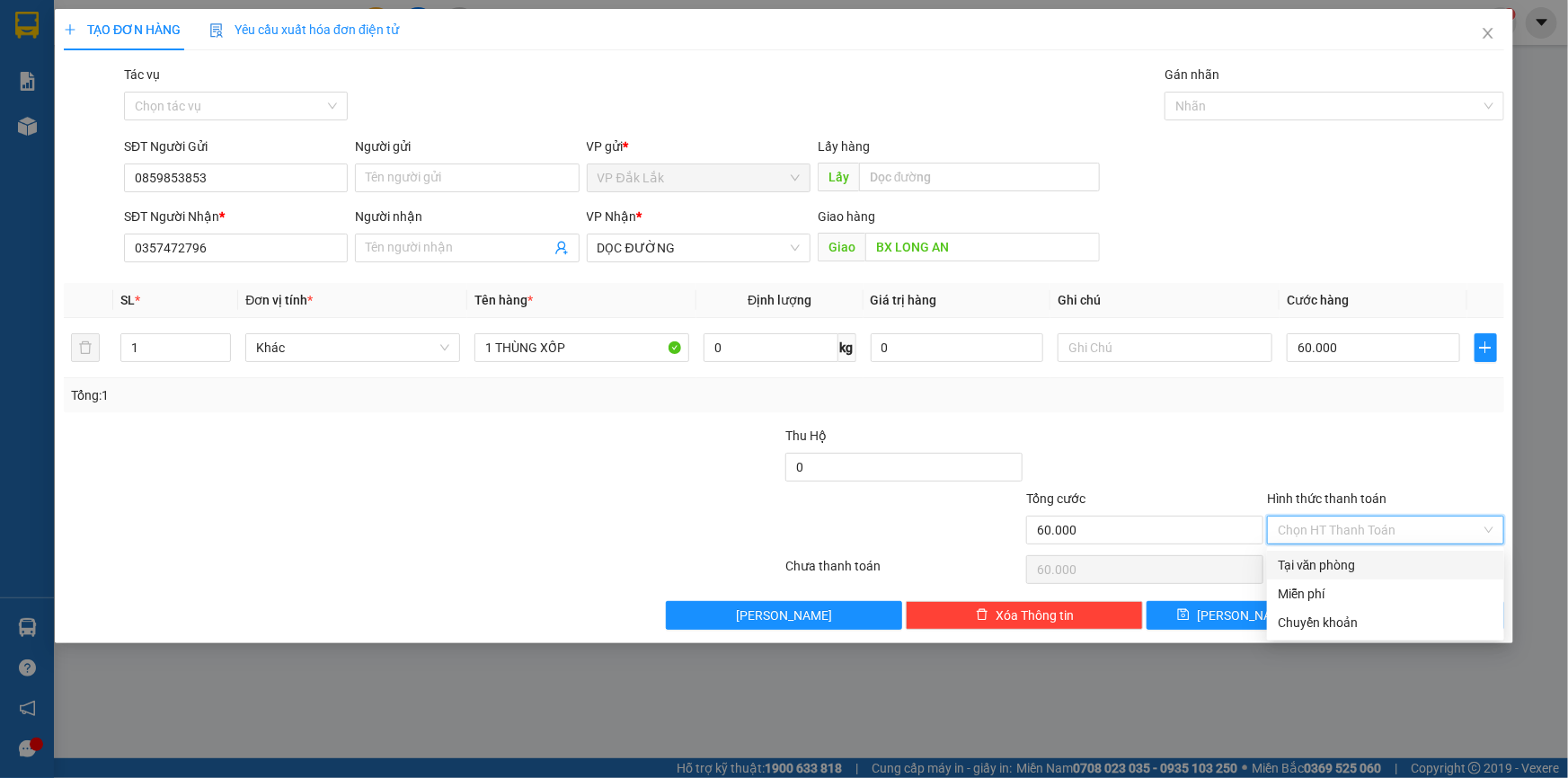
click at [1318, 566] on div "Tại văn phòng" at bounding box center [1386, 566] width 216 height 20
type input "0"
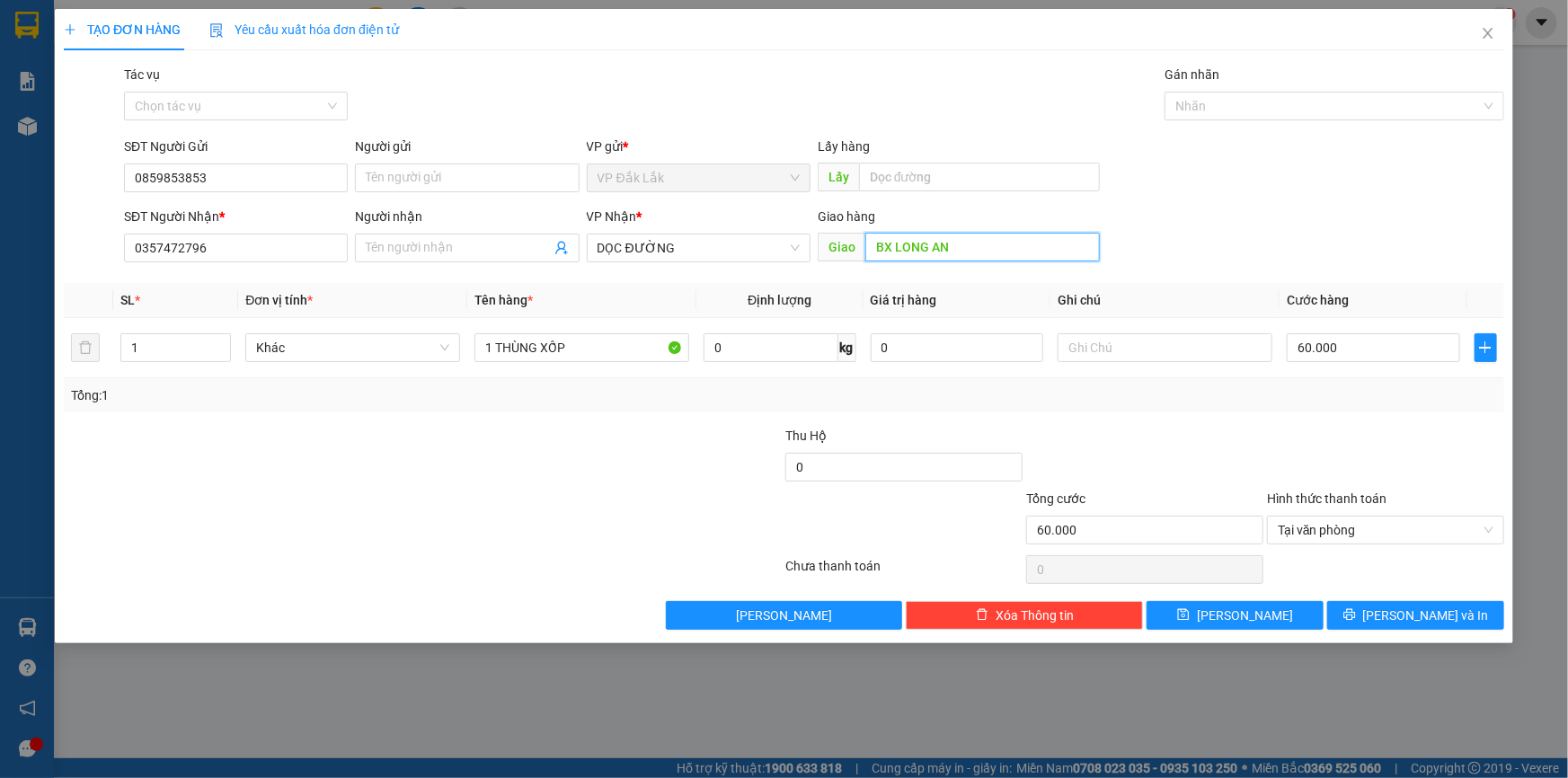
click at [984, 256] on input "BX LONG AN" at bounding box center [982, 246] width 234 height 28
type input "[GEOGRAPHIC_DATA]"
click at [1359, 614] on button "[PERSON_NAME] và In" at bounding box center [1415, 615] width 177 height 28
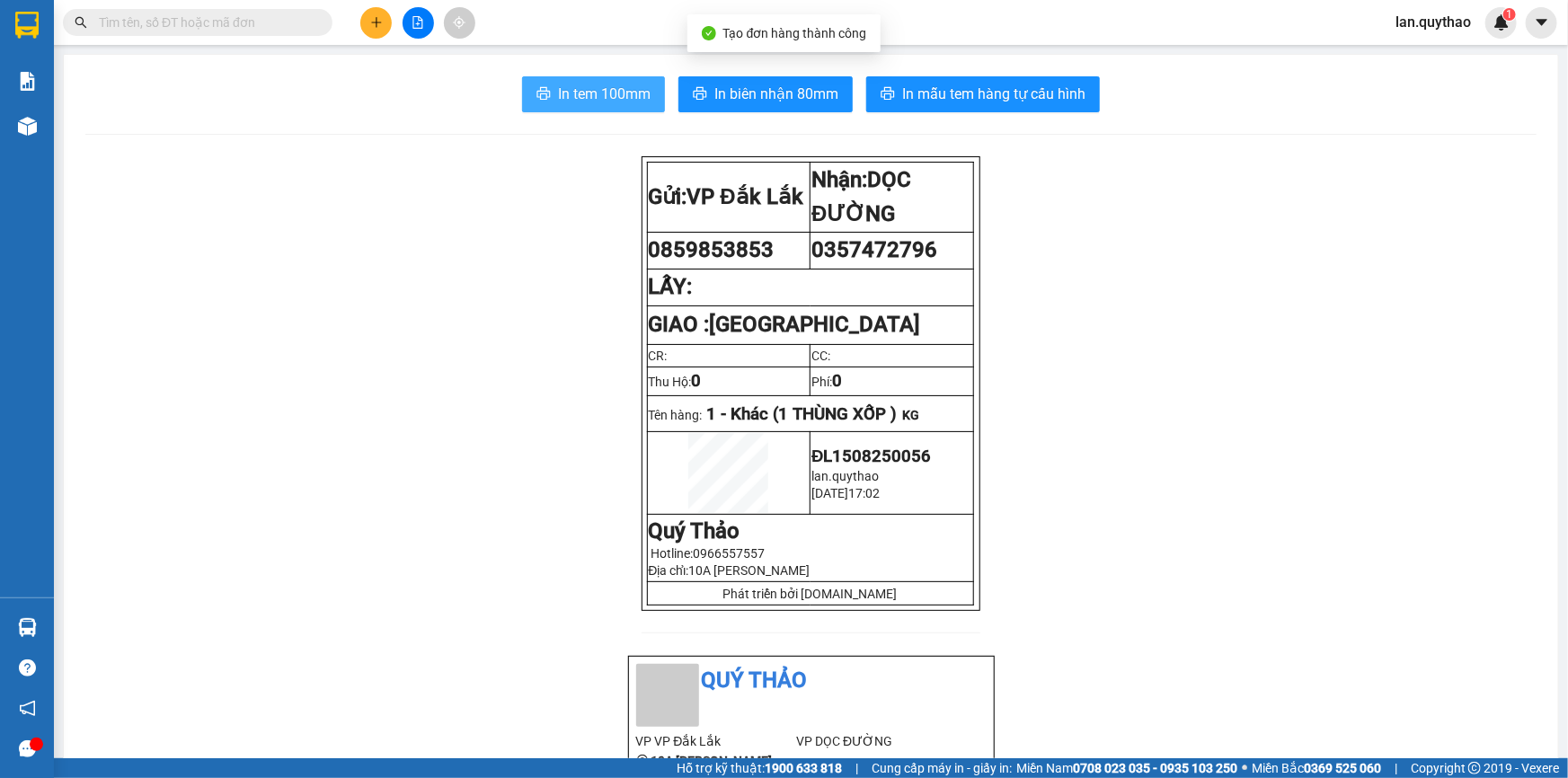
click at [601, 100] on span "In tem 100mm" at bounding box center [604, 93] width 92 height 23
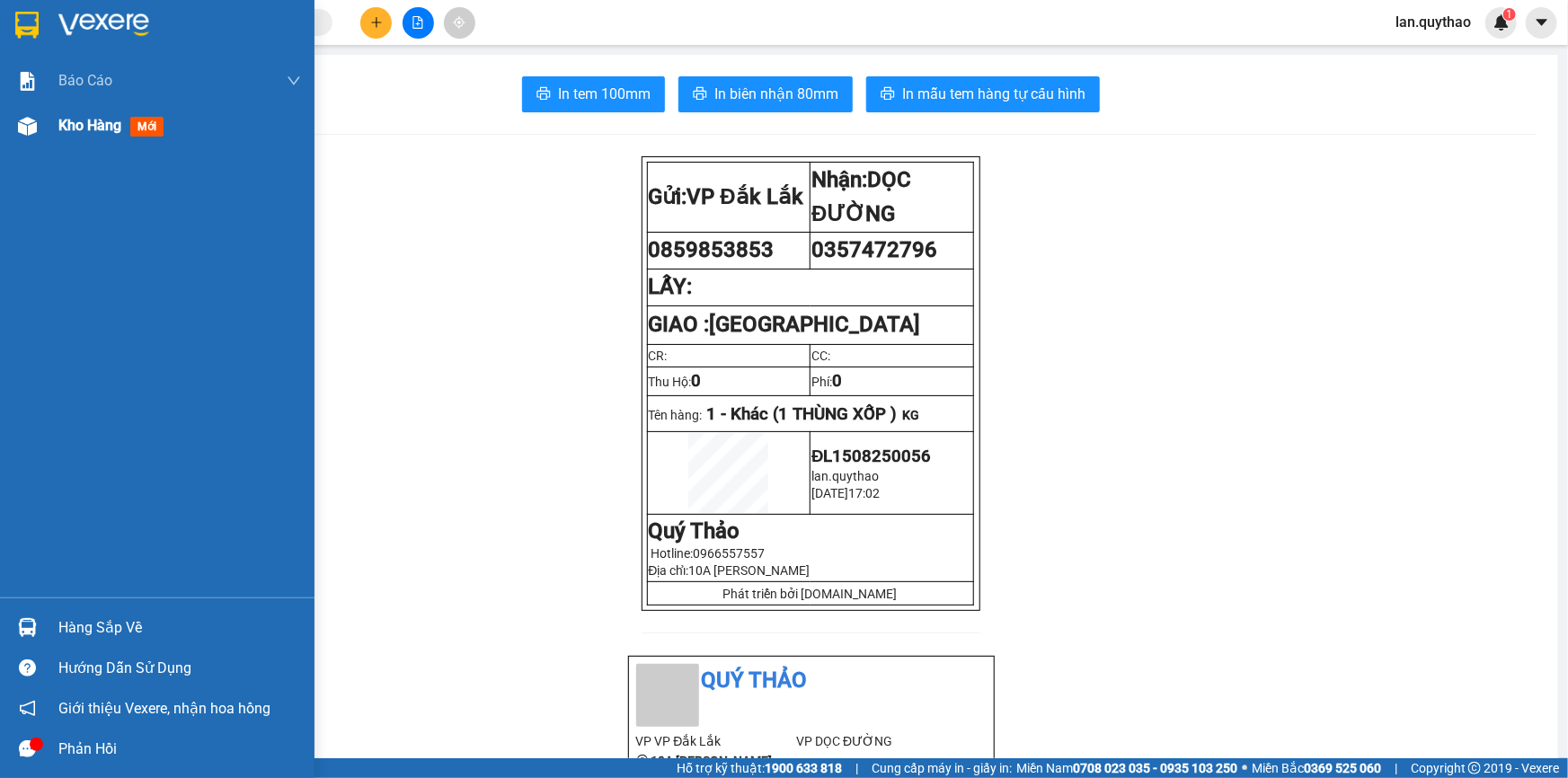
click at [97, 118] on span "Kho hàng" at bounding box center [90, 125] width 63 height 17
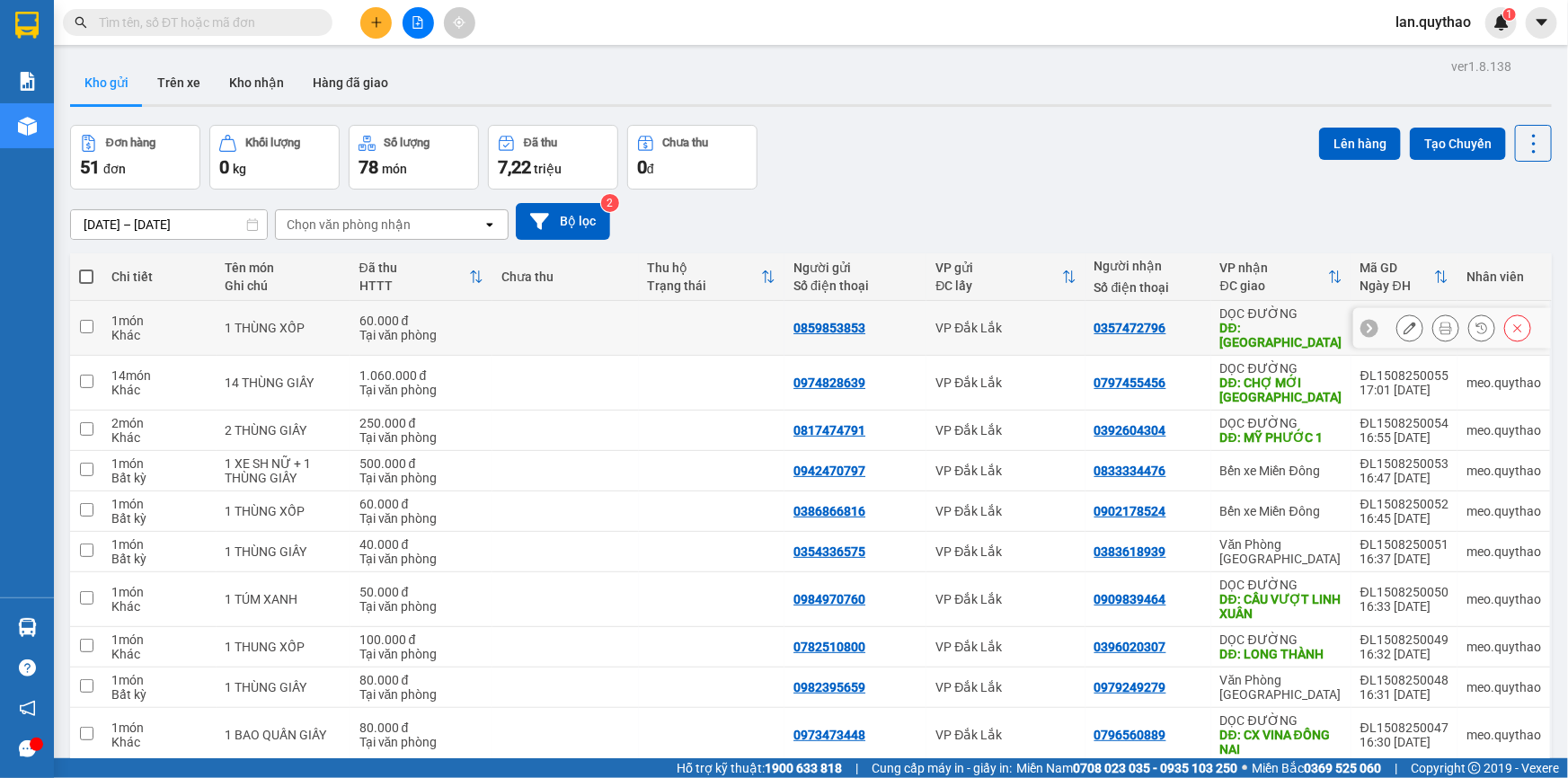
click at [1409, 321] on div at bounding box center [1409, 328] width 27 height 27
click at [1397, 315] on button at bounding box center [1409, 329] width 25 height 31
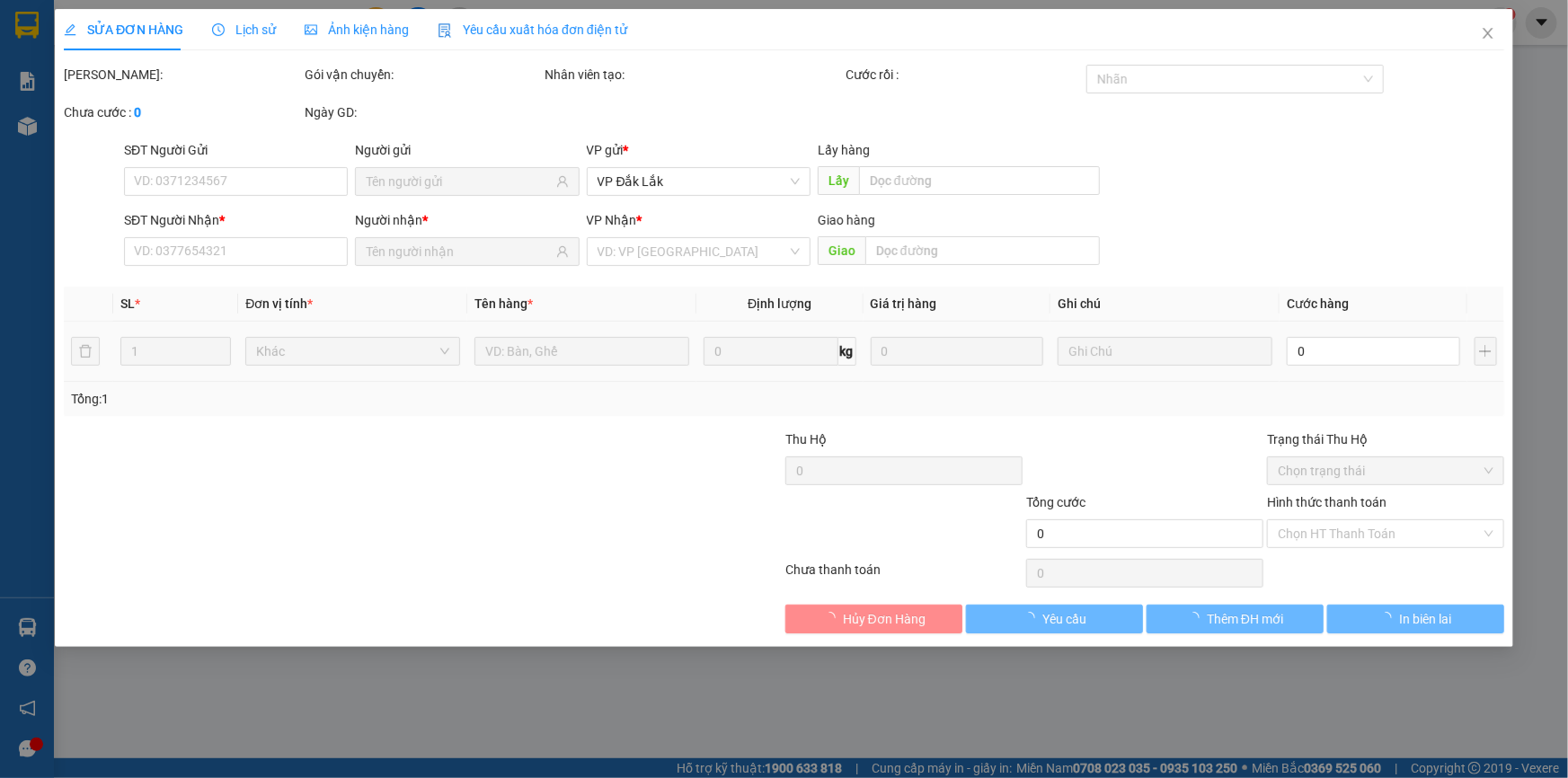
type input "0859853853"
type input "0357472796"
type input "[GEOGRAPHIC_DATA]"
type input "60.000"
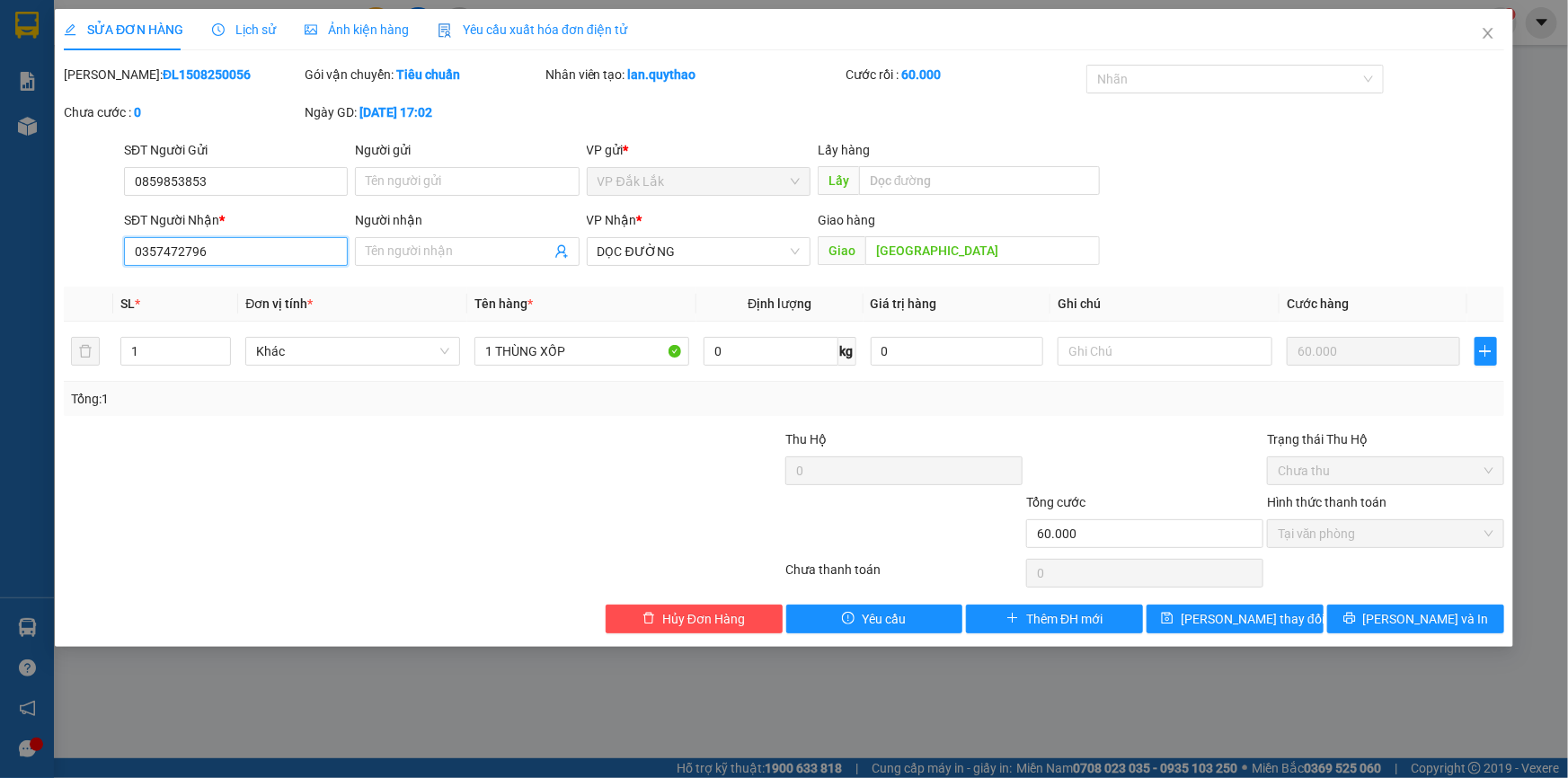
click at [240, 256] on input "0357472796" at bounding box center [235, 251] width 223 height 28
type input "0"
type input "0333607538"
click at [1356, 621] on icon "printer" at bounding box center [1350, 618] width 13 height 13
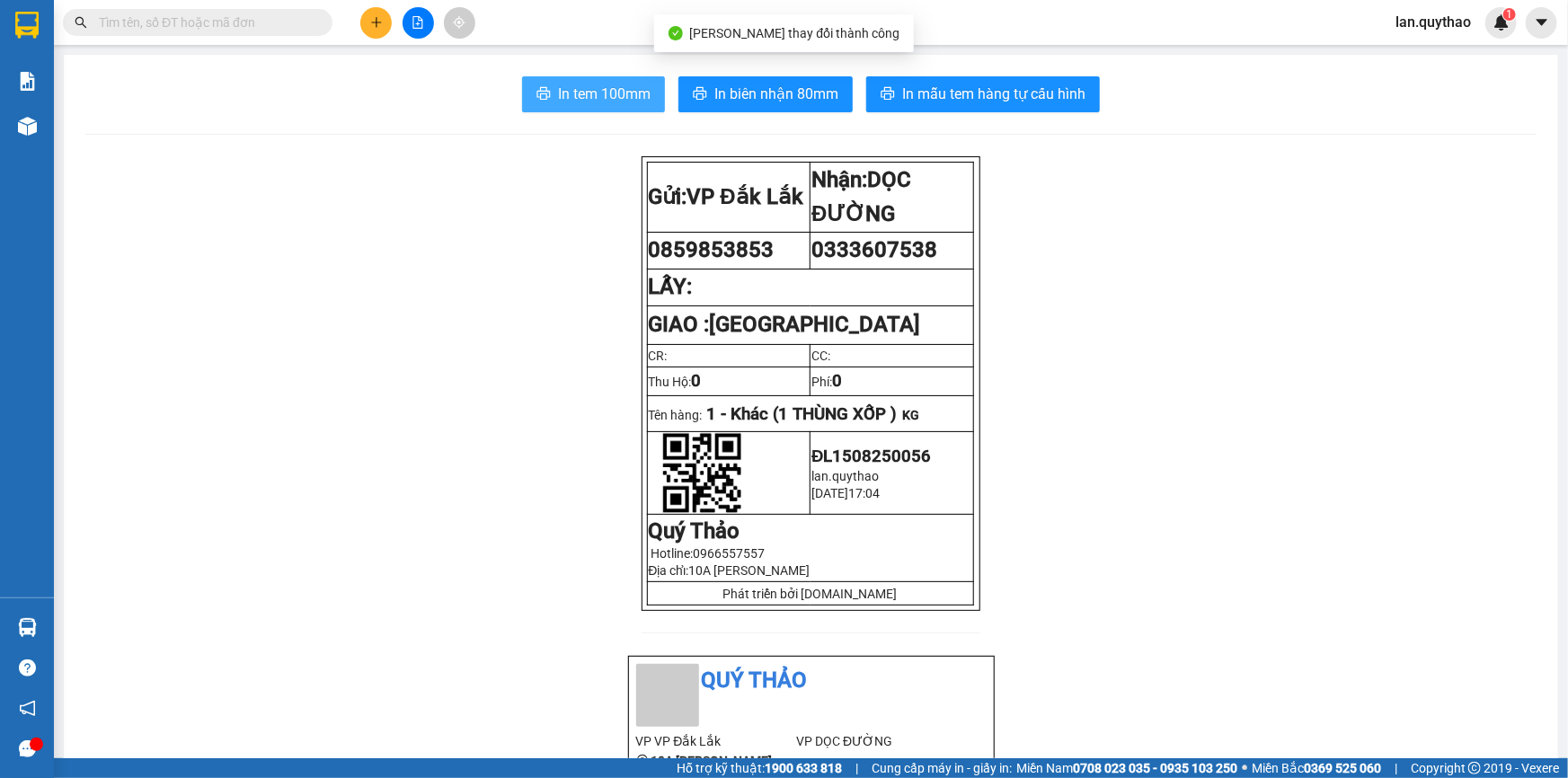
click at [558, 98] on span "In tem 100mm" at bounding box center [604, 93] width 92 height 23
